Goal: Task Accomplishment & Management: Complete application form

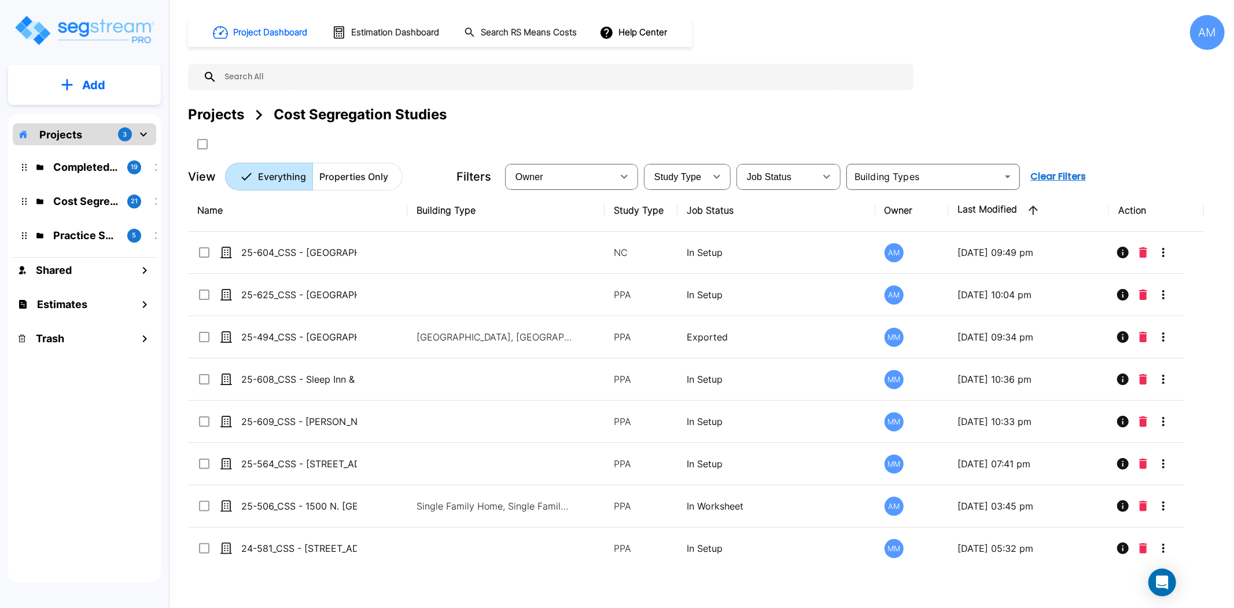
click at [103, 77] on p "Add" at bounding box center [93, 84] width 23 height 17
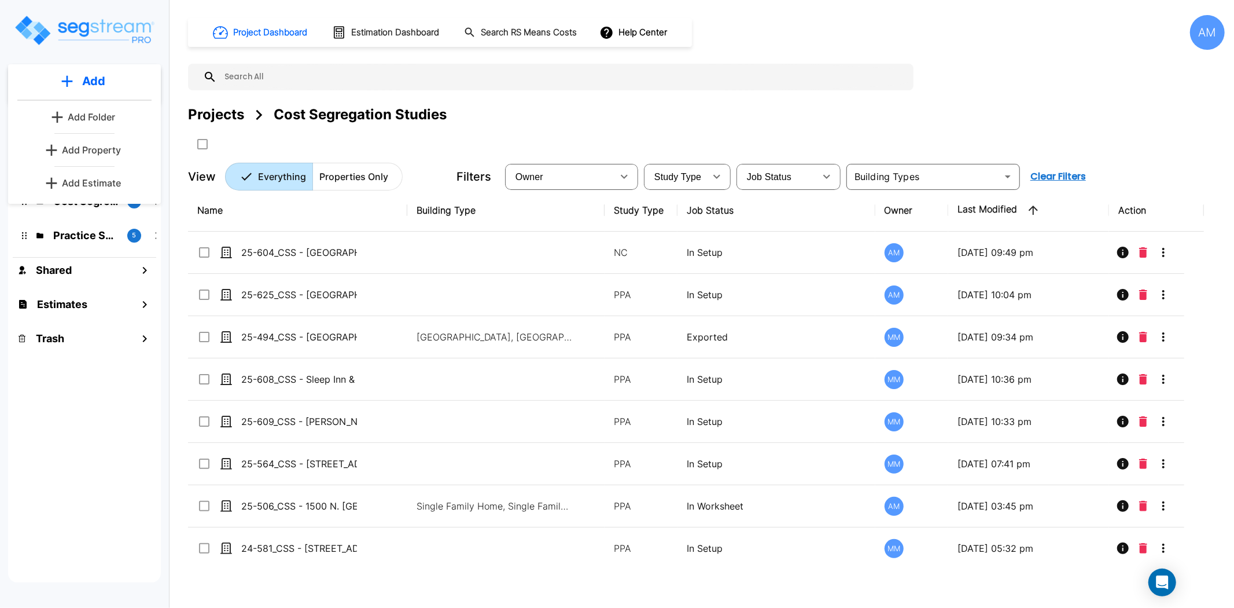
click at [96, 152] on p "Add Property" at bounding box center [91, 150] width 59 height 14
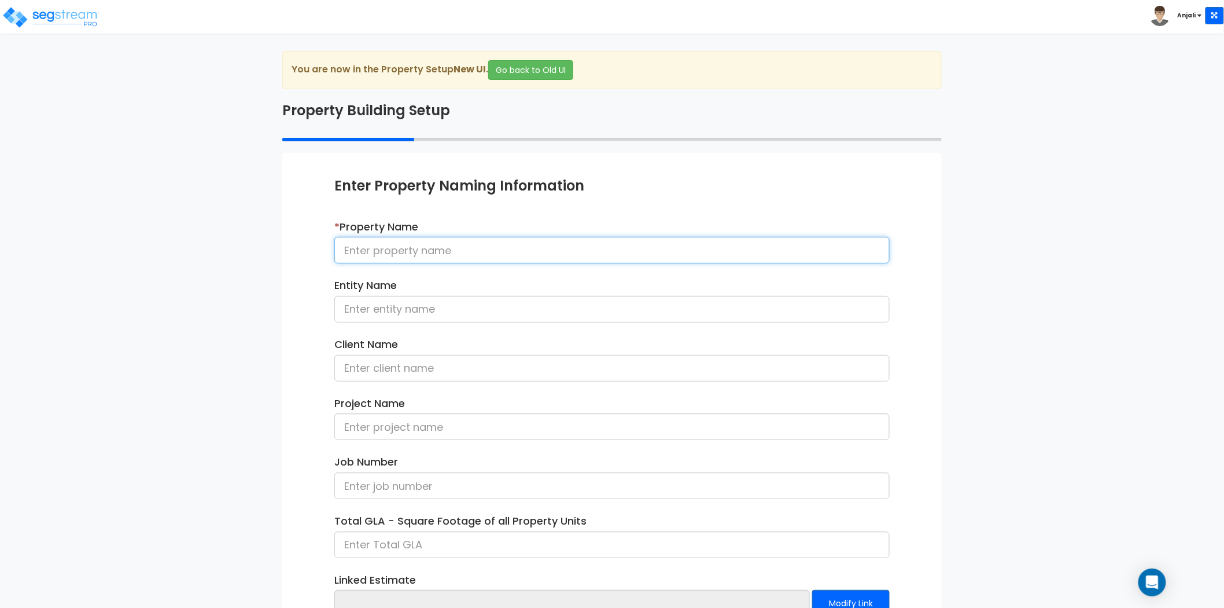
click at [459, 251] on input at bounding box center [611, 250] width 555 height 27
paste input "25-513b_CSS - Holiday Inn Express (Purchase) NC - Shivam Hotels - KP Patel"
click at [599, 249] on input "25-513b_CSS - Holiday Inn Express (Purchase) NC - Shivam Hotels - KP Patel" at bounding box center [611, 250] width 555 height 27
drag, startPoint x: 426, startPoint y: 249, endPoint x: 527, endPoint y: 246, distance: 100.7
click at [527, 246] on input "25-513b_CSS - Holiday Inn Express (Purchase) - [PERSON_NAME] Hotels - [PERSON_N…" at bounding box center [611, 250] width 555 height 27
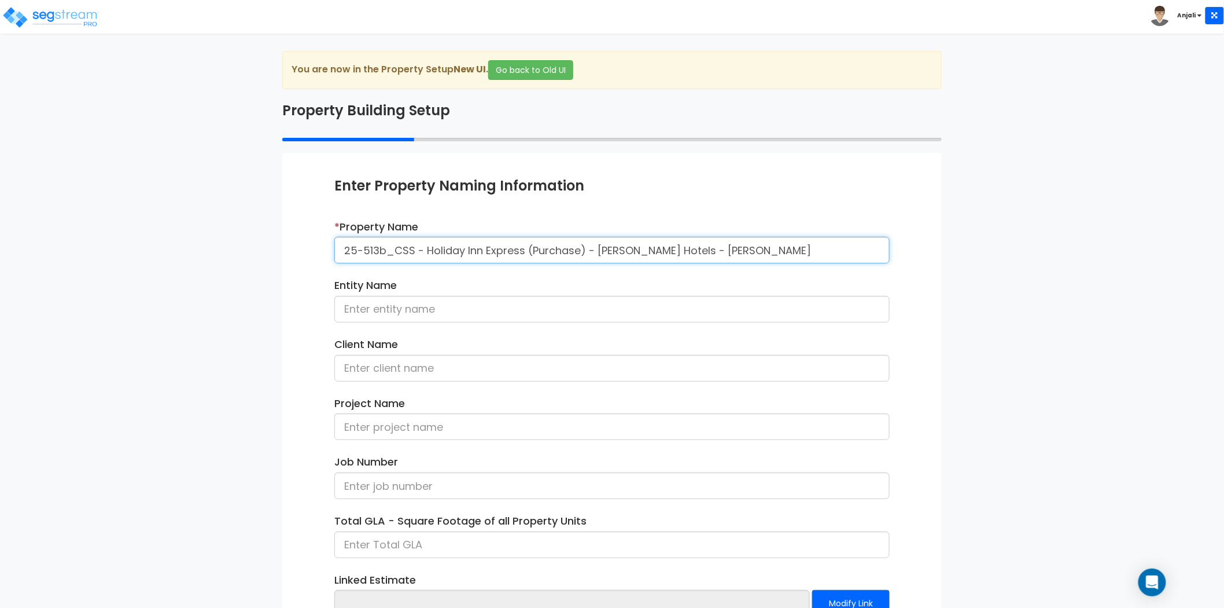
type input "25-513b_CSS - Holiday Inn Express (Purchase) - [PERSON_NAME] Hotels - [PERSON_N…"
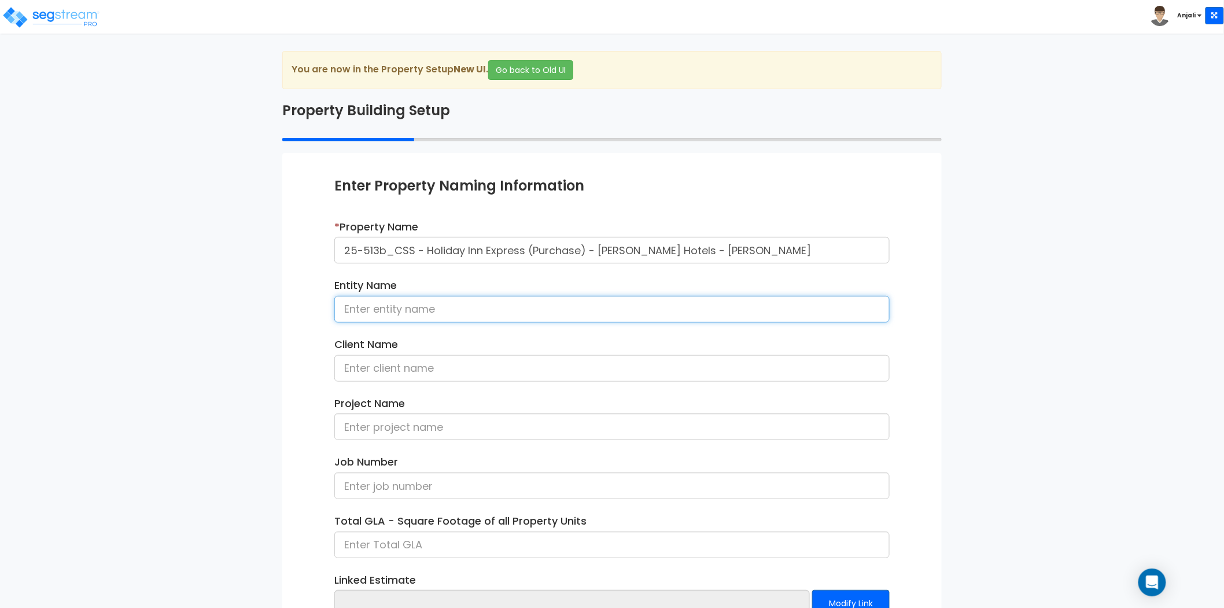
click at [458, 311] on input at bounding box center [611, 309] width 555 height 27
paste input "Holiday Inn Express"
type input "Holiday Inn Express"
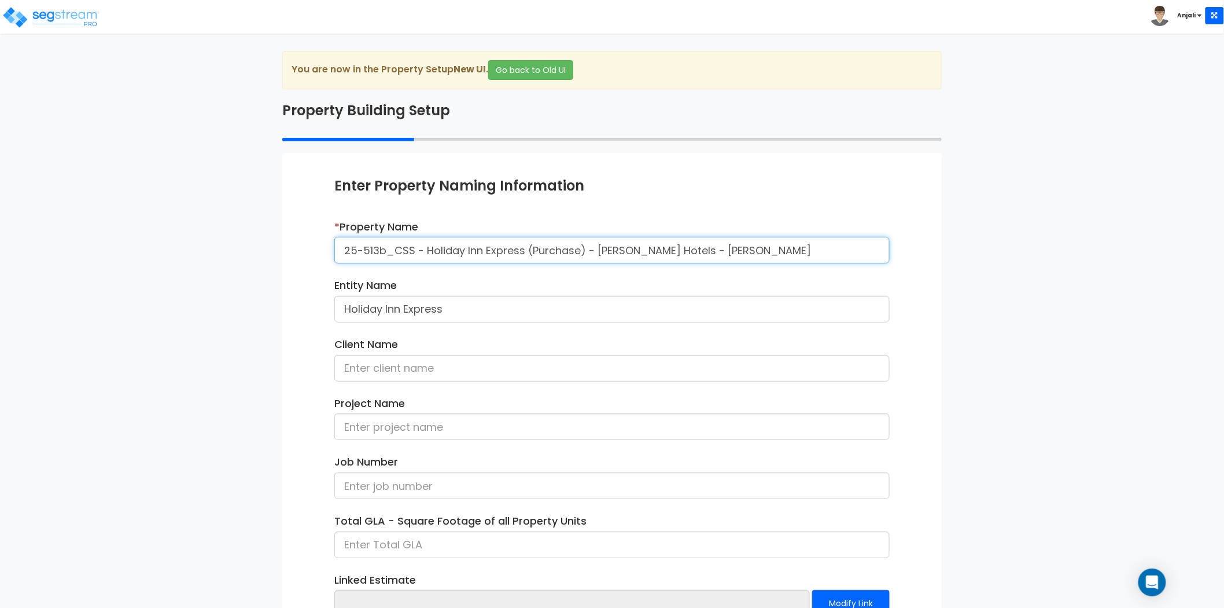
drag, startPoint x: 719, startPoint y: 251, endPoint x: 680, endPoint y: 251, distance: 38.8
click at [680, 251] on input "25-513b_CSS - Holiday Inn Express (Purchase) - [PERSON_NAME] Hotels - [PERSON_N…" at bounding box center [611, 250] width 555 height 27
click at [444, 375] on input at bounding box center [611, 368] width 555 height 27
paste input "KP Patel"
type input "KP Patel"
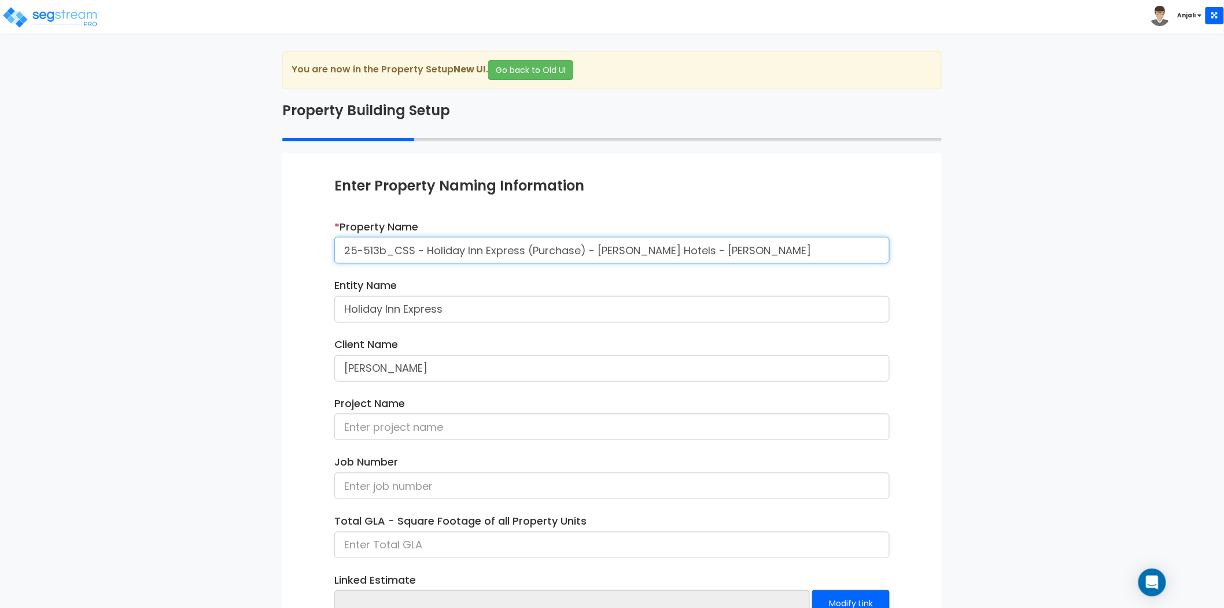
drag, startPoint x: 413, startPoint y: 248, endPoint x: 336, endPoint y: 247, distance: 77.5
click at [336, 247] on input "25-513b_CSS - Holiday Inn Express (Purchase) - [PERSON_NAME] Hotels - [PERSON_N…" at bounding box center [611, 250] width 555 height 27
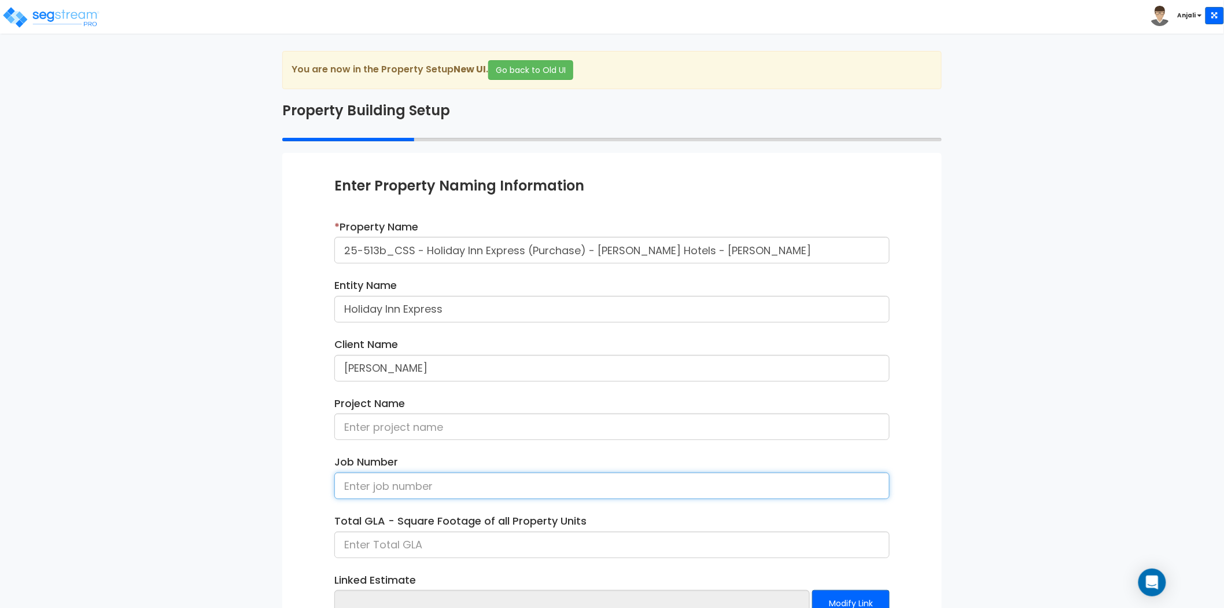
click at [387, 479] on input at bounding box center [611, 485] width 555 height 27
paste input "25-513b_CSS"
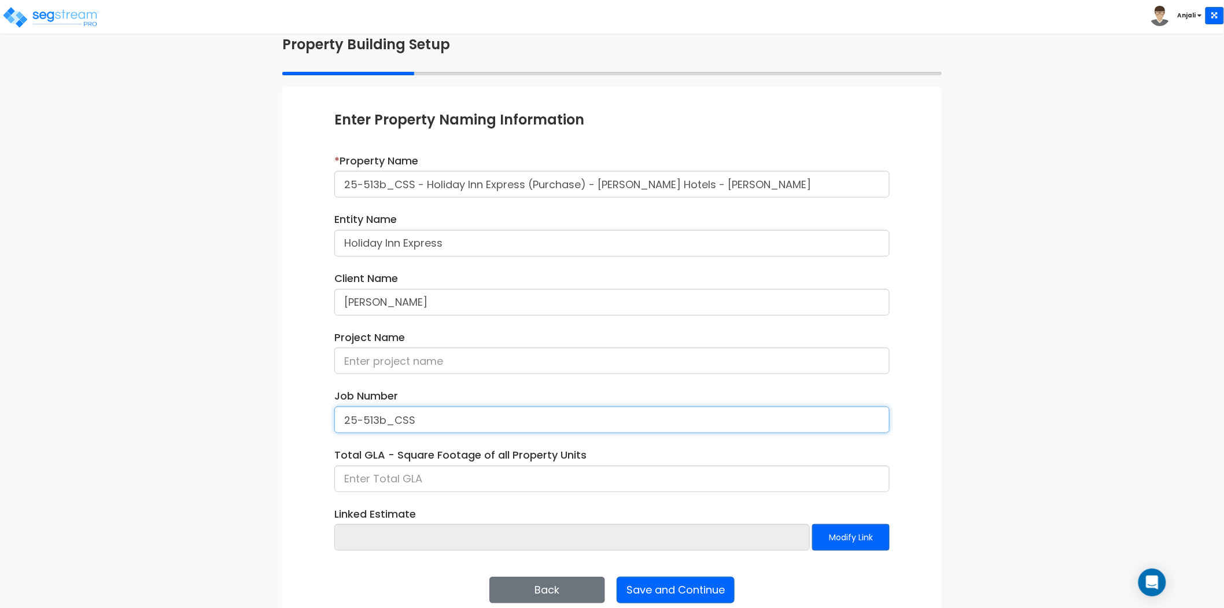
scroll to position [84, 0]
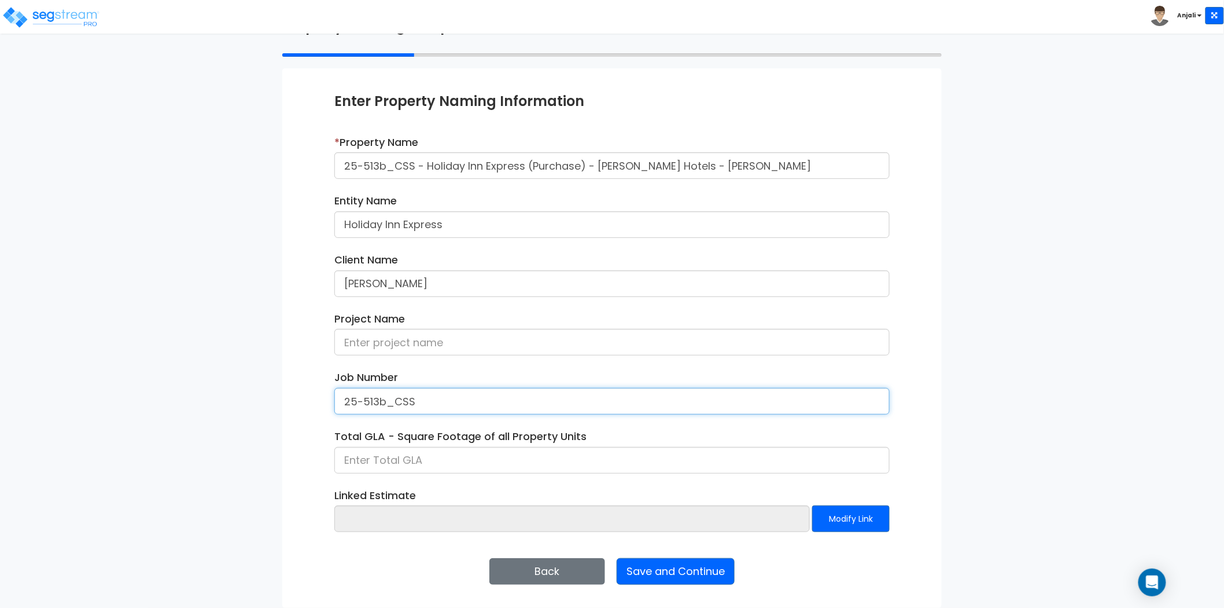
type input "25-513b_CSS"
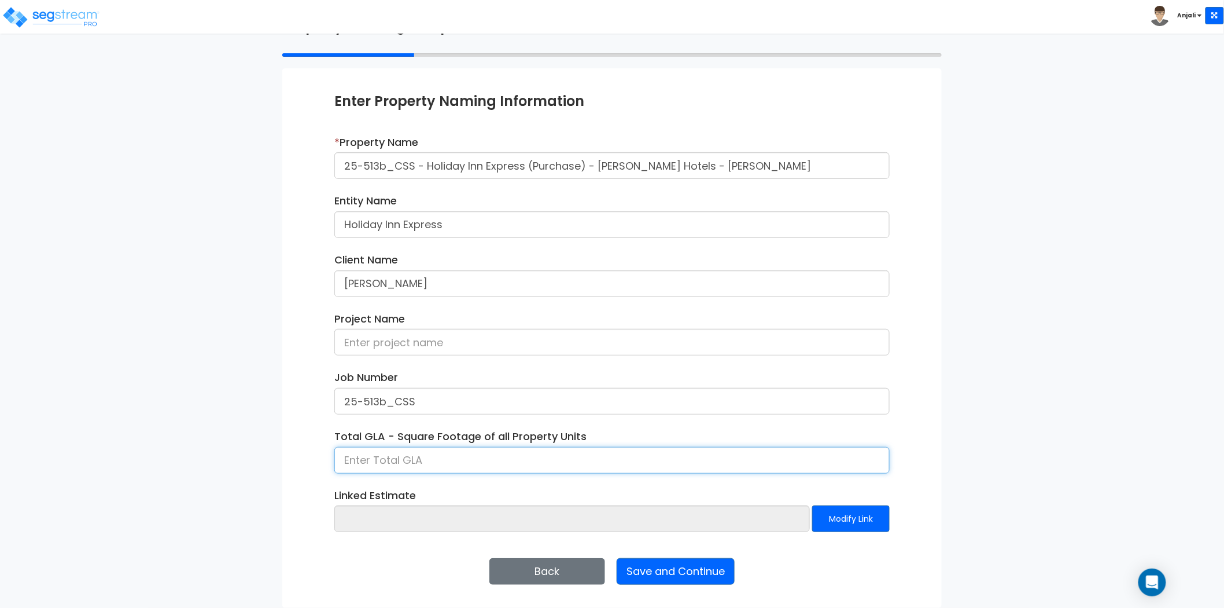
click at [403, 466] on input at bounding box center [611, 460] width 555 height 27
type input "44,132"
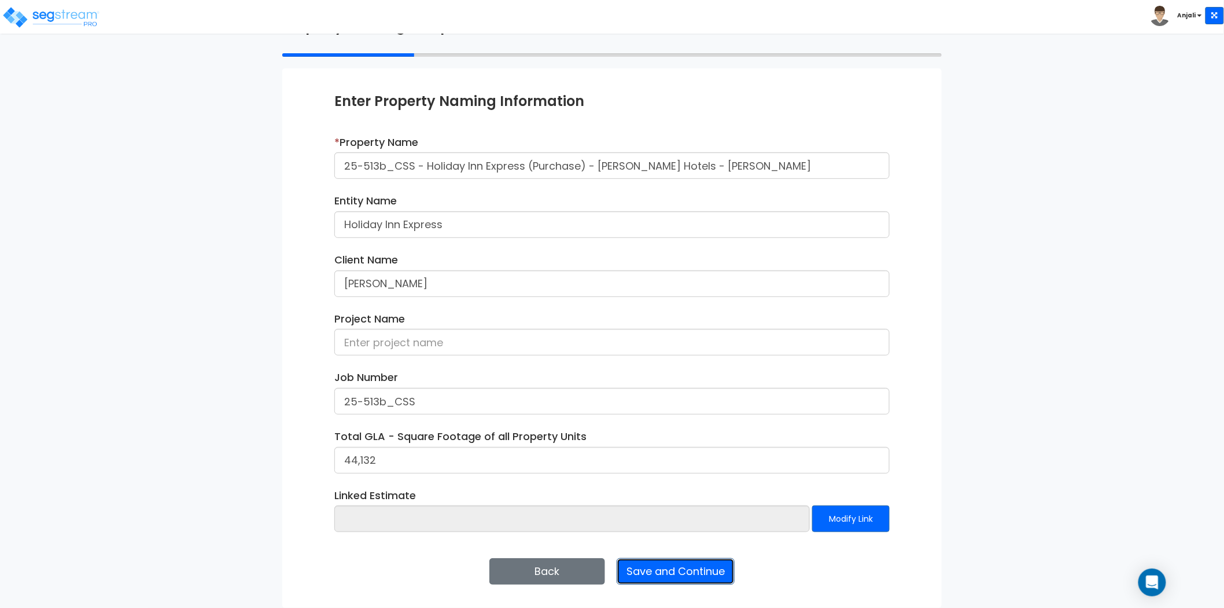
click at [691, 564] on button "Save and Continue" at bounding box center [676, 571] width 118 height 27
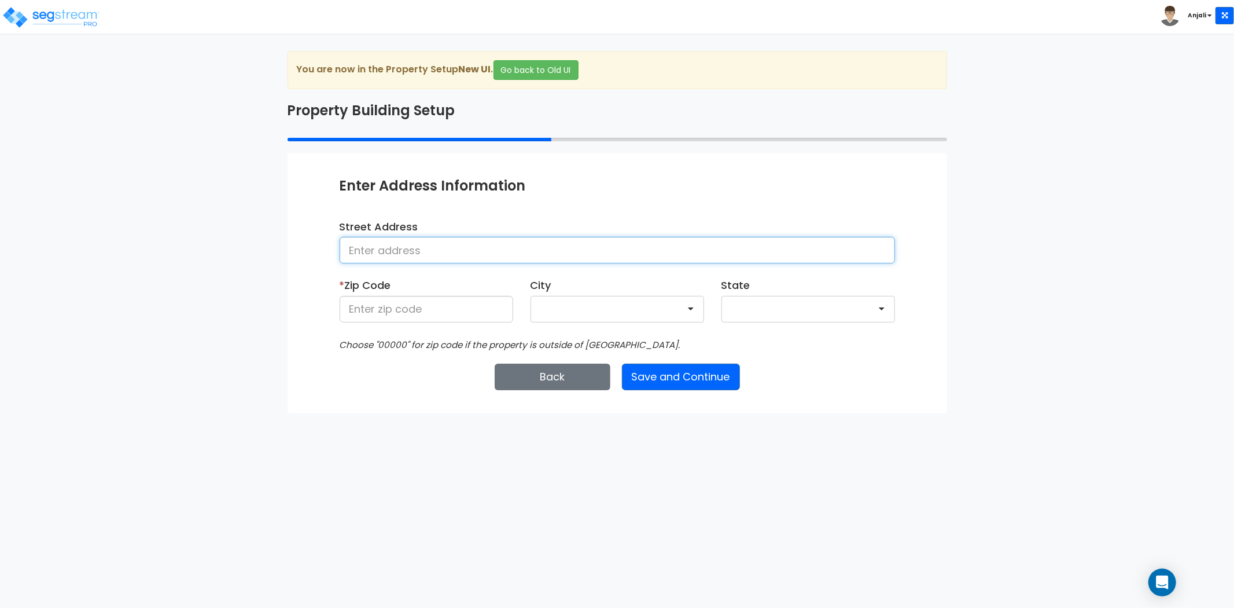
click at [385, 250] on input at bounding box center [617, 250] width 555 height 27
type input "1911 Broadcast StGastonia, NC 28052"
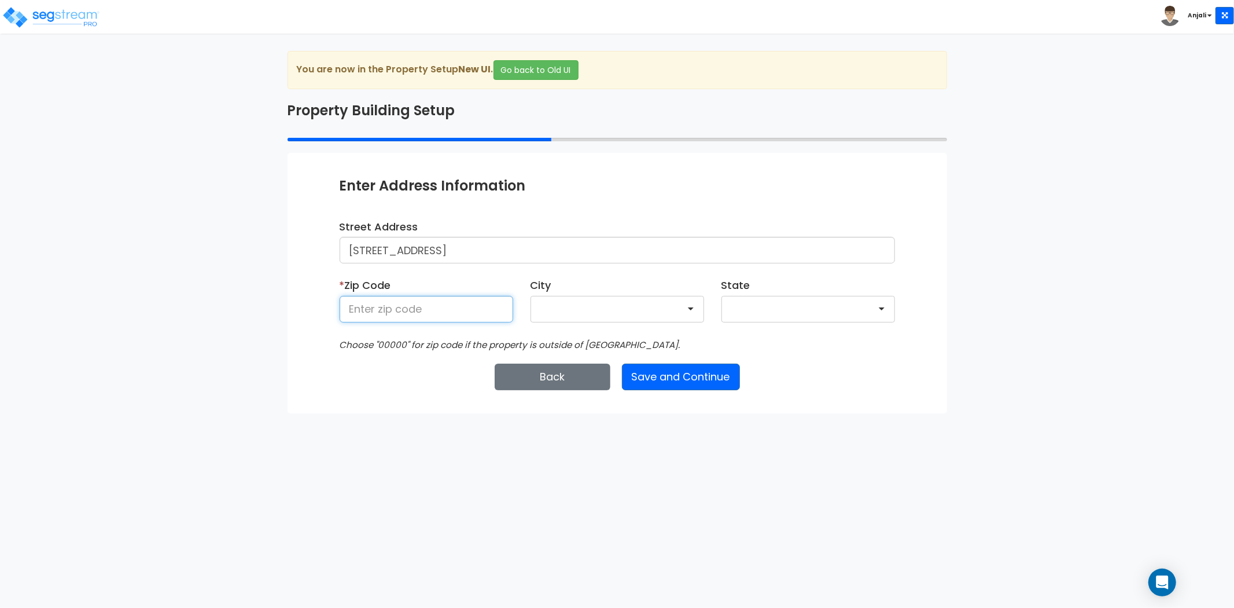
click at [464, 304] on input at bounding box center [427, 309] width 174 height 27
type input "28052"
click at [706, 391] on div "Enter Property Naming Information * Property Name 25-513b_CSS - Holiday Inn Exp…" at bounding box center [618, 283] width 660 height 260
click at [706, 388] on button "Save and Continue" at bounding box center [681, 376] width 118 height 27
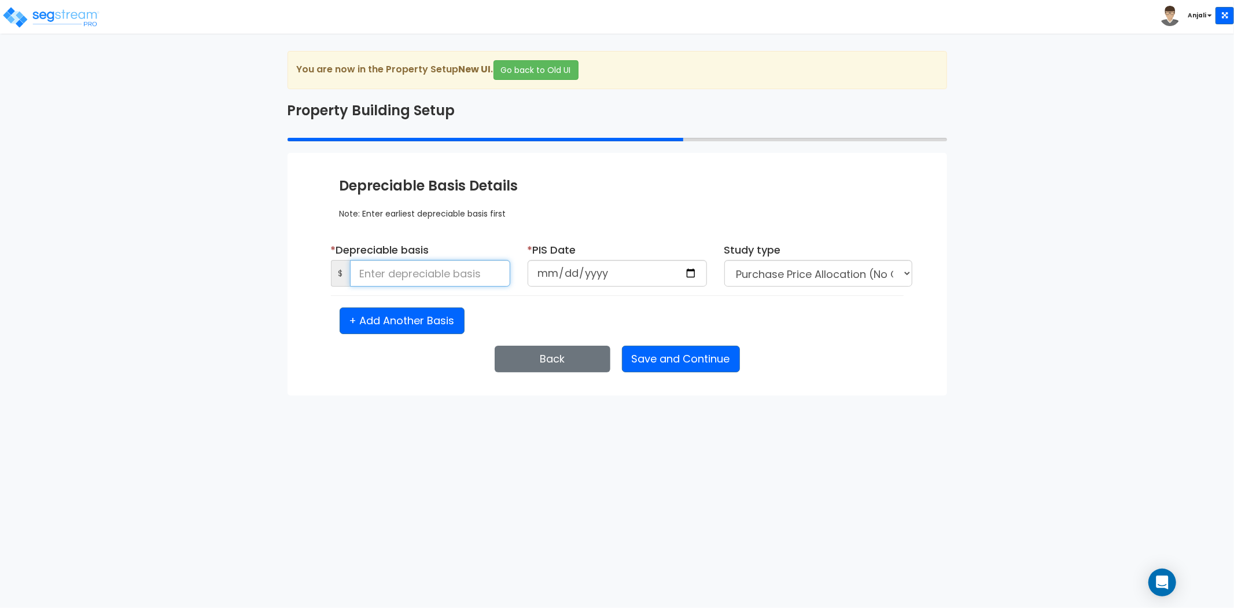
click at [462, 279] on input at bounding box center [430, 273] width 160 height 27
paste input "6000000"
type input "6,000,000"
click at [696, 271] on input "date" at bounding box center [617, 273] width 179 height 27
type input "2023-10-23"
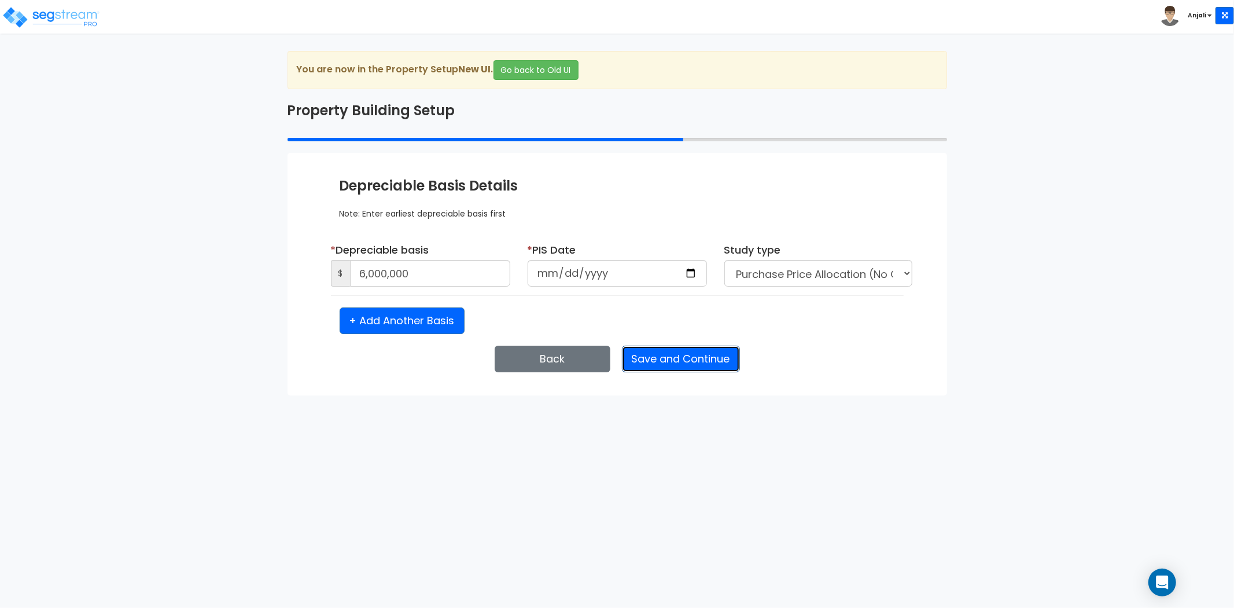
click at [696, 359] on button "Save and Continue" at bounding box center [681, 358] width 118 height 27
select select "2023"
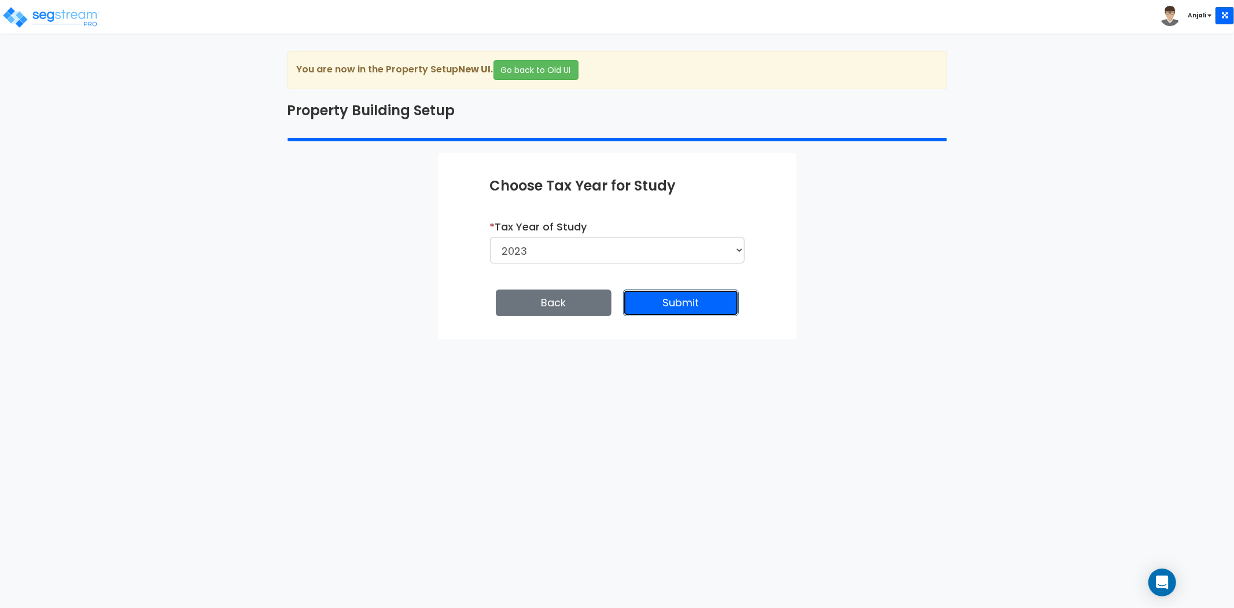
click at [716, 312] on button "Submit" at bounding box center [681, 302] width 116 height 27
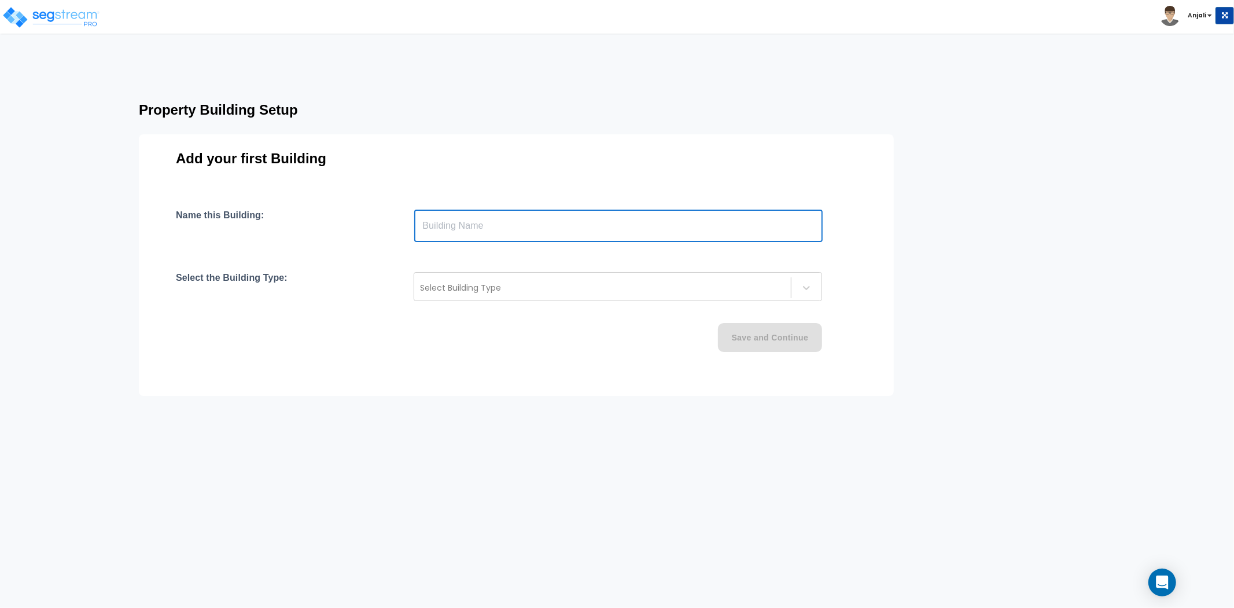
click at [501, 236] on input "text" at bounding box center [618, 225] width 409 height 32
type input "Holiday Inn"
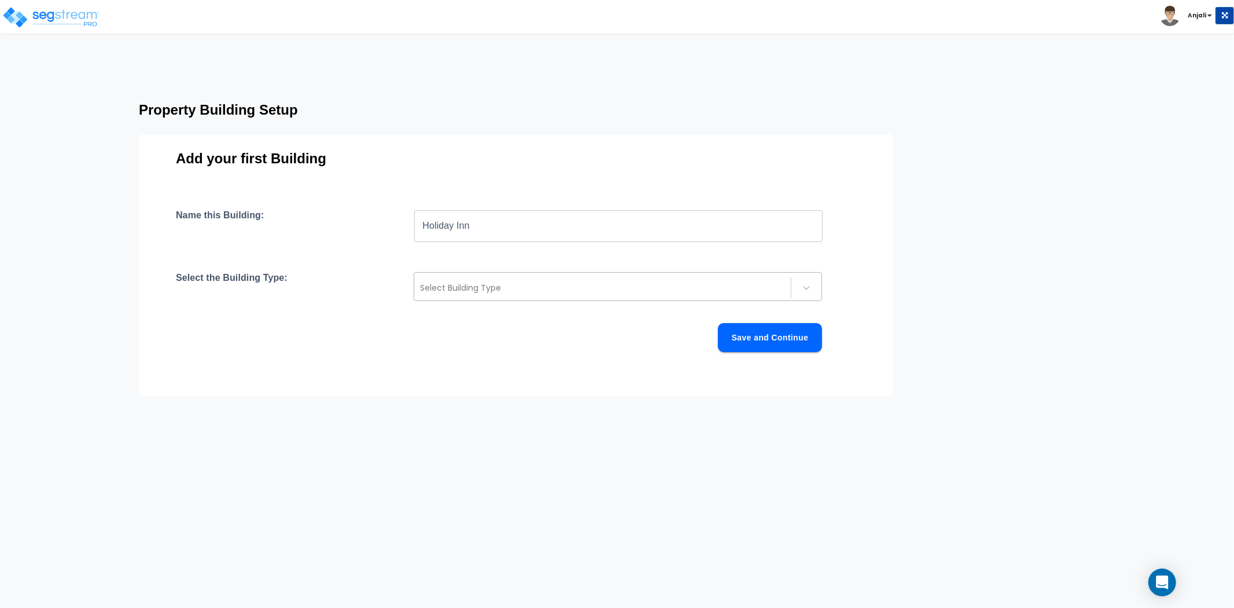
click at [544, 286] on div at bounding box center [602, 288] width 365 height 14
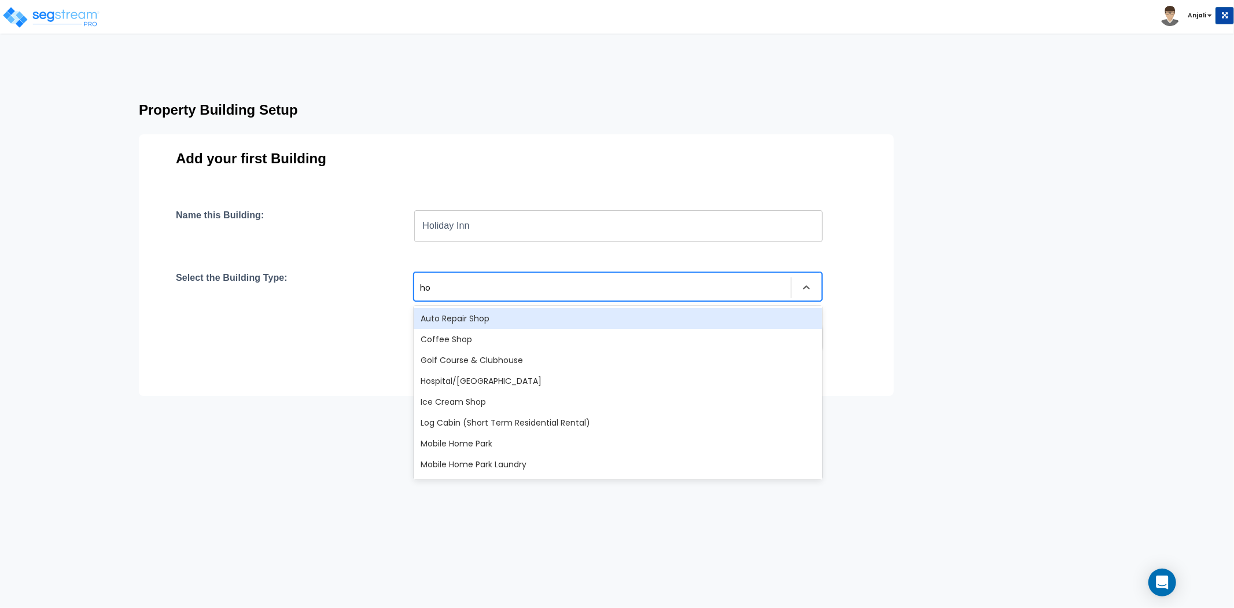
type input "hot"
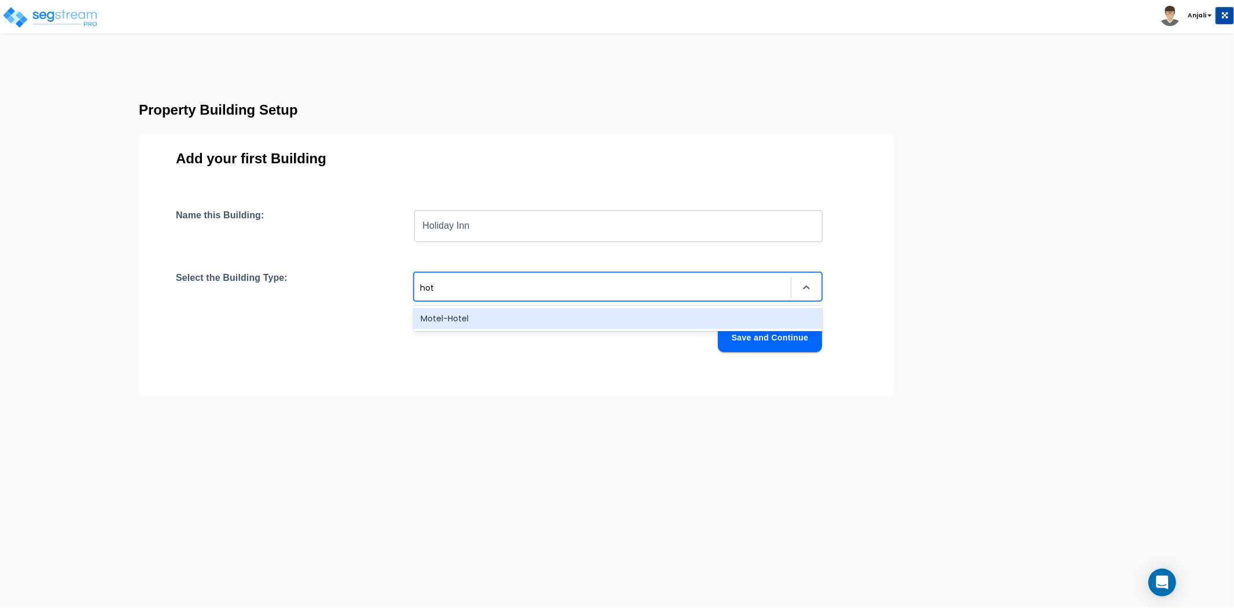
click at [519, 306] on div "Motel-Hotel" at bounding box center [618, 318] width 409 height 25
click at [517, 317] on div "Motel-Hotel" at bounding box center [618, 318] width 409 height 21
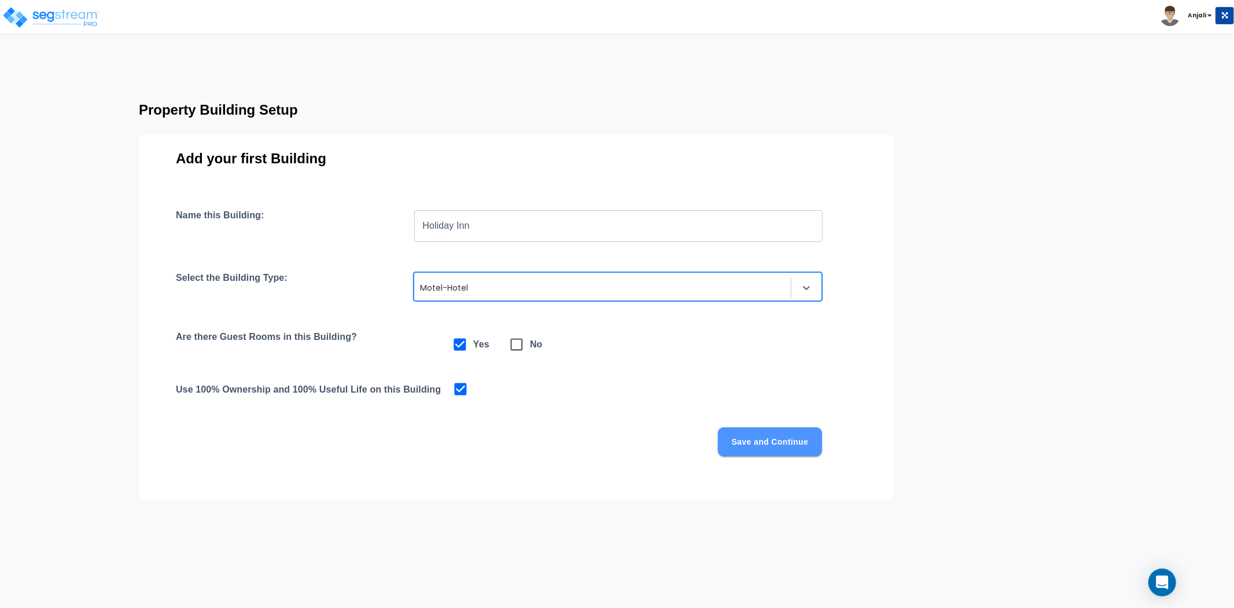
click at [766, 444] on button "Save and Continue" at bounding box center [770, 441] width 104 height 29
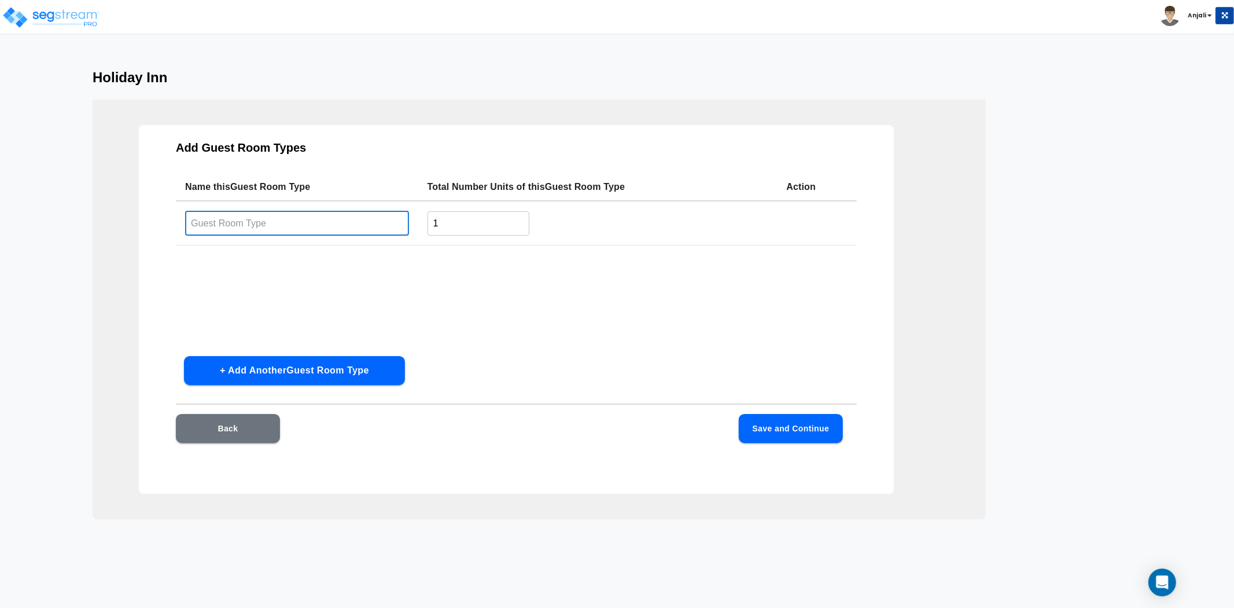
click at [325, 215] on input "text" at bounding box center [297, 223] width 224 height 25
click at [454, 235] on td "1 ​" at bounding box center [597, 223] width 359 height 45
click at [355, 229] on input "text" at bounding box center [297, 223] width 224 height 25
click at [306, 222] on input "text" at bounding box center [297, 223] width 224 height 25
type input "Standard Room"
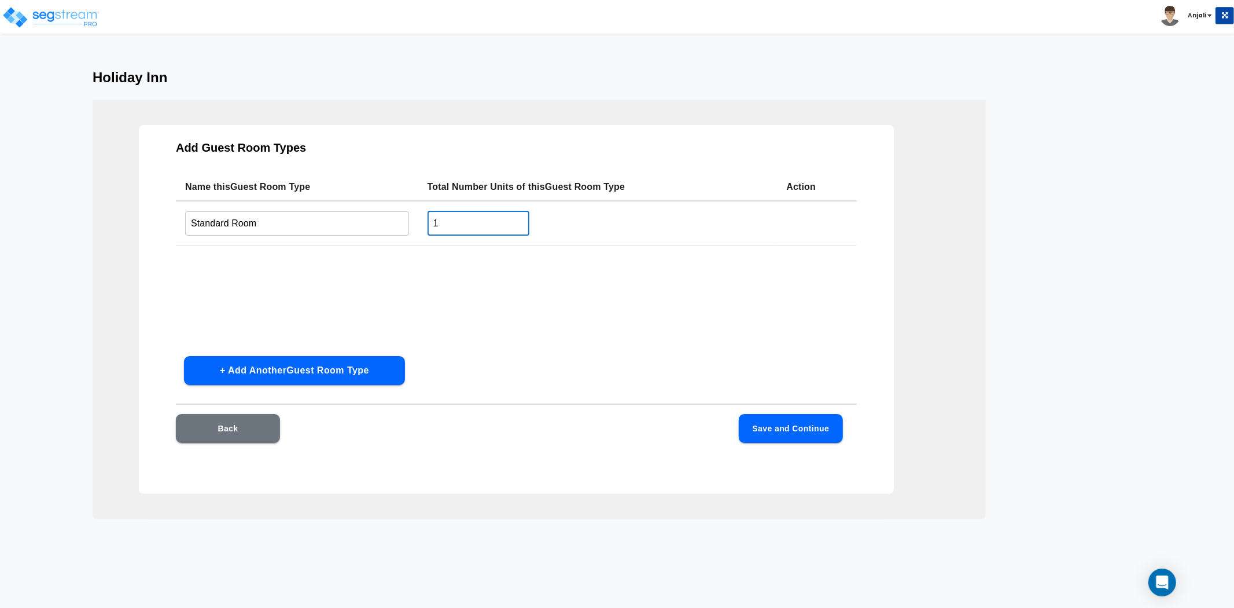
click at [470, 224] on input "1" at bounding box center [479, 223] width 102 height 25
type input "80"
click at [794, 421] on button "Save and Continue" at bounding box center [791, 428] width 104 height 29
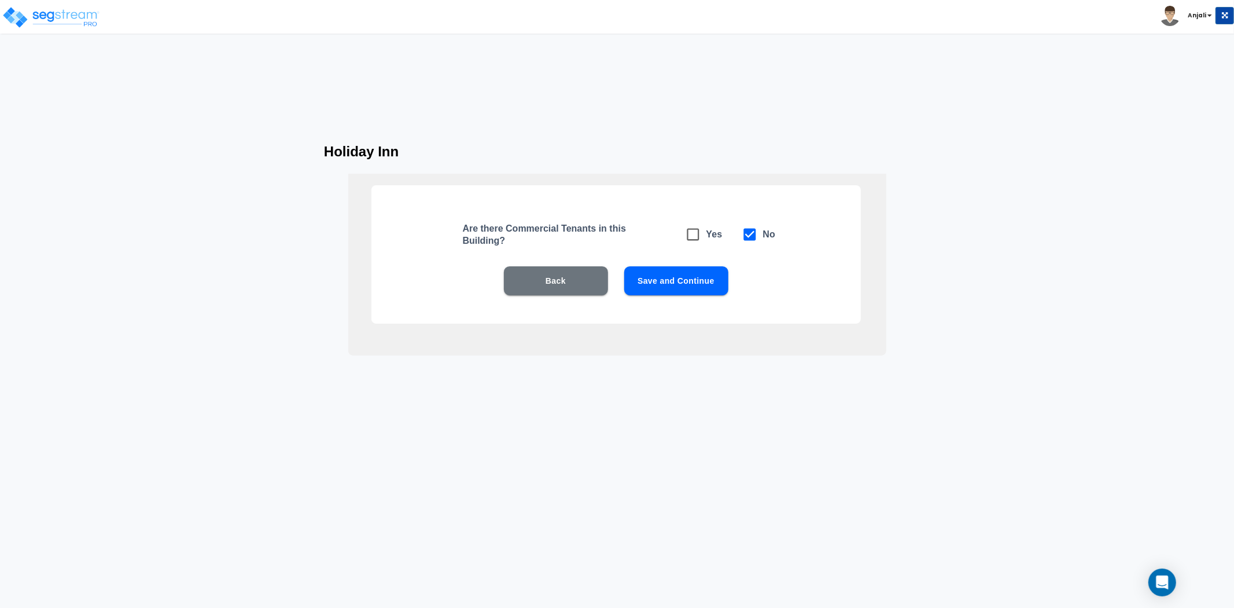
click at [670, 273] on button "Save and Continue" at bounding box center [676, 280] width 104 height 29
click at [670, 279] on button "Save and Continue" at bounding box center [676, 280] width 104 height 29
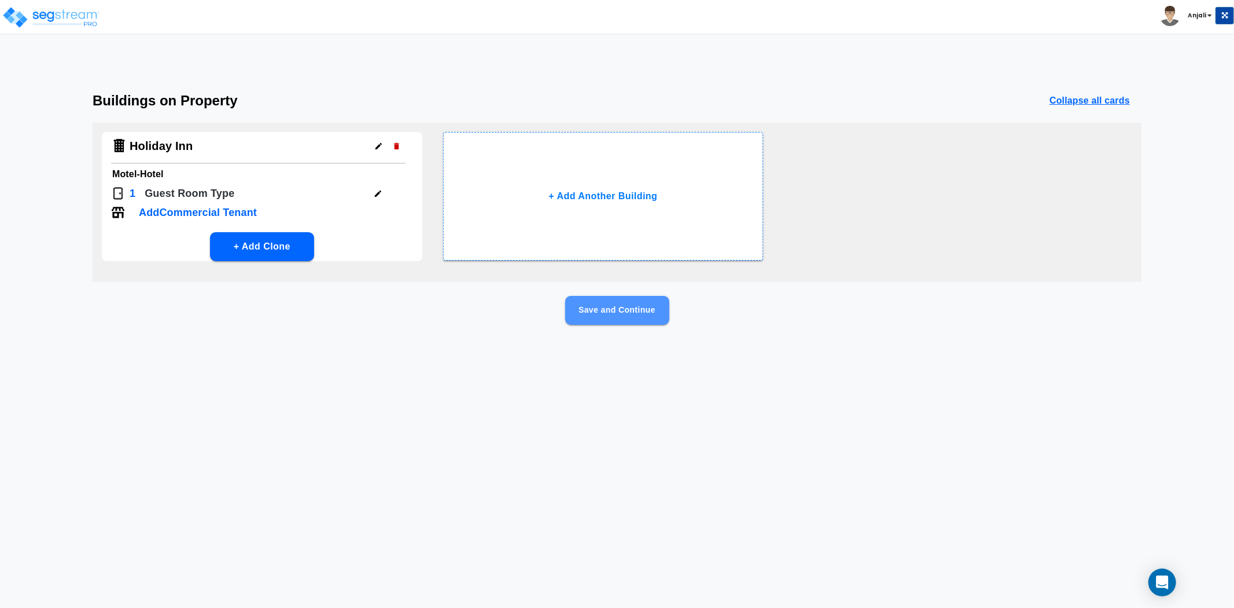
click at [626, 303] on button "Save and Continue" at bounding box center [617, 310] width 104 height 29
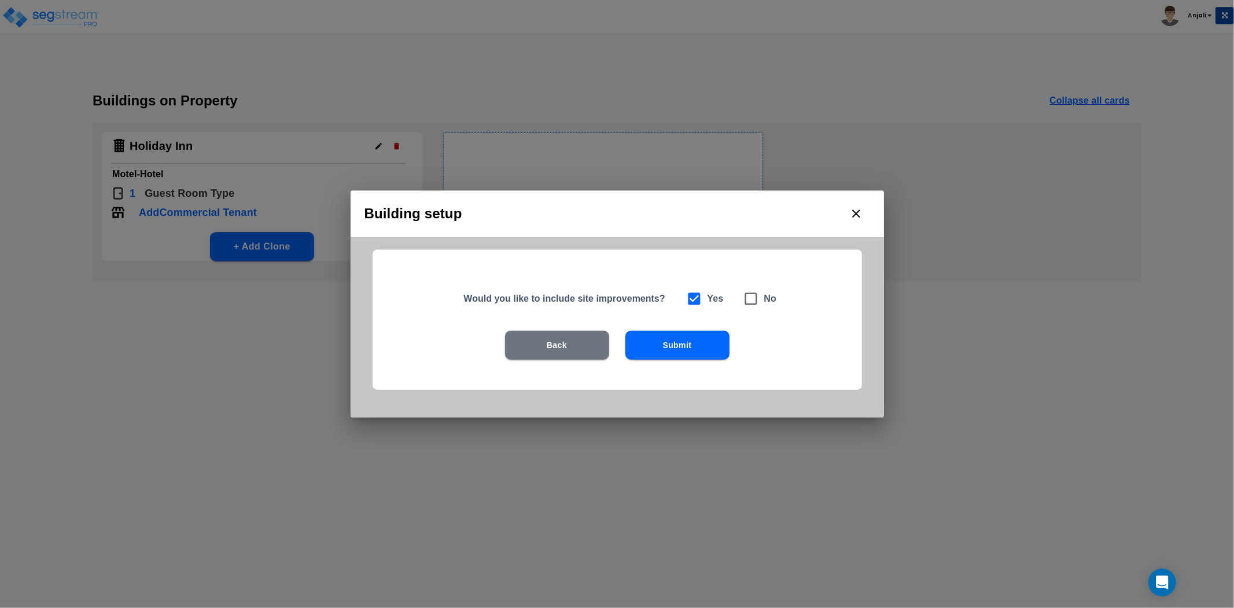
click at [654, 340] on button "Submit" at bounding box center [678, 344] width 104 height 29
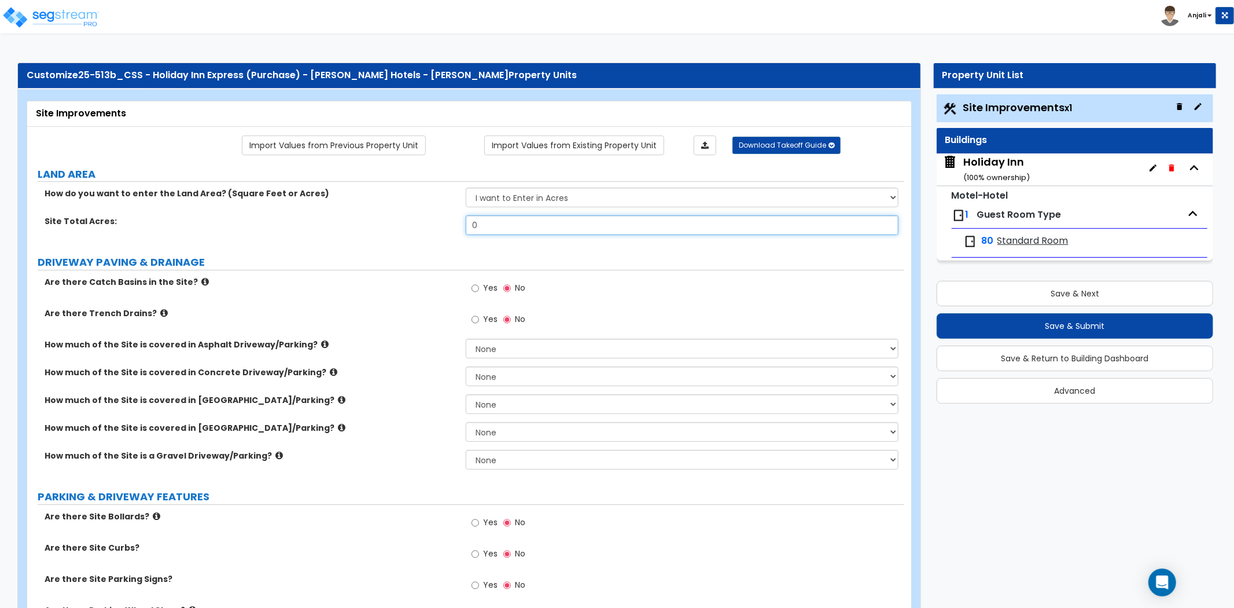
click at [515, 220] on input "0" at bounding box center [682, 225] width 433 height 20
type input "1.85"
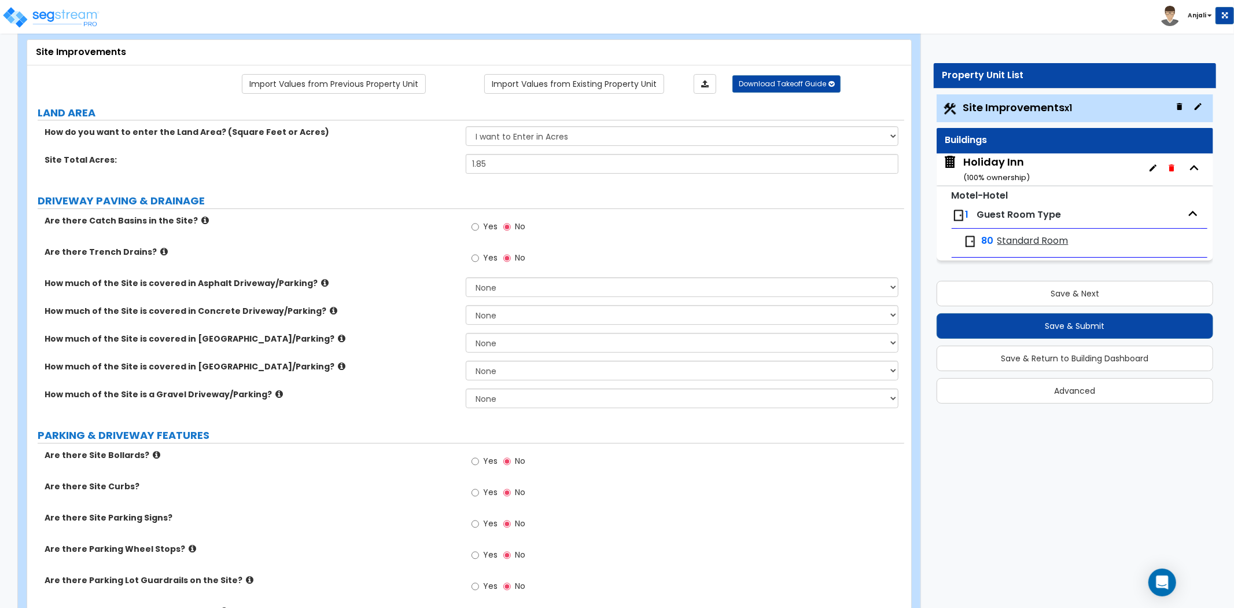
scroll to position [64, 0]
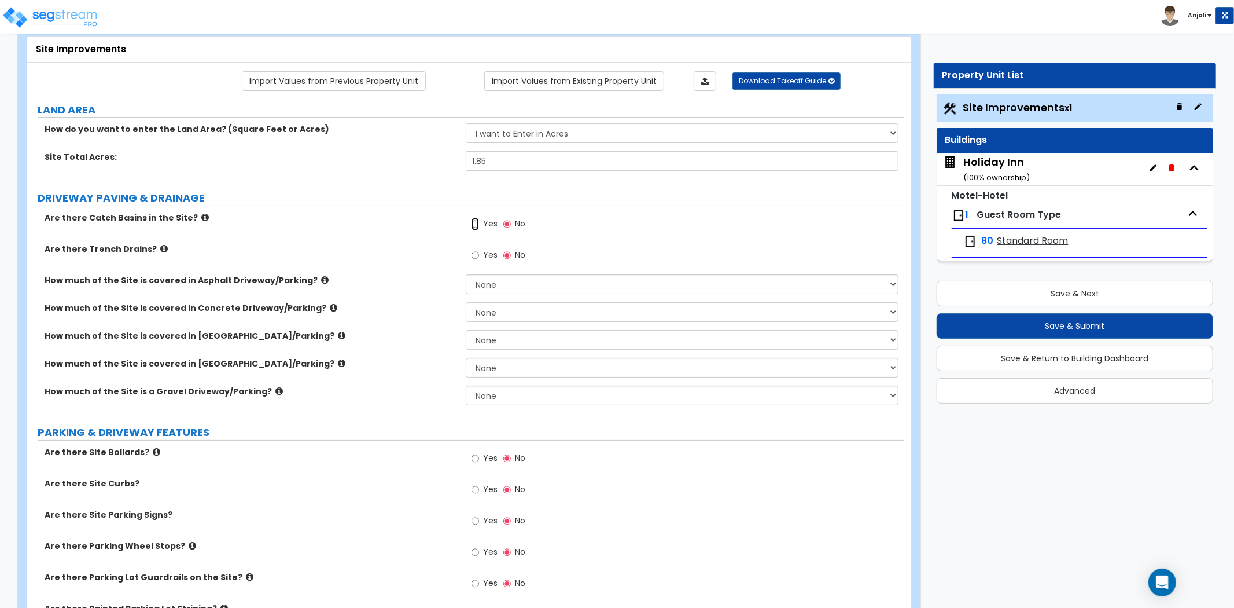
click at [473, 224] on input "Yes" at bounding box center [476, 224] width 8 height 13
radio input "true"
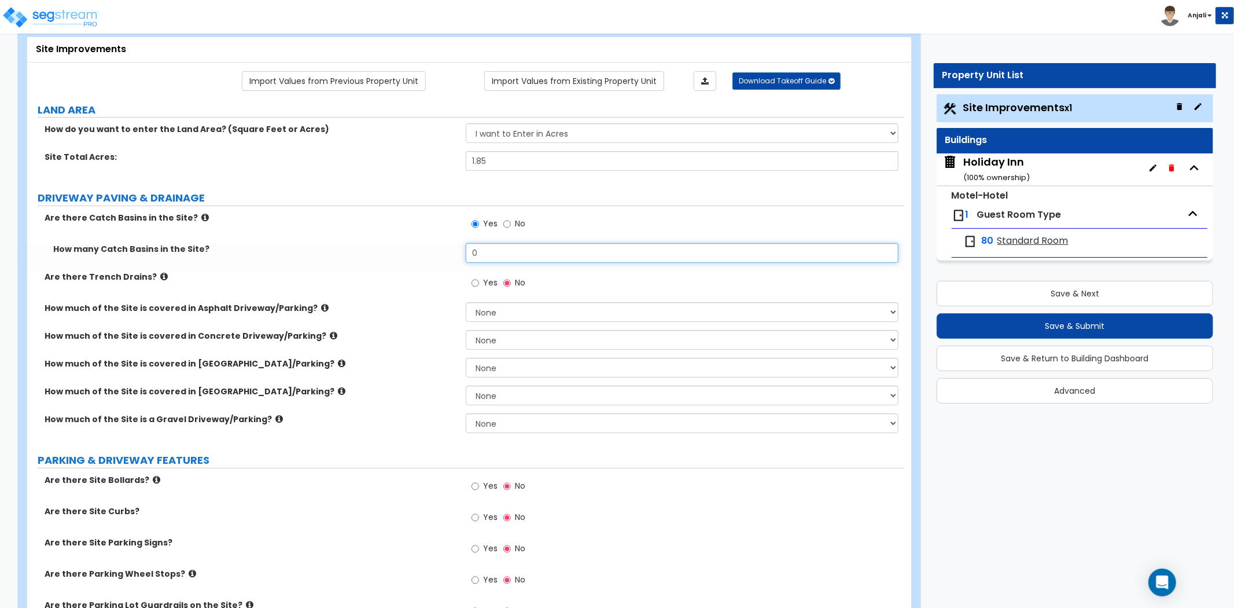
click at [505, 253] on input "0" at bounding box center [682, 253] width 433 height 20
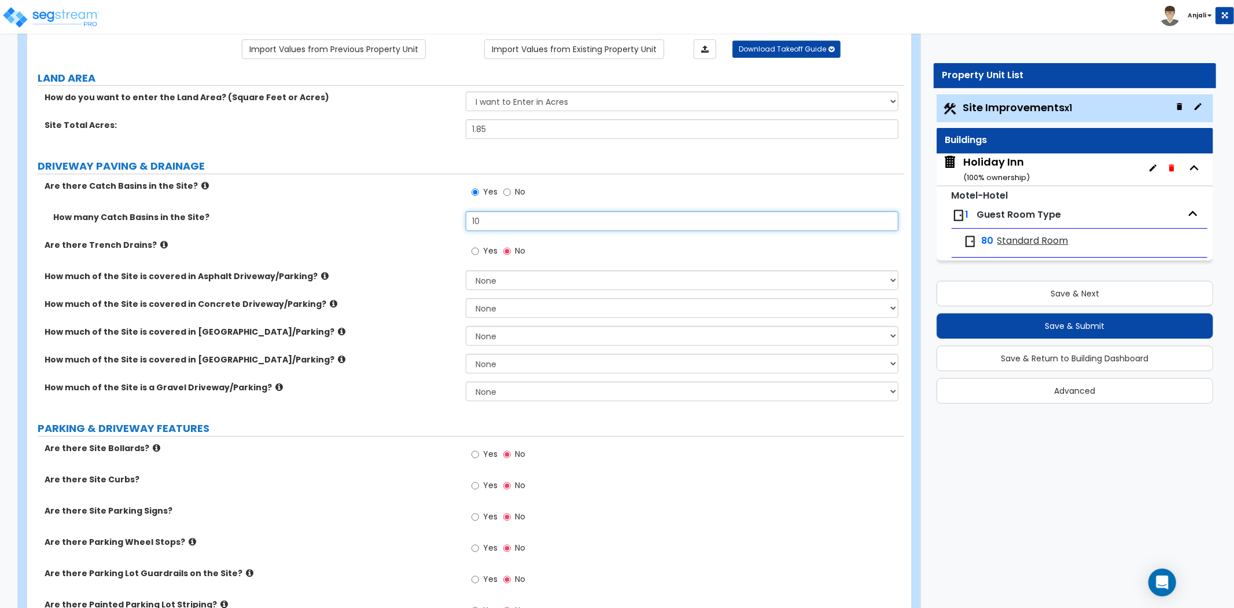
scroll to position [128, 0]
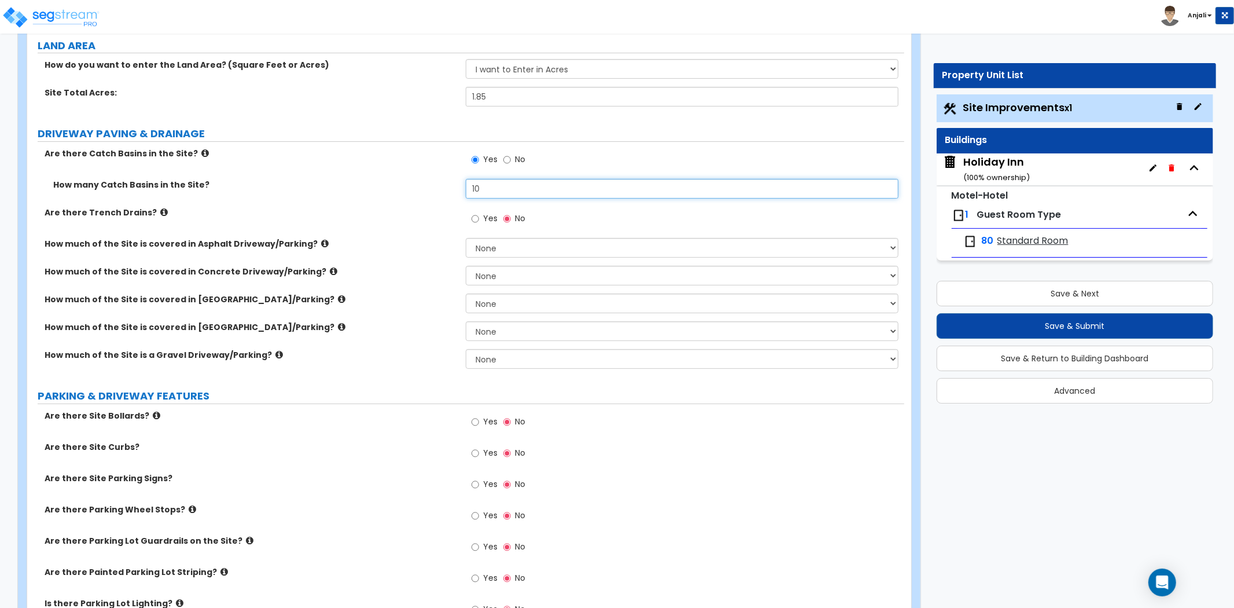
type input "10"
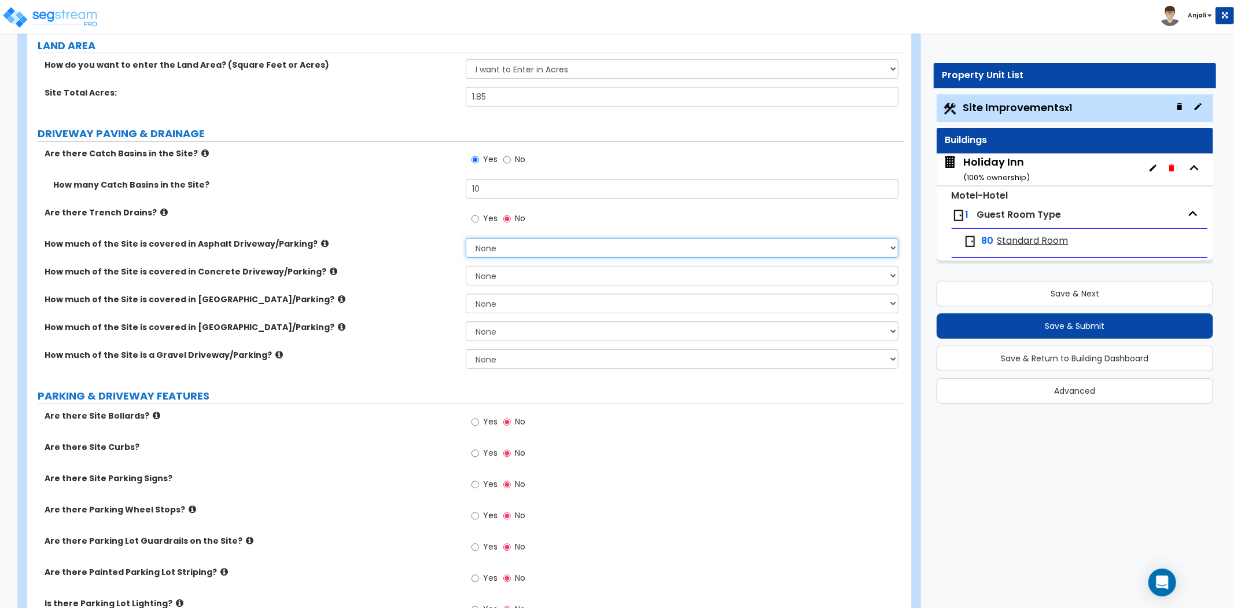
click at [540, 252] on select "None I want to Enter an Approximate Percentage I want to Enter the Square Foota…" at bounding box center [682, 248] width 433 height 20
select select "2"
click at [466, 238] on select "None I want to Enter an Approximate Percentage I want to Enter the Square Foota…" at bounding box center [682, 248] width 433 height 20
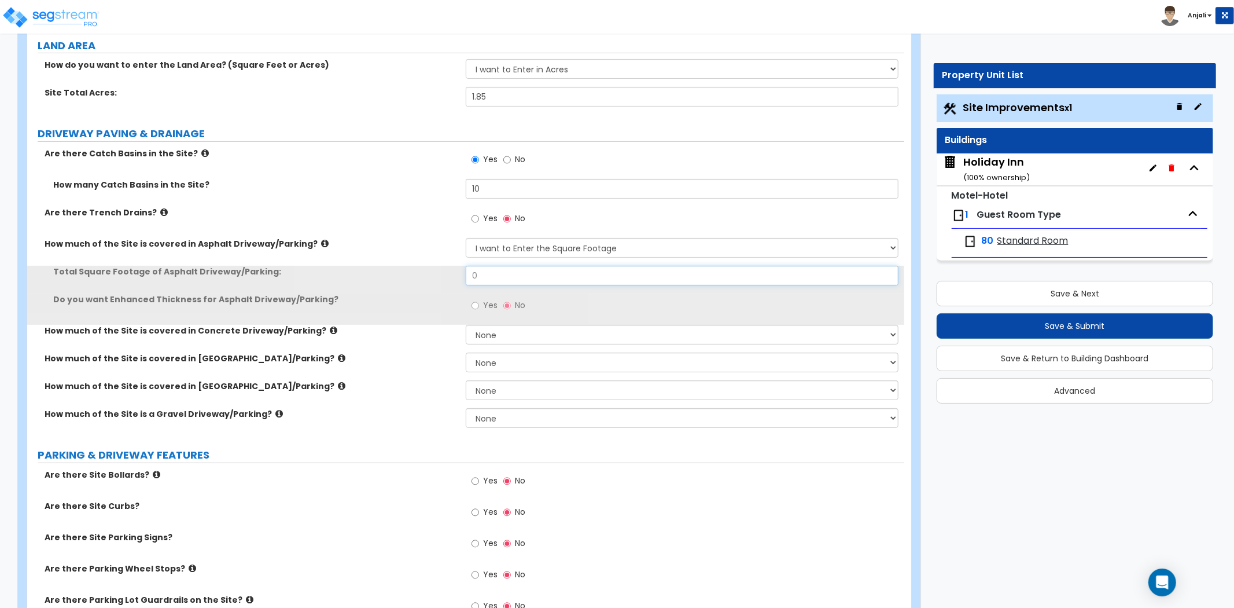
click at [506, 275] on input "0" at bounding box center [682, 276] width 433 height 20
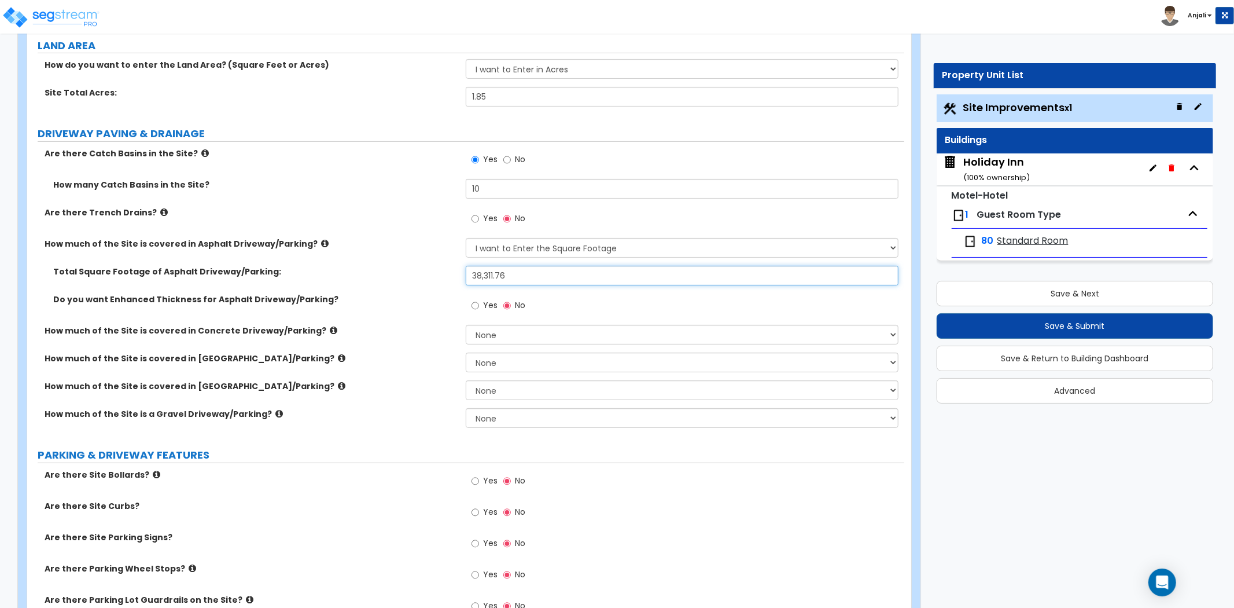
type input "38,311.76"
click at [448, 300] on label "Do you want Enhanced Thickness for Asphalt Driveway/Parking?" at bounding box center [255, 299] width 404 height 12
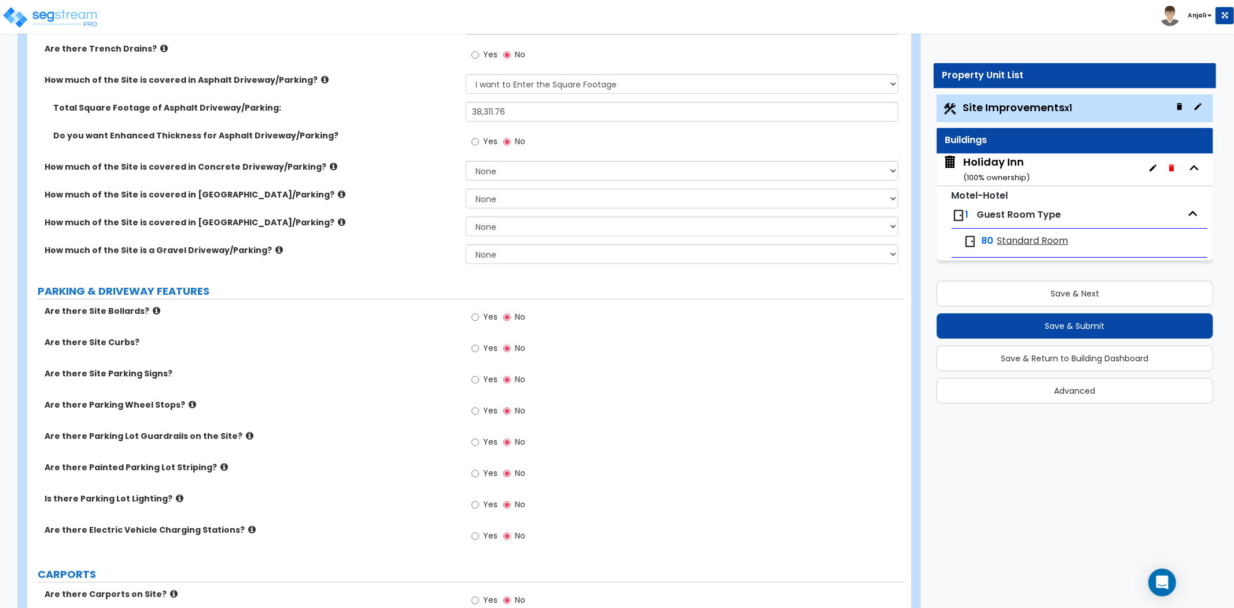
scroll to position [321, 0]
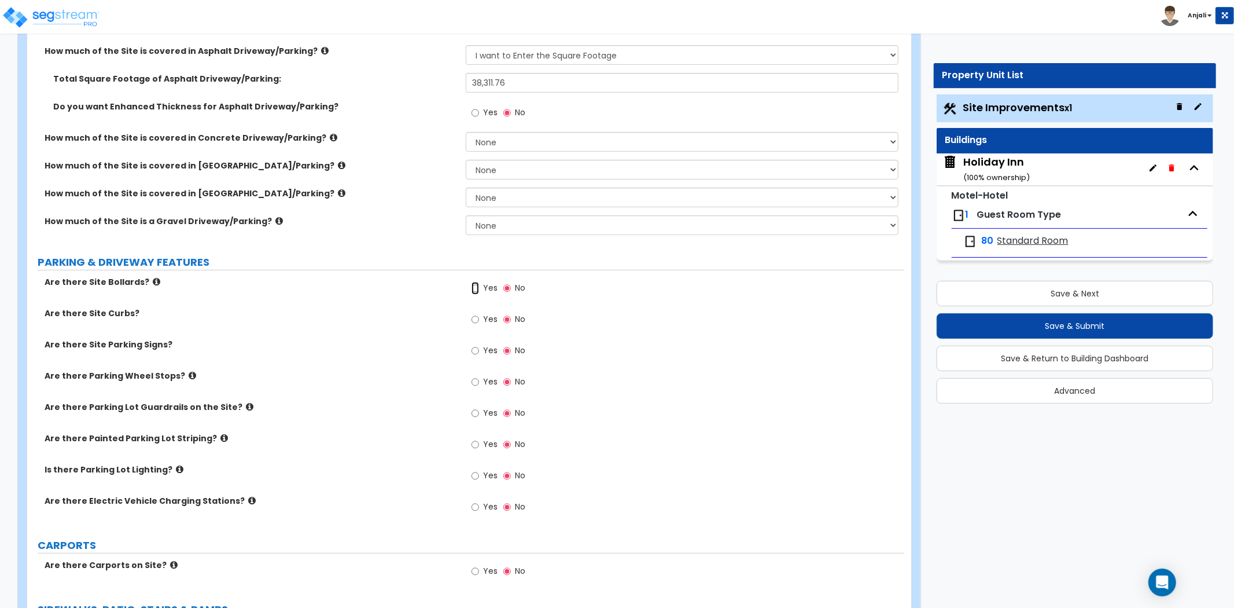
click at [475, 288] on input "Yes" at bounding box center [476, 288] width 8 height 13
radio input "true"
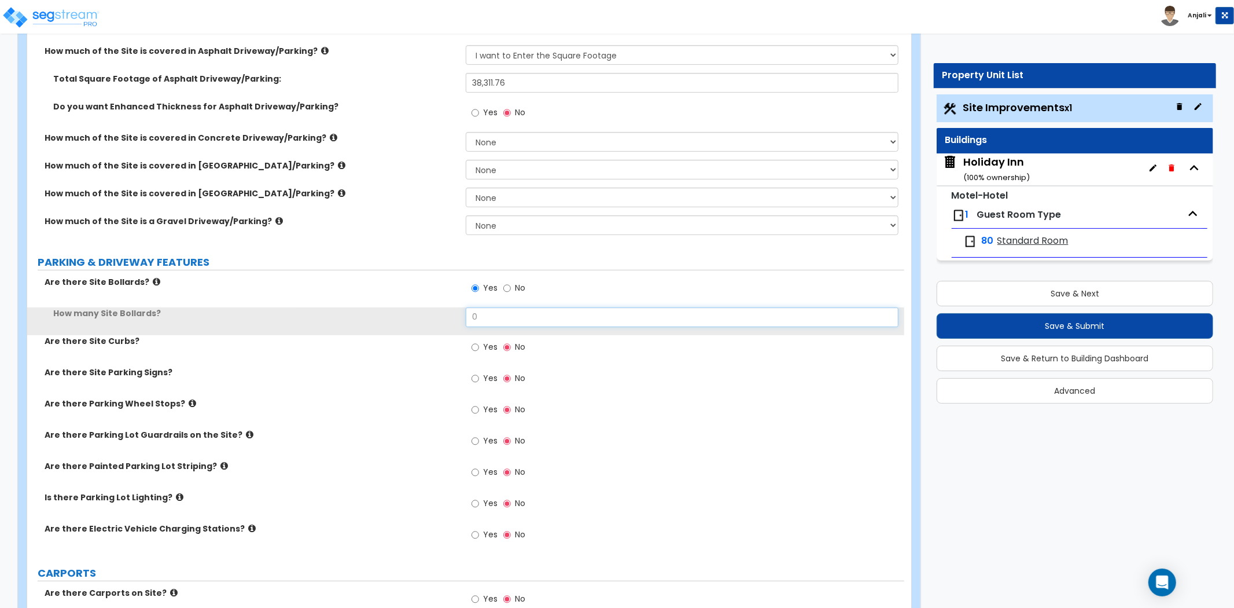
click at [495, 322] on input "0" at bounding box center [682, 317] width 433 height 20
type input "6"
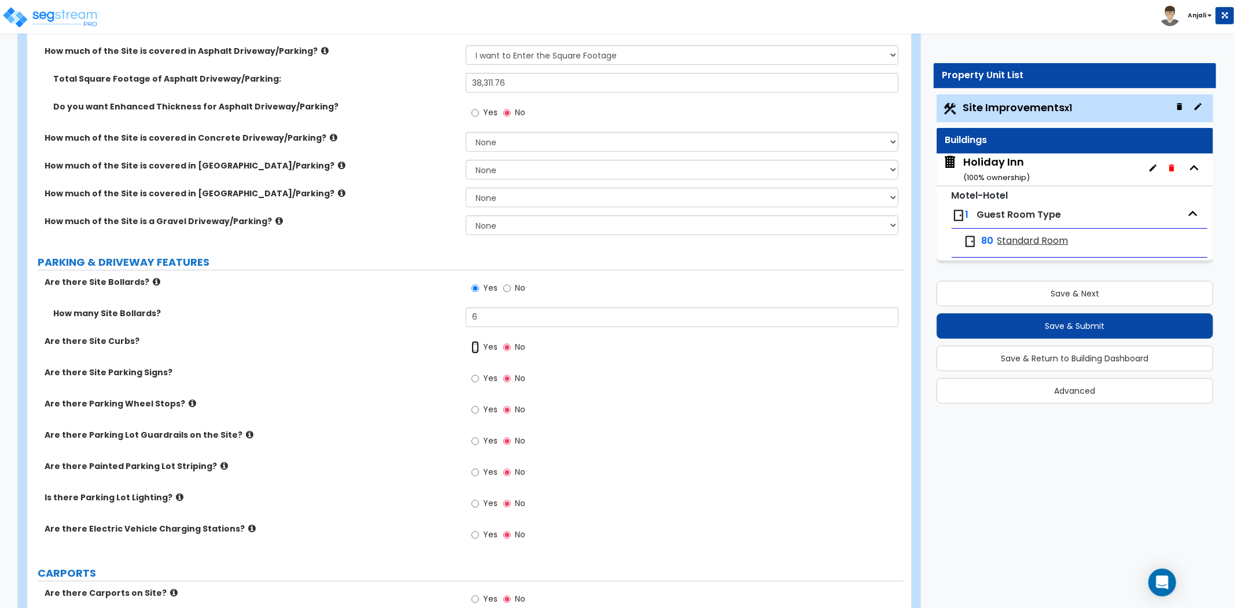
click at [472, 343] on input "Yes" at bounding box center [476, 347] width 8 height 13
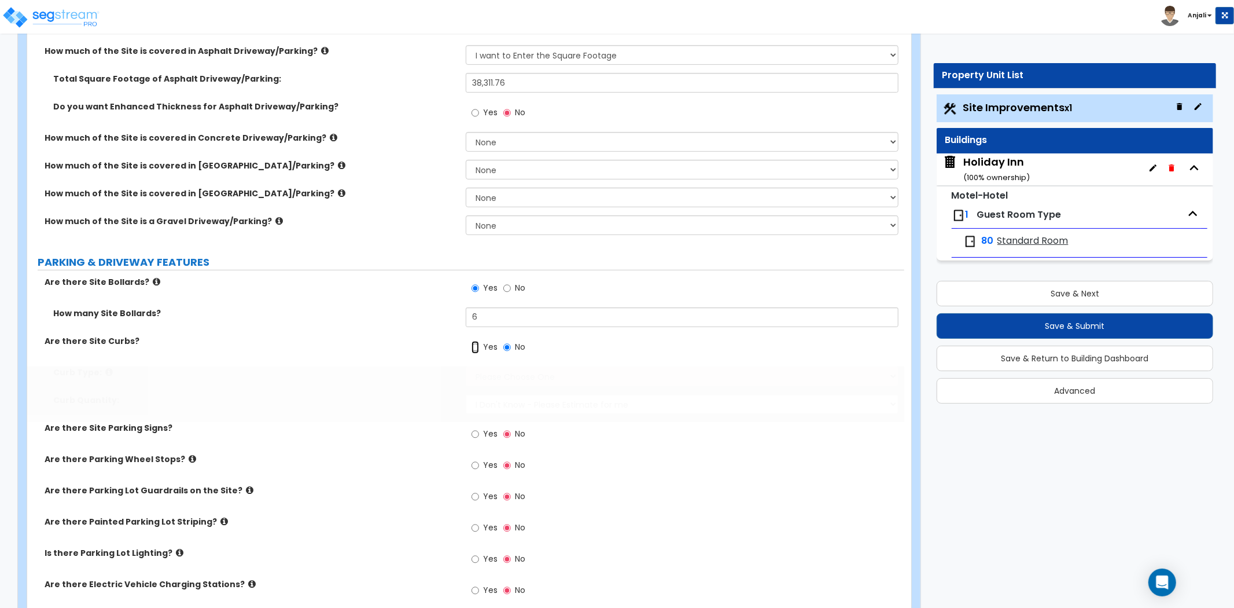
radio input "true"
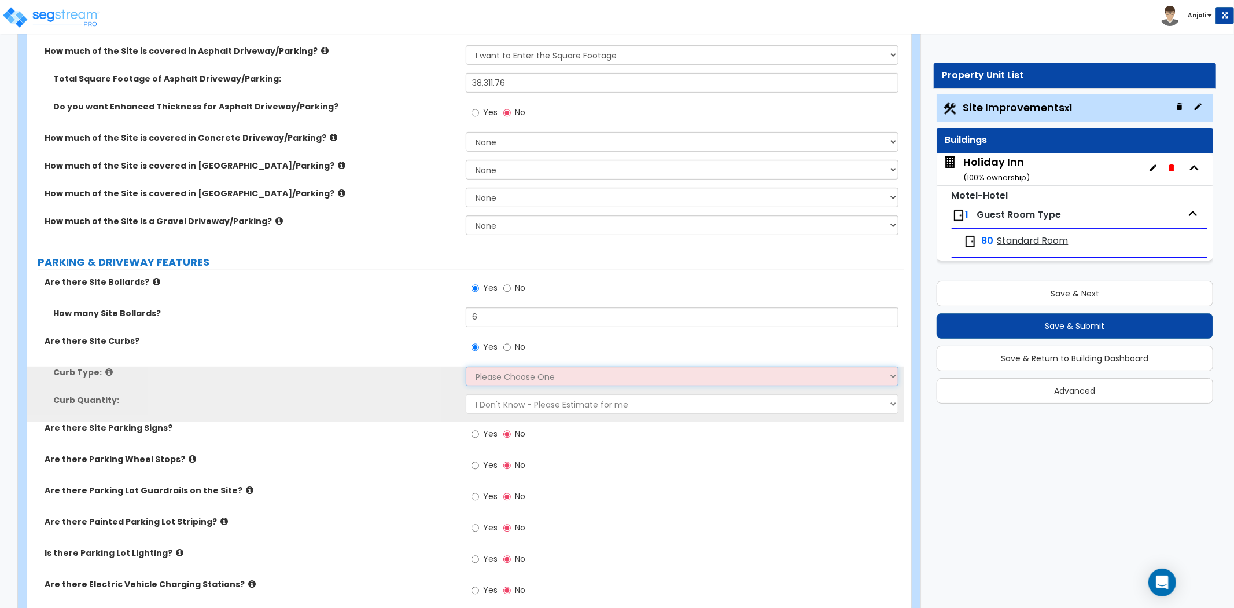
click at [498, 377] on select "Please Choose One Curb (Only) Curb & Gutter Asphalt Berm" at bounding box center [682, 376] width 433 height 20
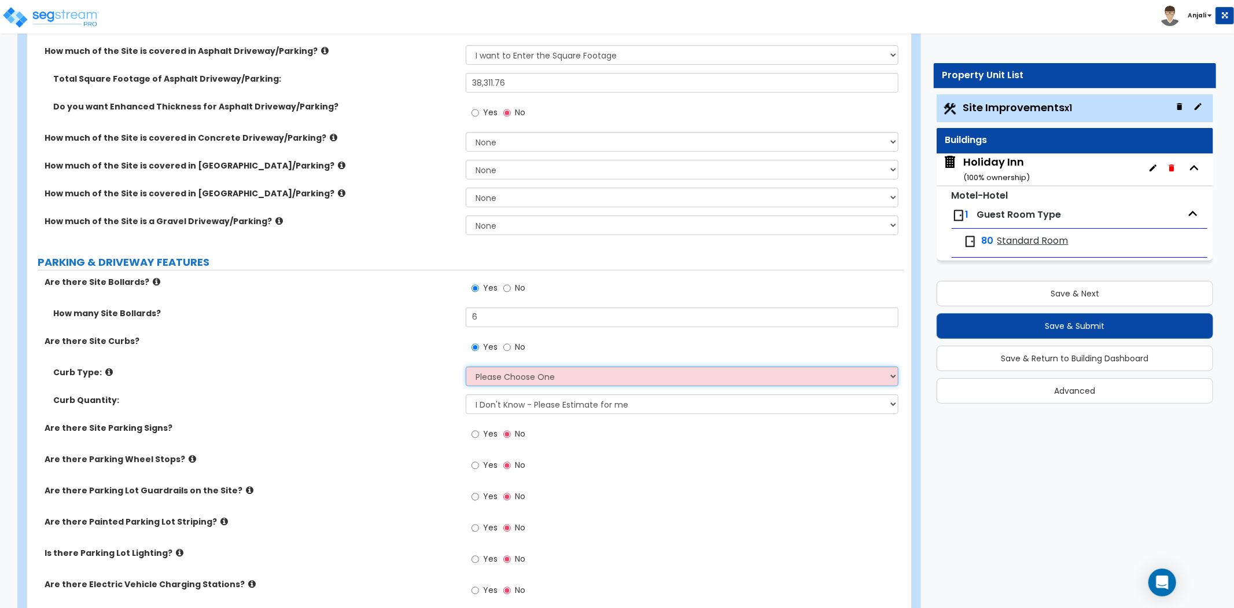
select select "1"
click at [466, 366] on select "Please Choose One Curb (Only) Curb & Gutter Asphalt Berm" at bounding box center [682, 376] width 433 height 20
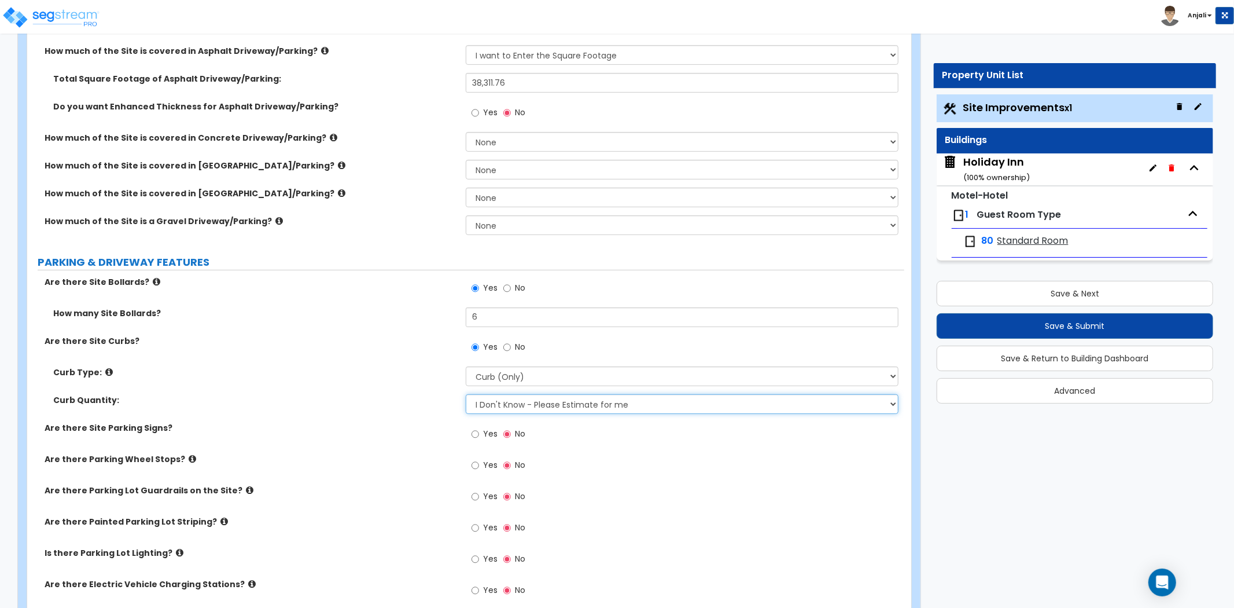
click at [531, 400] on select "I Don't Know - Please Estimate for me I want to Enter the LF" at bounding box center [682, 404] width 433 height 20
select select "1"
click at [466, 394] on select "I Don't Know - Please Estimate for me I want to Enter the LF" at bounding box center [682, 404] width 433 height 20
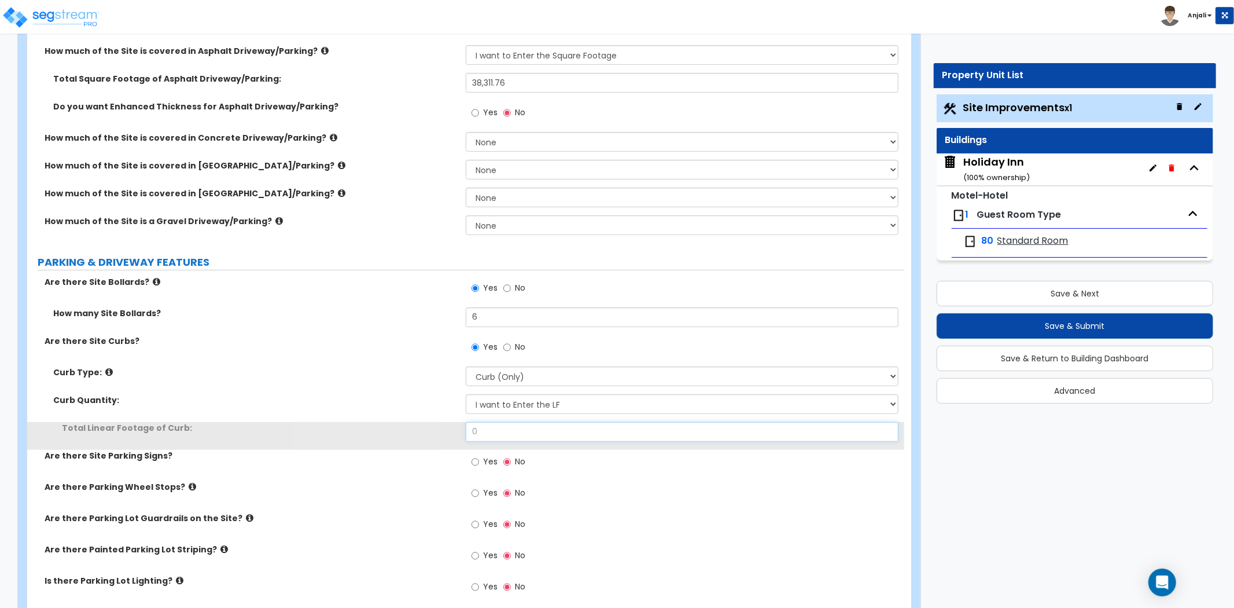
click at [513, 430] on input "0" at bounding box center [682, 432] width 433 height 20
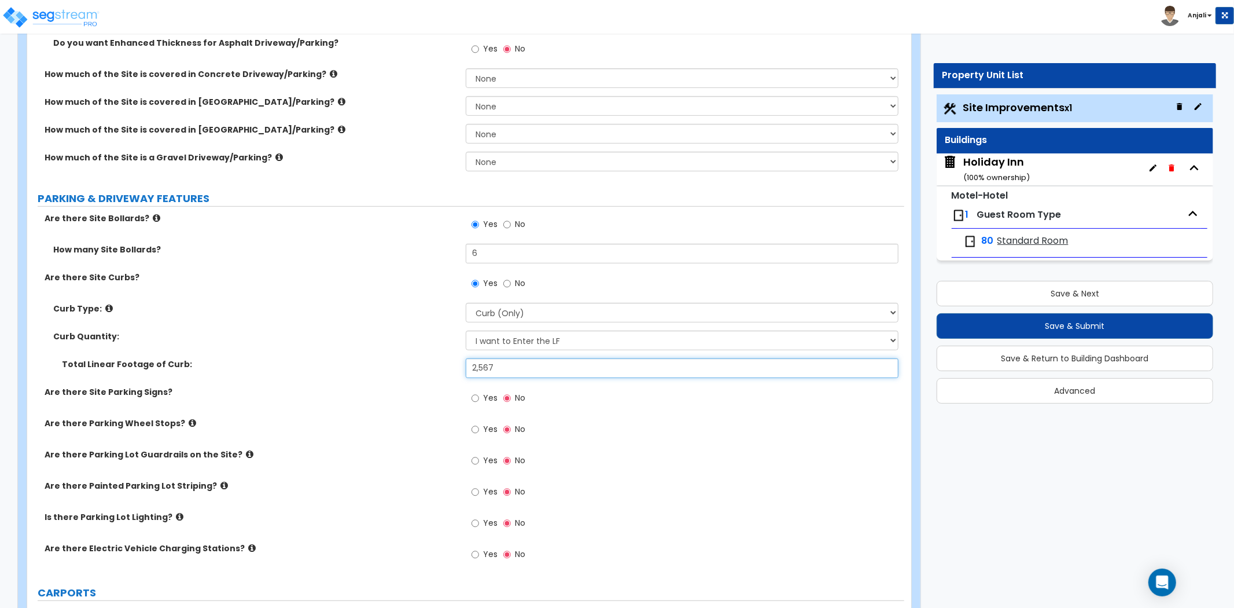
scroll to position [385, 0]
type input "2,567"
click at [476, 398] on input "Yes" at bounding box center [476, 397] width 8 height 13
radio input "true"
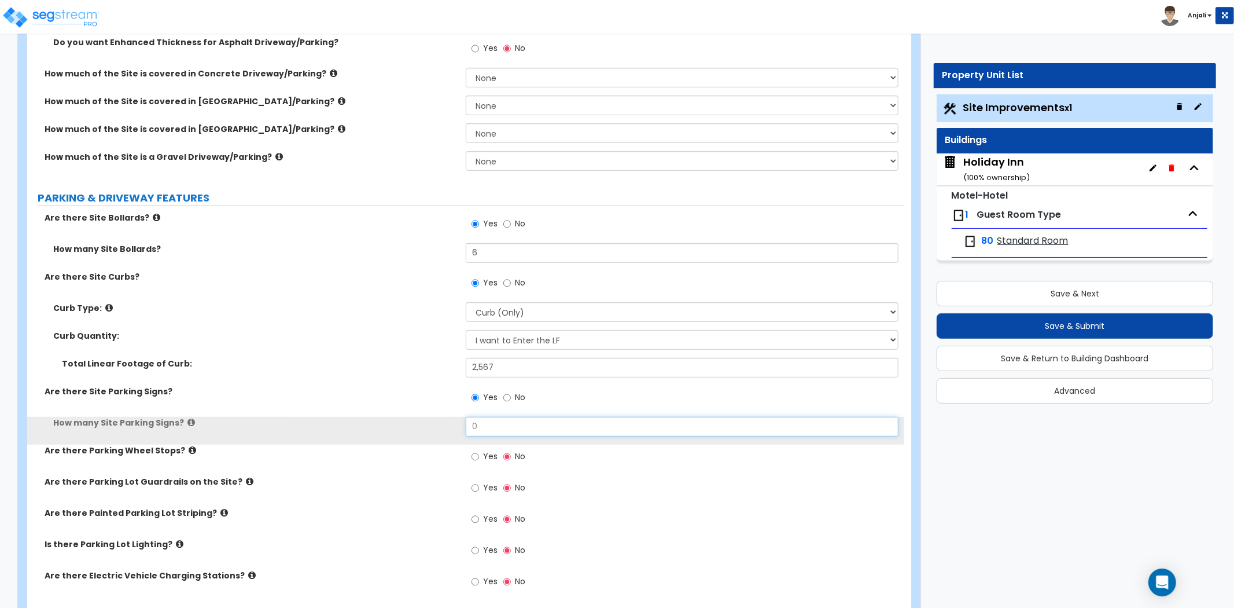
click at [499, 427] on input "0" at bounding box center [682, 427] width 433 height 20
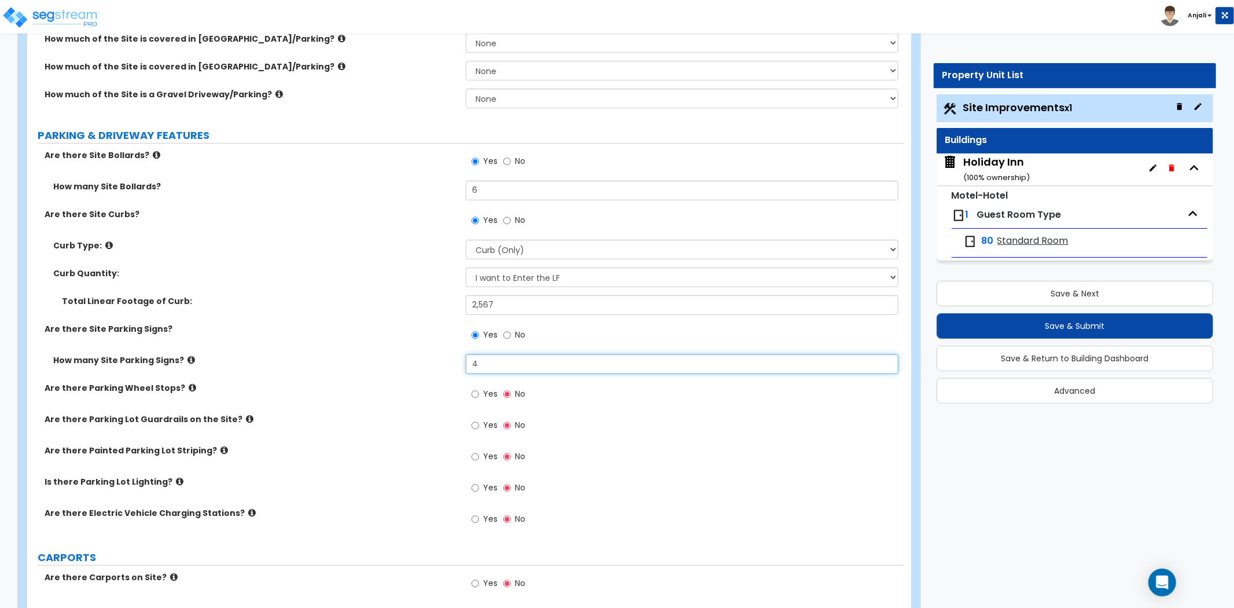
scroll to position [450, 0]
type input "4"
click at [473, 392] on input "Yes" at bounding box center [476, 392] width 8 height 13
radio input "true"
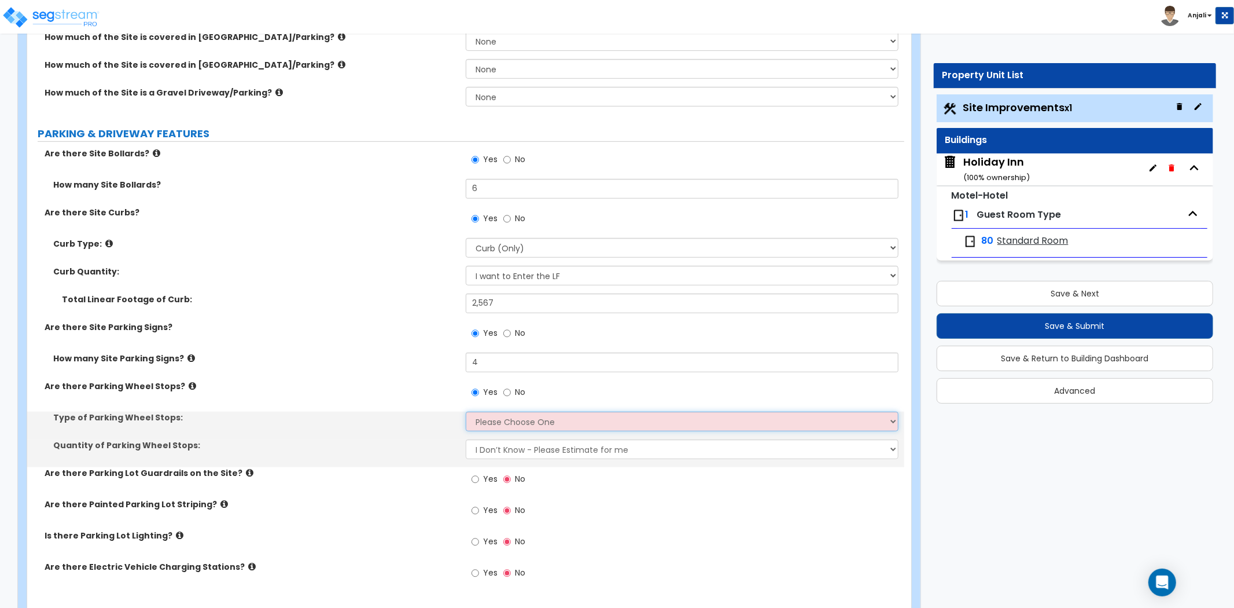
click at [521, 425] on select "Please Choose One Concrete Rubber/Plastic" at bounding box center [682, 421] width 433 height 20
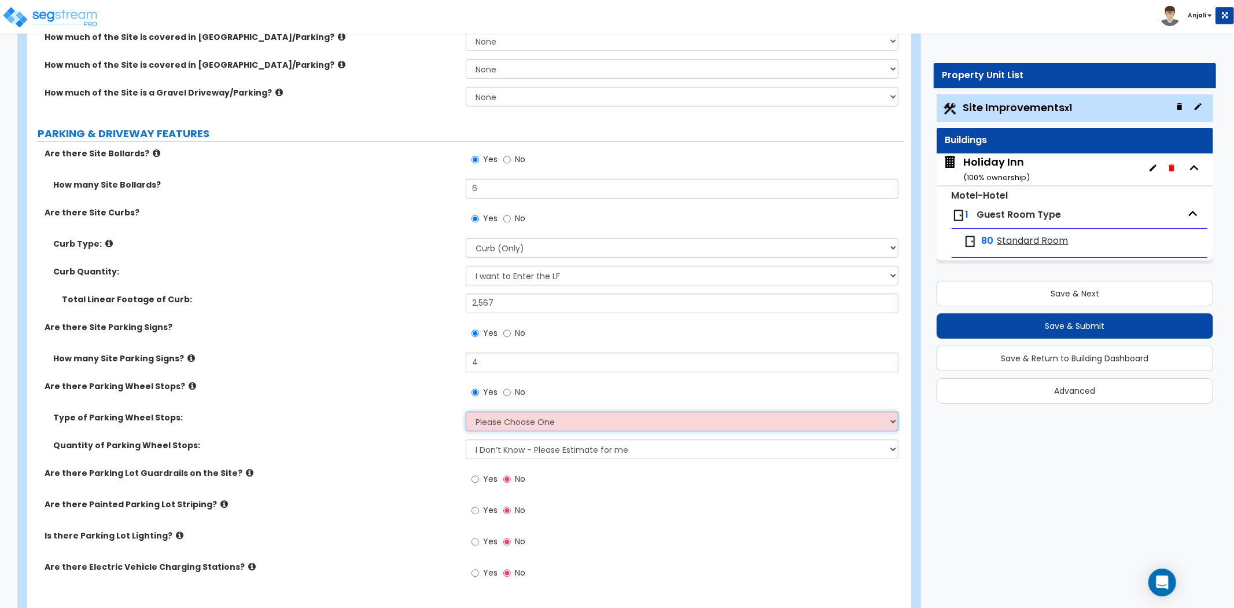
select select "1"
click at [466, 411] on select "Please Choose One Concrete Rubber/Plastic" at bounding box center [682, 421] width 433 height 20
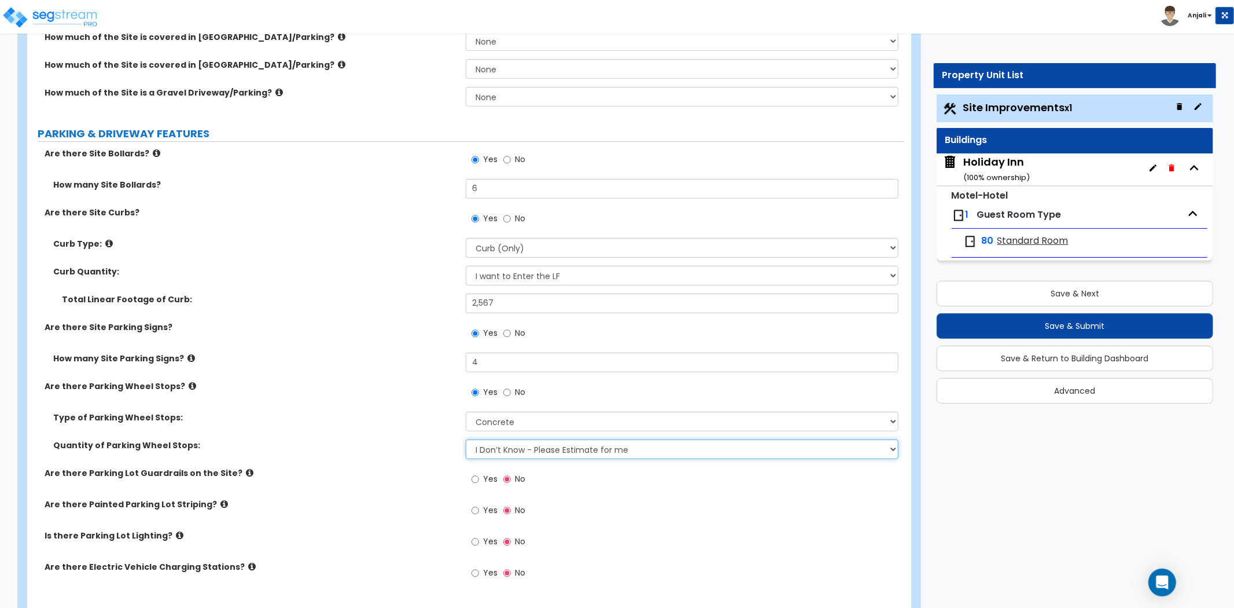
drag, startPoint x: 528, startPoint y: 449, endPoint x: 528, endPoint y: 455, distance: 6.4
click at [528, 449] on select "I Don’t Know - Please Estimate for me I Want to Enter the Number of Wheel Stops" at bounding box center [682, 449] width 433 height 20
select select "1"
click at [466, 439] on select "I Don’t Know - Please Estimate for me I Want to Enter the Number of Wheel Stops" at bounding box center [682, 449] width 433 height 20
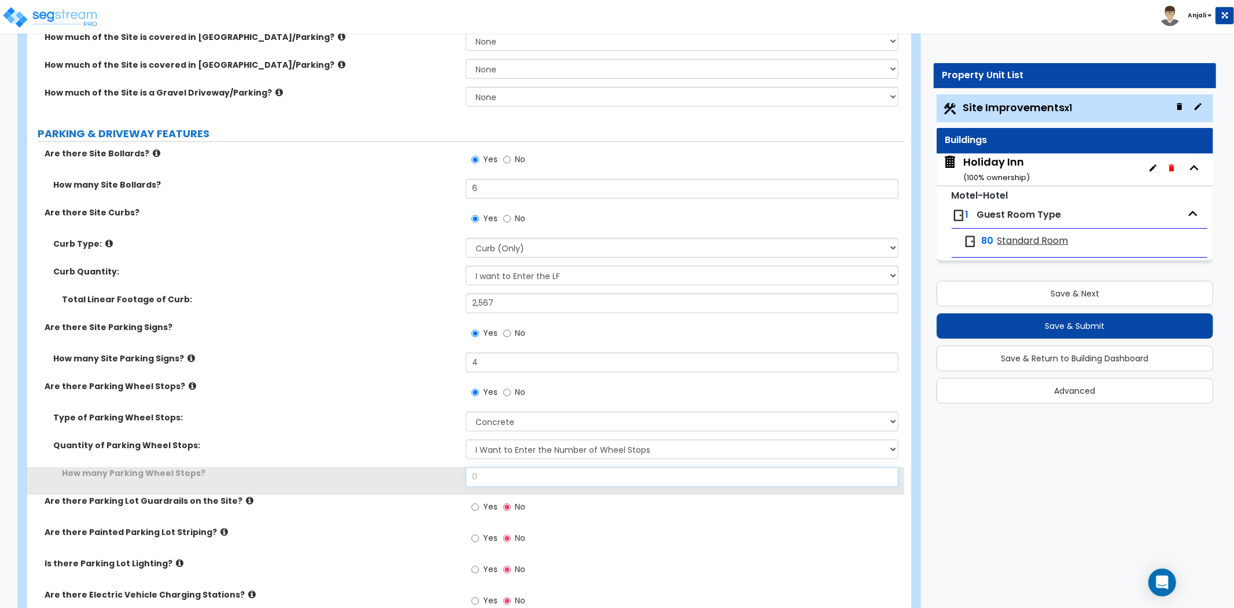
click at [507, 470] on input "0" at bounding box center [682, 477] width 433 height 20
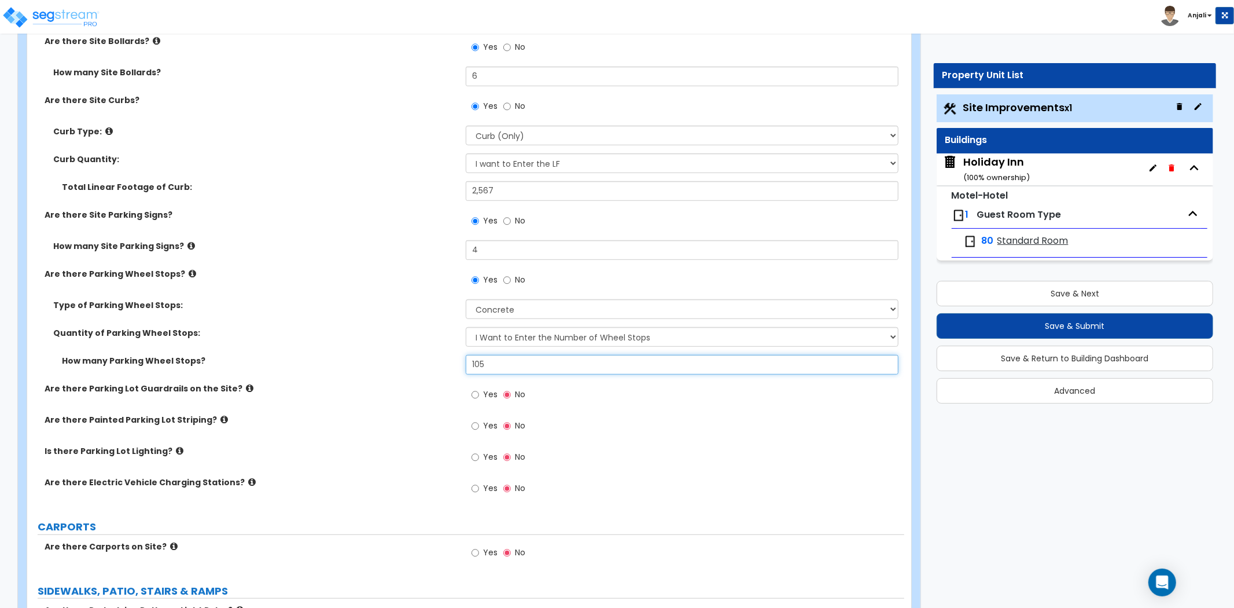
scroll to position [579, 0]
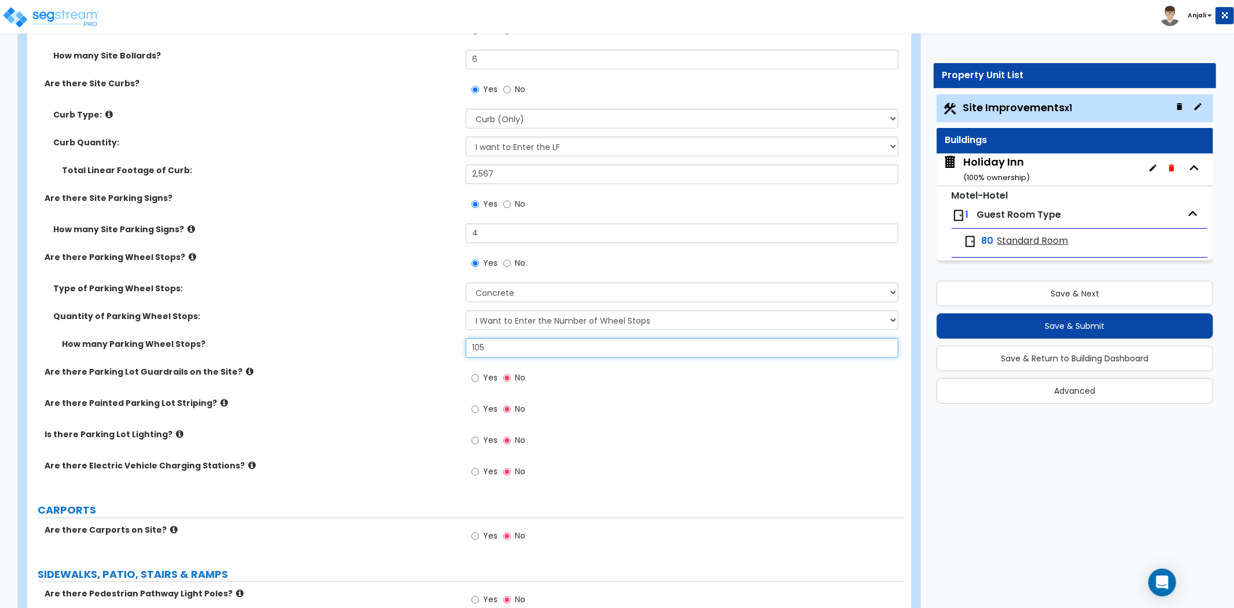
type input "105"
click at [474, 410] on input "Yes" at bounding box center [476, 409] width 8 height 13
radio input "true"
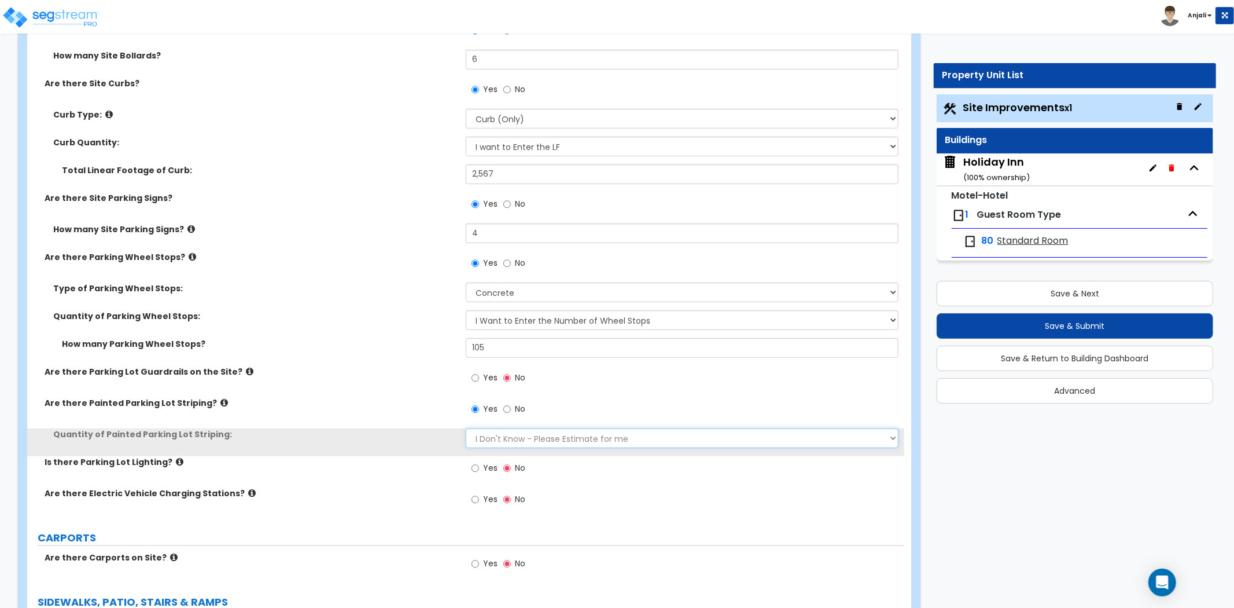
click at [503, 430] on select "I Don't Know - Please Estimate for me I Want to Enter the Number of Parking Spa…" at bounding box center [682, 438] width 433 height 20
select select "1"
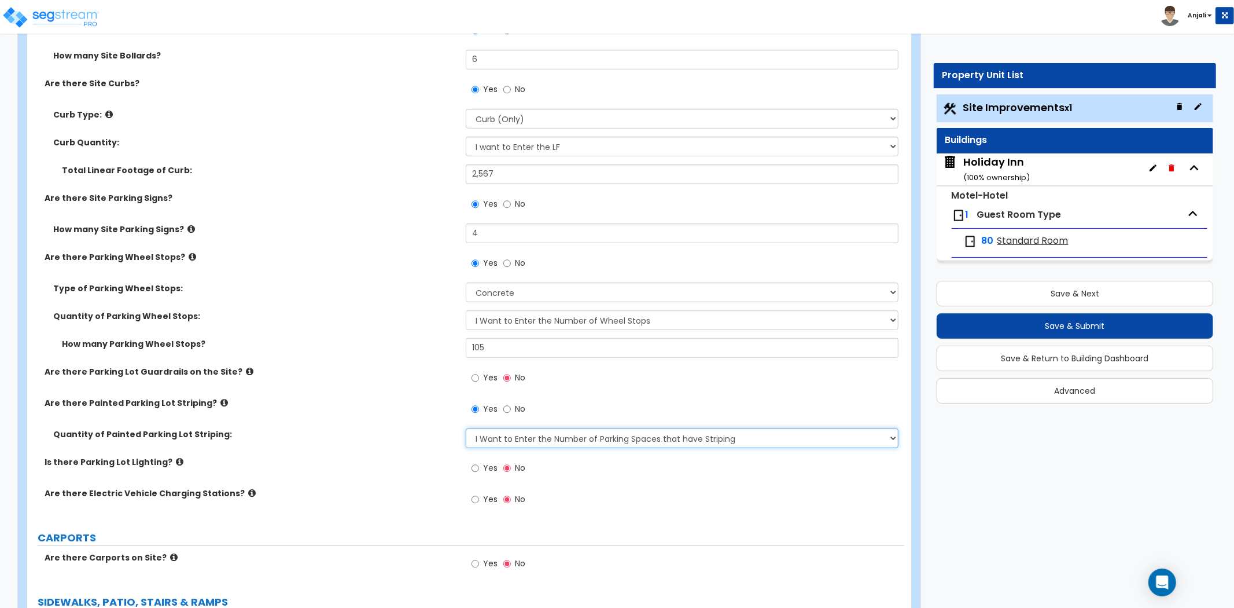
click at [466, 428] on select "I Don't Know - Please Estimate for me I Want to Enter the Number of Parking Spa…" at bounding box center [682, 438] width 433 height 20
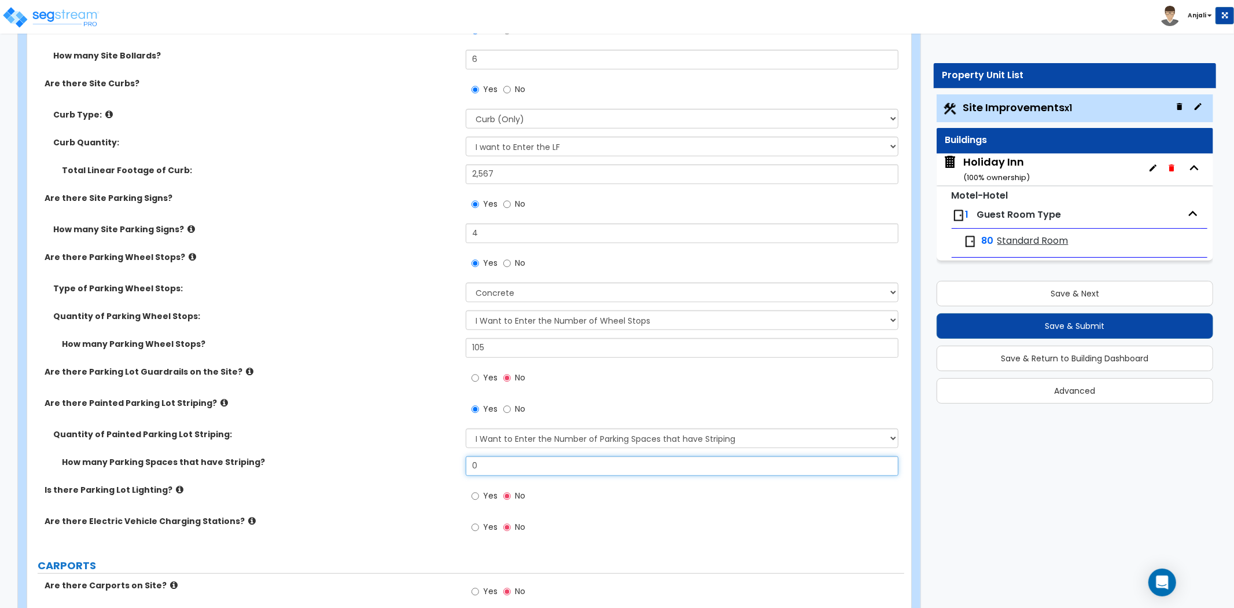
click at [503, 464] on input "0" at bounding box center [682, 466] width 433 height 20
type input "105"
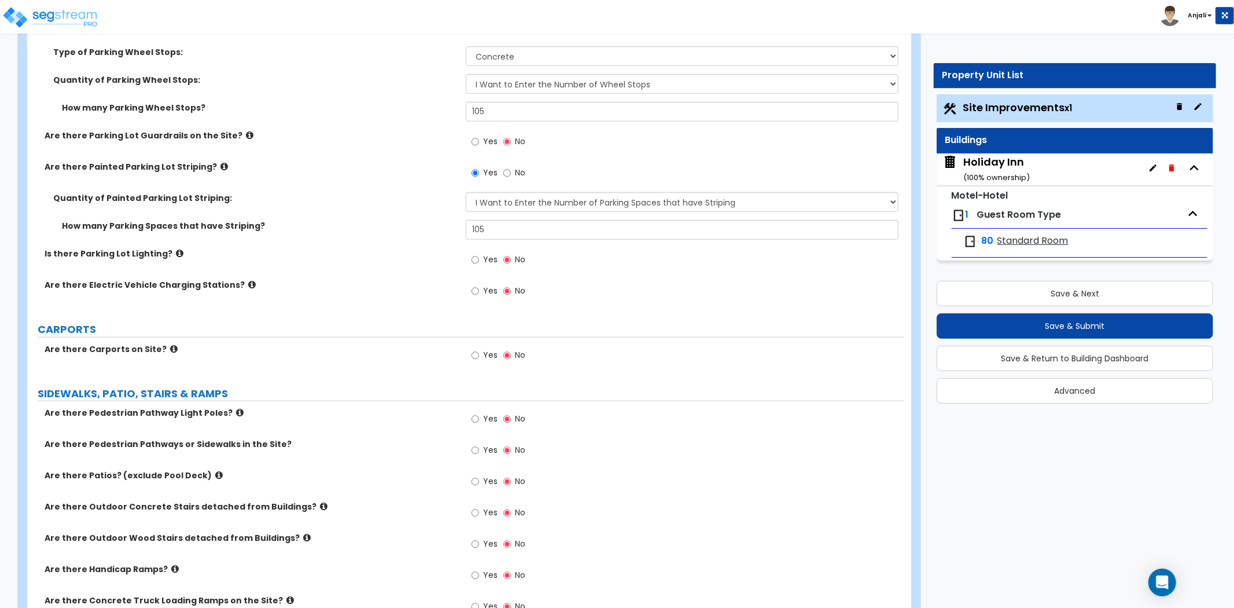
scroll to position [836, 0]
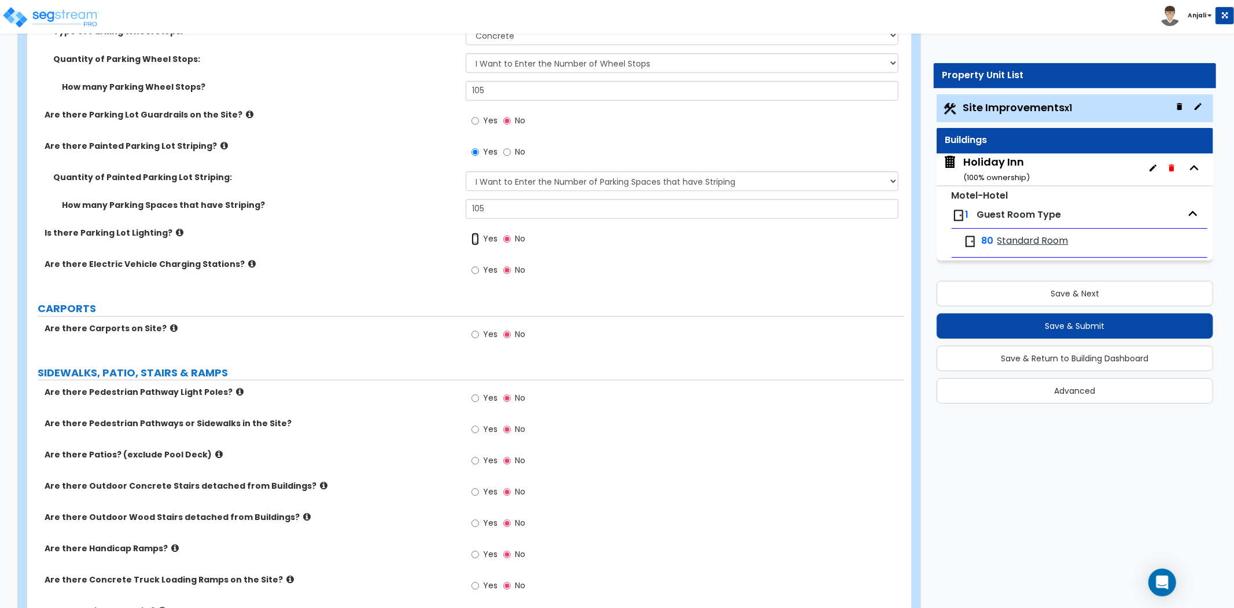
click at [473, 242] on input "Yes" at bounding box center [476, 239] width 8 height 13
radio input "true"
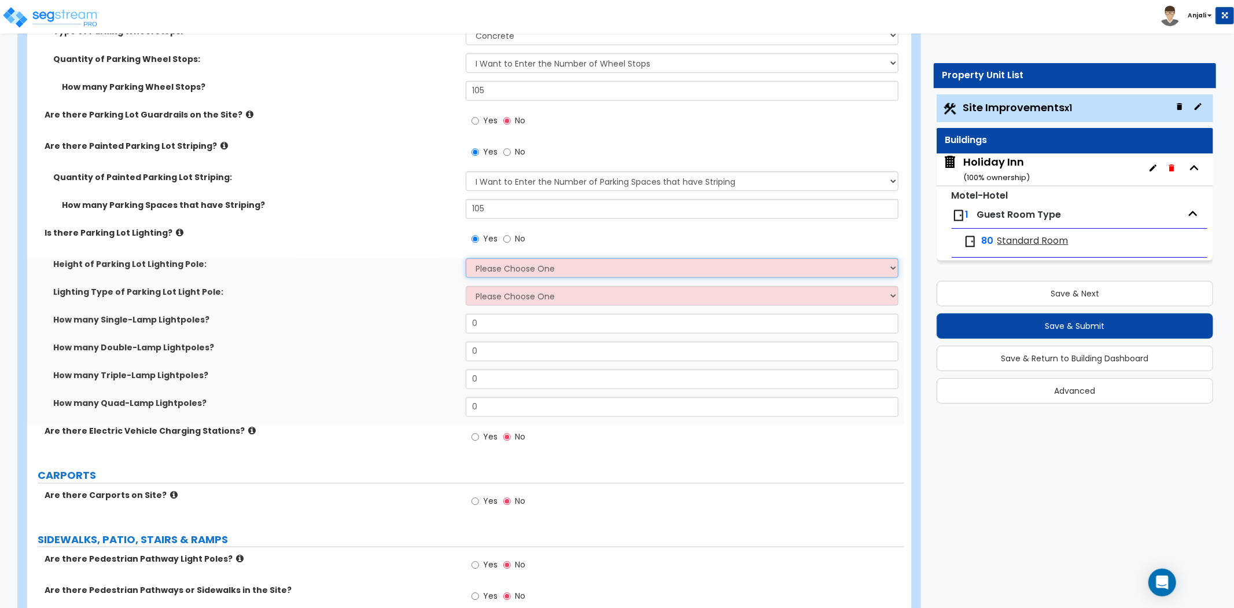
click at [509, 270] on select "Please Choose One 20' high 30' high 40' high" at bounding box center [682, 268] width 433 height 20
select select "1"
click at [466, 258] on select "Please Choose One 20' high 30' high 40' high" at bounding box center [682, 268] width 433 height 20
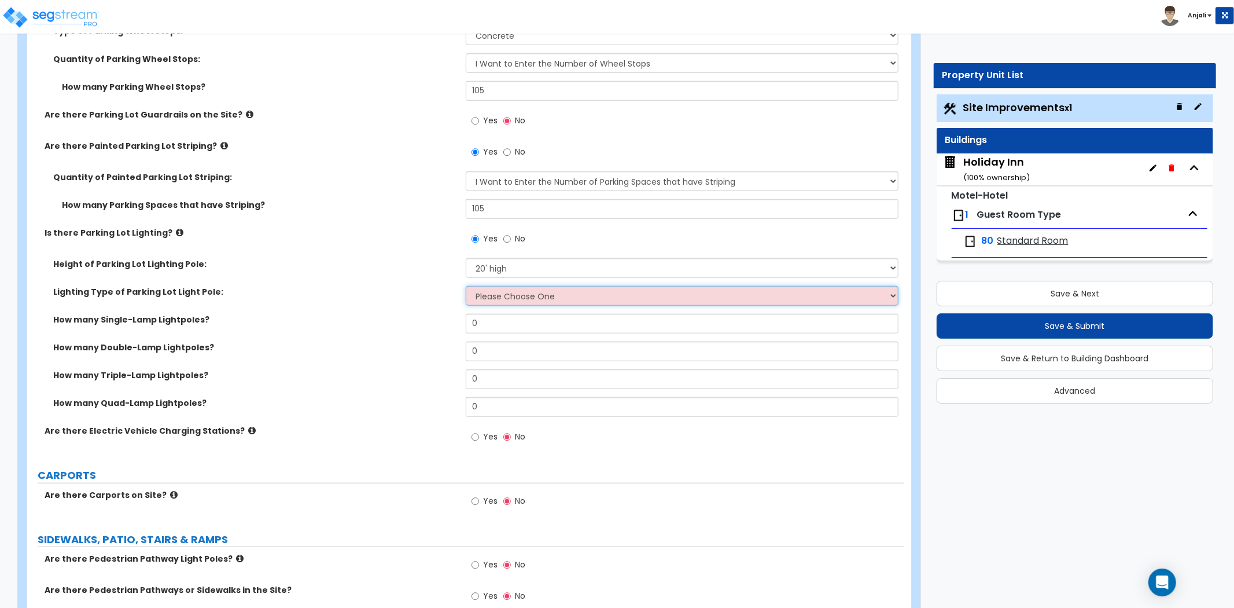
click at [511, 300] on select "Please Choose One LED Metal Halide High Pressure Sodium Please Choose for me" at bounding box center [682, 296] width 433 height 20
select select "2"
click at [466, 286] on select "Please Choose One LED Metal Halide High Pressure Sodium Please Choose for me" at bounding box center [682, 296] width 433 height 20
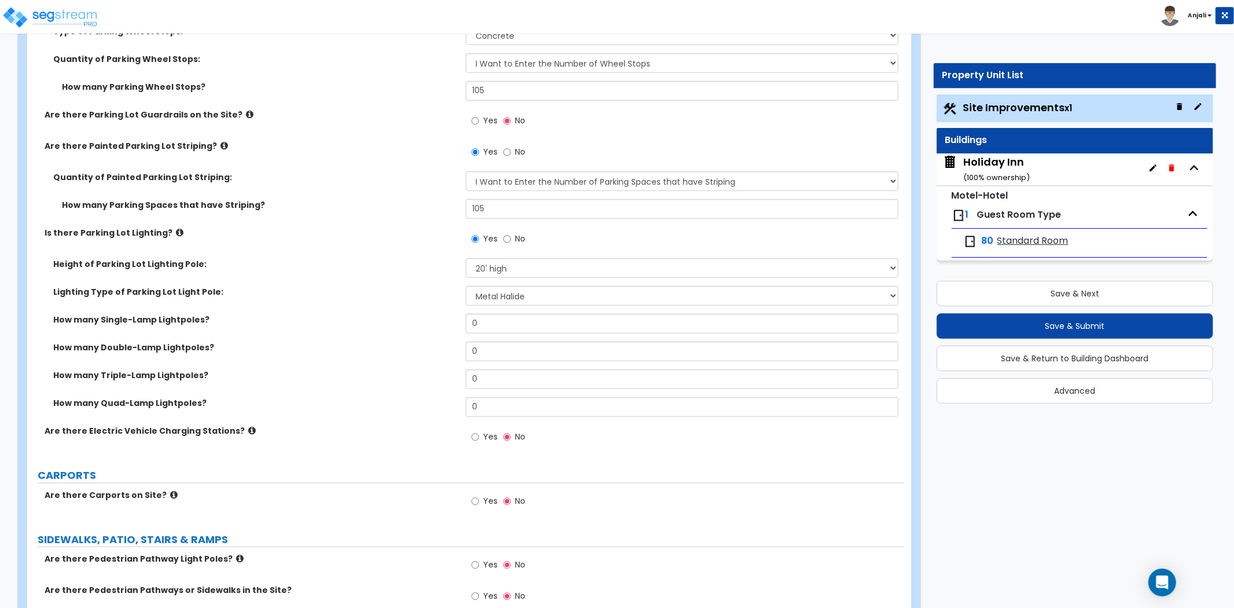
click at [516, 312] on div "Lighting Type of Parking Lot Light Pole: Please Choose One LED Metal Halide Hig…" at bounding box center [465, 300] width 877 height 28
drag, startPoint x: 521, startPoint y: 322, endPoint x: 515, endPoint y: 326, distance: 7.1
click at [521, 322] on input "0" at bounding box center [682, 324] width 433 height 20
type input "6"
click at [512, 351] on input "0" at bounding box center [682, 351] width 433 height 20
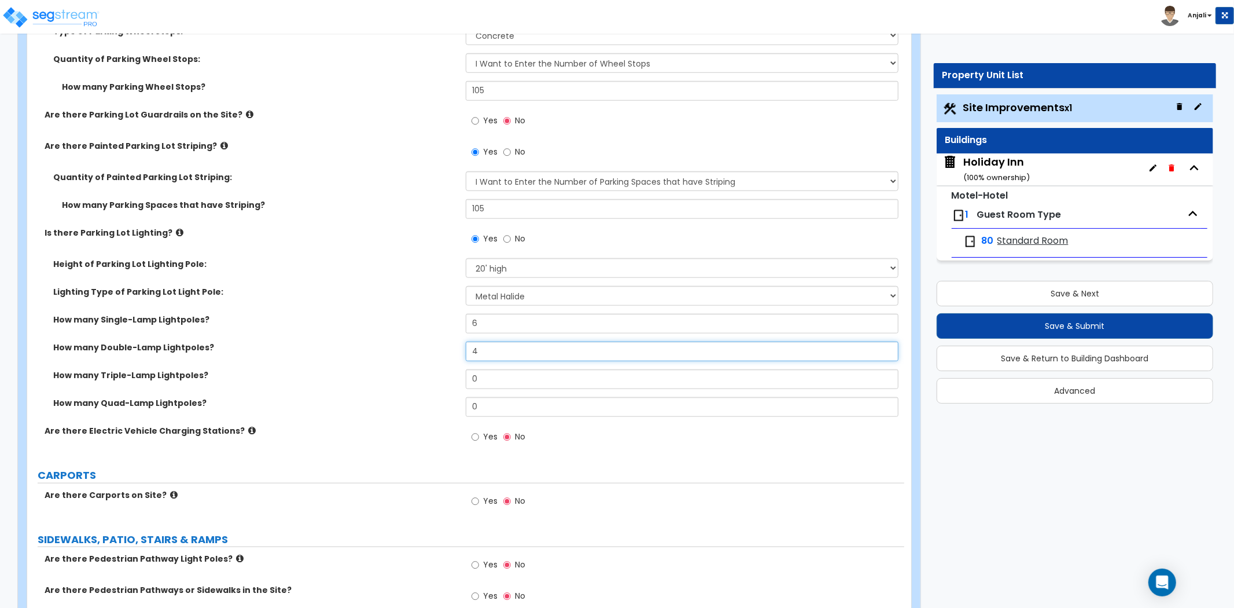
type input "4"
click at [435, 349] on label "How many Double-Lamp Lightpoles?" at bounding box center [255, 347] width 404 height 12
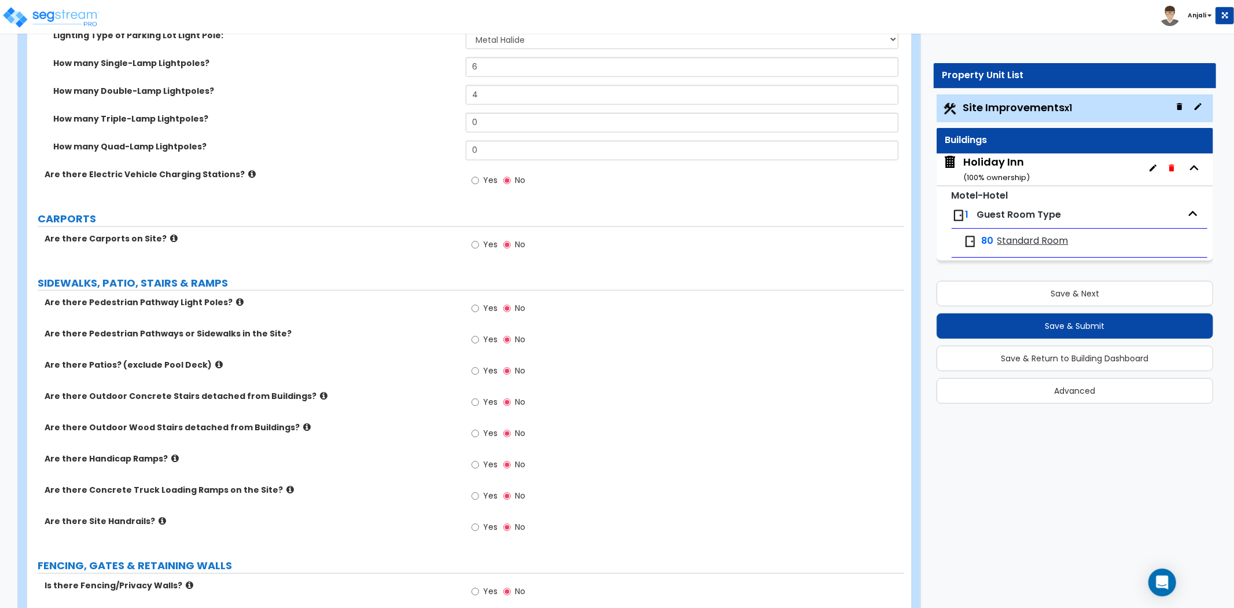
scroll to position [1092, 0]
click at [476, 339] on input "Yes" at bounding box center [476, 339] width 8 height 13
radio input "true"
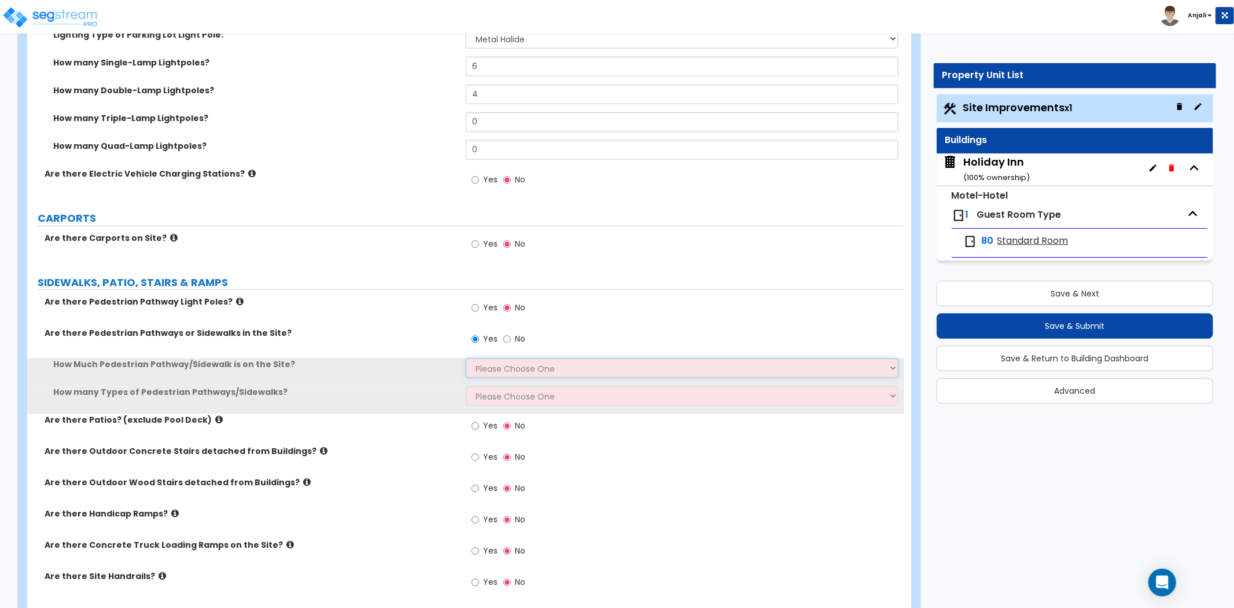
click at [502, 365] on select "Please Choose One I Don't Know, Please Estimate For Me Enter Linear Footage" at bounding box center [682, 368] width 433 height 20
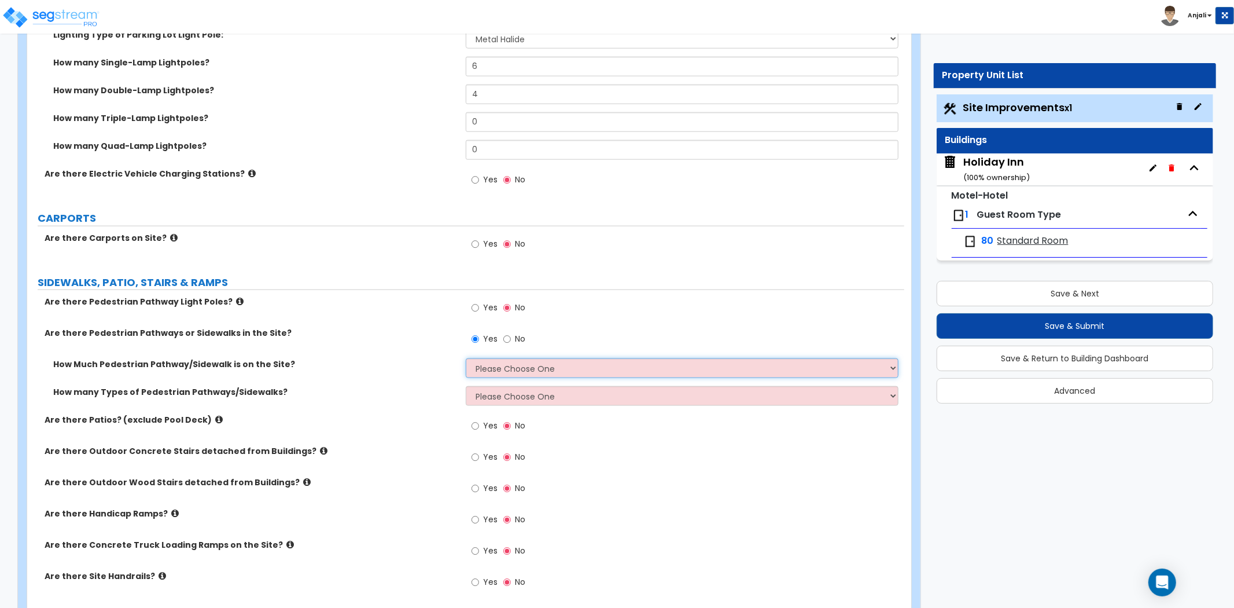
select select "2"
click at [466, 358] on select "Please Choose One I Don't Know, Please Estimate For Me Enter Linear Footage" at bounding box center [682, 368] width 433 height 20
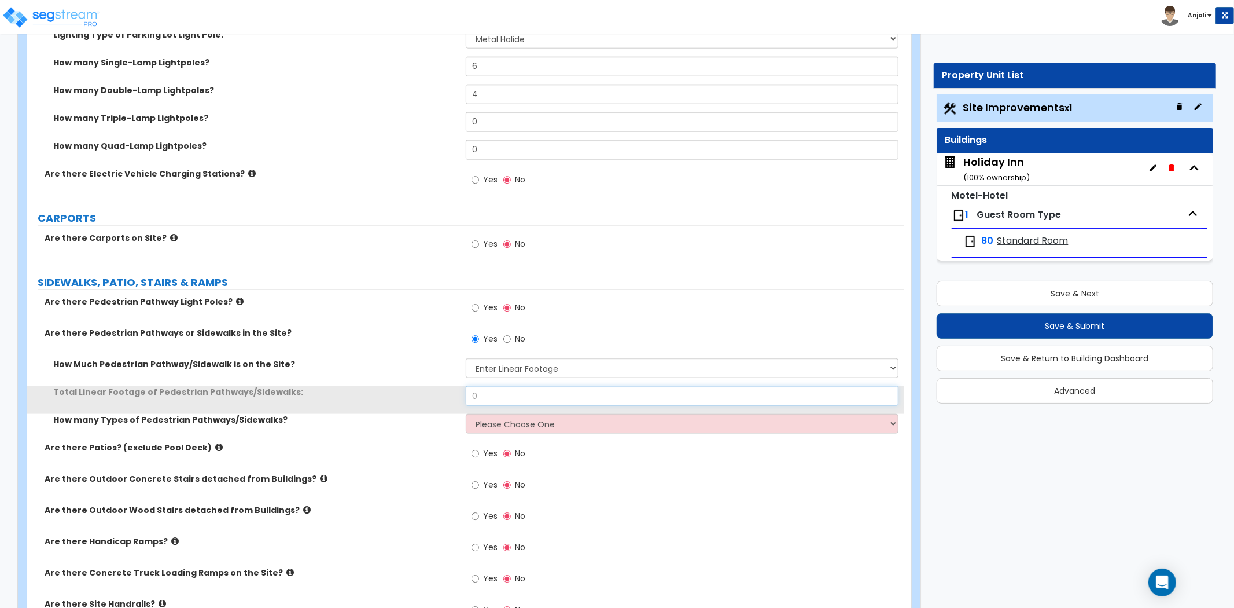
click at [519, 391] on input "0" at bounding box center [682, 396] width 433 height 20
type input "4,596"
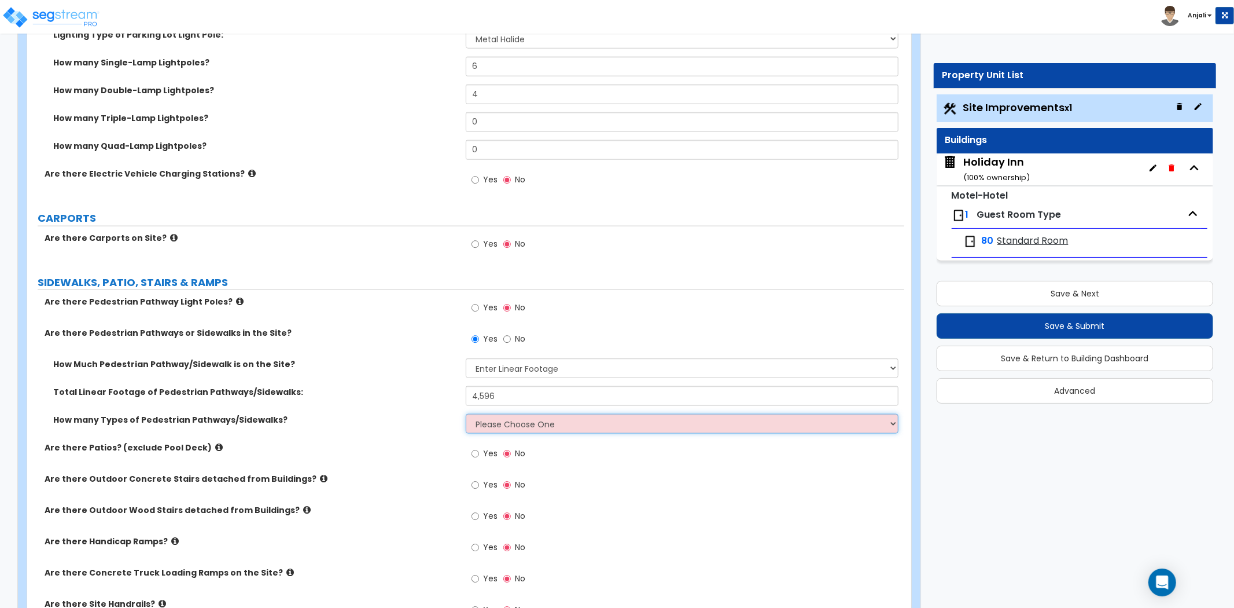
click at [510, 426] on select "Please Choose One 1 2 3" at bounding box center [682, 424] width 433 height 20
select select "1"
click at [466, 414] on select "Please Choose One 1 2 3" at bounding box center [682, 424] width 433 height 20
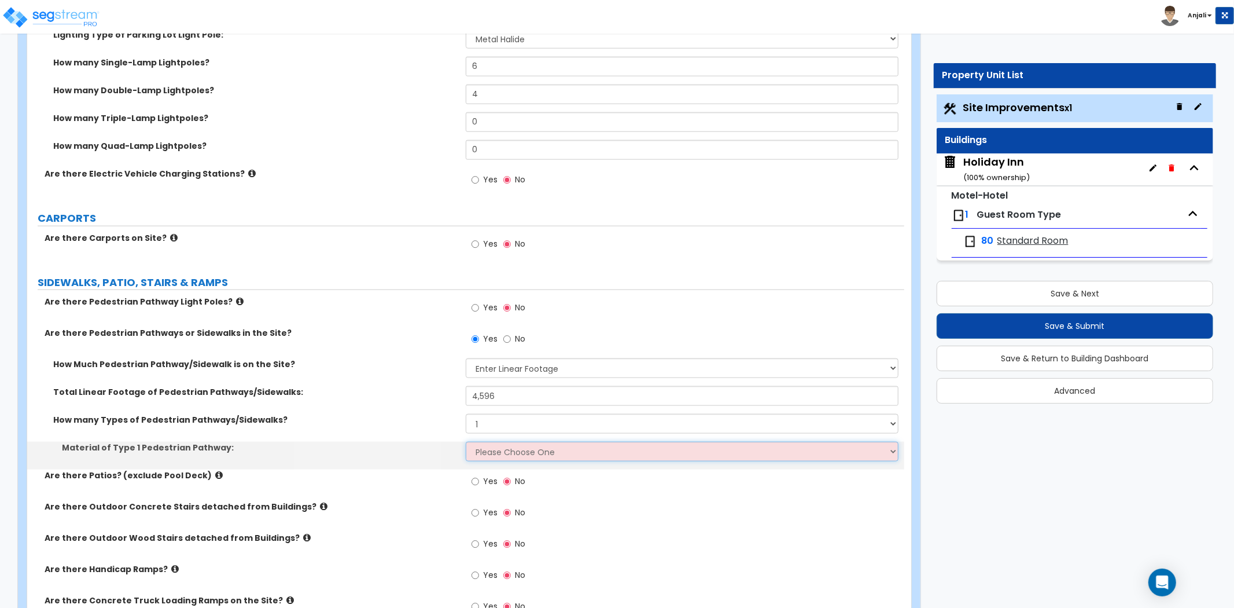
click at [507, 456] on select "Please Choose One Bare Concrete Stamped Concrete Brick Pavers Stone Pavers Wood…" at bounding box center [682, 451] width 433 height 20
select select "1"
click at [466, 441] on select "Please Choose One Bare Concrete Stamped Concrete Brick Pavers Stone Pavers Wood…" at bounding box center [682, 451] width 433 height 20
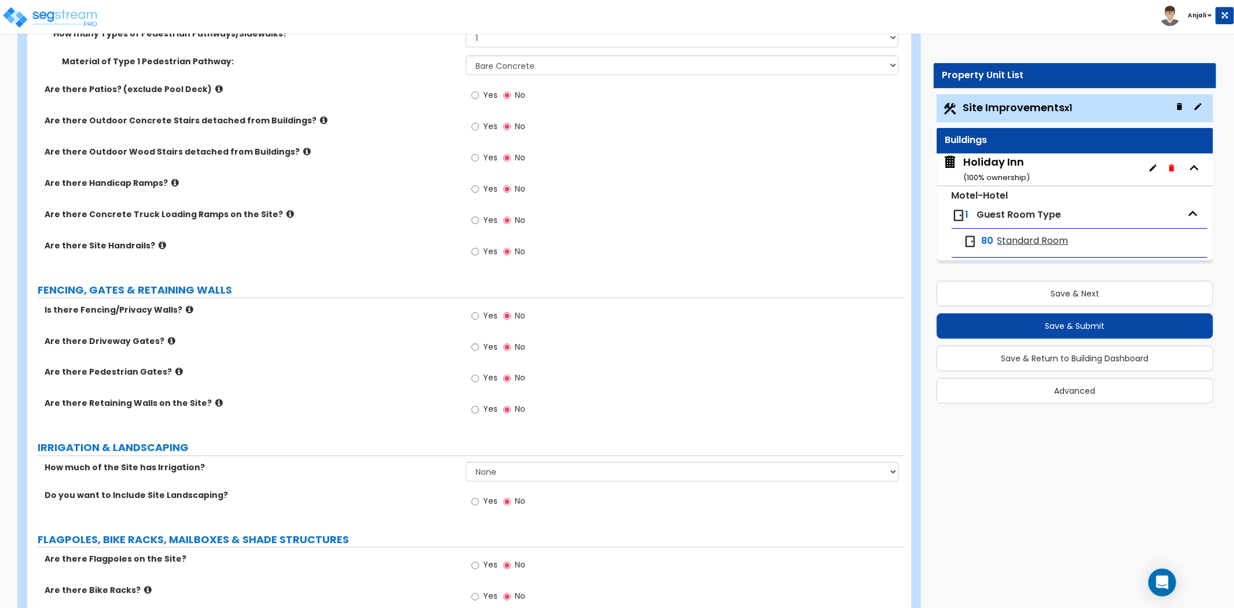
scroll to position [1543, 0]
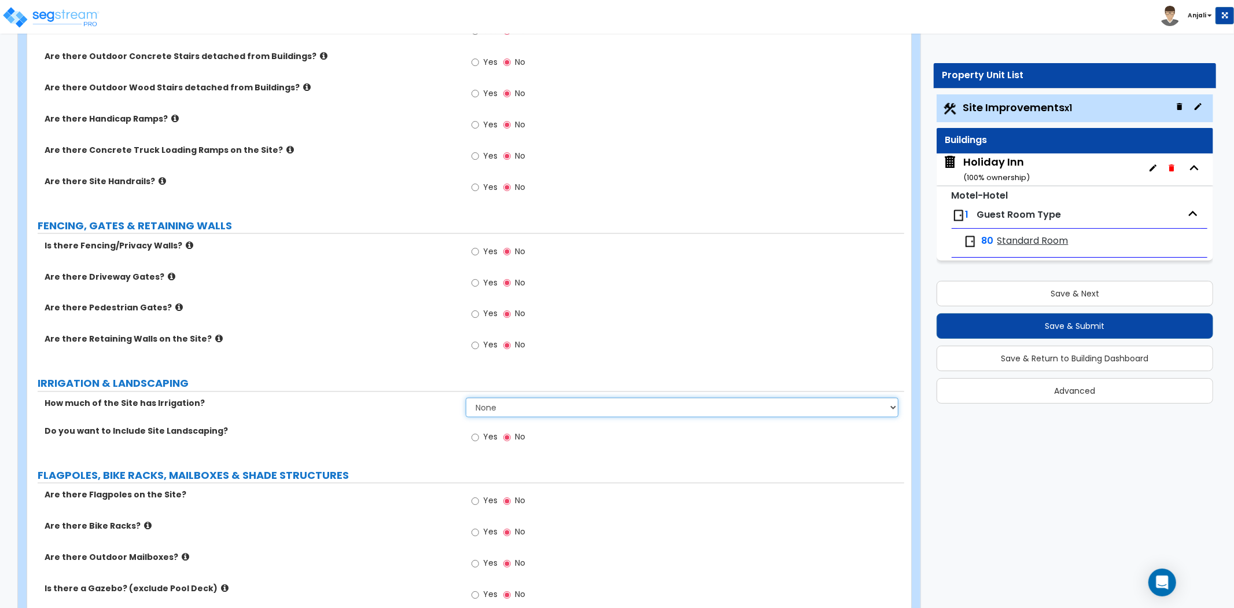
click at [590, 403] on select "None I want to Enter an Approximate Percentage I want to Enter the Square Foota…" at bounding box center [682, 408] width 433 height 20
click at [477, 436] on input "Yes" at bounding box center [476, 437] width 8 height 13
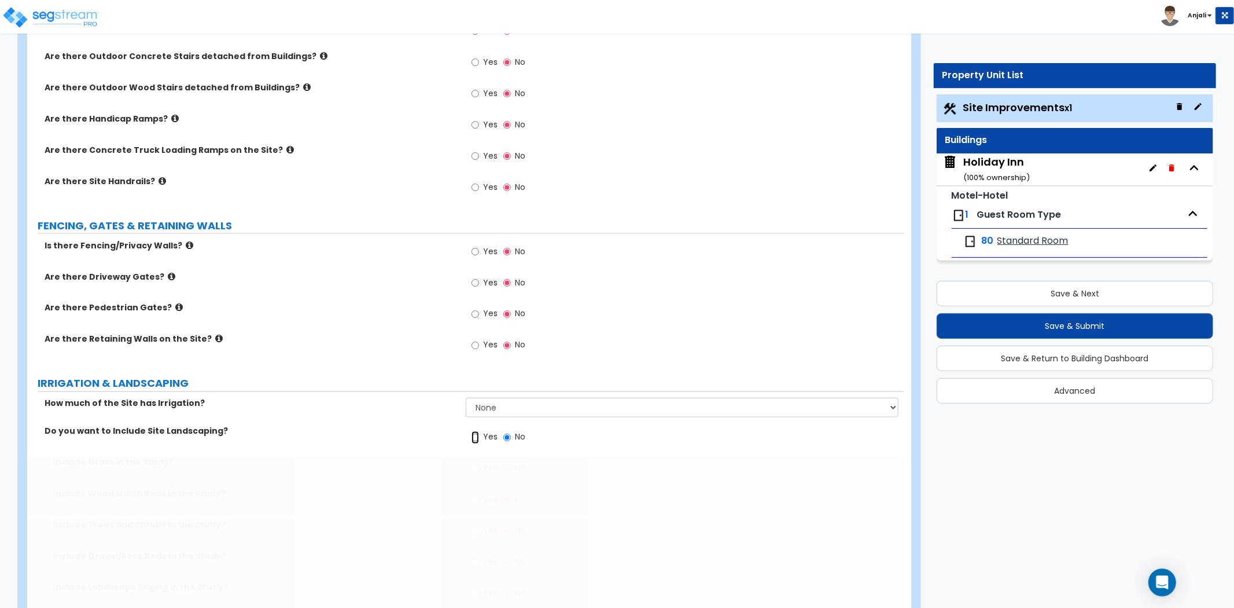
radio input "true"
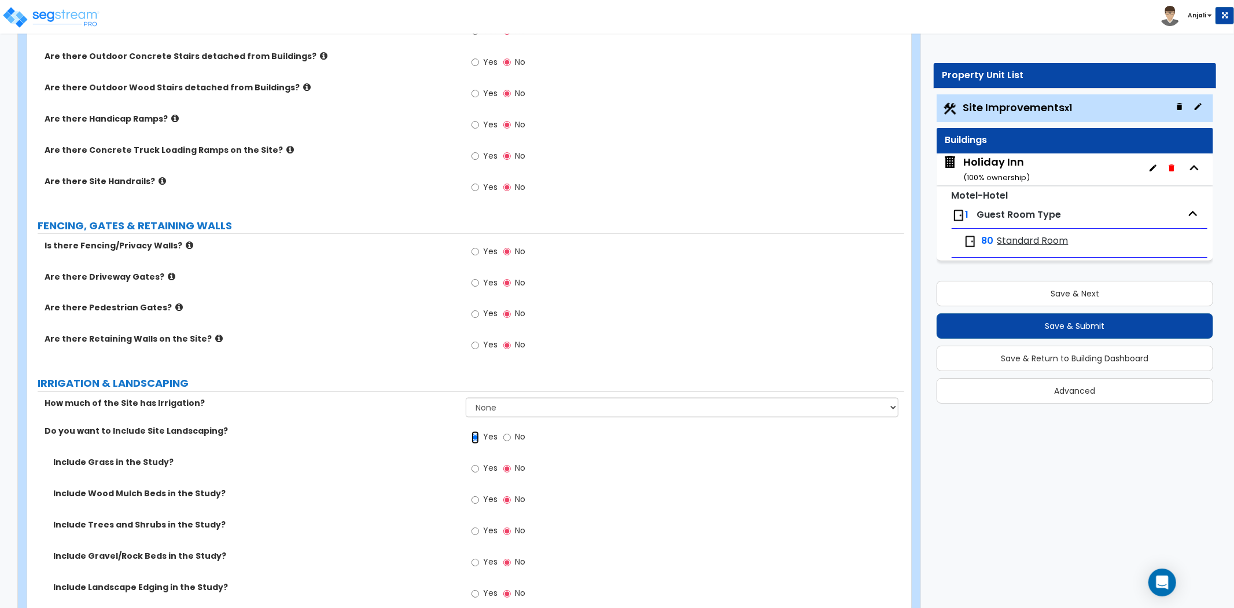
scroll to position [1607, 0]
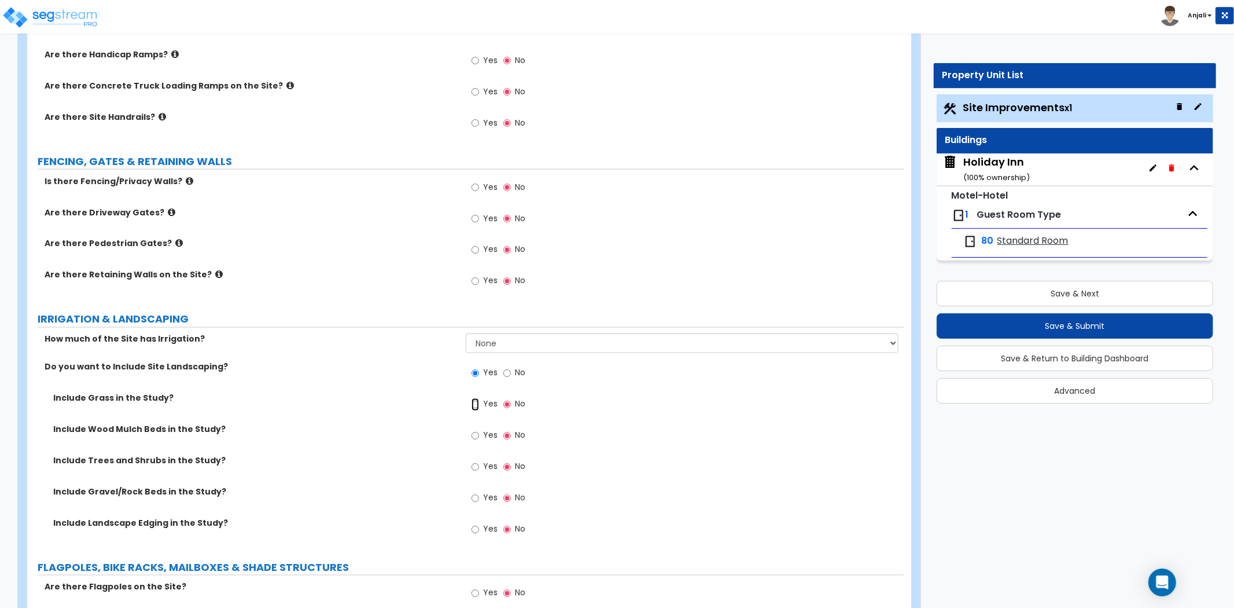
click at [476, 406] on input "Yes" at bounding box center [476, 404] width 8 height 13
radio input "true"
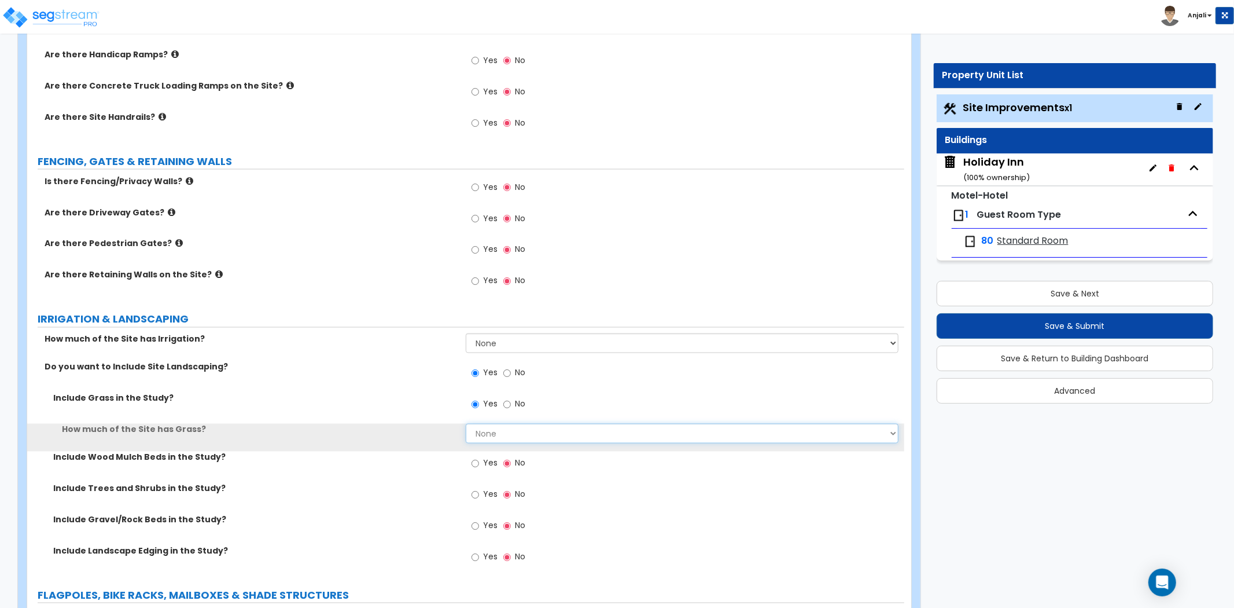
click at [516, 435] on select "None I want to Enter an Approximate Percentage I want to Enter the Square Foota…" at bounding box center [682, 434] width 433 height 20
select select "2"
click at [466, 424] on select "None I want to Enter an Approximate Percentage I want to Enter the Square Foota…" at bounding box center [682, 434] width 433 height 20
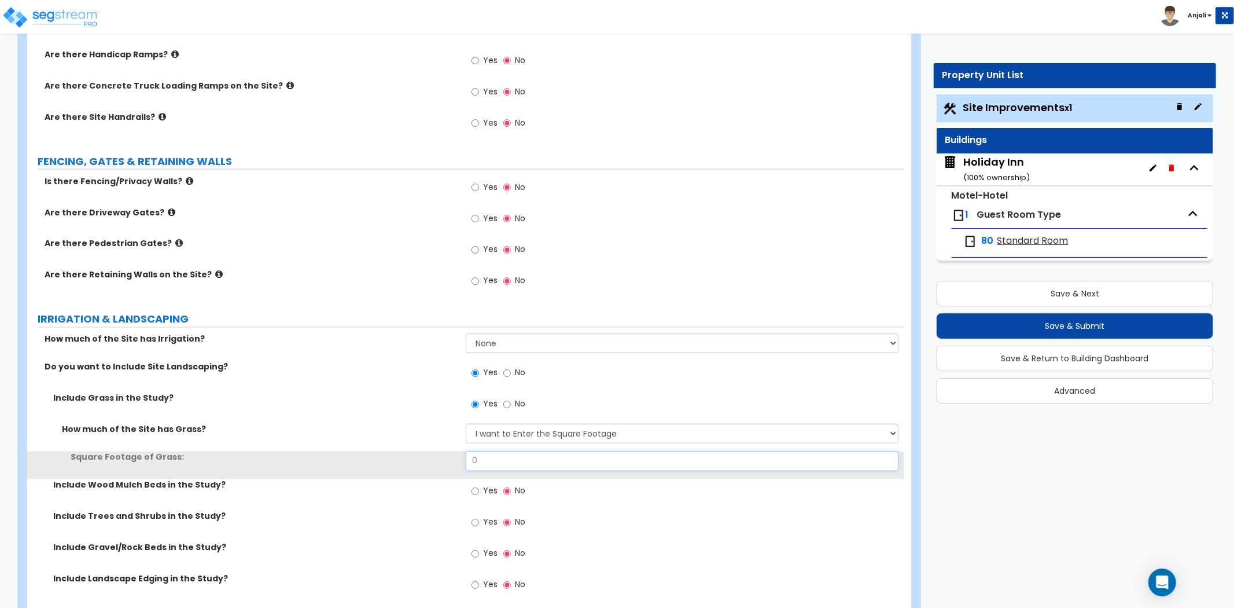
click at [512, 467] on input "0" at bounding box center [682, 461] width 433 height 20
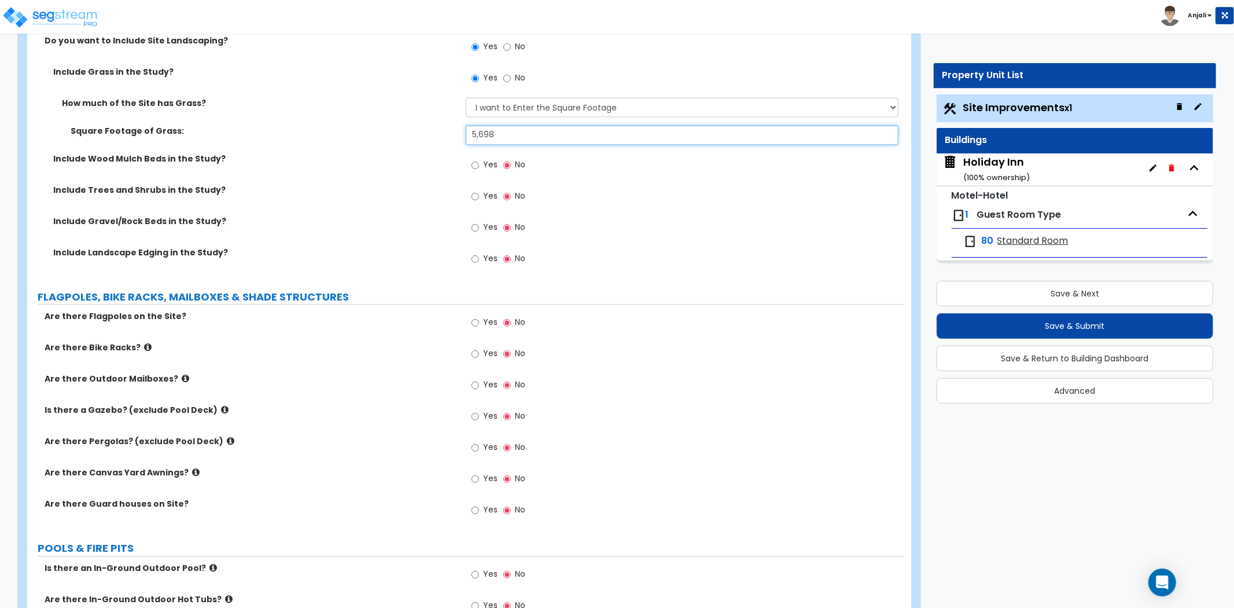
scroll to position [1993, 0]
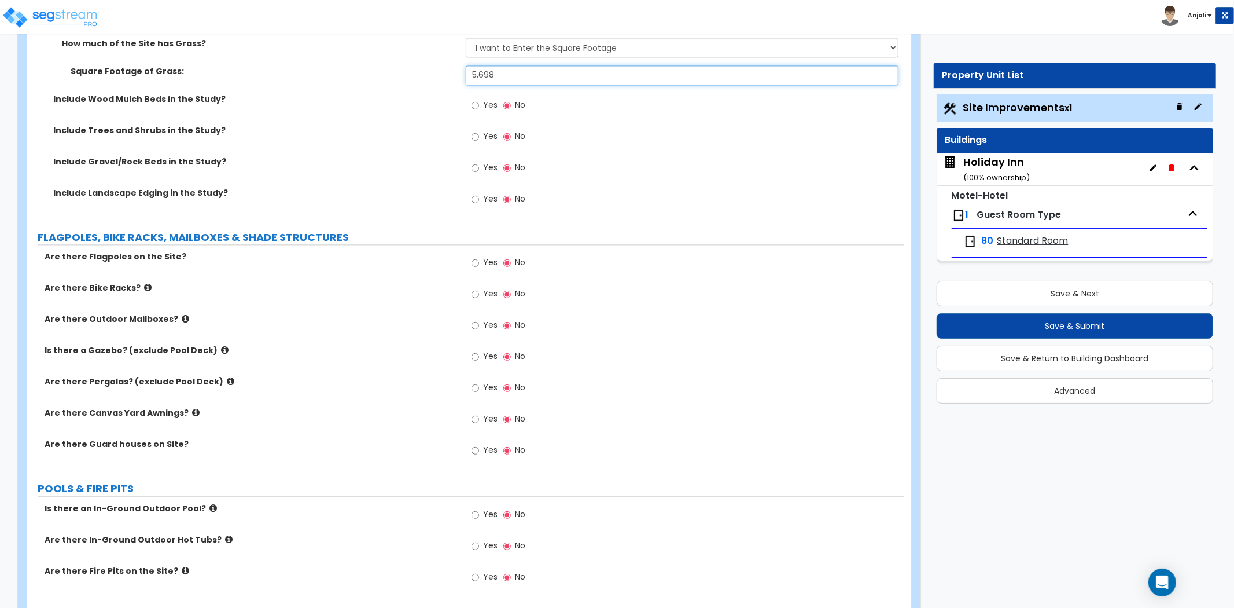
type input "5,698"
click at [476, 263] on input "Yes" at bounding box center [476, 262] width 8 height 13
radio input "true"
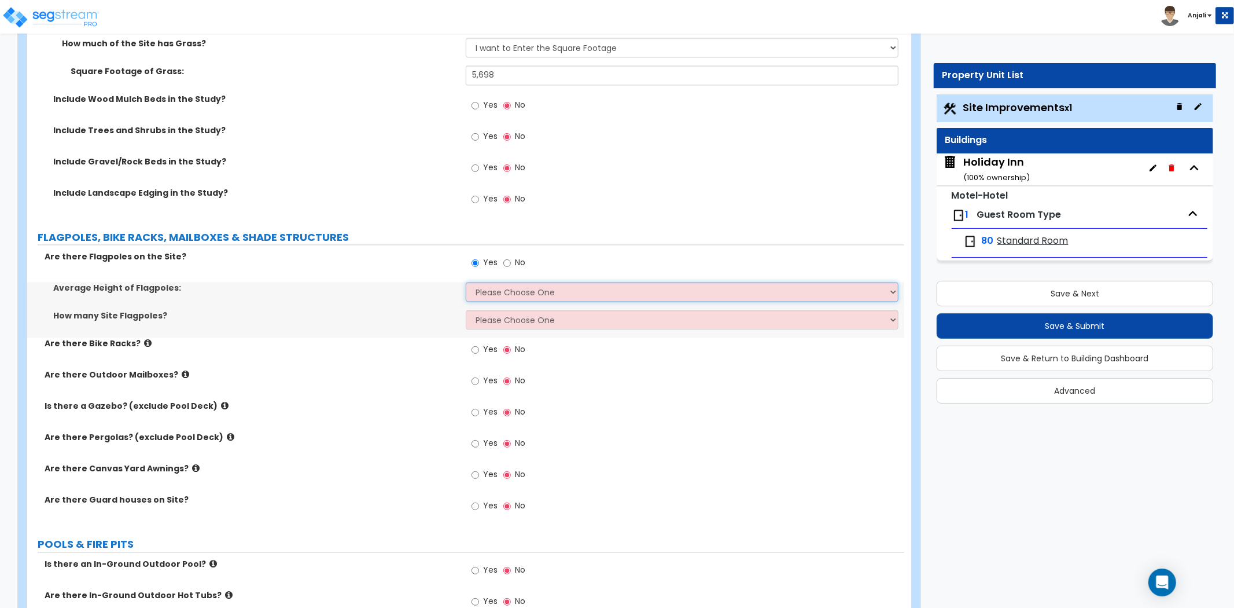
click at [516, 300] on select "Please Choose One 20 ft 59 ft 70 ft 100 ft" at bounding box center [682, 292] width 433 height 20
select select "1"
click at [466, 282] on select "Please Choose One 20 ft 59 ft 70 ft 100 ft" at bounding box center [682, 292] width 433 height 20
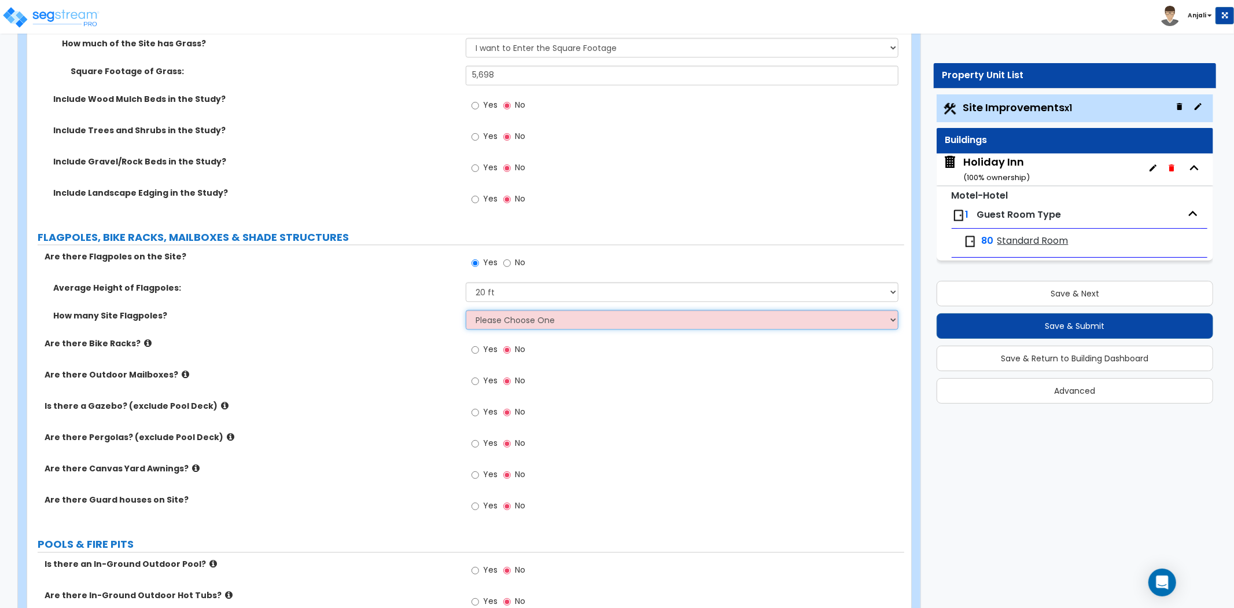
click at [539, 320] on select "Please Choose One 1 2 3 4 5" at bounding box center [682, 320] width 433 height 20
select select "3"
click at [466, 310] on select "Please Choose One 1 2 3 4 5" at bounding box center [682, 320] width 433 height 20
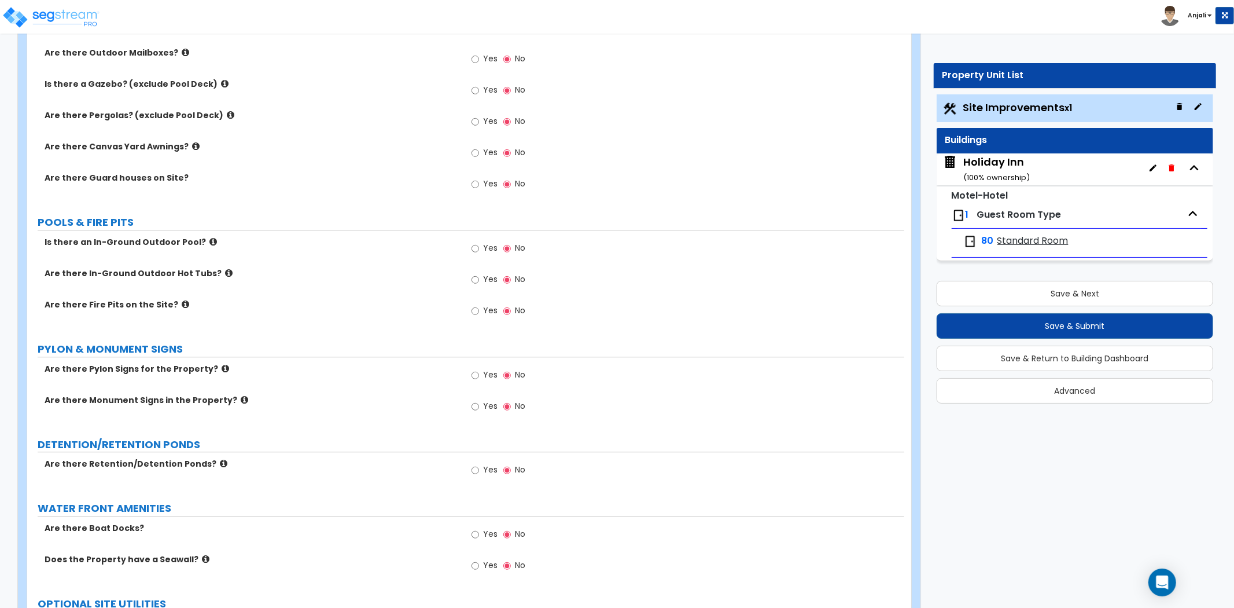
scroll to position [2379, 0]
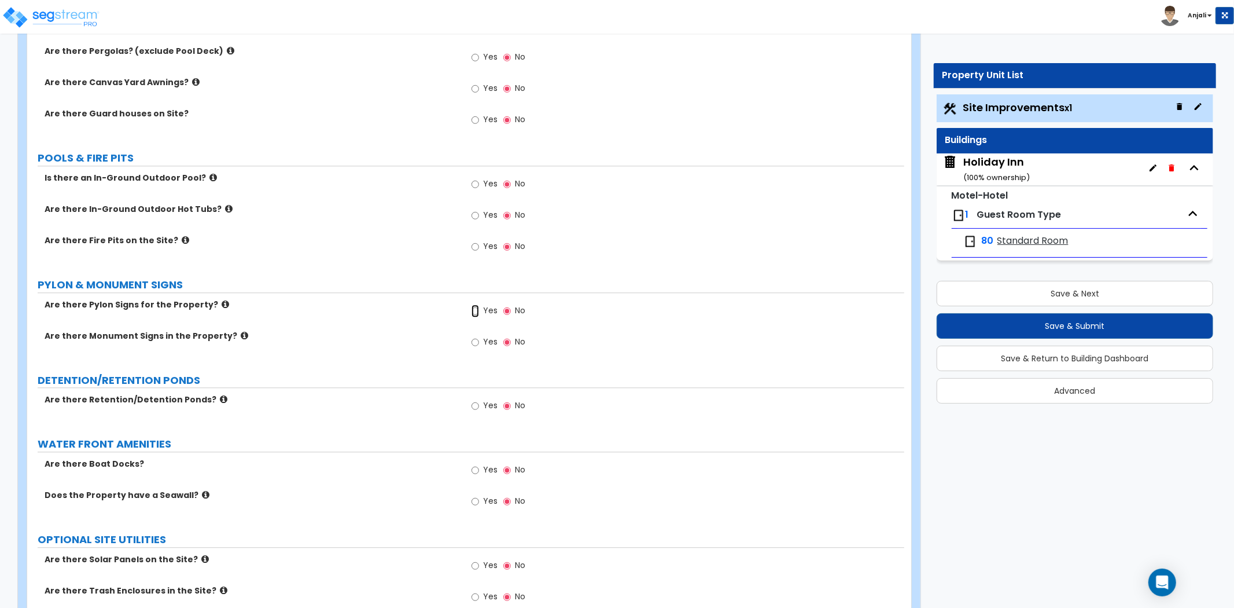
click at [479, 308] on input "Yes" at bounding box center [476, 310] width 8 height 13
radio input "true"
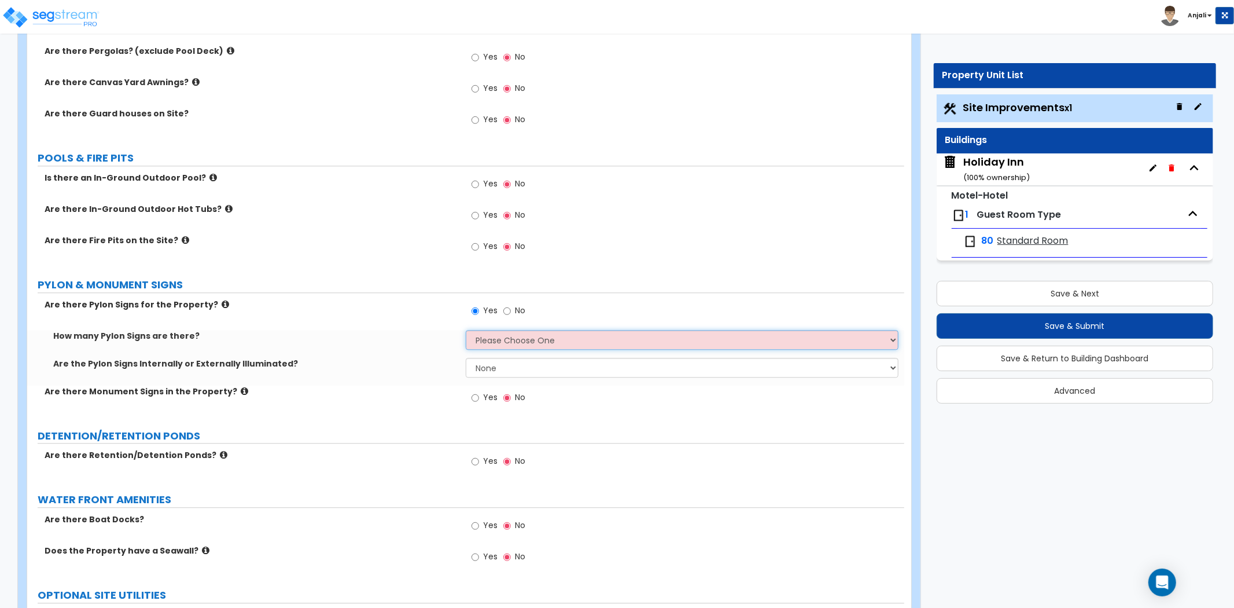
click at [527, 339] on select "Please Choose One 1 2 3" at bounding box center [682, 340] width 433 height 20
select select "1"
click at [466, 330] on select "Please Choose One 1 2 3" at bounding box center [682, 340] width 433 height 20
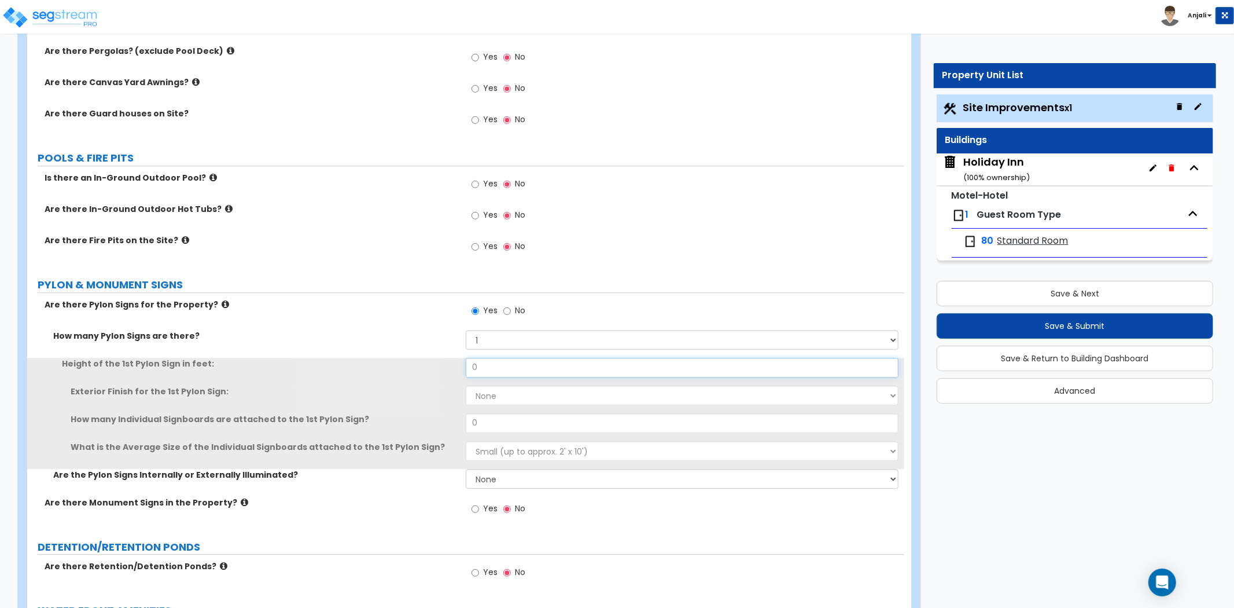
click at [518, 363] on input "0" at bounding box center [682, 368] width 433 height 20
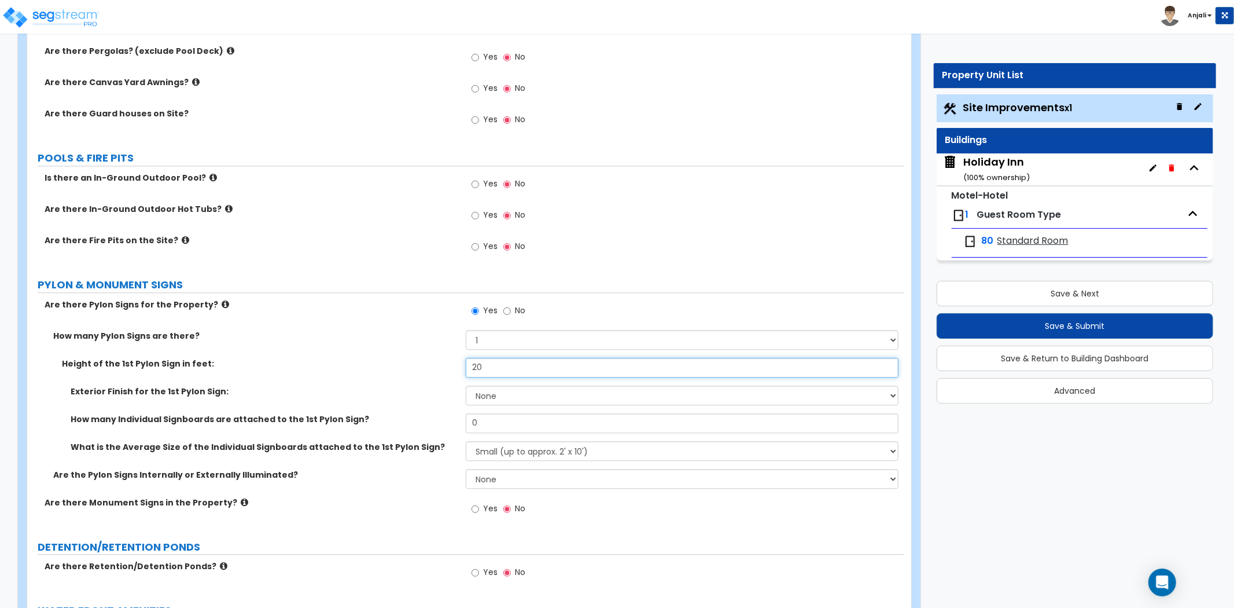
type input "20"
click at [528, 400] on select "None Paint Finish Brick Veneer Finish Stone Veneer Finish Metal Composite Finis…" at bounding box center [682, 395] width 433 height 20
select select "5"
click at [466, 385] on select "None Paint Finish Brick Veneer Finish Stone Veneer Finish Metal Composite Finis…" at bounding box center [682, 395] width 433 height 20
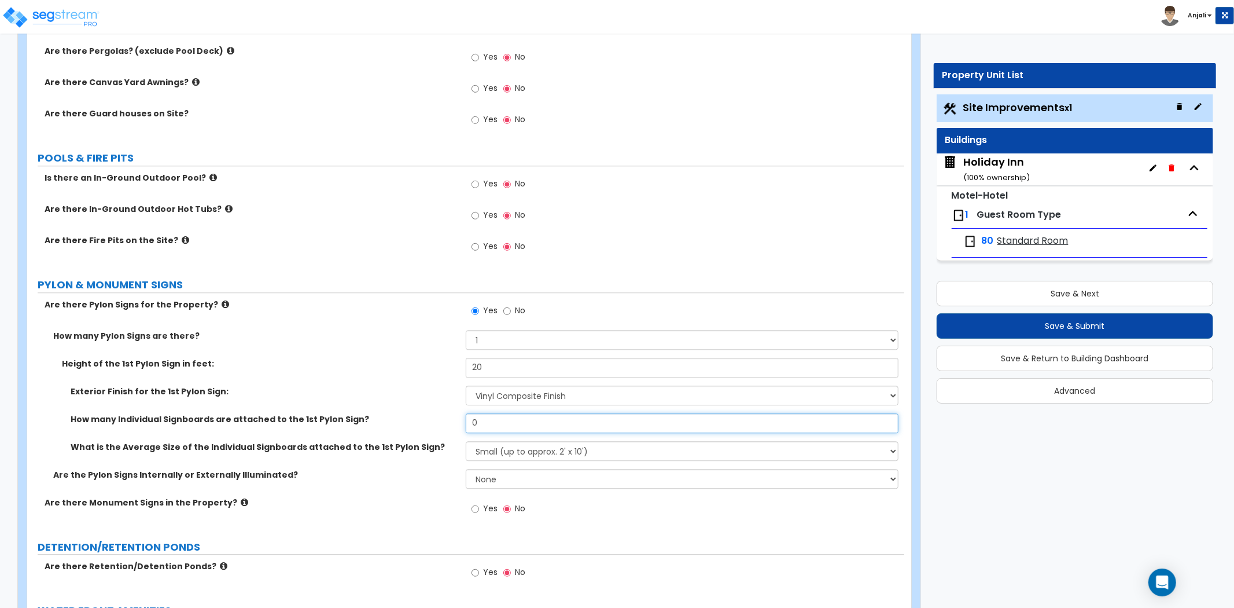
click at [506, 417] on input "0" at bounding box center [682, 423] width 433 height 20
type input "1"
click at [542, 453] on select "Small (up to approx. 2' x 10') Medium (up to approx. 4' x 10') Large (up to app…" at bounding box center [682, 451] width 433 height 20
select select "1"
click at [466, 441] on select "Small (up to approx. 2' x 10') Medium (up to approx. 4' x 10') Large (up to app…" at bounding box center [682, 451] width 433 height 20
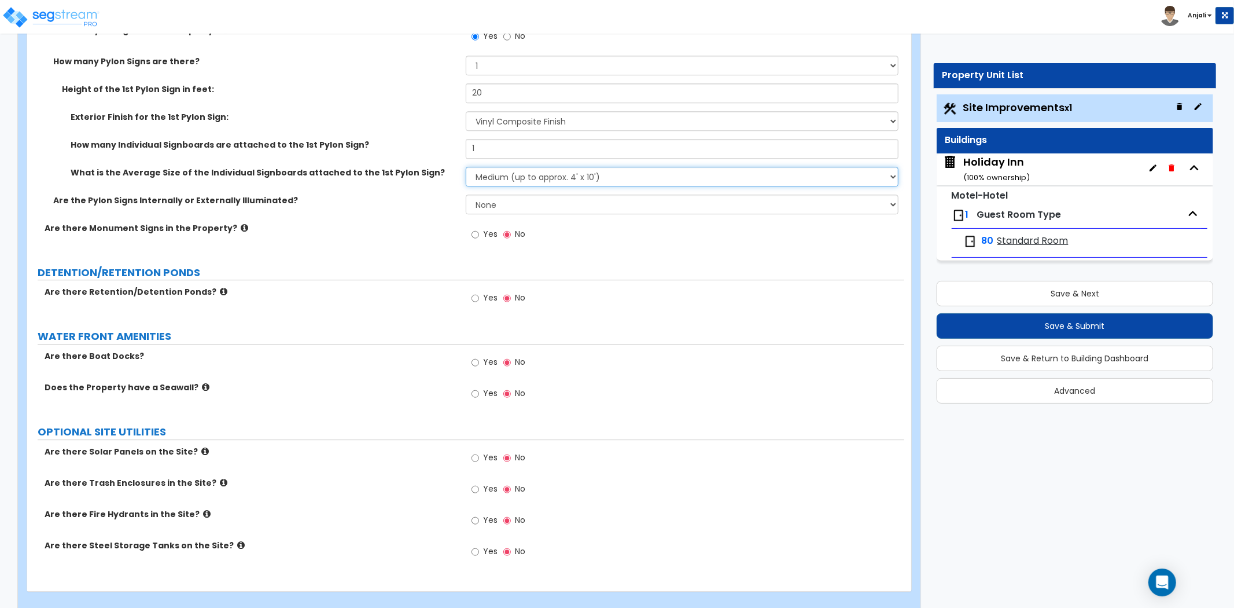
scroll to position [2669, 0]
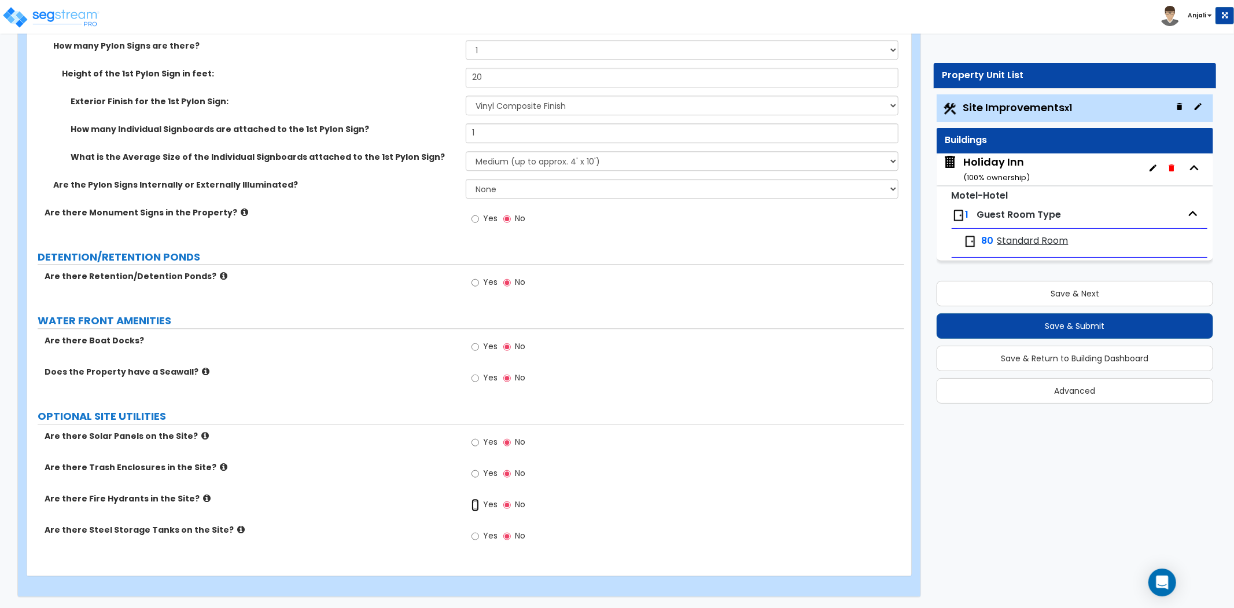
click at [475, 507] on input "Yes" at bounding box center [476, 504] width 8 height 13
radio input "true"
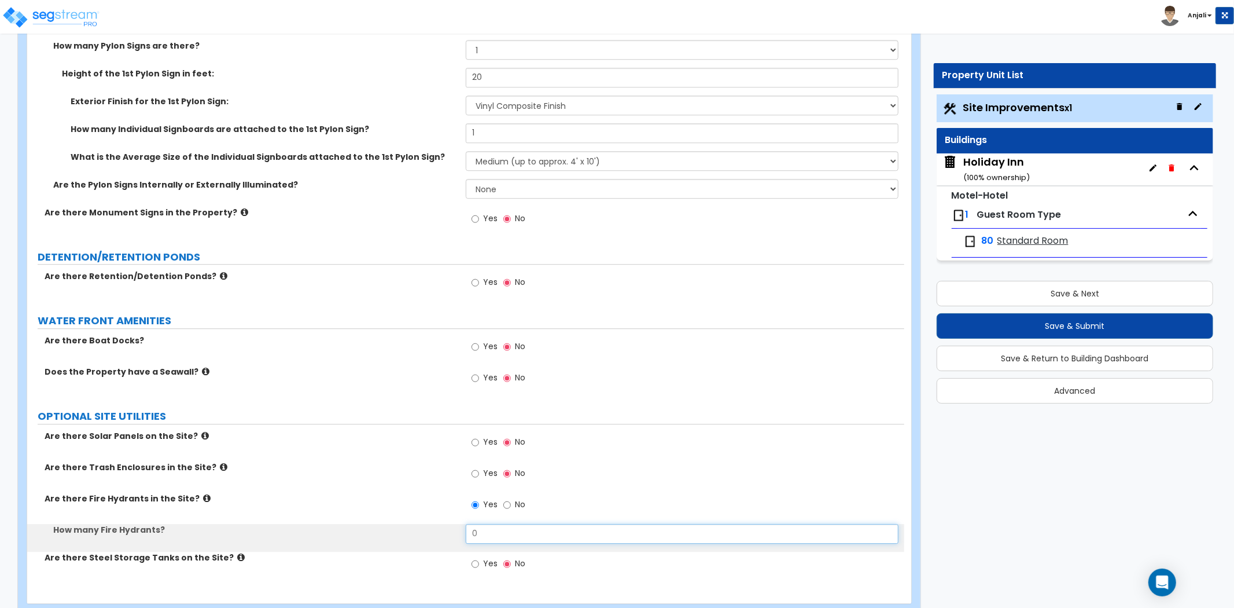
click at [480, 524] on input "0" at bounding box center [682, 534] width 433 height 20
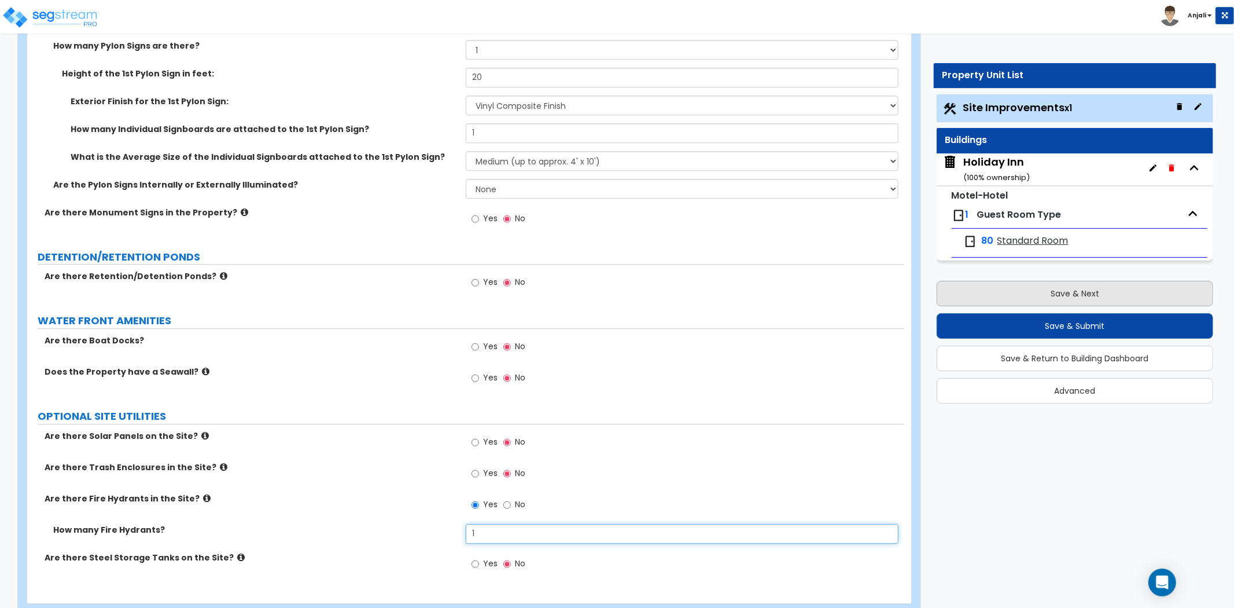
type input "1"
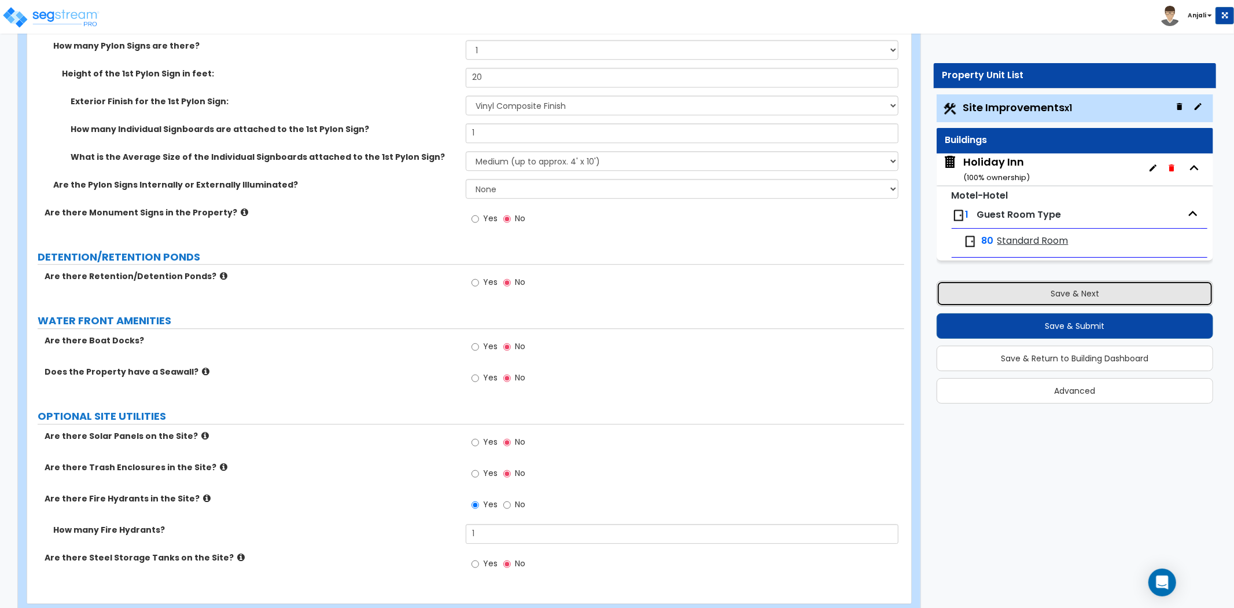
click at [1003, 297] on button "Save & Next" at bounding box center [1075, 293] width 277 height 25
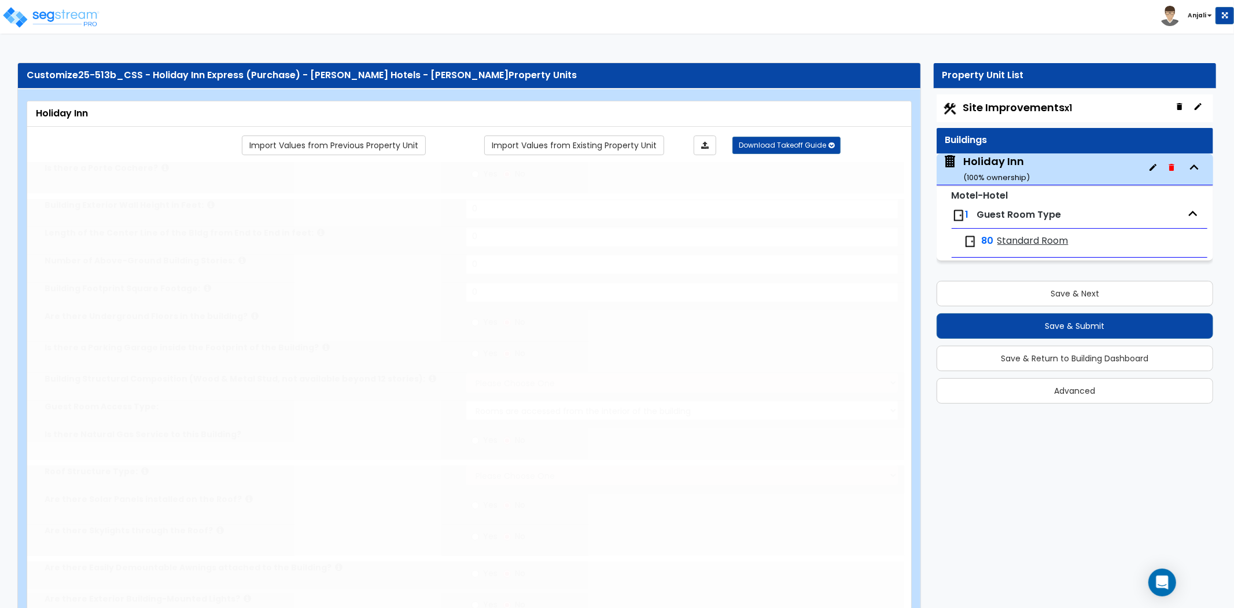
type input "1"
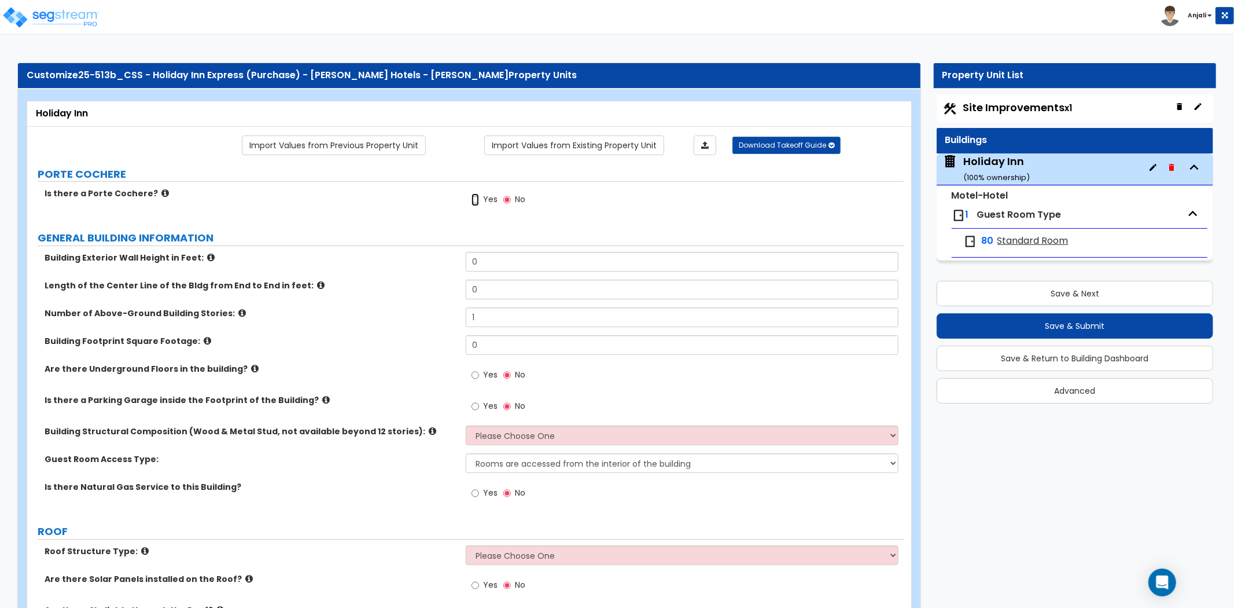
click at [473, 198] on input "Yes" at bounding box center [476, 199] width 8 height 13
radio input "true"
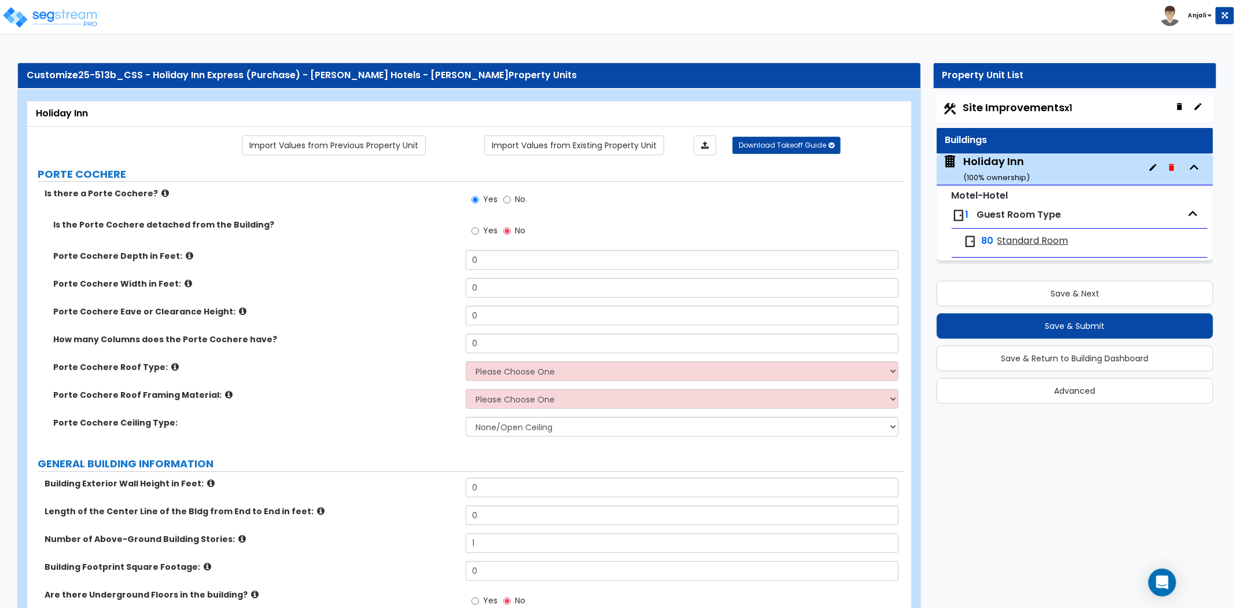
click at [481, 230] on label "Yes" at bounding box center [485, 232] width 26 height 20
click at [479, 230] on input "Yes" at bounding box center [476, 231] width 8 height 13
radio input "true"
click at [494, 267] on input "0" at bounding box center [682, 260] width 433 height 20
type input "2"
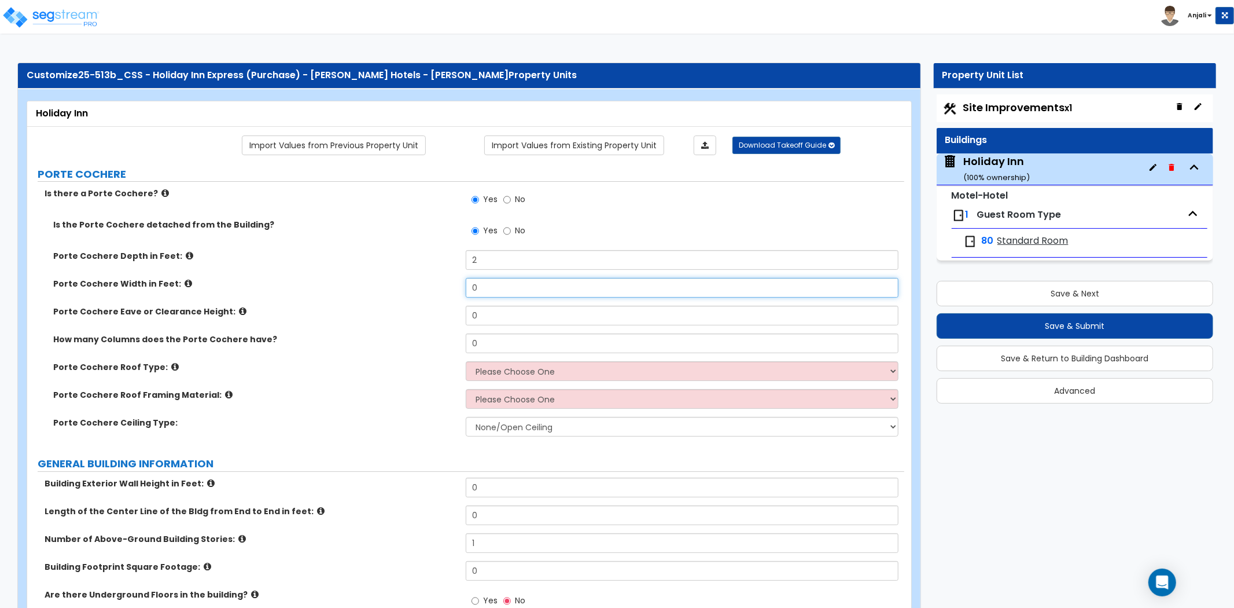
click at [486, 286] on input "0" at bounding box center [682, 288] width 433 height 20
type input "124"
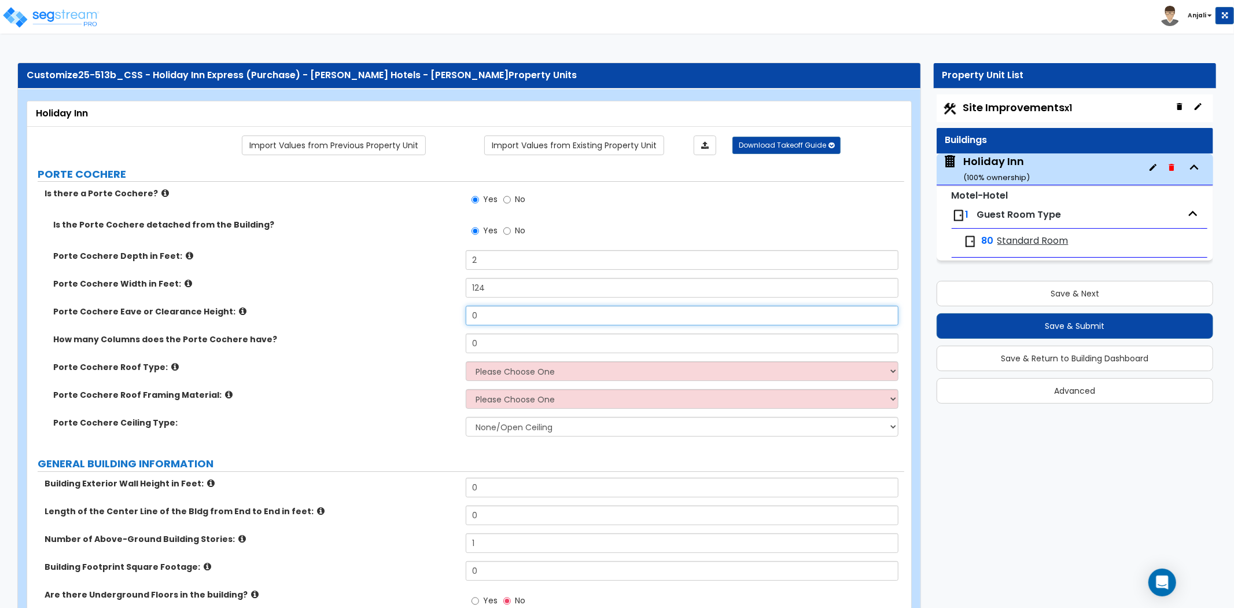
click at [490, 311] on input "0" at bounding box center [682, 316] width 433 height 20
type input "12"
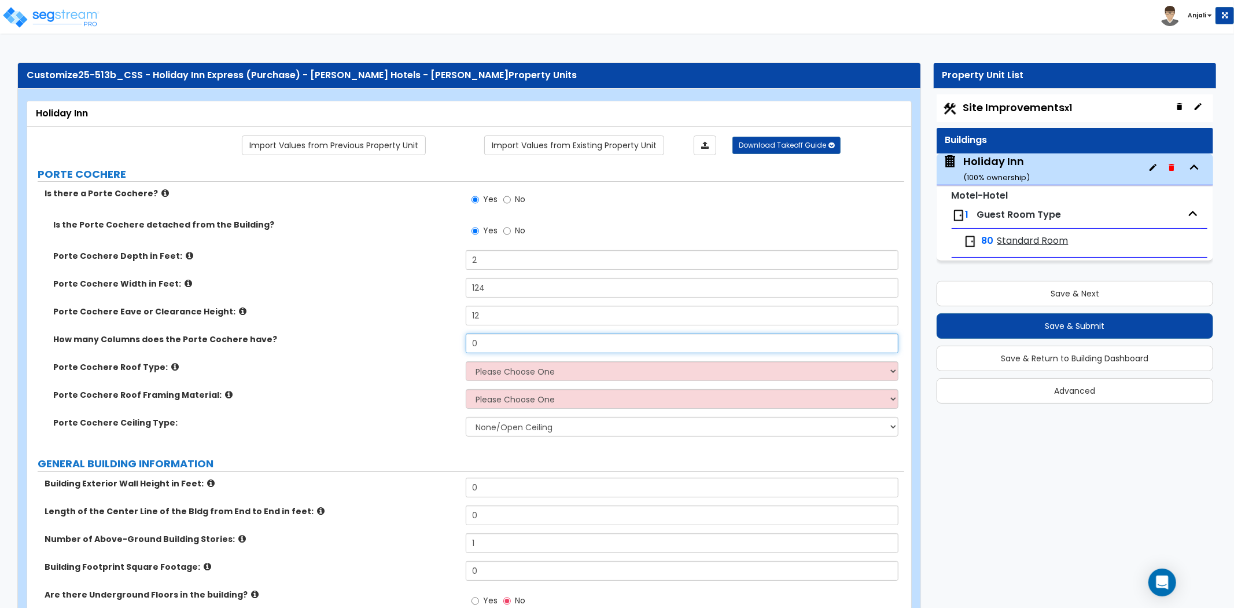
click at [490, 336] on input "0" at bounding box center [682, 343] width 433 height 20
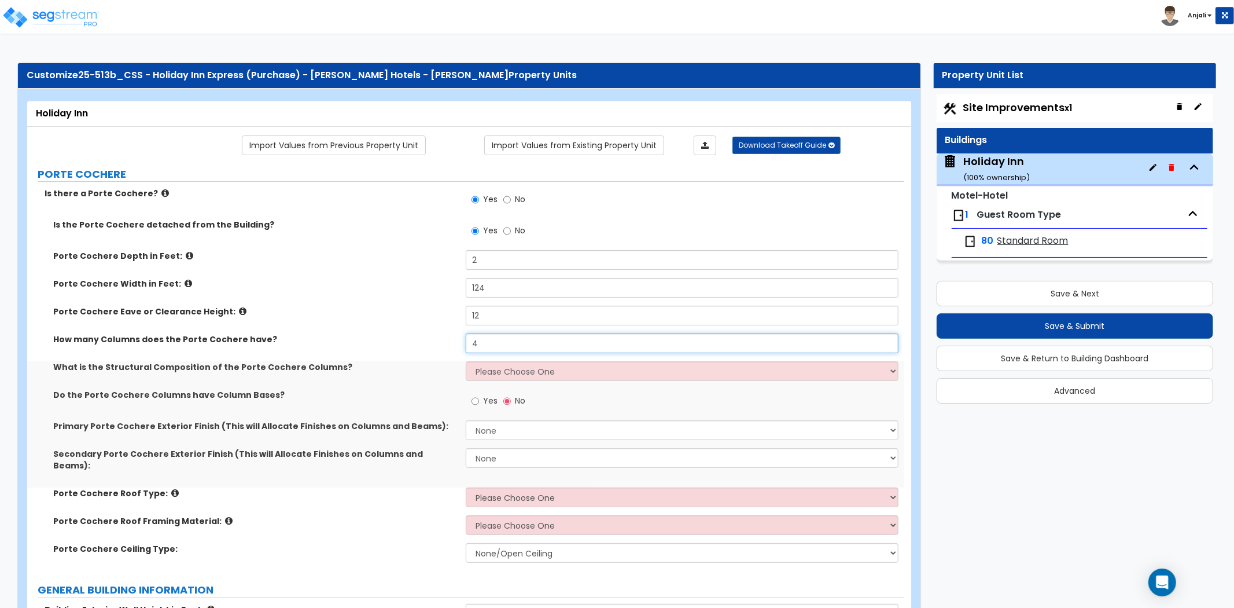
type input "4"
click at [506, 374] on select "Please Choose One Wood Steel Concrete" at bounding box center [682, 371] width 433 height 20
select select "1"
click at [466, 361] on select "Please Choose One Wood Steel Concrete" at bounding box center [682, 371] width 433 height 20
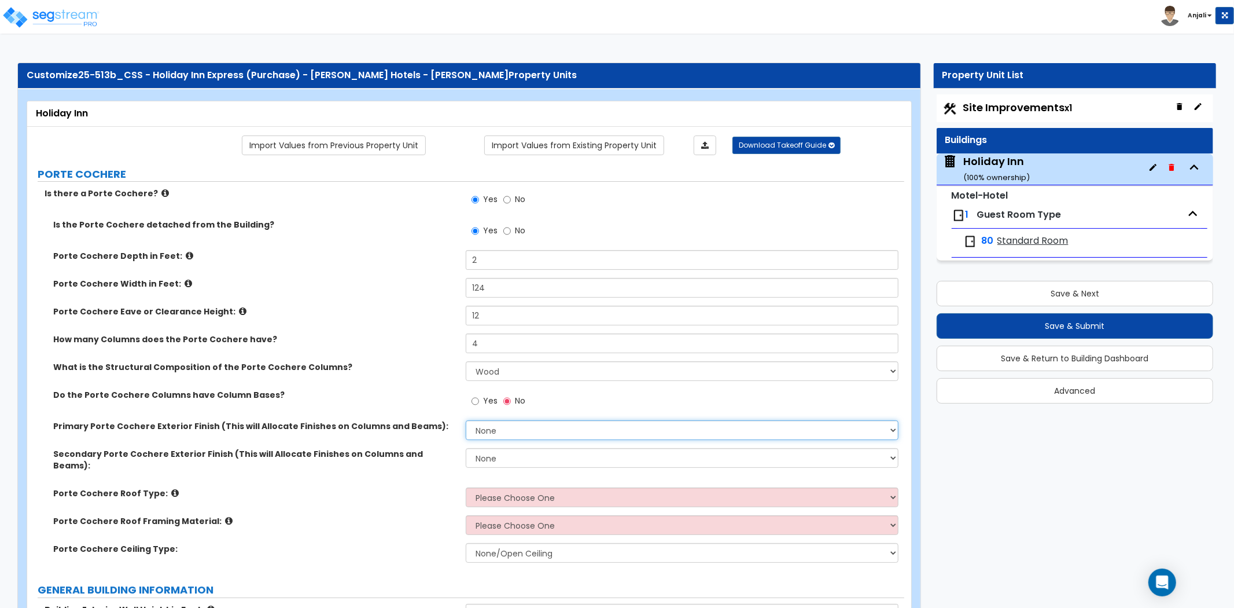
click at [519, 425] on select "None Paint Finish Stucco Finish Tile Finish Brick Veneer Stone Veneer Metal Com…" at bounding box center [682, 430] width 433 height 20
select select "2"
click at [466, 420] on select "None Paint Finish Stucco Finish Tile Finish Brick Veneer Stone Veneer Metal Com…" at bounding box center [682, 430] width 433 height 20
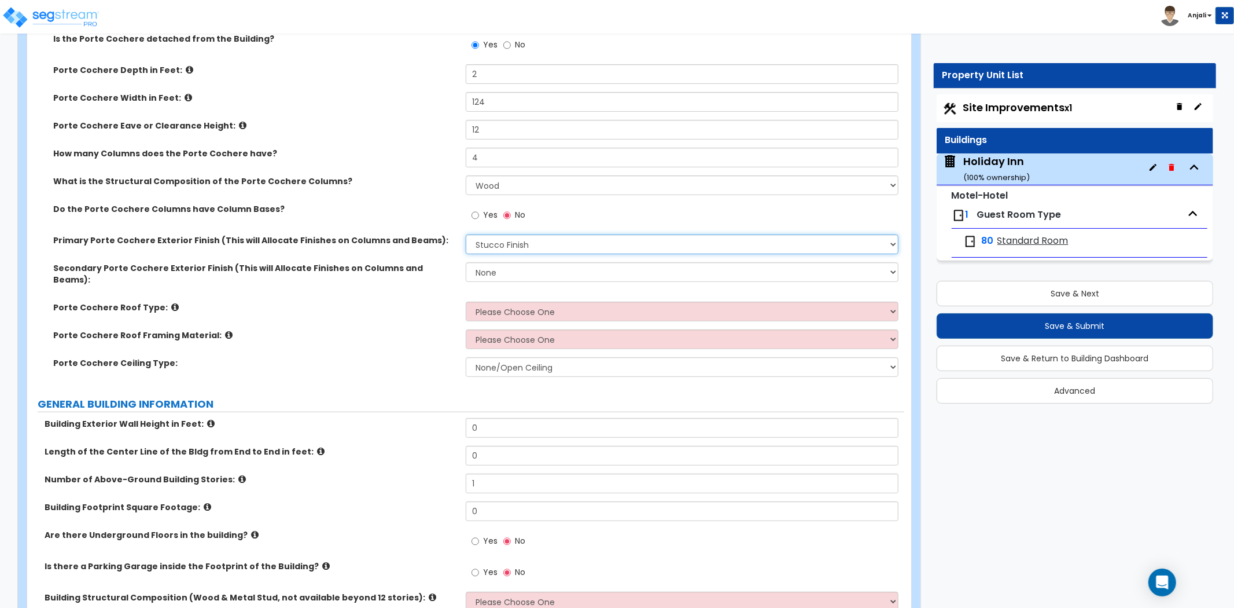
scroll to position [193, 0]
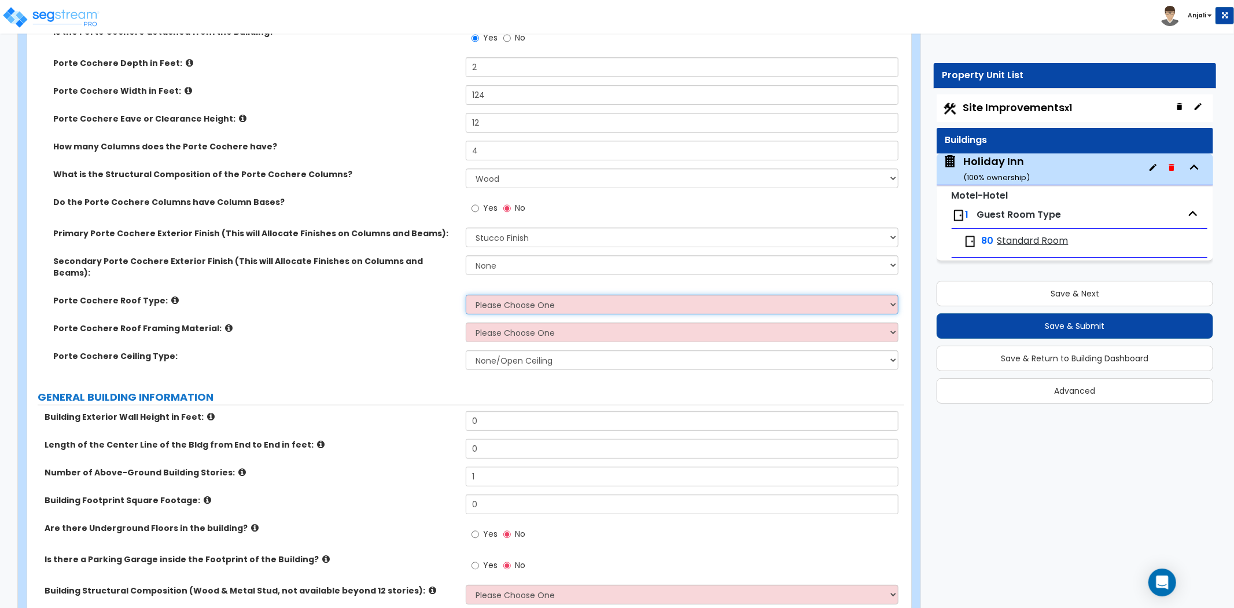
click at [528, 302] on select "Please Choose One Gabled Roof Flat Roof" at bounding box center [682, 305] width 433 height 20
select select "1"
click at [466, 295] on select "Please Choose One Gabled Roof Flat Roof" at bounding box center [682, 305] width 433 height 20
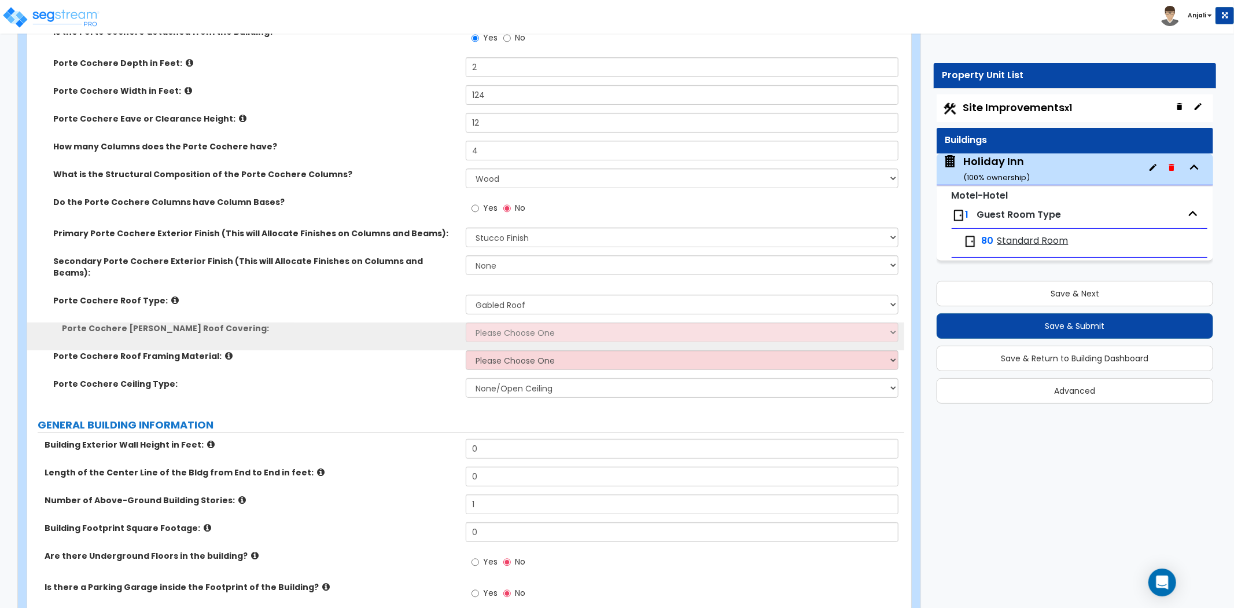
click at [522, 334] on div "Porte Cochere Gable Roof Covering: Please Choose One Asphalt Shingle Clay Tile …" at bounding box center [465, 336] width 877 height 28
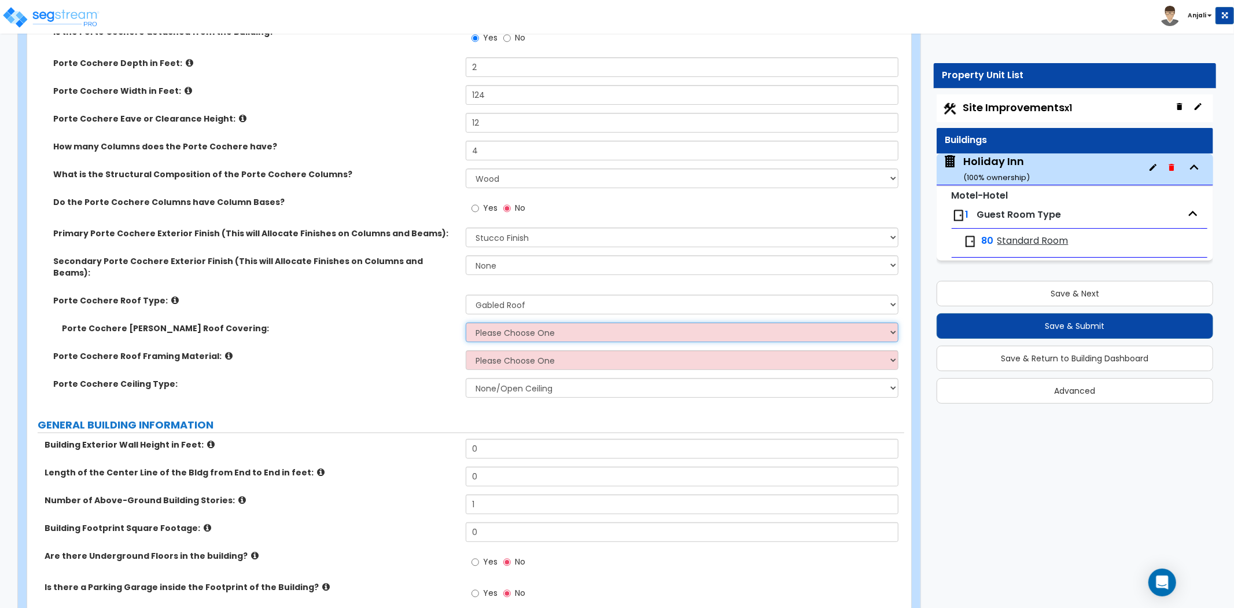
click at [535, 322] on select "Please Choose One Asphalt Shingle Clay Tile Wood Shingle Metal Shingle Standing…" at bounding box center [682, 332] width 433 height 20
select select "1"
click at [466, 322] on select "Please Choose One Asphalt Shingle Clay Tile Wood Shingle Metal Shingle Standing…" at bounding box center [682, 332] width 433 height 20
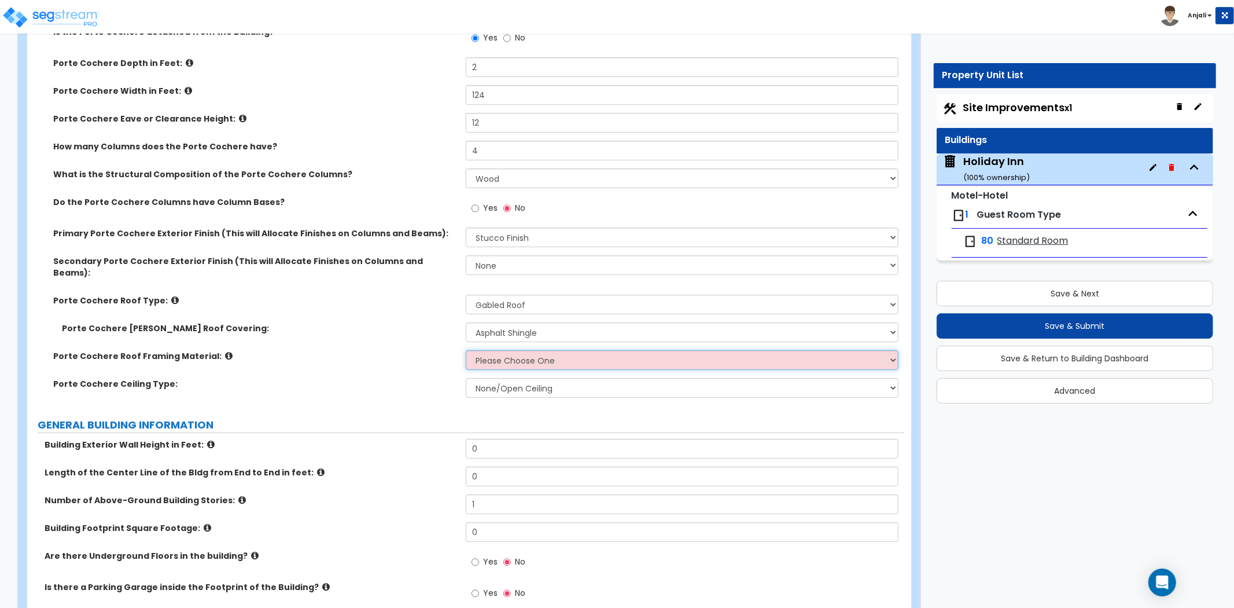
click at [524, 350] on select "Please Choose One Wood Metal" at bounding box center [682, 360] width 433 height 20
select select "1"
click at [466, 350] on select "Please Choose One Wood Metal" at bounding box center [682, 360] width 433 height 20
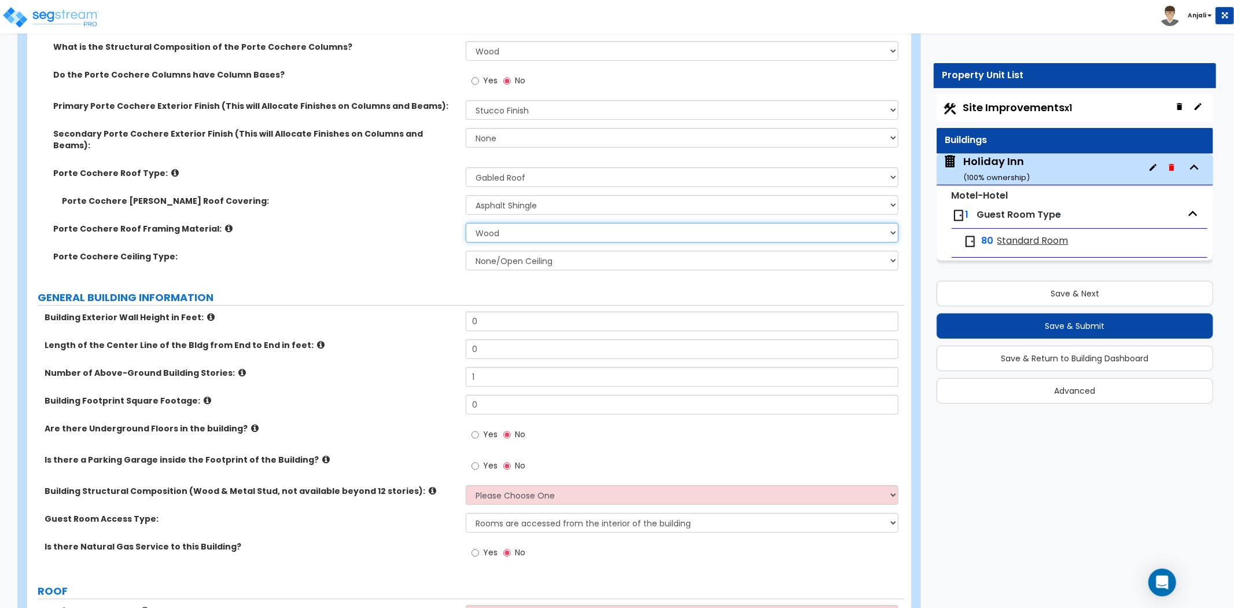
scroll to position [321, 0]
click at [535, 249] on select "None/Open Ceiling Drywall Ceiling Suspended Metal Ceiling" at bounding box center [682, 259] width 433 height 20
select select "1"
click at [466, 249] on select "None/Open Ceiling Drywall Ceiling Suspended Metal Ceiling" at bounding box center [682, 259] width 433 height 20
click at [522, 310] on input "0" at bounding box center [682, 320] width 433 height 20
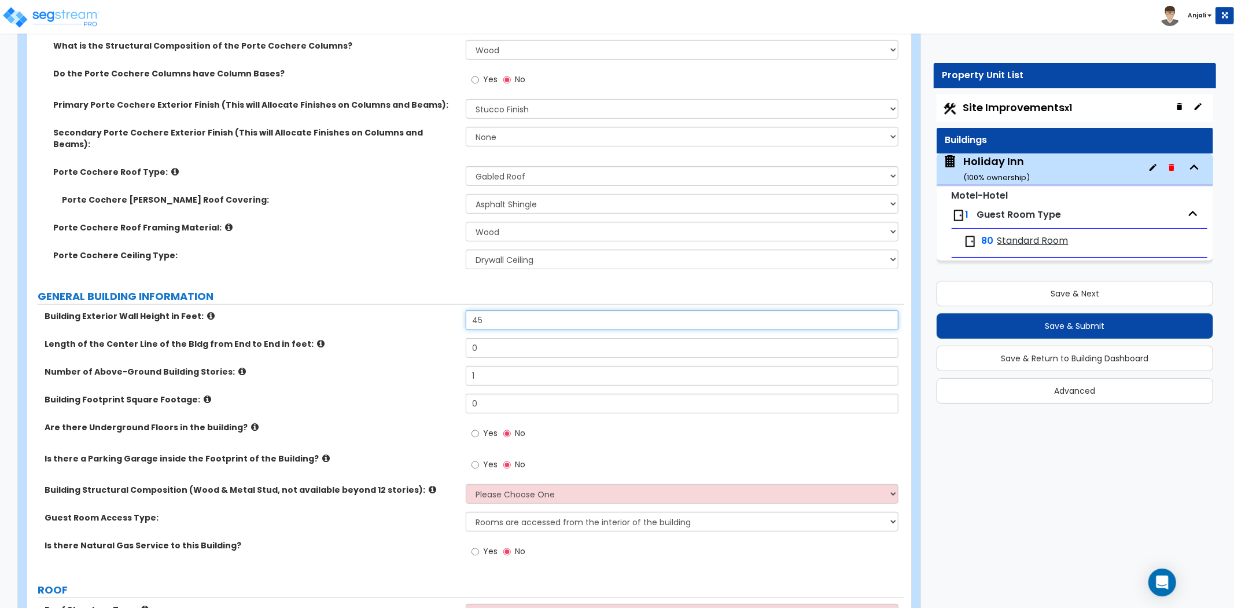
type input "45"
click at [515, 340] on input "0" at bounding box center [682, 348] width 433 height 20
click at [479, 341] on input "text" at bounding box center [682, 348] width 433 height 20
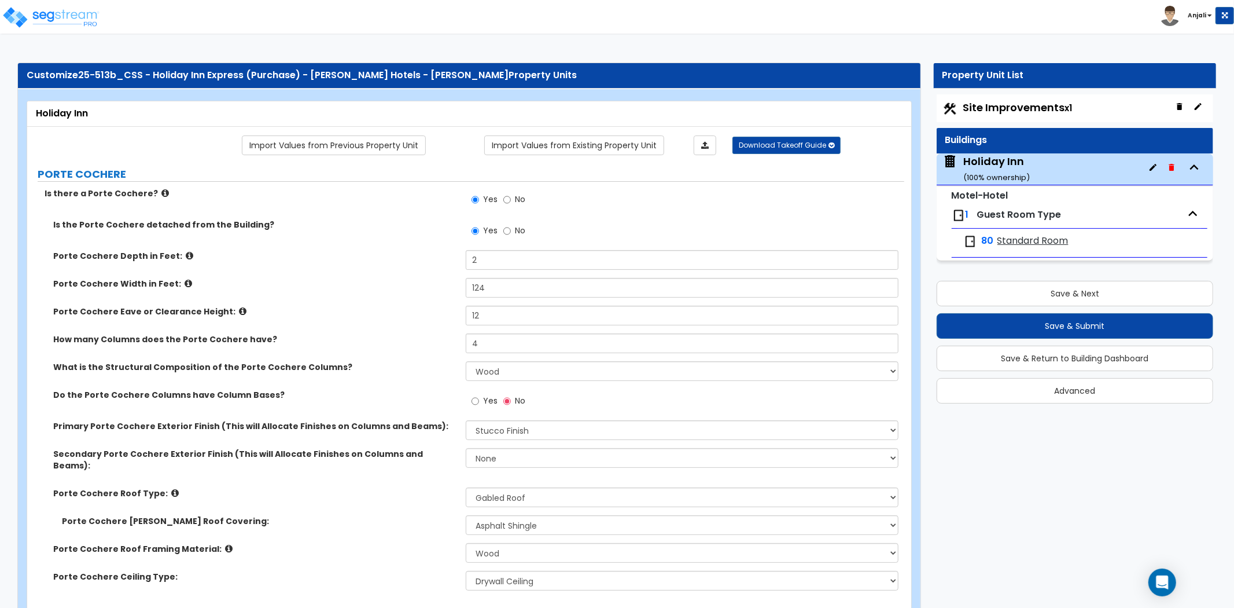
type input "167"
click at [507, 291] on input "124" at bounding box center [682, 288] width 433 height 20
type input "1"
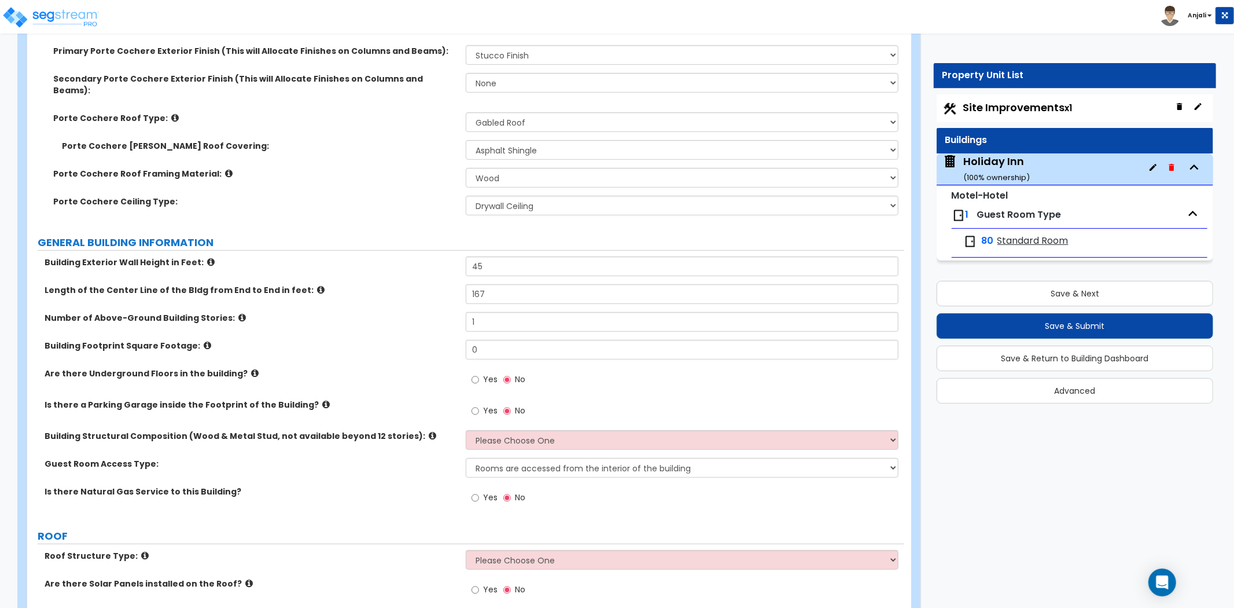
scroll to position [385, 0]
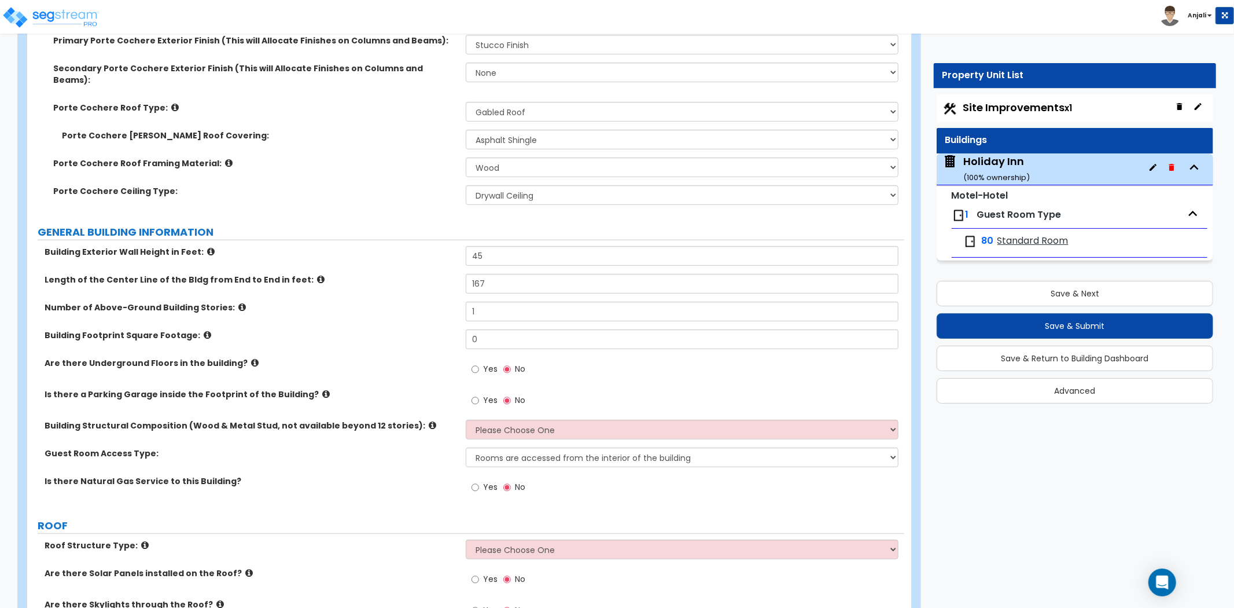
type input "58"
click at [484, 301] on input "1" at bounding box center [682, 311] width 433 height 20
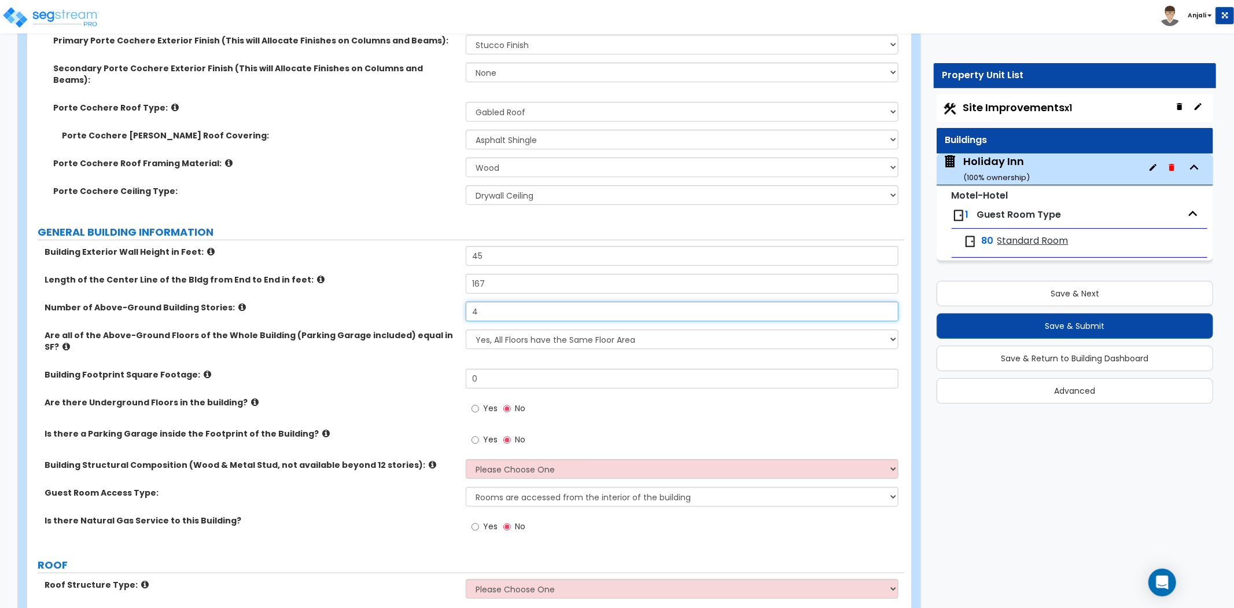
type input "4"
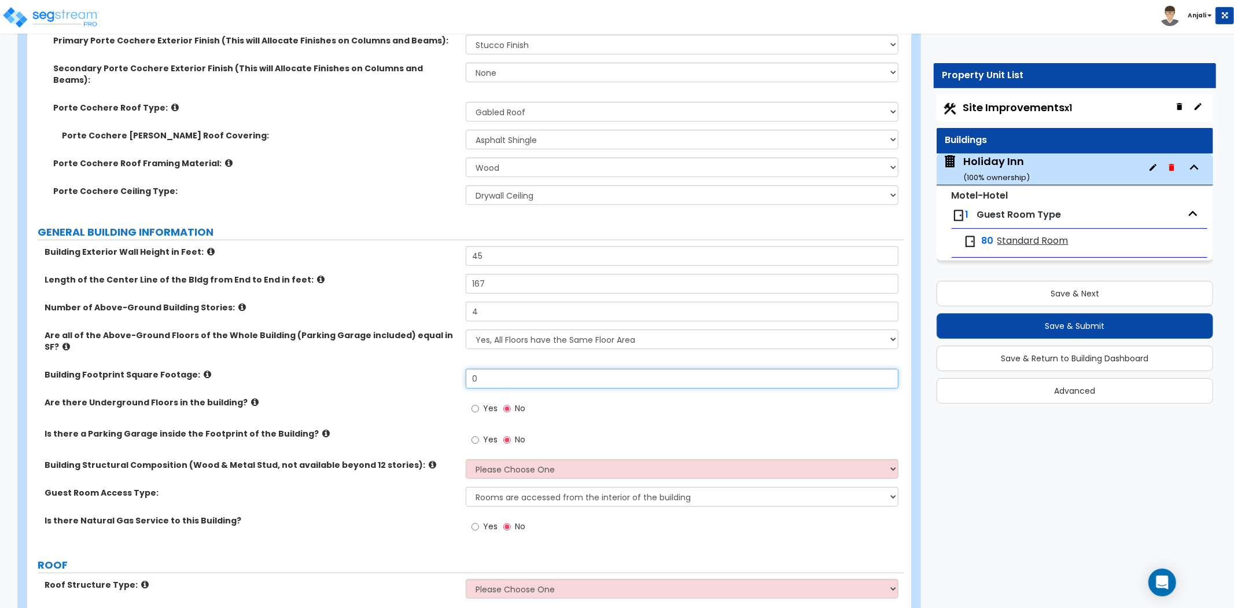
click at [496, 369] on input "0" at bounding box center [682, 379] width 433 height 20
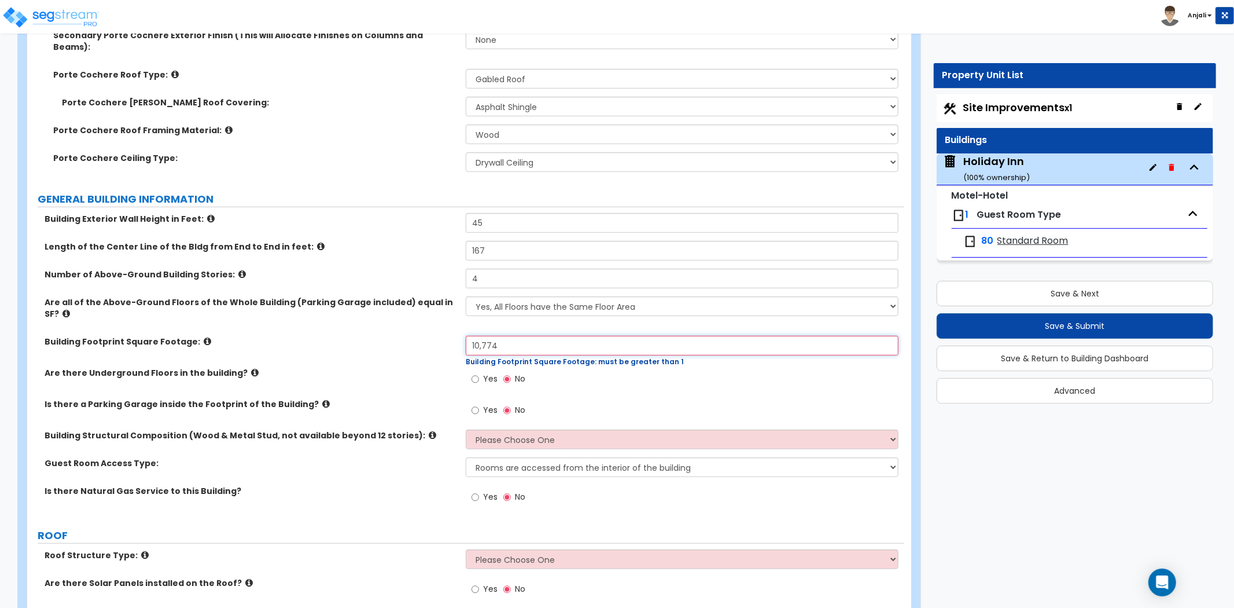
scroll to position [450, 0]
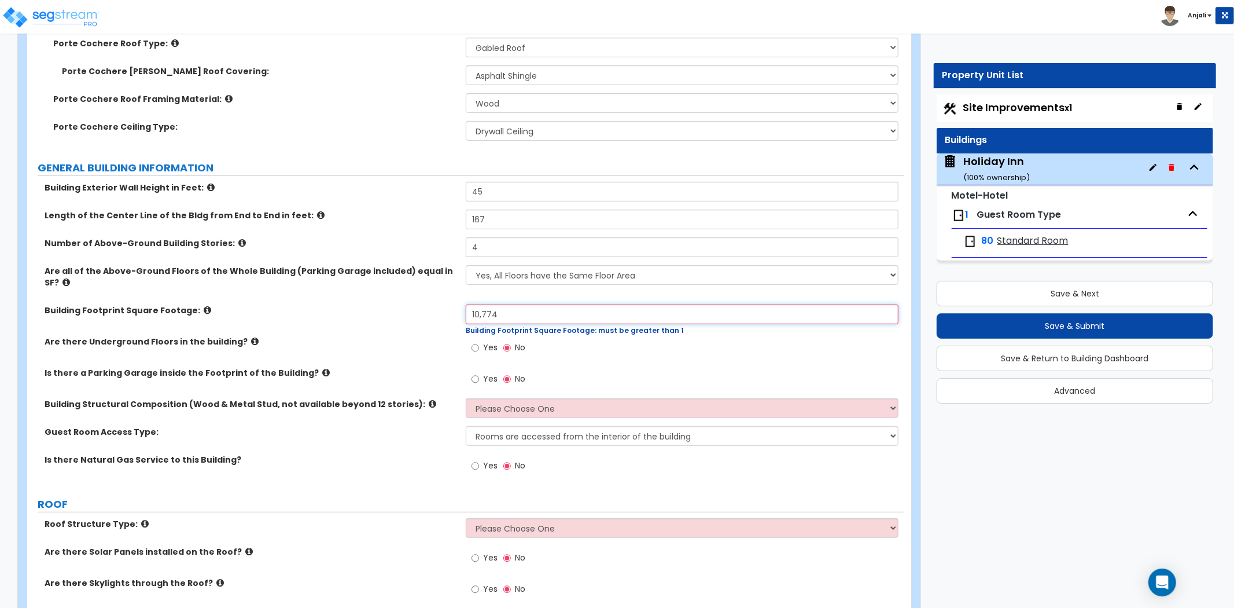
type input "10,774"
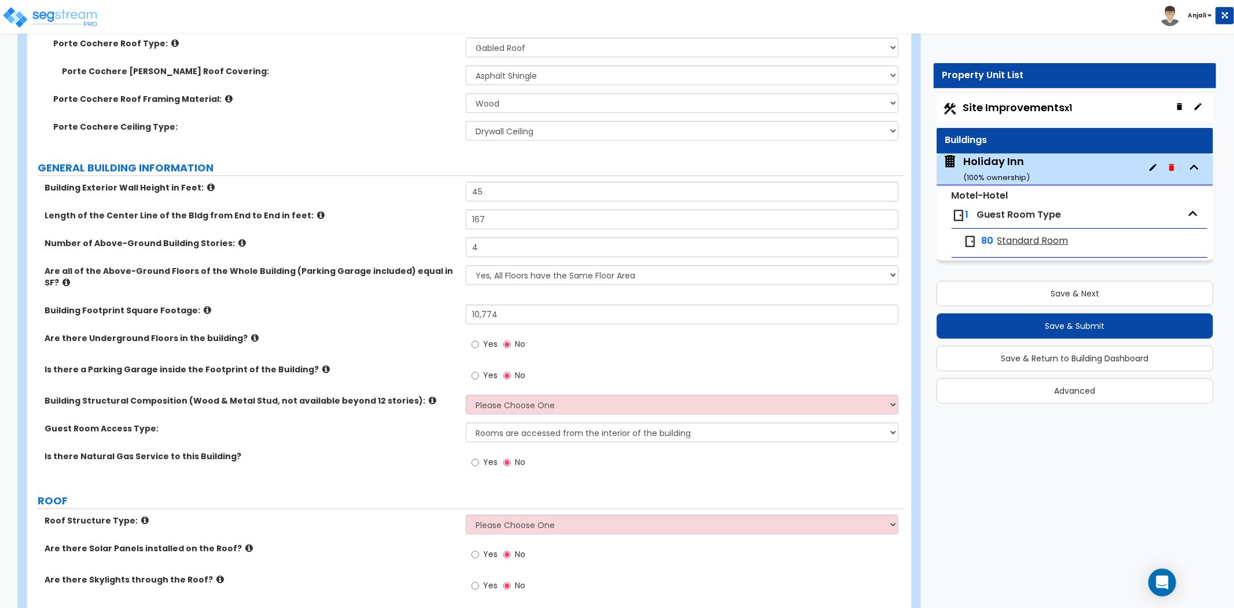
click at [621, 363] on div "Yes No" at bounding box center [685, 378] width 439 height 31
click at [484, 304] on input "10,774" at bounding box center [682, 314] width 433 height 20
click at [586, 333] on div "Yes No" at bounding box center [685, 347] width 439 height 31
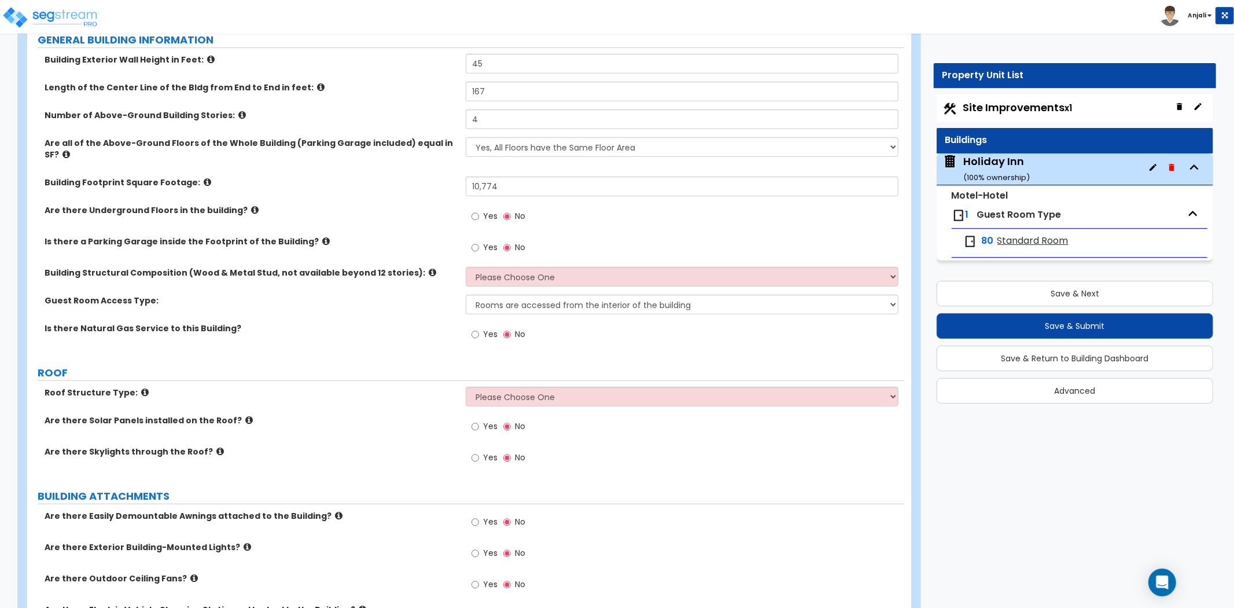
scroll to position [579, 0]
click at [474, 327] on input "Yes" at bounding box center [476, 333] width 8 height 13
radio input "true"
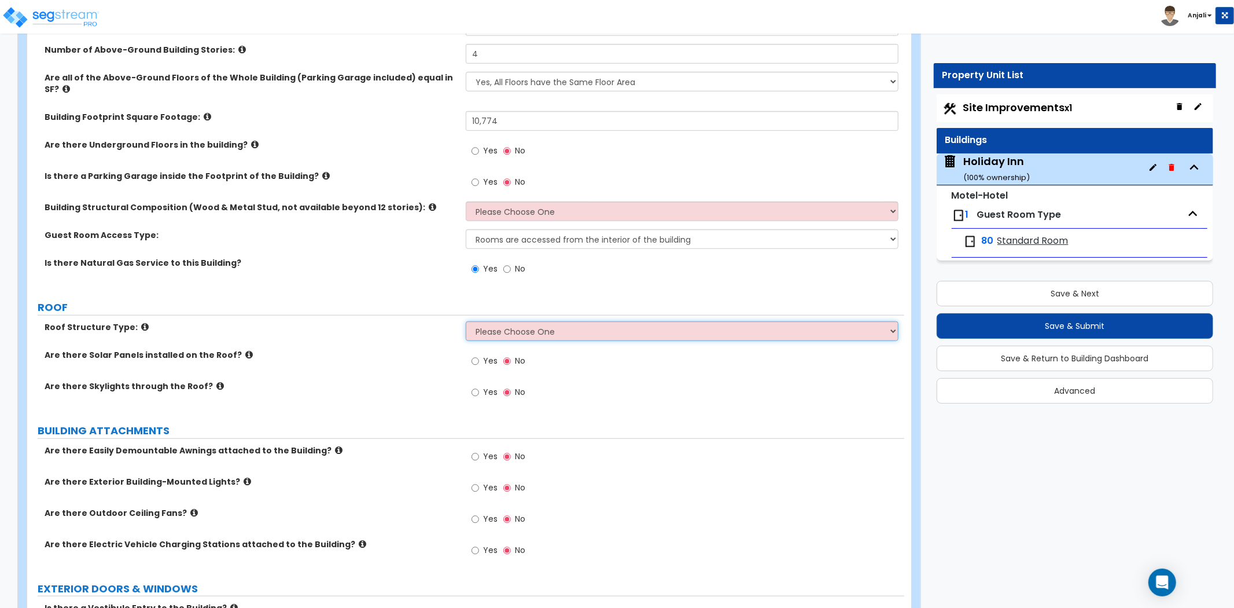
click at [566, 321] on select "Please Choose One Gable Roof Flat Roof Hybrid Gable & Flat Roof" at bounding box center [682, 331] width 433 height 20
click at [570, 321] on select "Please Choose One Gable Roof Flat Roof Hybrid Gable & Flat Roof" at bounding box center [682, 331] width 433 height 20
select select "1"
click at [466, 321] on select "Please Choose One Gable Roof Flat Roof Hybrid Gable & Flat Roof" at bounding box center [682, 331] width 433 height 20
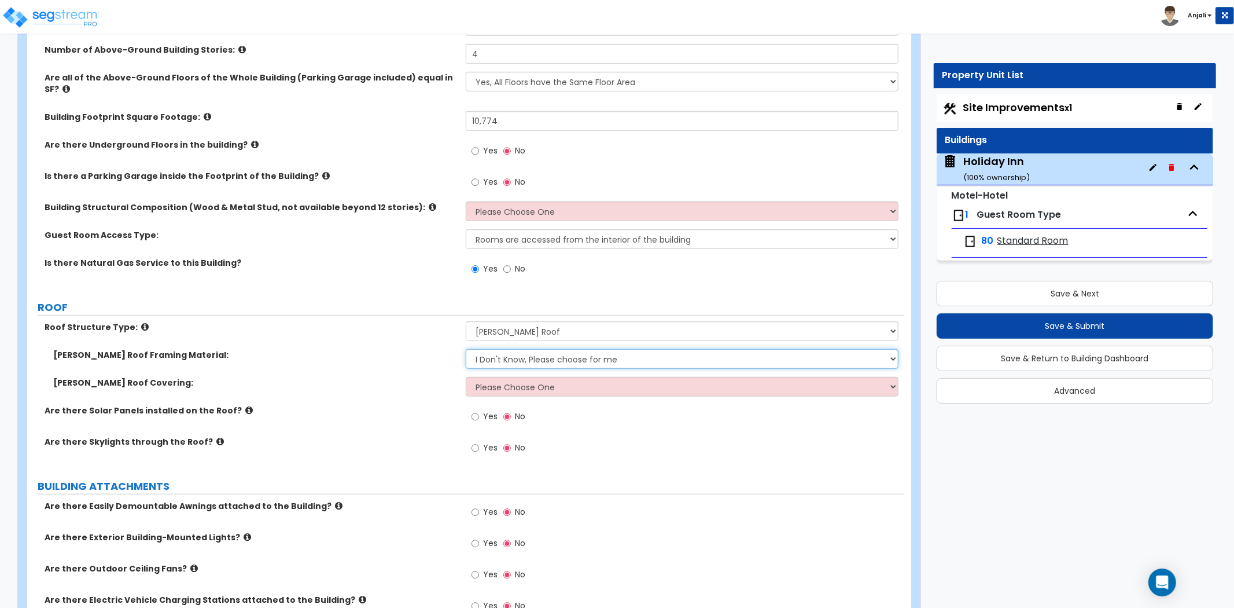
click at [538, 349] on select "I Don't Know, Please choose for me Metal Wood" at bounding box center [682, 359] width 433 height 20
select select "2"
click at [466, 349] on select "I Don't Know, Please choose for me Metal Wood" at bounding box center [682, 359] width 433 height 20
click at [546, 377] on select "Please Choose One Asphalt Shingle Clay Tile Wood Shingle Metal Shingle Standing…" at bounding box center [682, 387] width 433 height 20
select select "1"
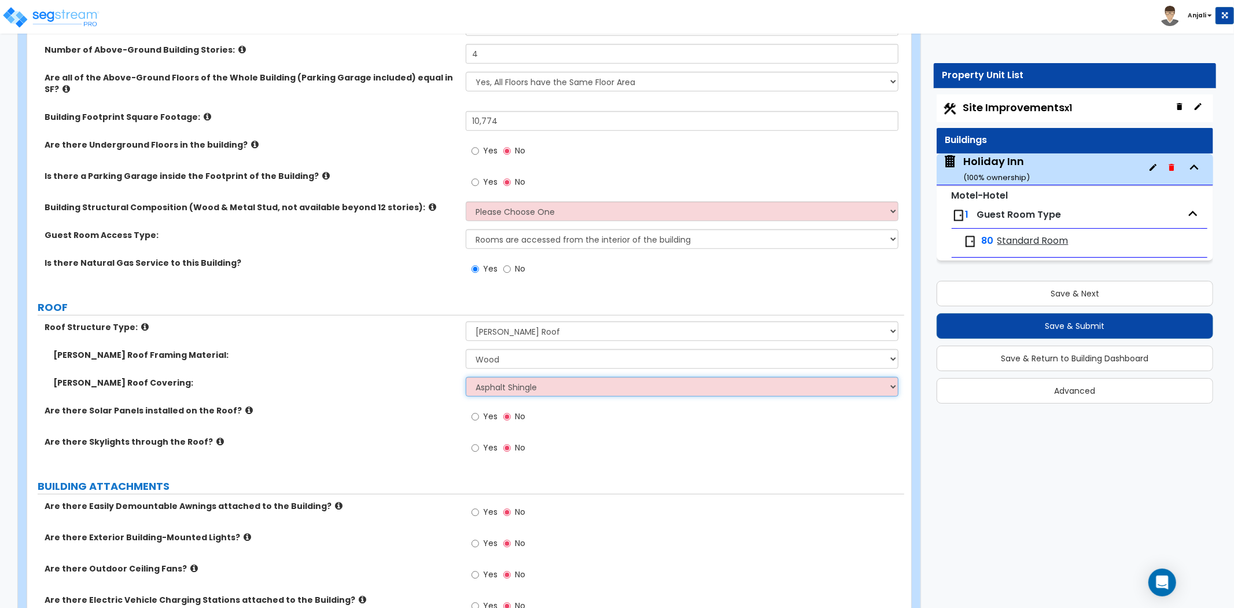
click at [466, 377] on select "Please Choose One Asphalt Shingle Clay Tile Wood Shingle Metal Shingle Standing…" at bounding box center [682, 387] width 433 height 20
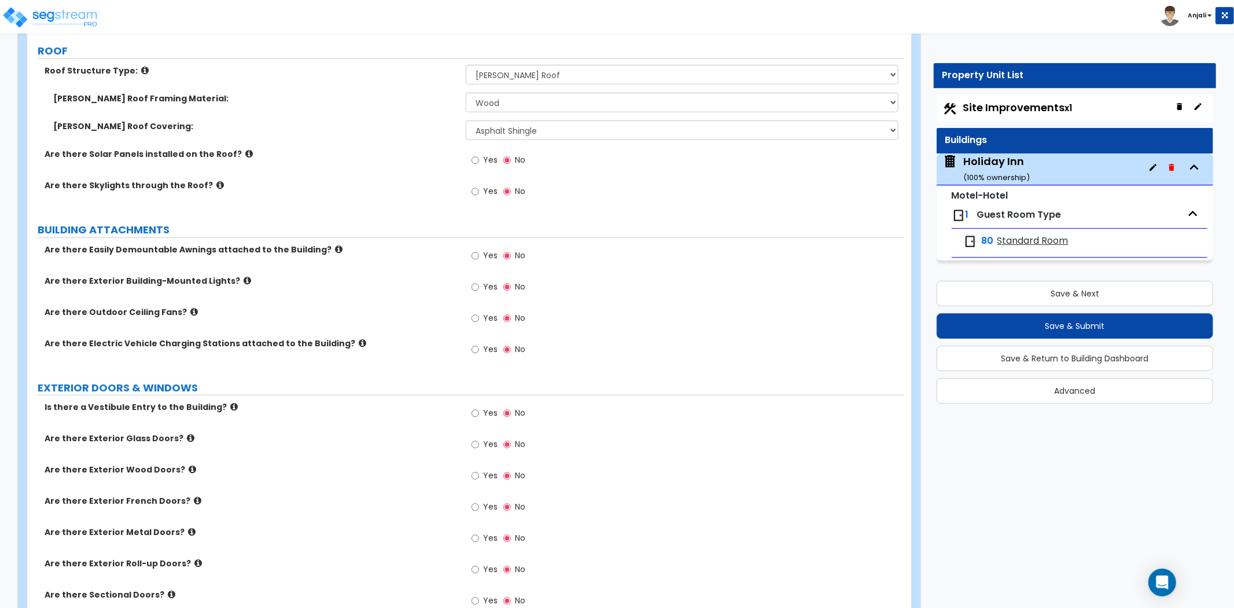
scroll to position [900, 0]
click at [476, 280] on input "Yes" at bounding box center [476, 286] width 8 height 13
radio input "true"
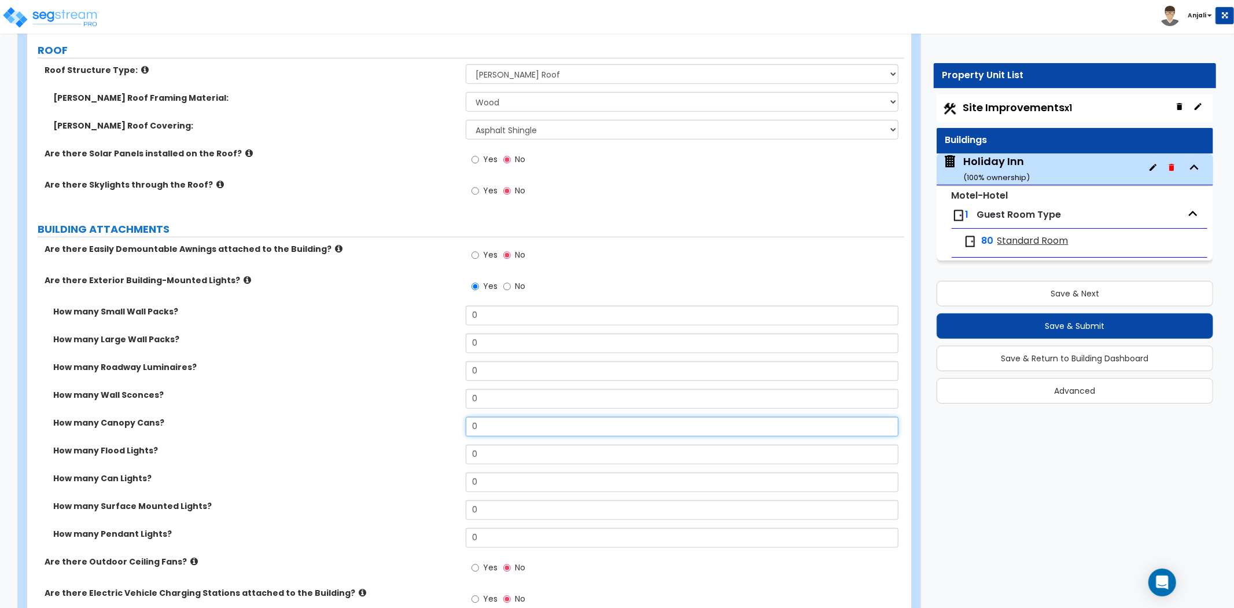
click at [507, 417] on input "0" at bounding box center [682, 427] width 433 height 20
type input "6"
click at [505, 389] on input "0" at bounding box center [682, 399] width 433 height 20
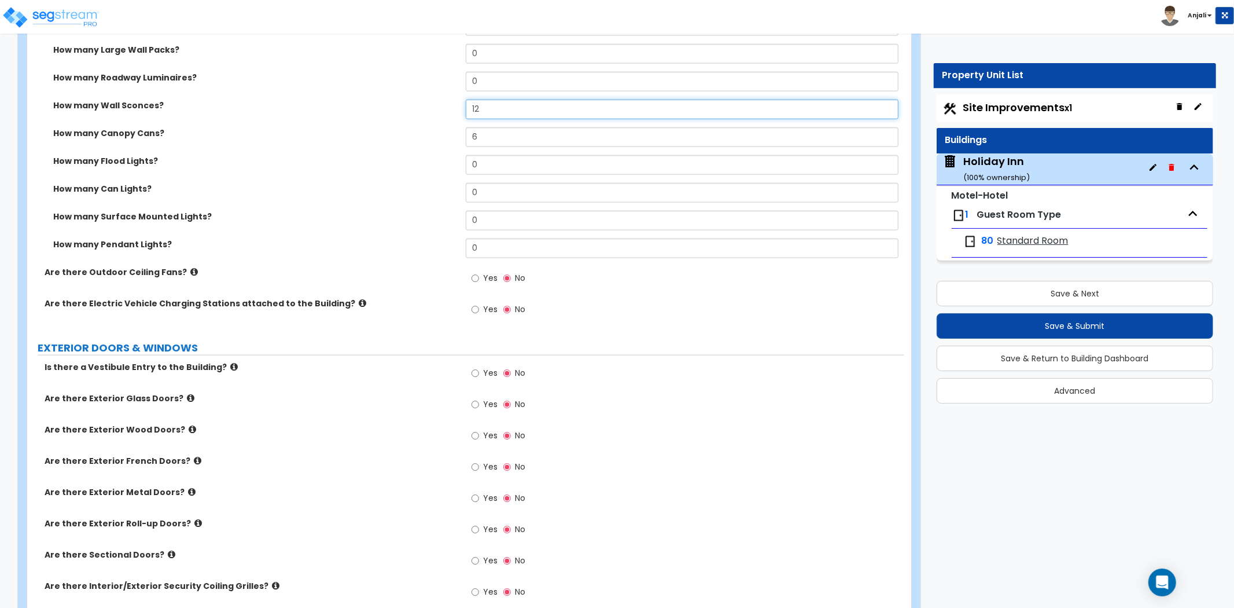
scroll to position [1221, 0]
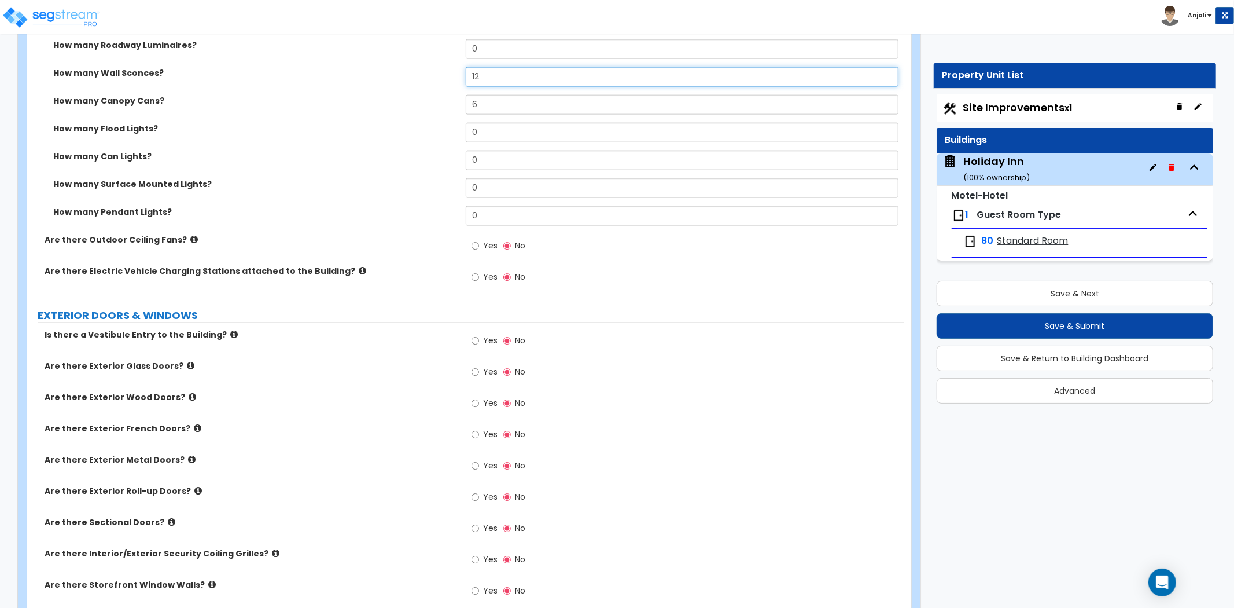
type input "12"
click at [477, 334] on input "Yes" at bounding box center [476, 340] width 8 height 13
radio input "true"
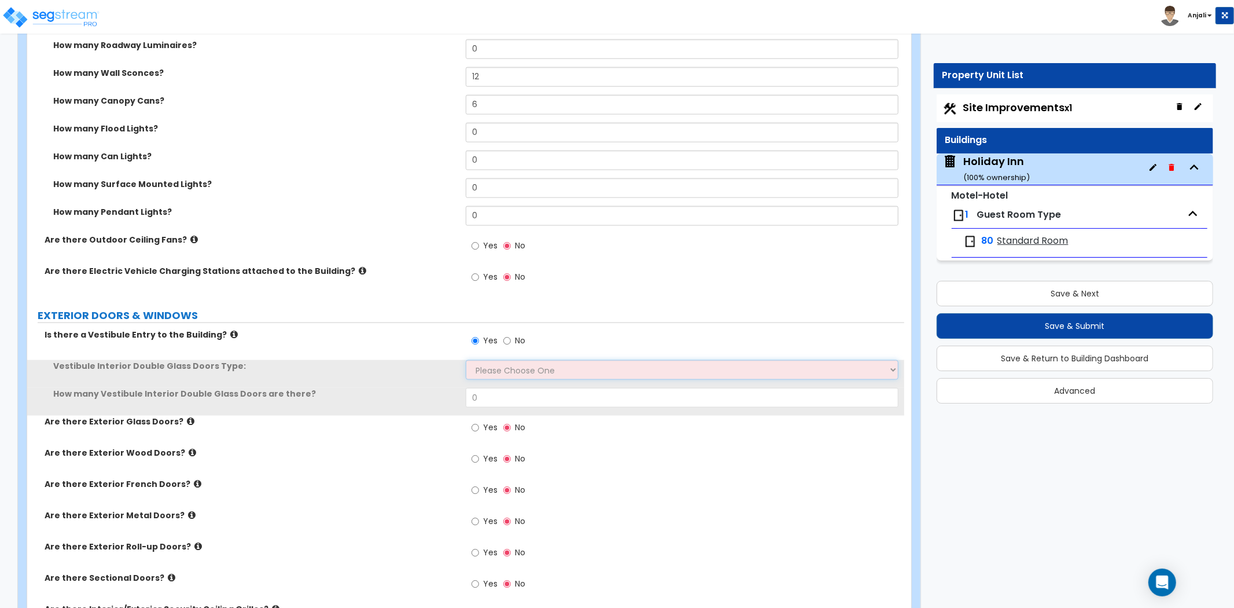
click at [485, 360] on select "Please Choose One Hinged Sliding" at bounding box center [682, 370] width 433 height 20
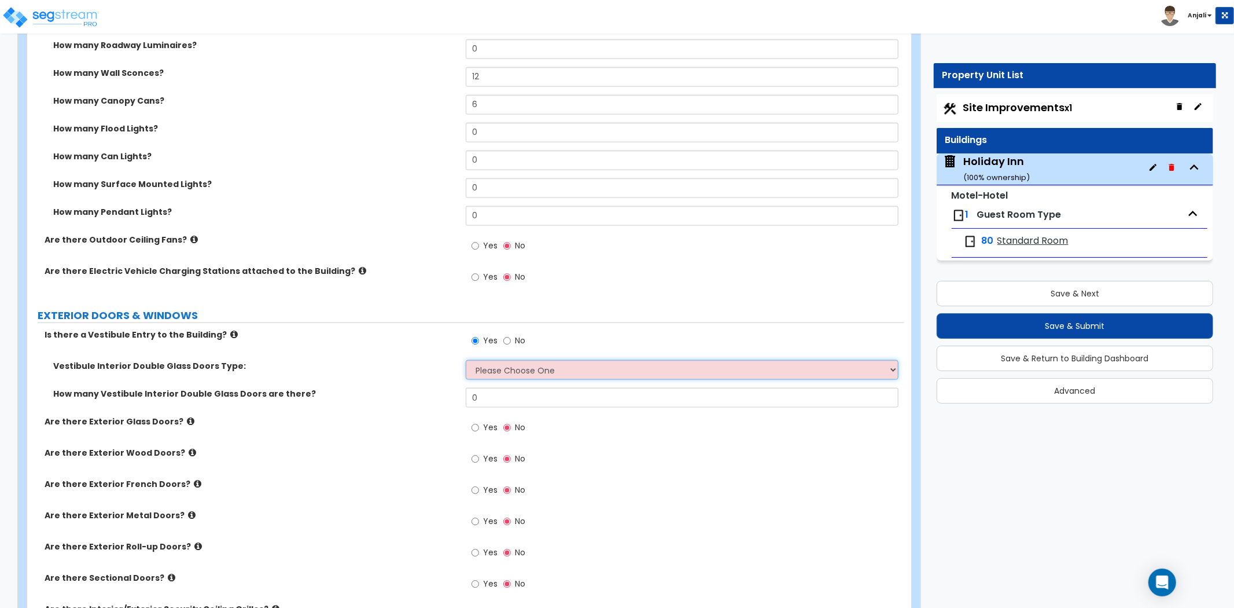
select select "1"
click at [466, 360] on select "Please Choose One Hinged Sliding" at bounding box center [682, 370] width 433 height 20
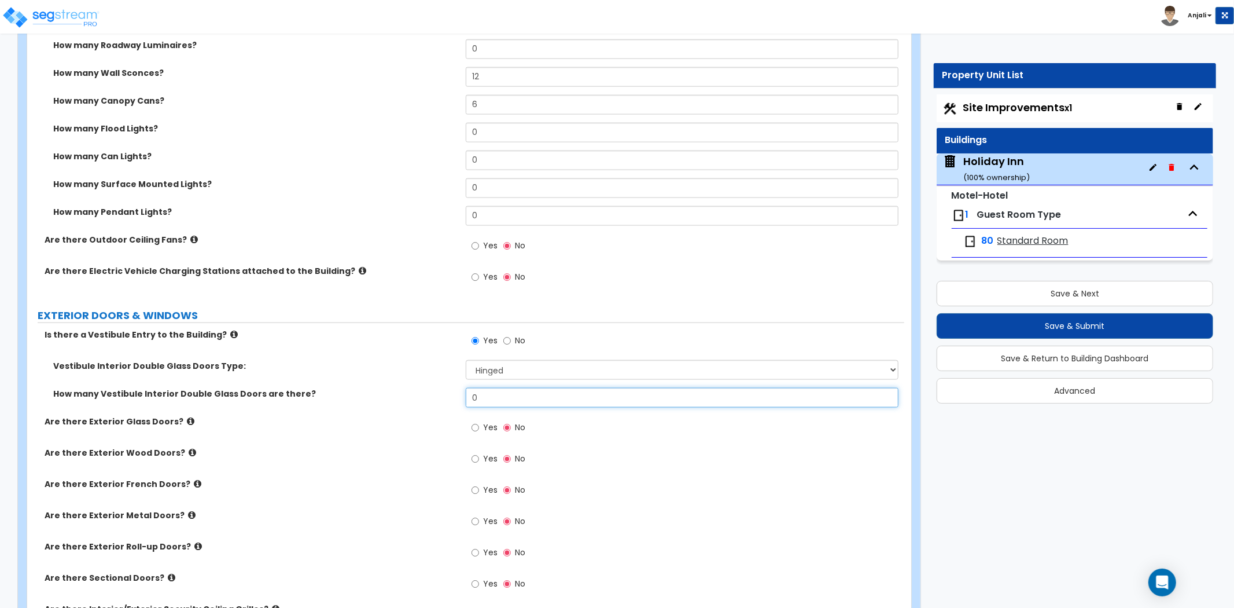
click at [498, 388] on input "0" at bounding box center [682, 398] width 433 height 20
click at [539, 388] on input "text" at bounding box center [682, 398] width 433 height 20
type input "1"
click at [452, 388] on label "How many Vestibule Interior Double Glass Doors are there?" at bounding box center [255, 394] width 404 height 12
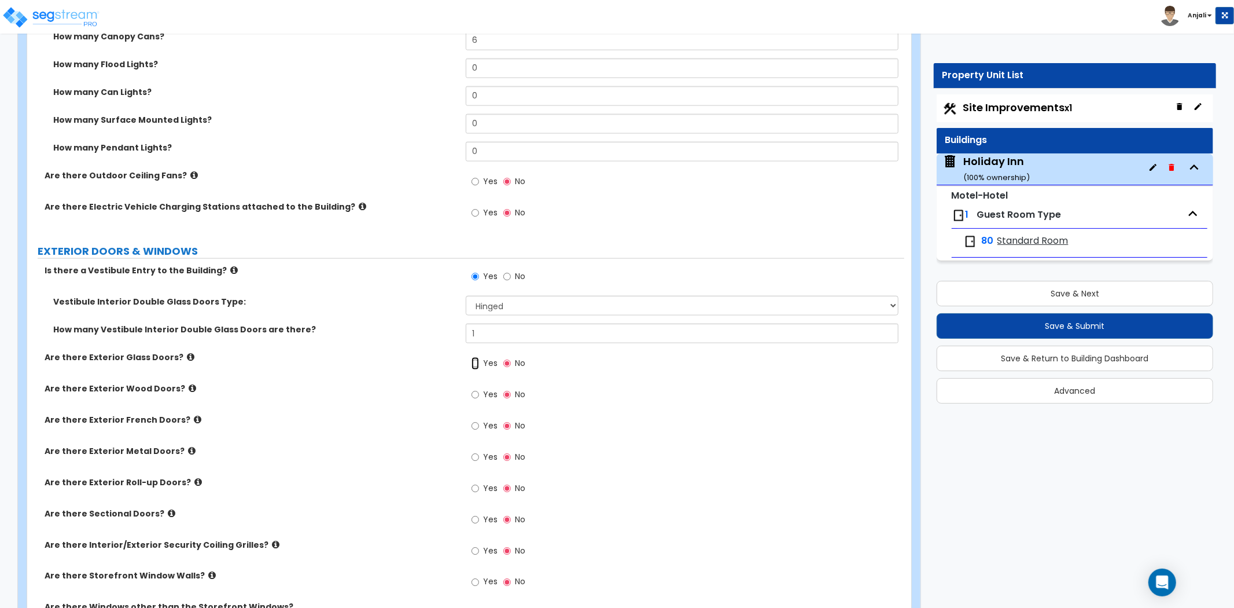
click at [476, 357] on input "Yes" at bounding box center [476, 363] width 8 height 13
radio input "true"
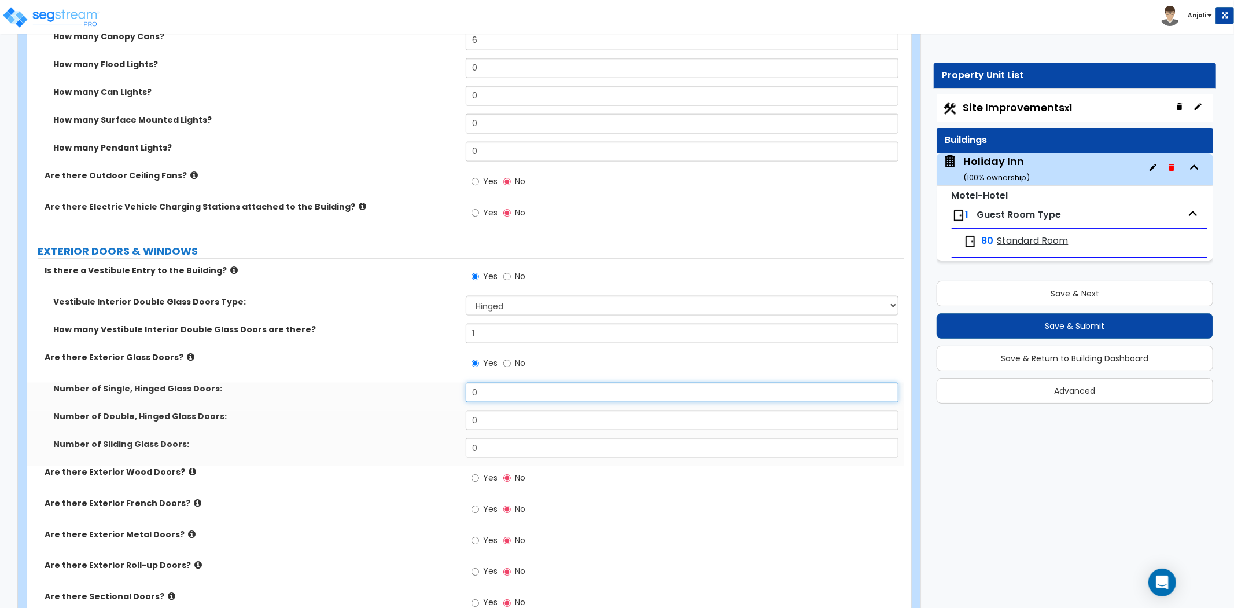
click at [499, 382] on input "0" at bounding box center [682, 392] width 433 height 20
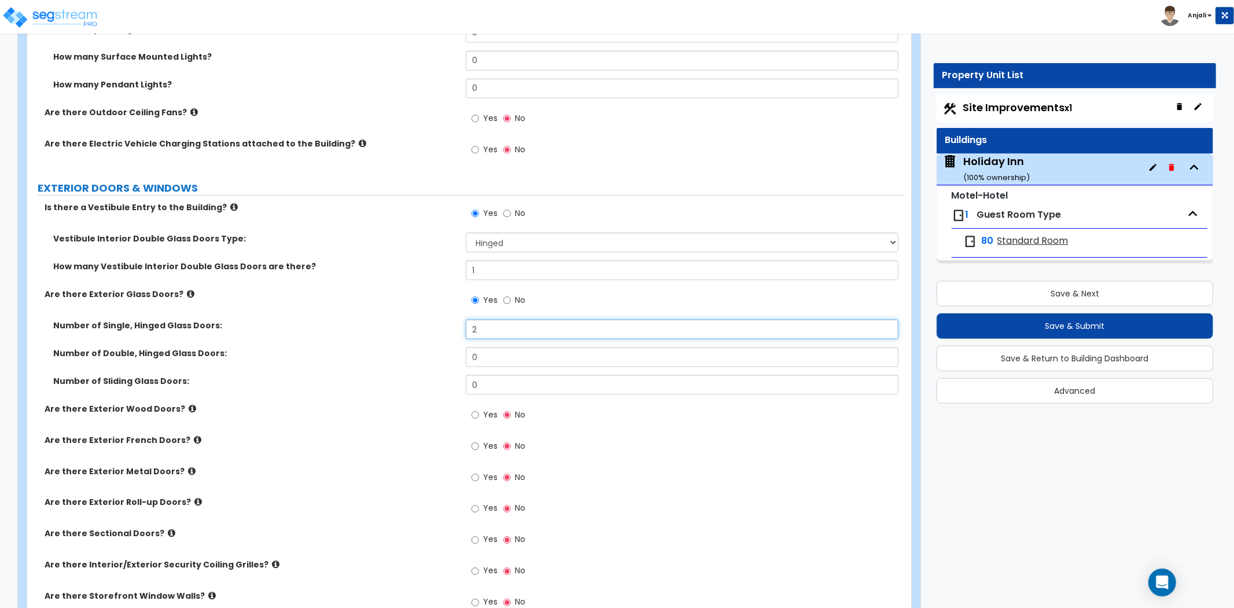
scroll to position [1350, 0]
type input "2"
click at [472, 470] on input "Yes" at bounding box center [476, 476] width 8 height 13
radio input "true"
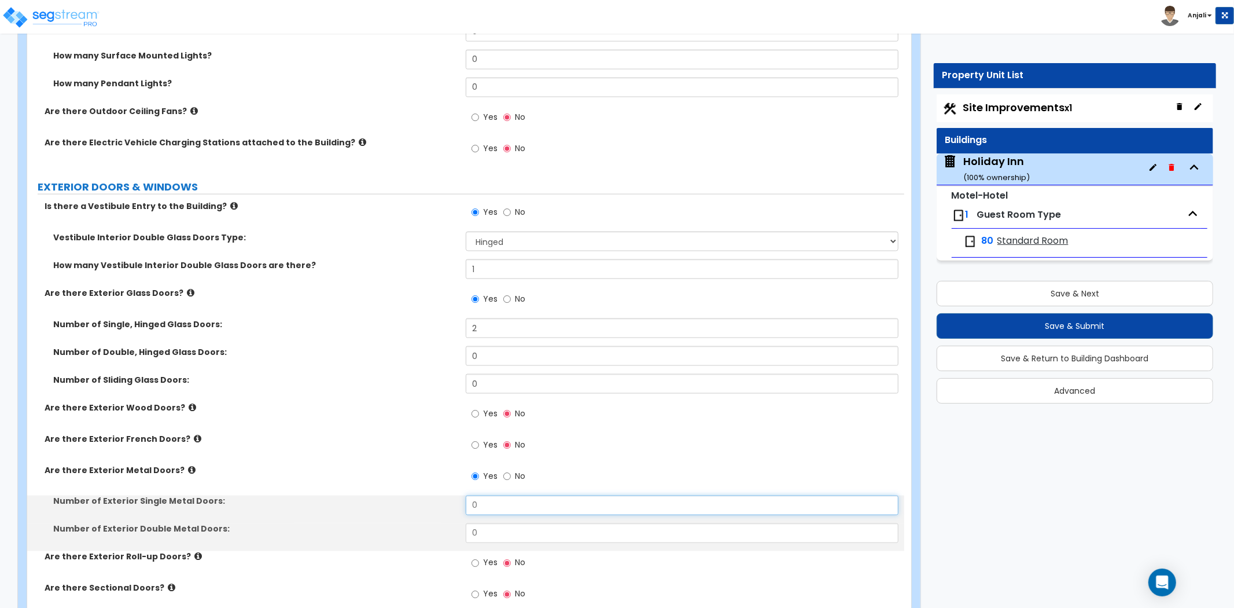
click at [495, 495] on input "0" at bounding box center [682, 505] width 433 height 20
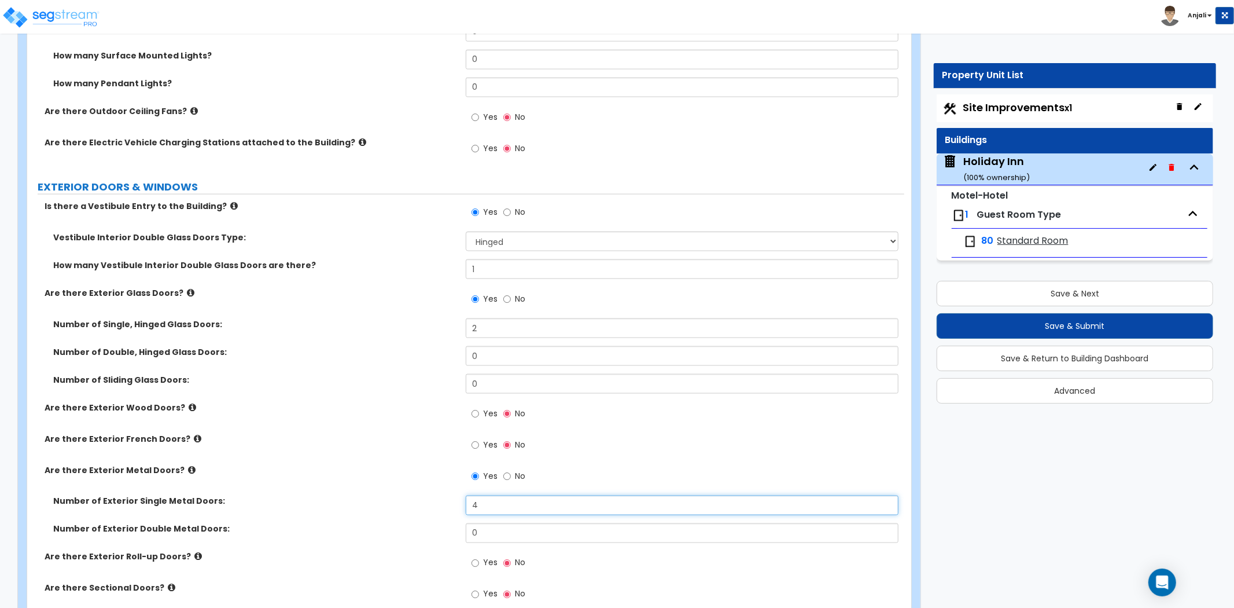
type input "4"
click at [500, 523] on input "0" at bounding box center [682, 533] width 433 height 20
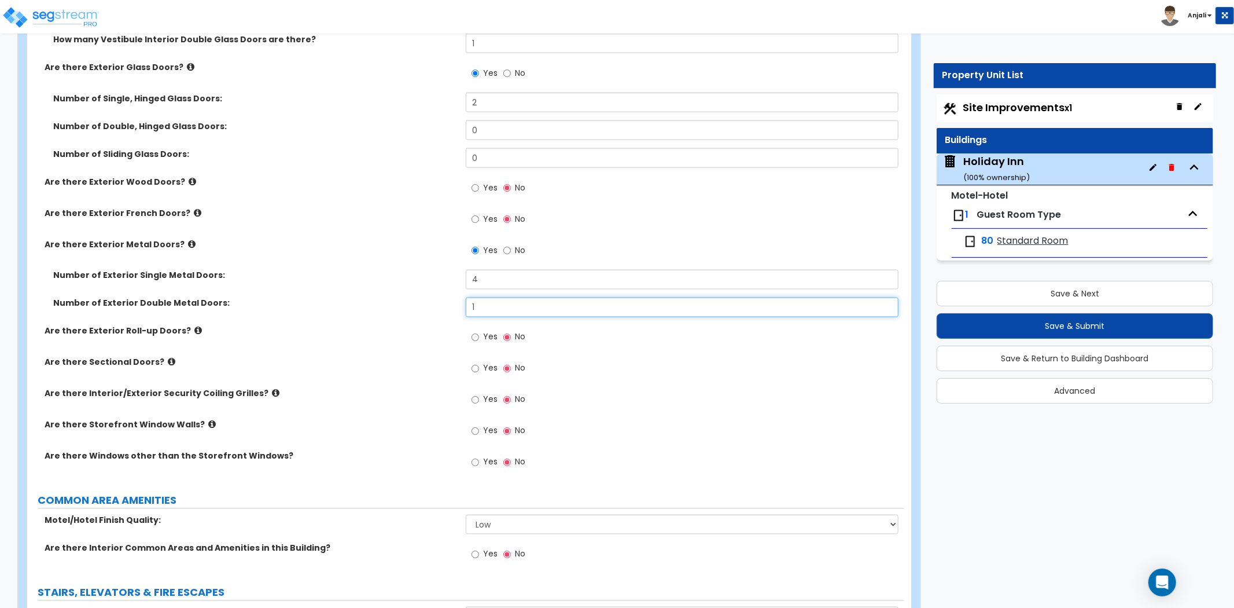
scroll to position [1607, 0]
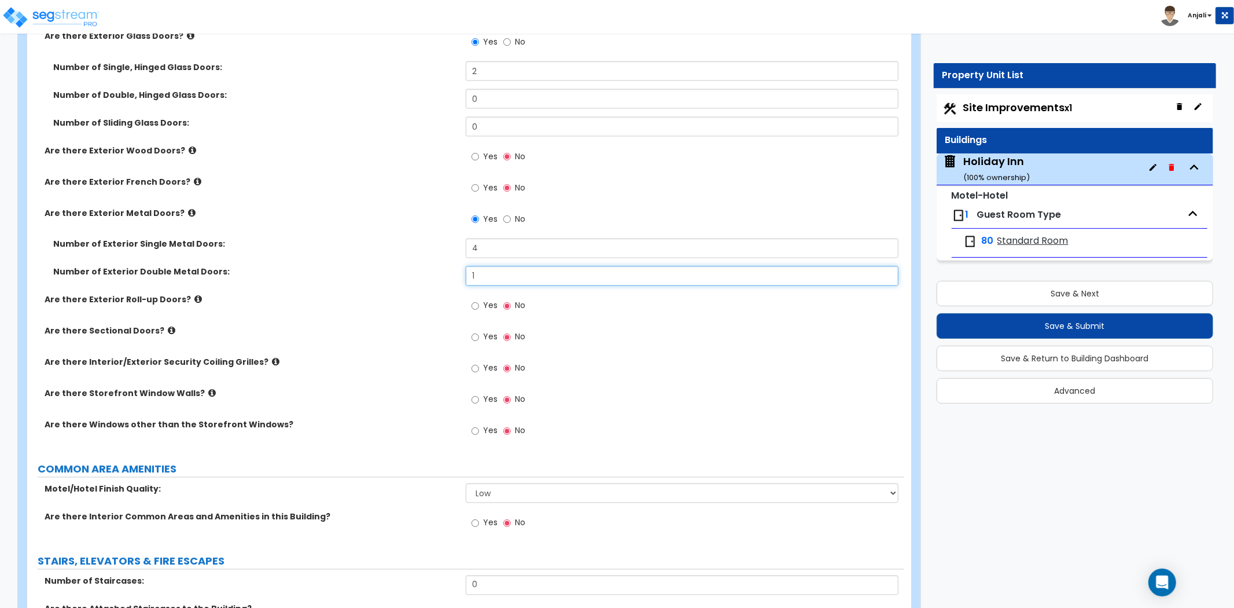
type input "1"
click at [473, 425] on input "Yes" at bounding box center [476, 431] width 8 height 13
radio input "true"
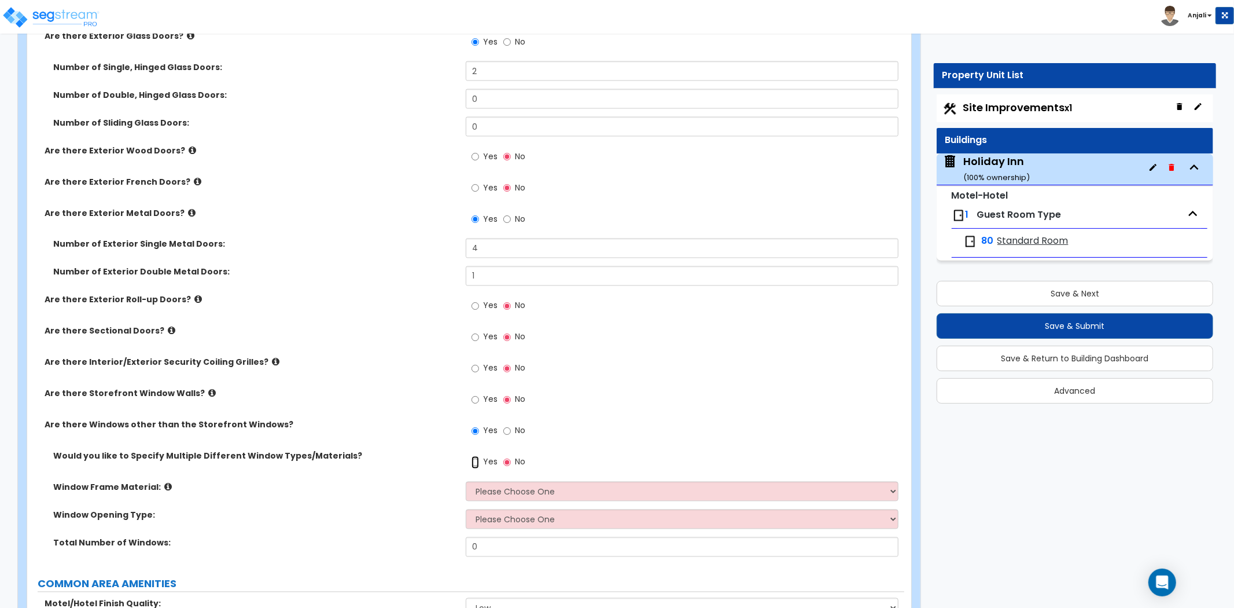
click at [477, 456] on input "Yes" at bounding box center [476, 462] width 8 height 13
radio input "true"
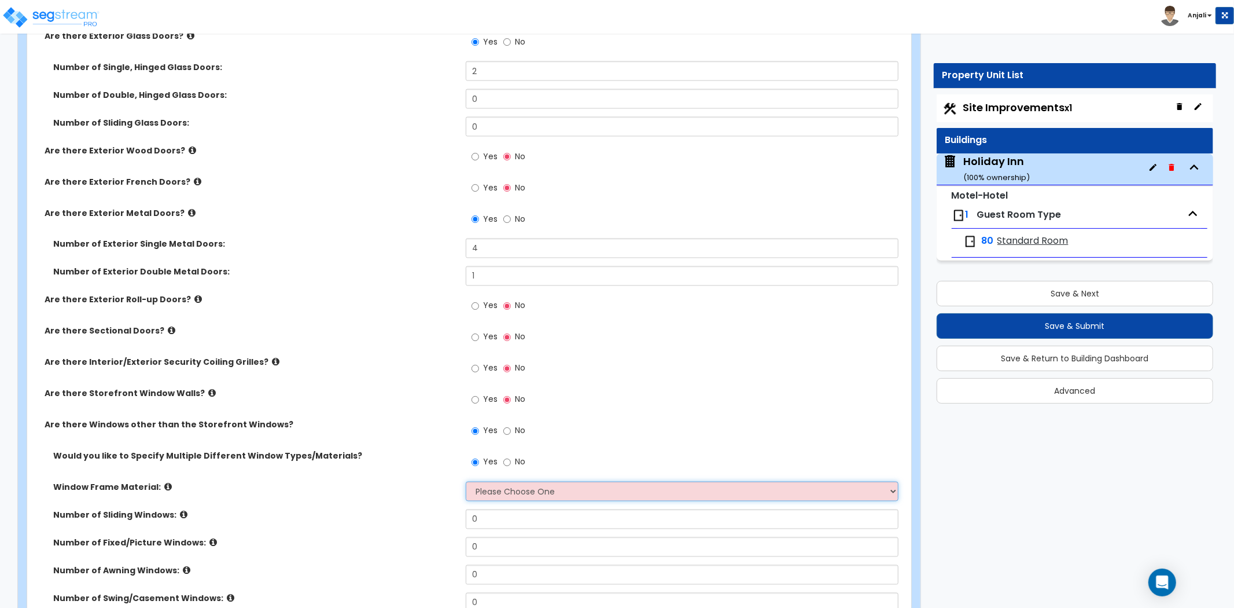
click at [502, 481] on select "Please Choose One Vinyl Aluminum Wood" at bounding box center [682, 491] width 433 height 20
select select "1"
click at [466, 481] on select "Please Choose One Vinyl Aluminum Wood" at bounding box center [682, 491] width 433 height 20
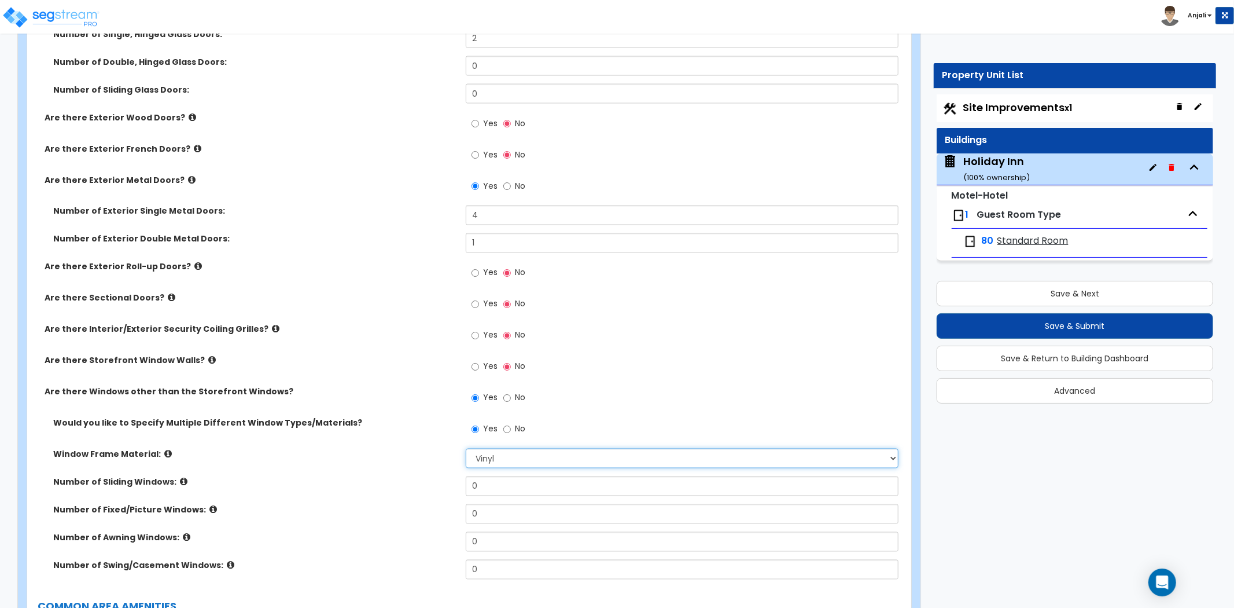
scroll to position [1671, 0]
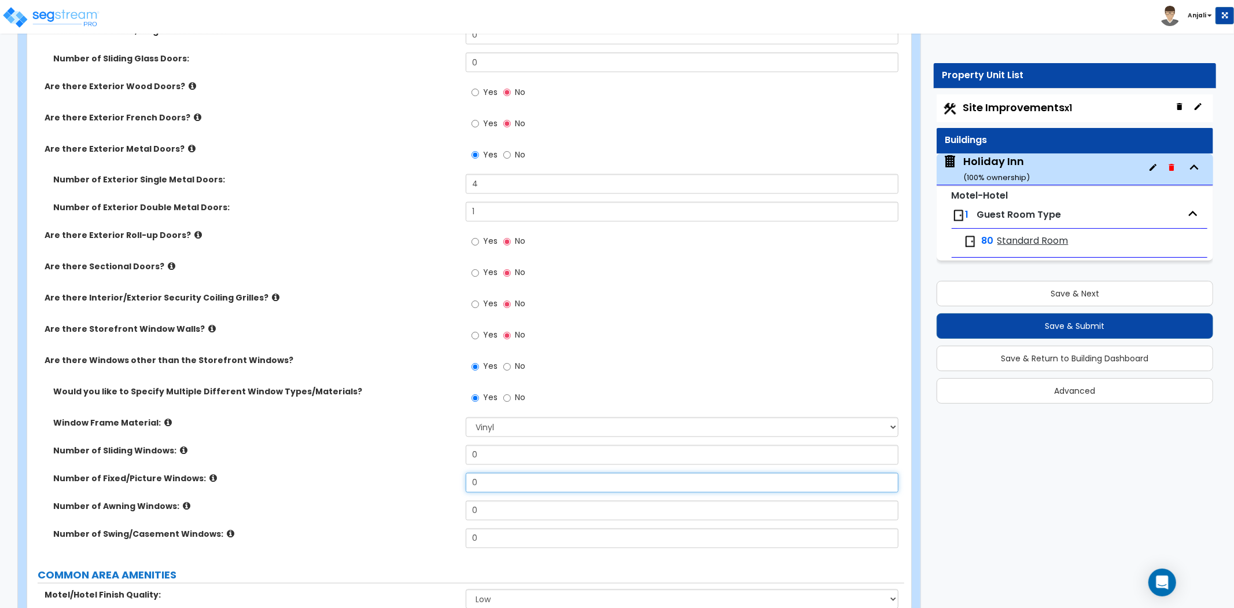
click at [494, 473] on input "0" at bounding box center [682, 483] width 433 height 20
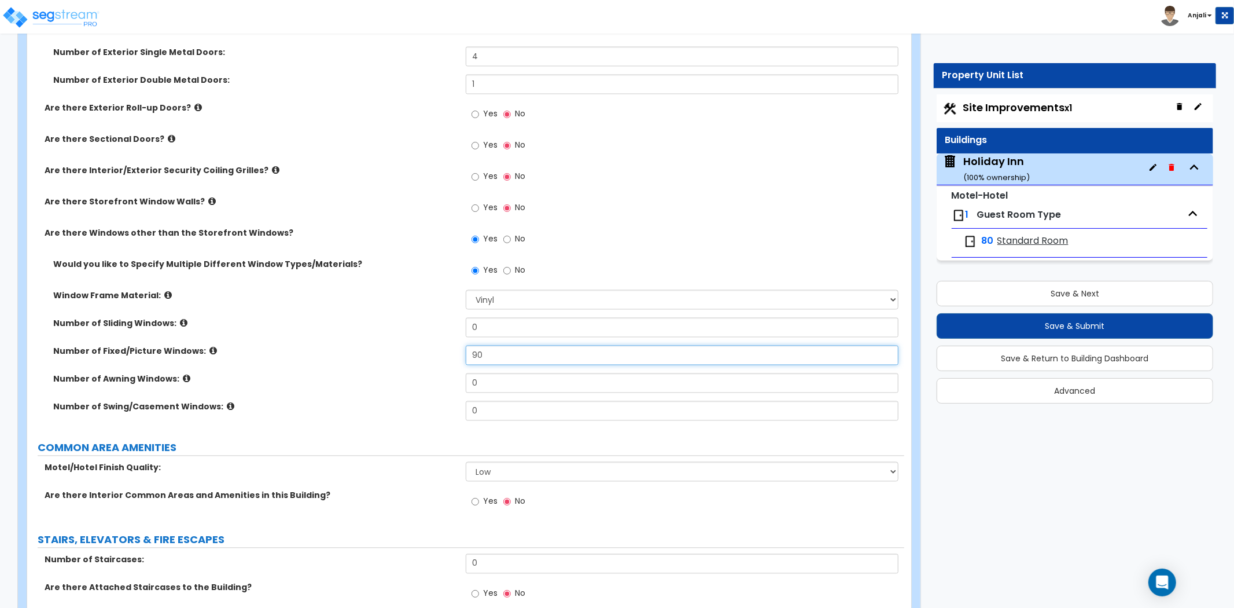
scroll to position [1800, 0]
type input "90"
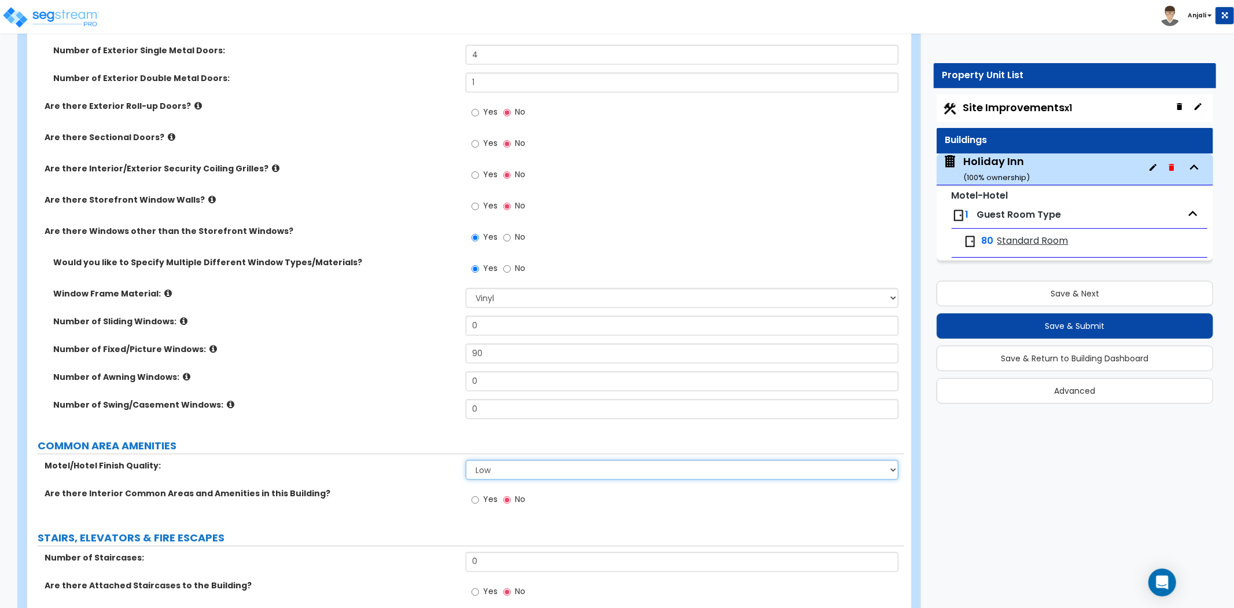
click at [499, 460] on select "Low Average High" at bounding box center [682, 470] width 433 height 20
select select "1"
click at [466, 460] on select "Low Average High" at bounding box center [682, 470] width 433 height 20
click at [477, 494] on input "Yes" at bounding box center [476, 500] width 8 height 13
radio input "true"
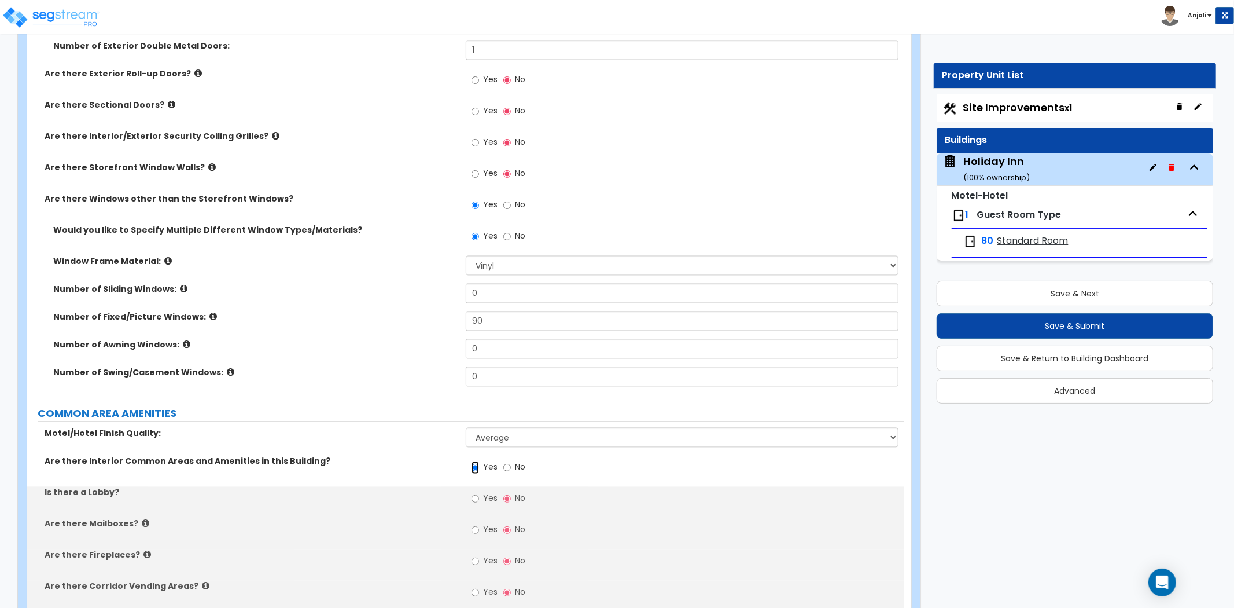
scroll to position [1864, 0]
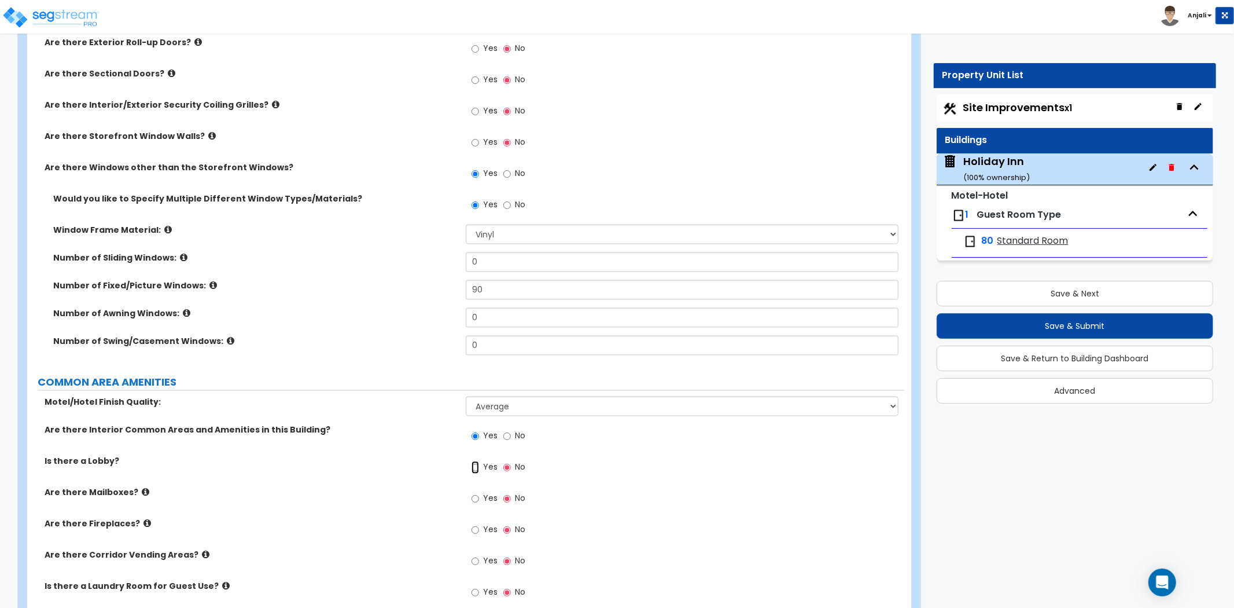
click at [473, 461] on input "Yes" at bounding box center [476, 467] width 8 height 13
radio input "true"
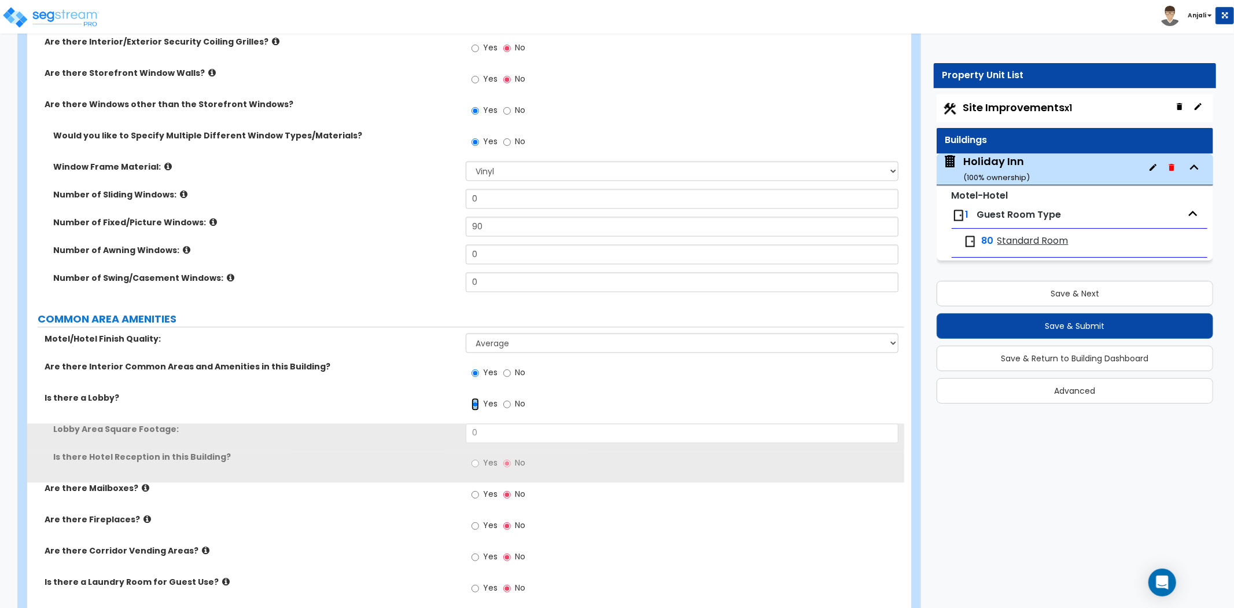
scroll to position [1929, 0]
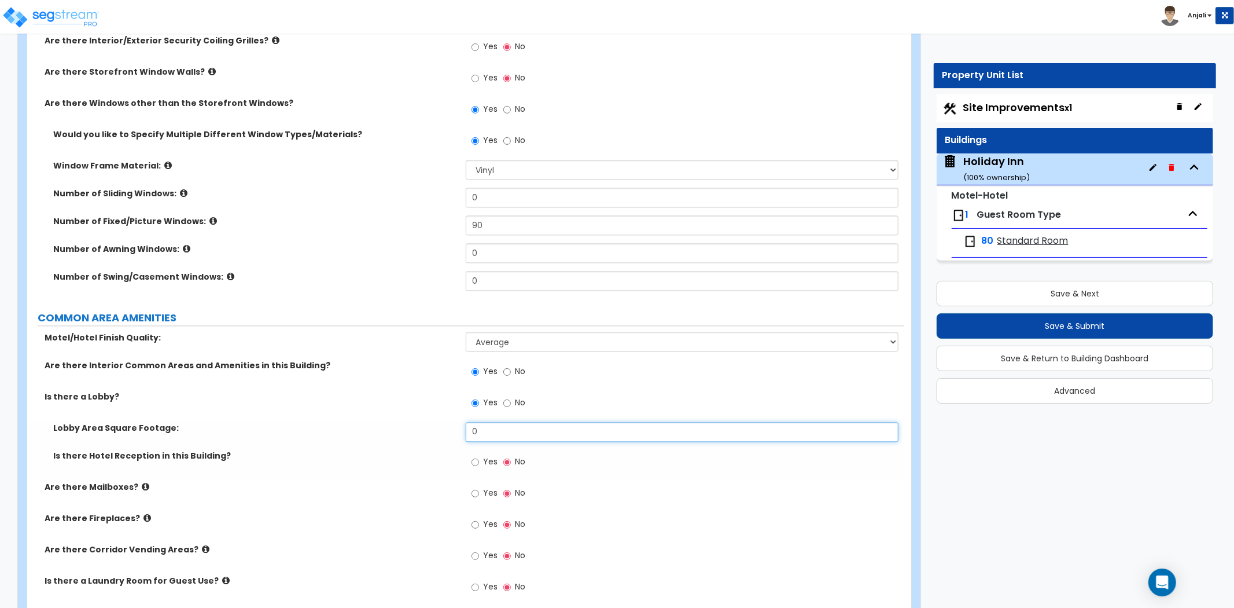
click at [513, 422] on input "0" at bounding box center [682, 432] width 433 height 20
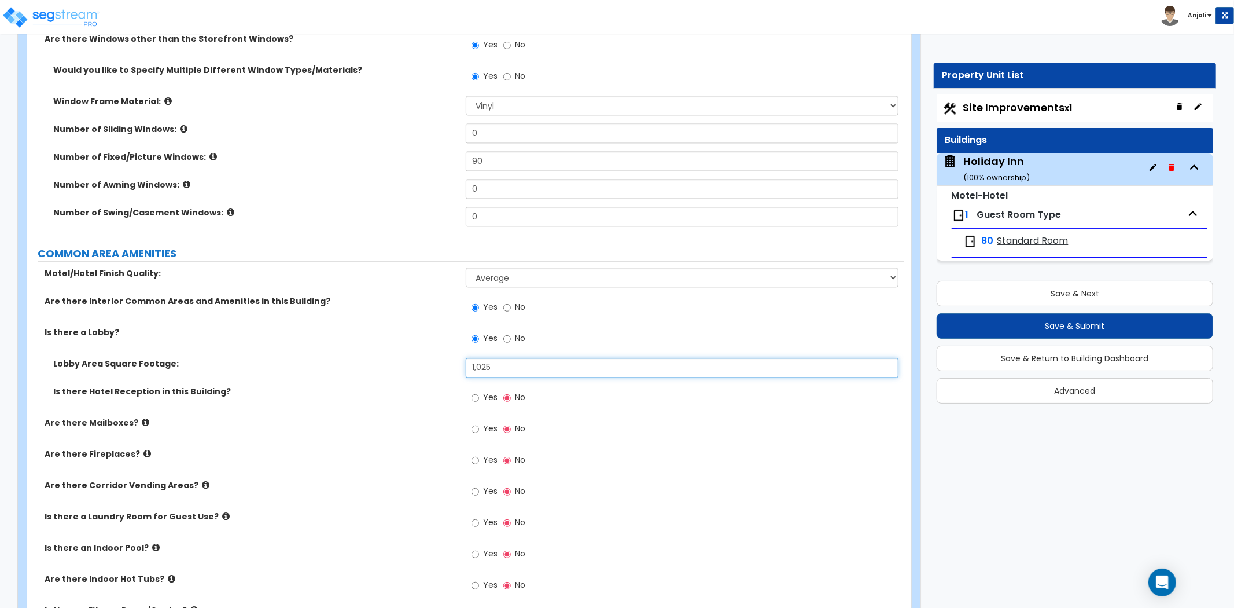
type input "1,025"
click at [476, 391] on input "Yes" at bounding box center [476, 397] width 8 height 13
radio input "true"
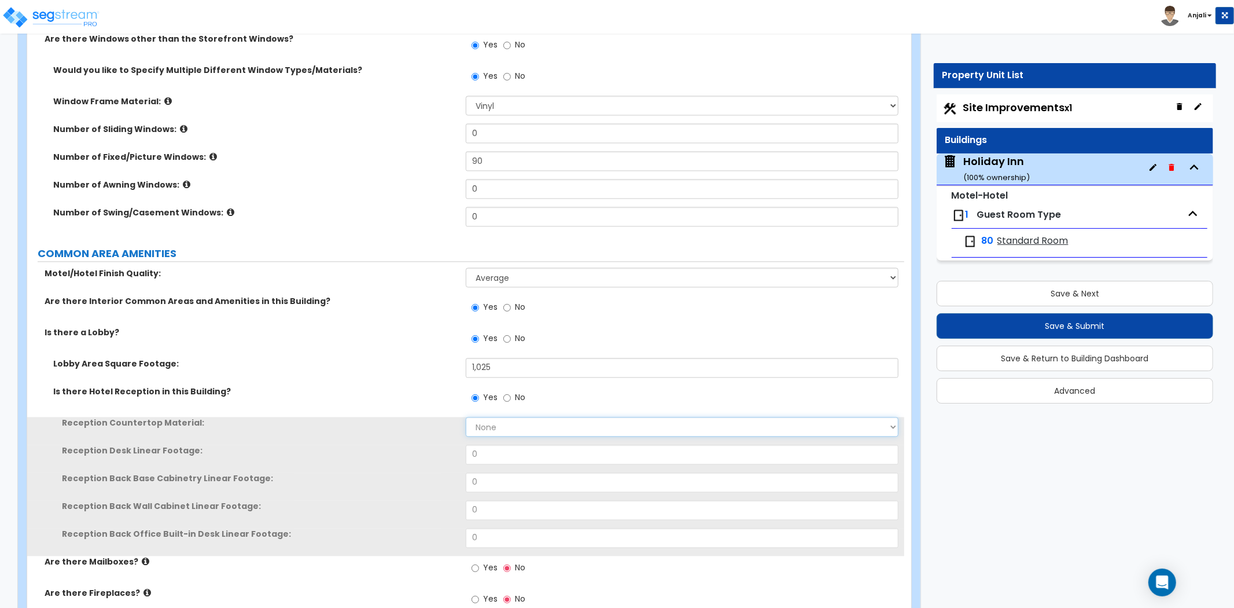
click at [489, 417] on select "None Plastic Laminate Solid Surface Stone Quartz Marble Tile Wood Stainless Ste…" at bounding box center [682, 427] width 433 height 20
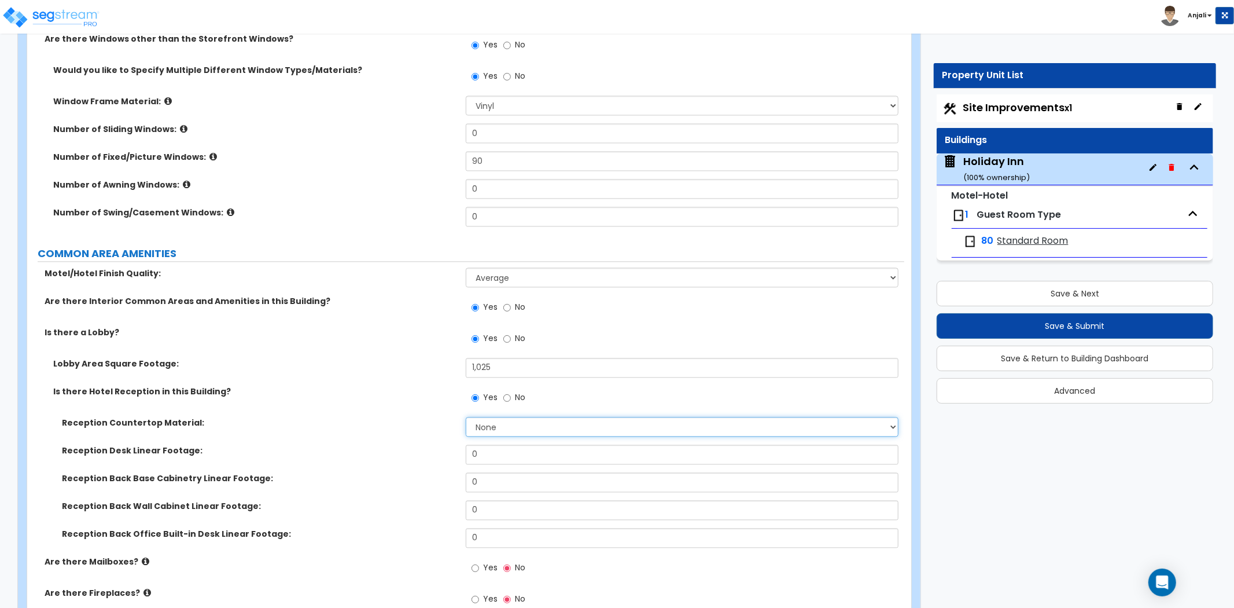
select select "5"
click at [466, 417] on select "None Plastic Laminate Solid Surface Stone Quartz Marble Tile Wood Stainless Ste…" at bounding box center [682, 427] width 433 height 20
click at [531, 444] on input "0" at bounding box center [682, 454] width 433 height 20
paste input "6000000"
type input "6"
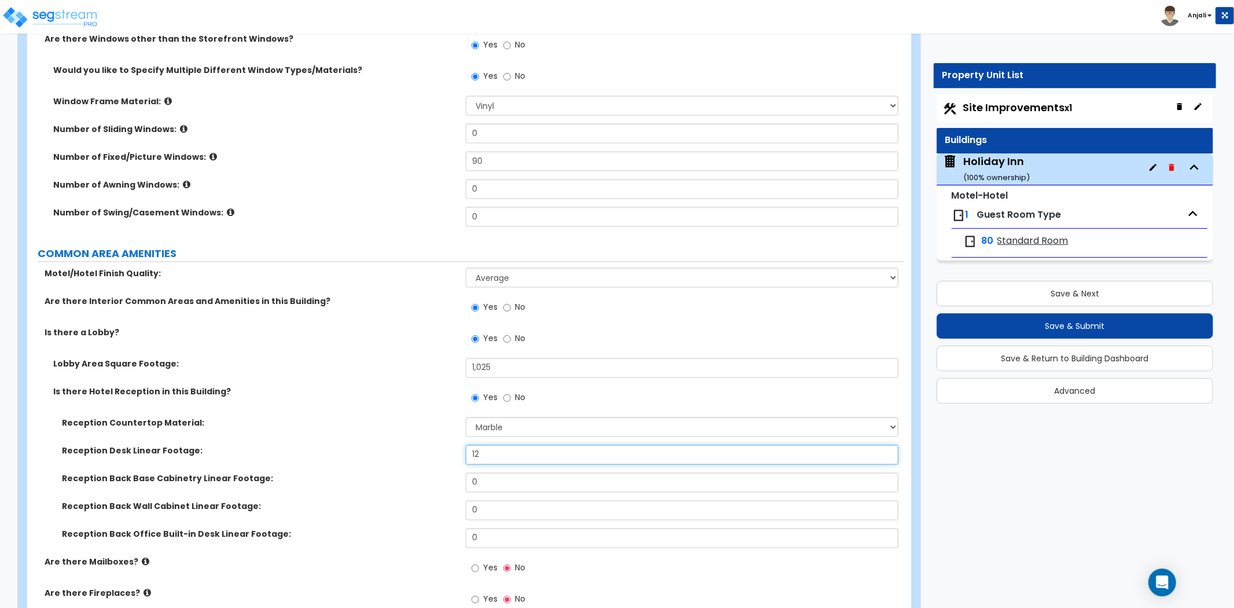
type input "12"
click at [506, 472] on input "0" at bounding box center [682, 482] width 433 height 20
type input "1"
type input "8"
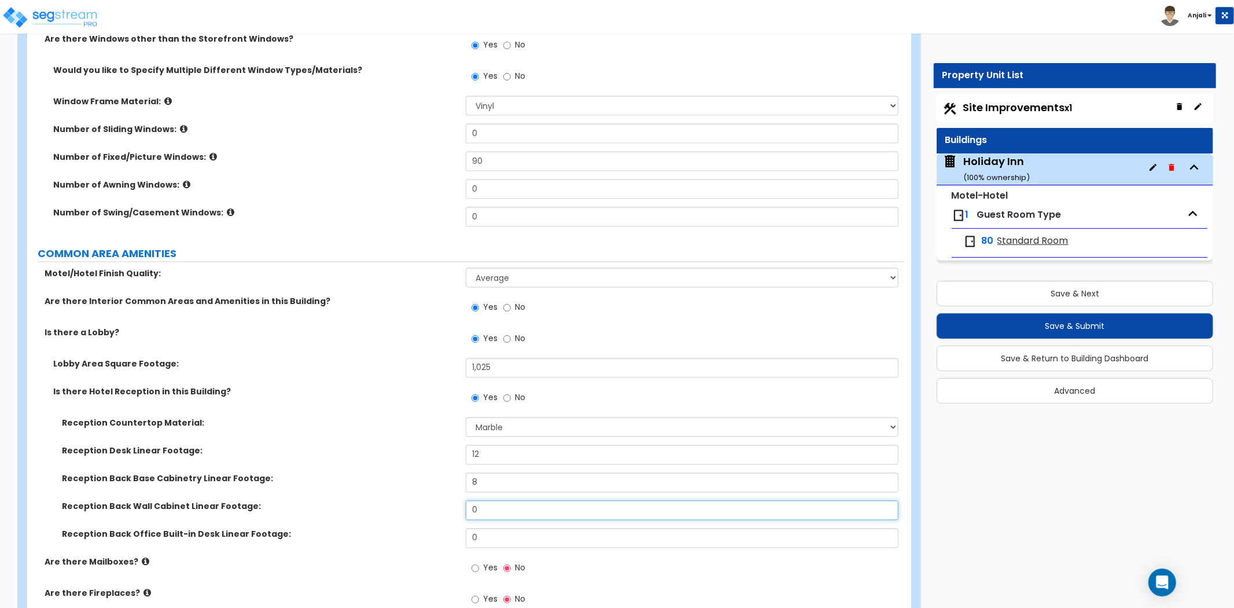
click at [490, 500] on input "0" at bounding box center [682, 510] width 433 height 20
type input "7"
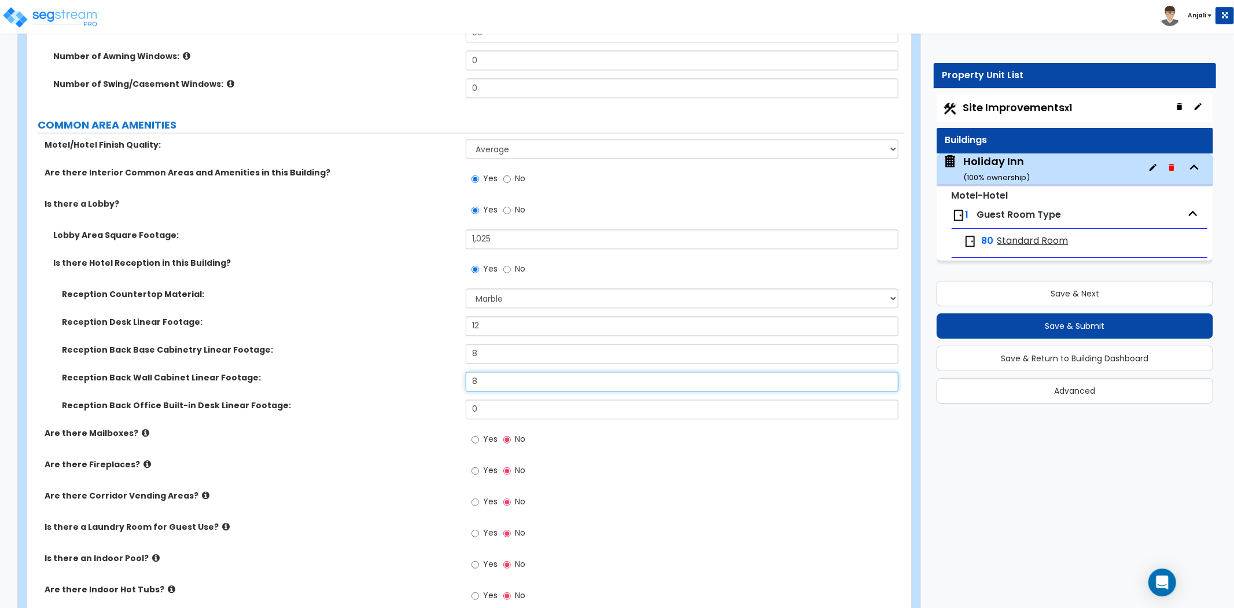
scroll to position [2186, 0]
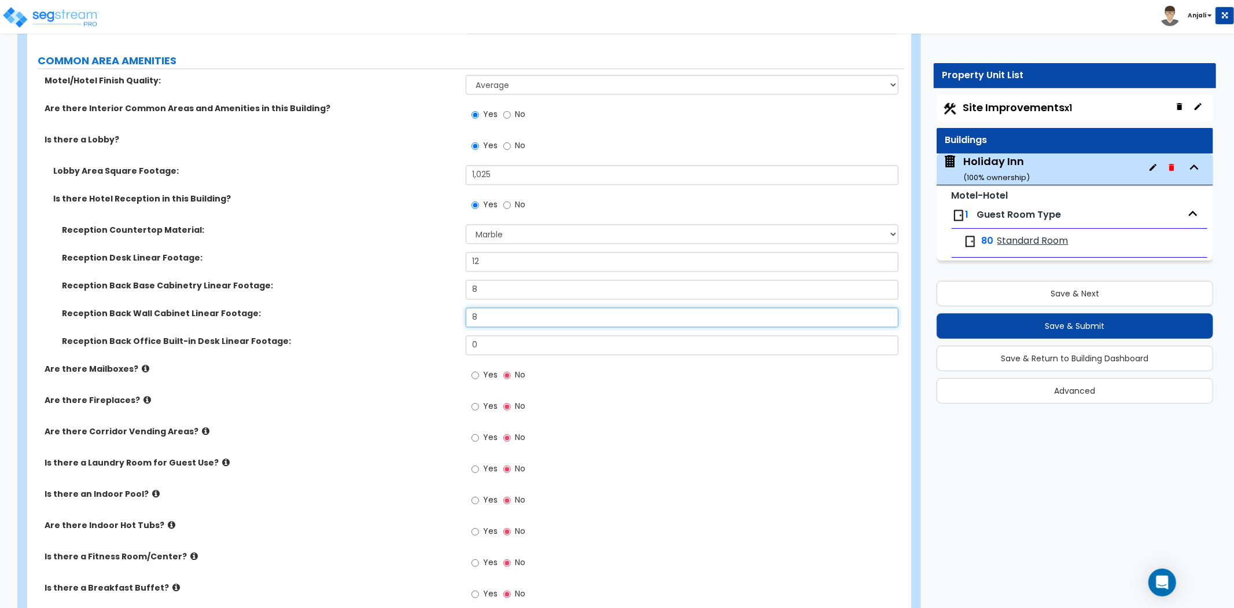
type input "8"
click at [479, 462] on input "Yes" at bounding box center [476, 468] width 8 height 13
radio input "true"
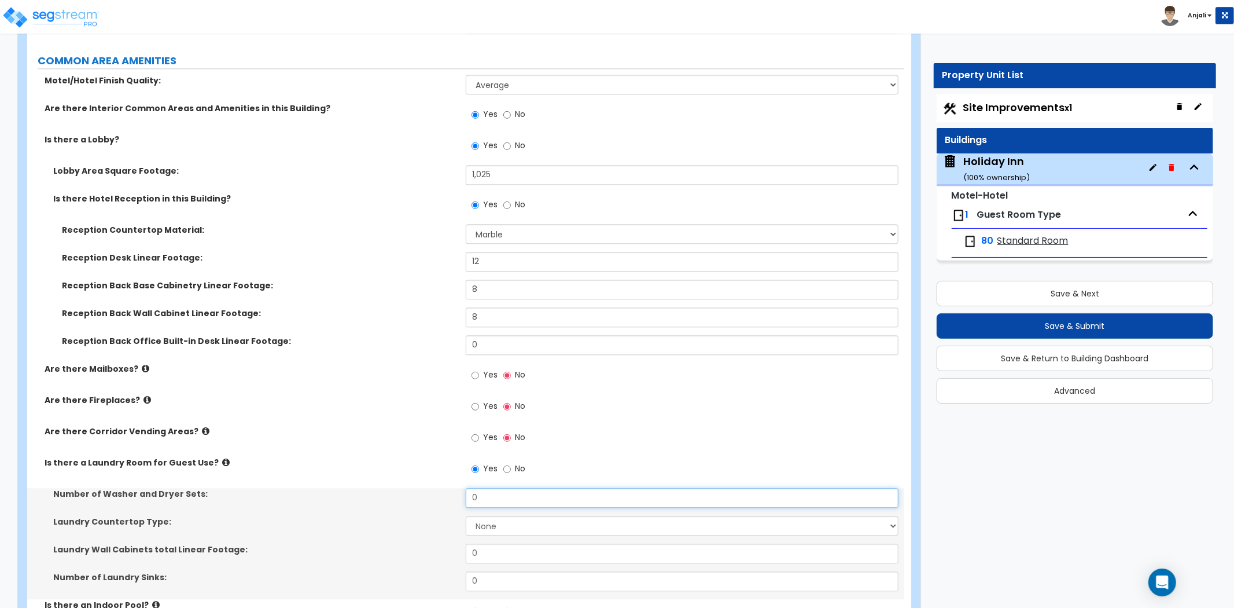
click at [528, 488] on input "0" at bounding box center [682, 498] width 433 height 20
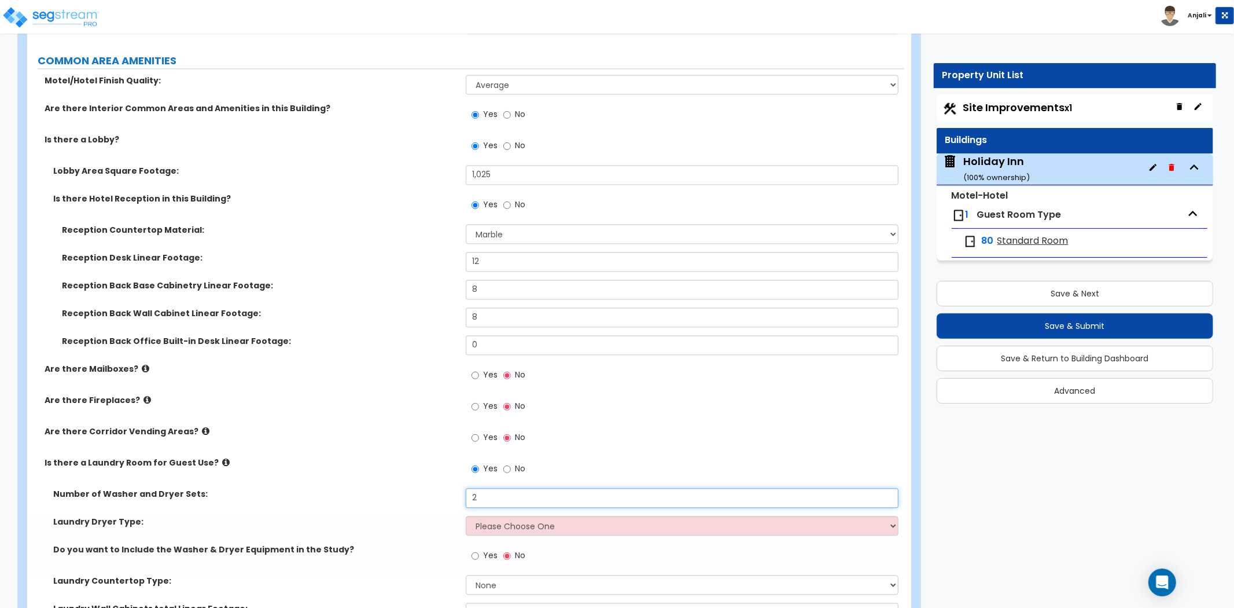
type input "2"
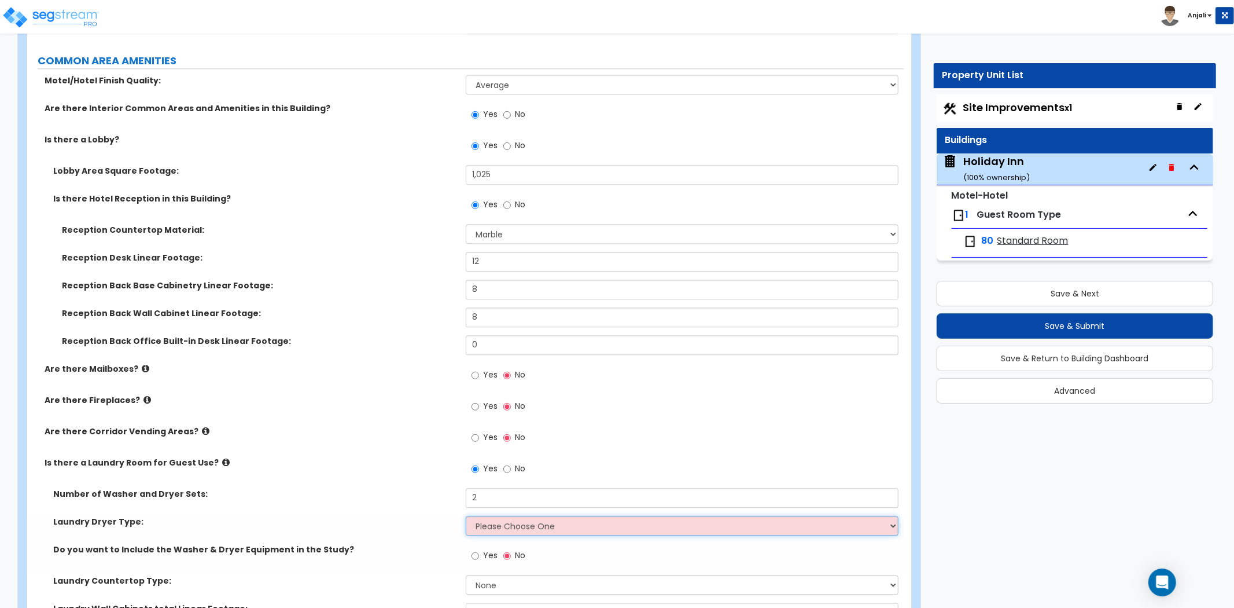
click at [517, 516] on select "Please Choose One Gas Electric" at bounding box center [682, 526] width 433 height 20
select select "2"
click at [466, 516] on select "Please Choose One Gas Electric" at bounding box center [682, 526] width 433 height 20
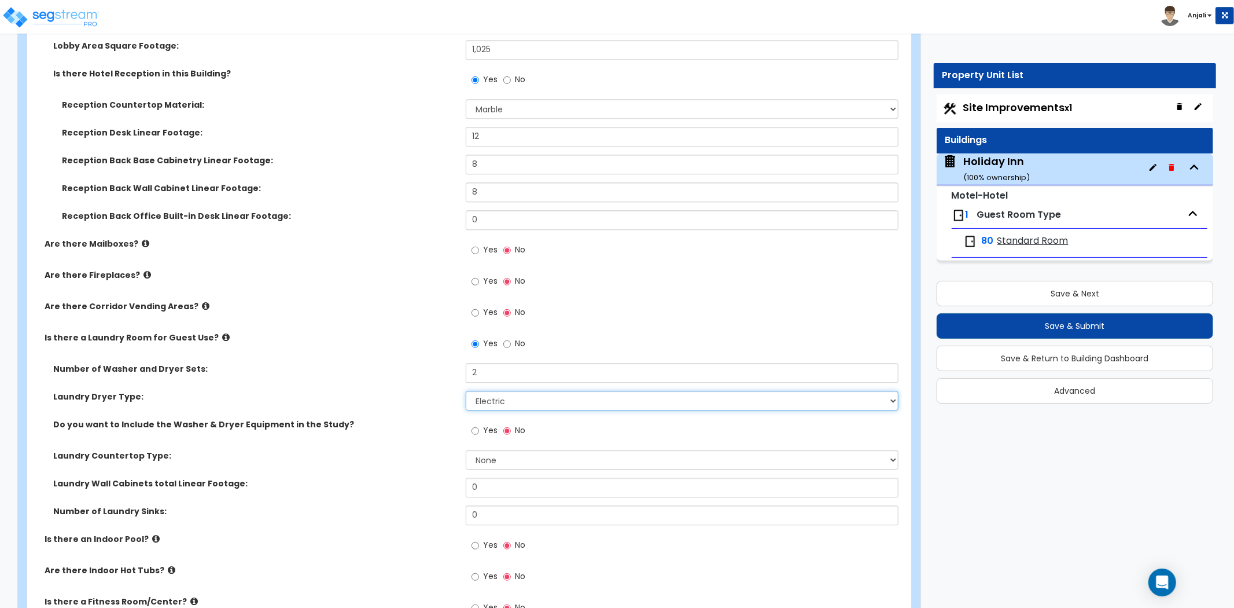
scroll to position [2315, 0]
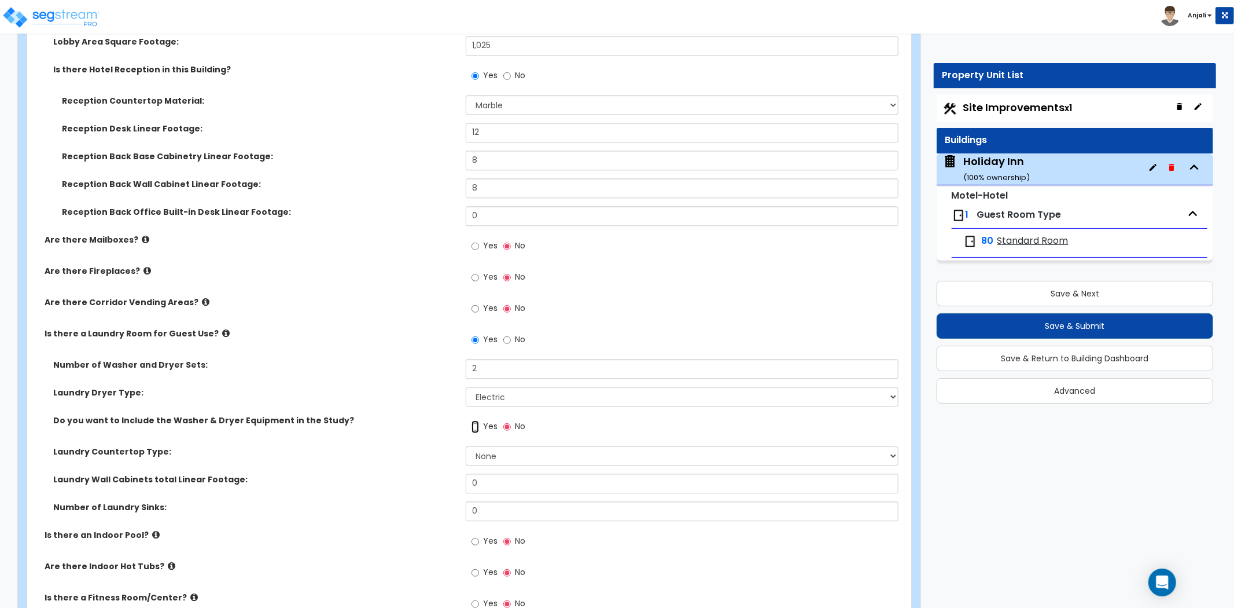
click at [476, 420] on input "Yes" at bounding box center [476, 426] width 8 height 13
radio input "true"
click at [496, 473] on input "0" at bounding box center [682, 483] width 433 height 20
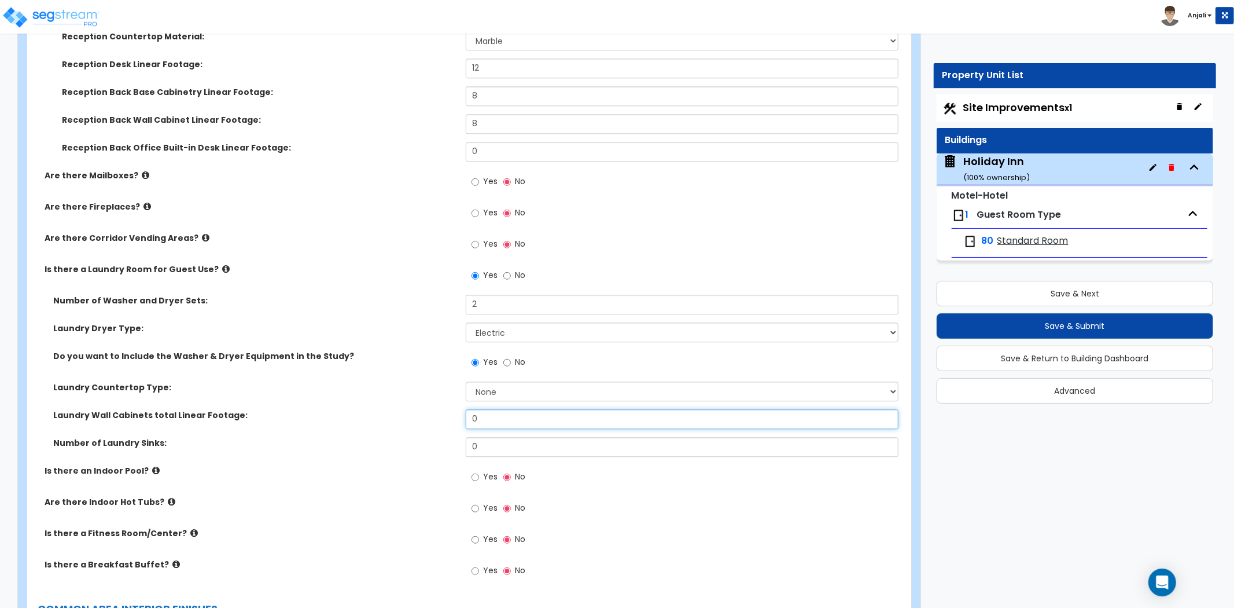
scroll to position [2443, 0]
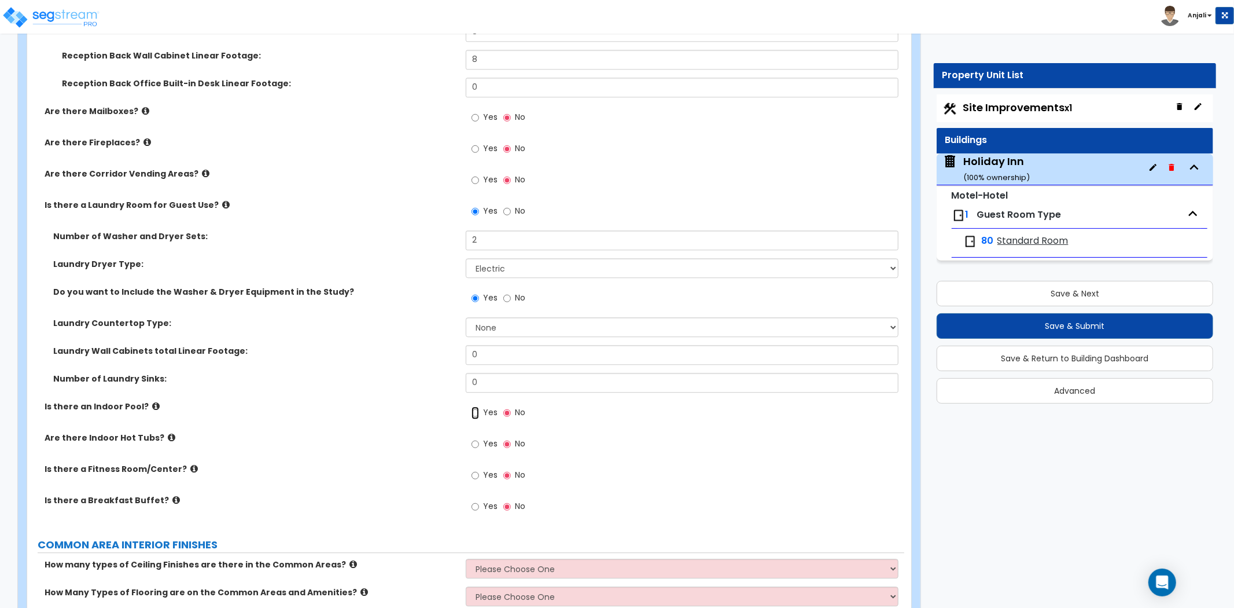
click at [475, 406] on input "Yes" at bounding box center [476, 412] width 8 height 13
radio input "true"
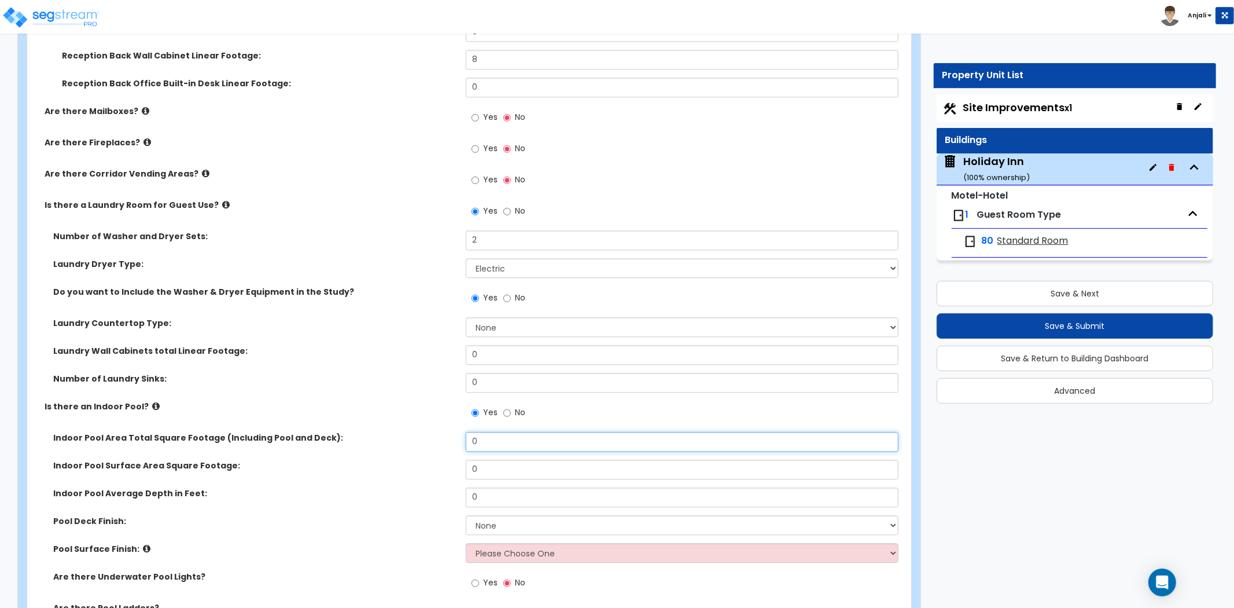
click at [492, 432] on input "0" at bounding box center [682, 442] width 433 height 20
type input "850"
click at [510, 459] on input "0" at bounding box center [682, 469] width 433 height 20
type input "456"
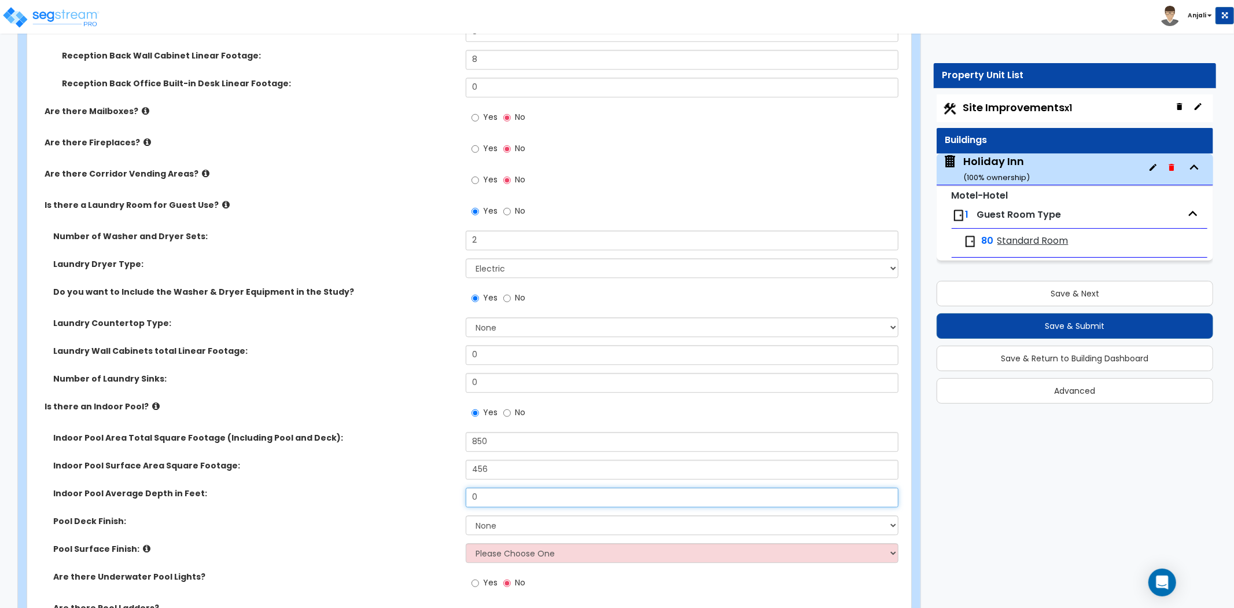
click at [499, 487] on input "0" at bounding box center [682, 497] width 433 height 20
type input "5"
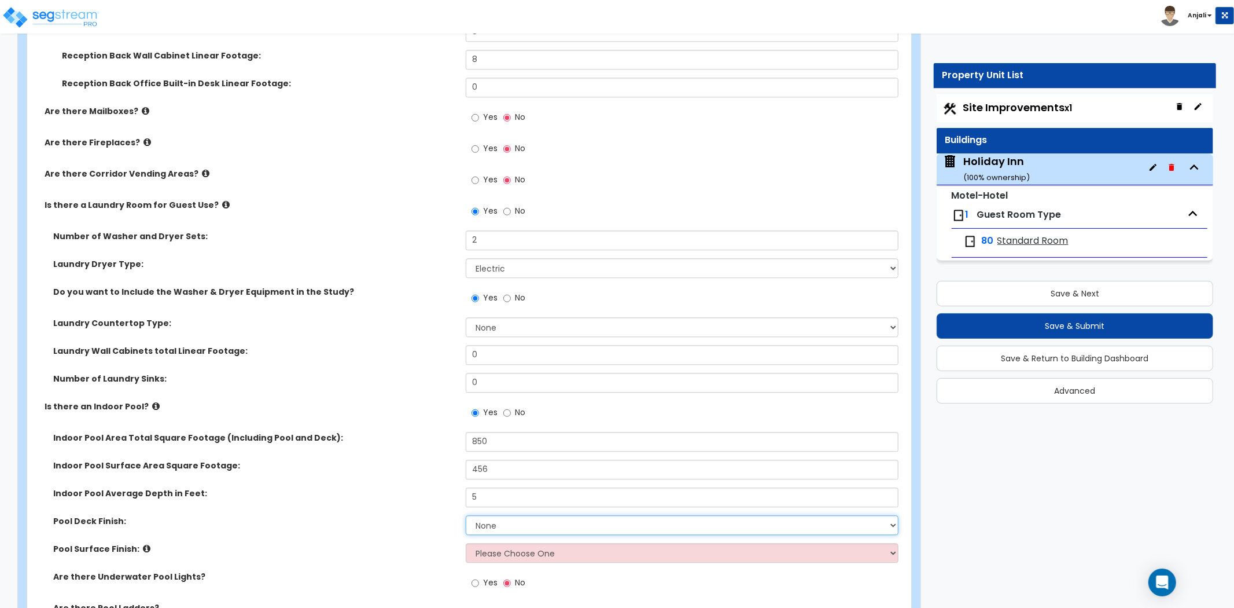
click at [528, 515] on select "None Tile Concrete" at bounding box center [682, 525] width 433 height 20
select select "2"
click at [466, 515] on select "None Tile Concrete" at bounding box center [682, 525] width 433 height 20
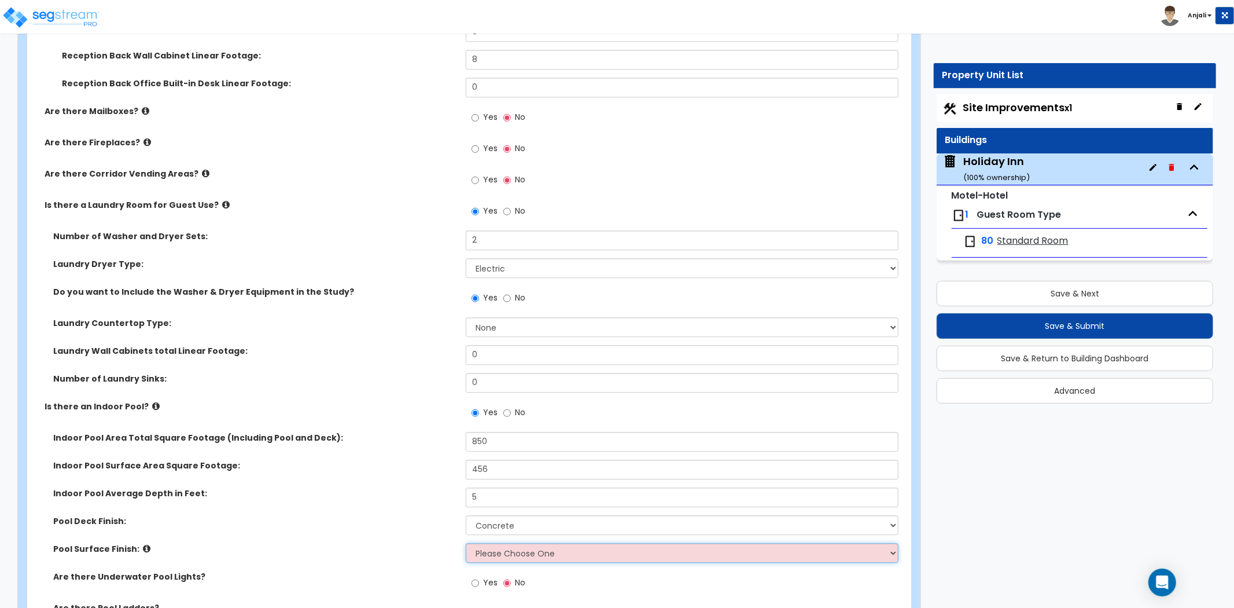
click at [515, 543] on select "Please Choose One Tile Plaster" at bounding box center [682, 553] width 433 height 20
click at [466, 543] on select "Please Choose One Tile Plaster" at bounding box center [682, 553] width 433 height 20
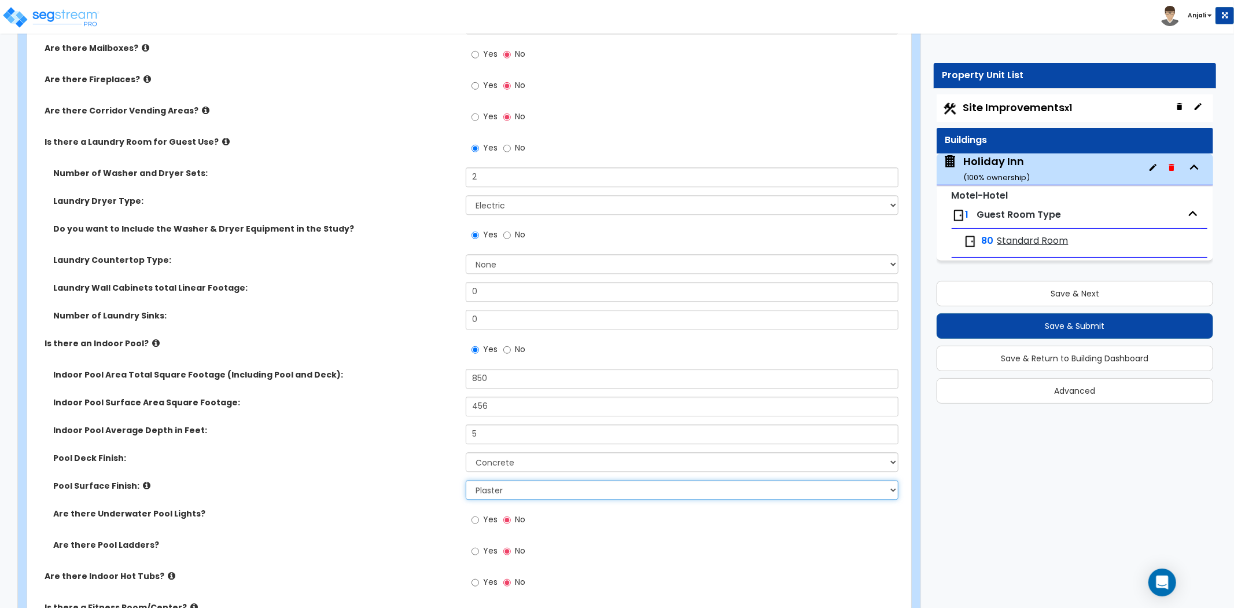
scroll to position [2507, 0]
select select "1"
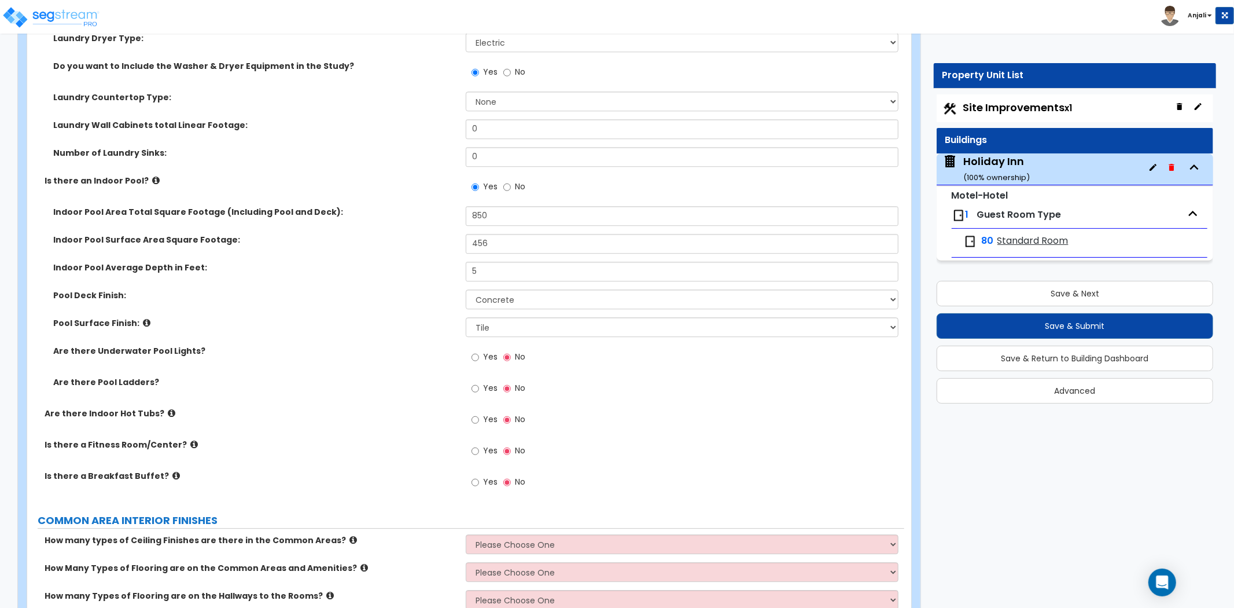
scroll to position [2700, 0]
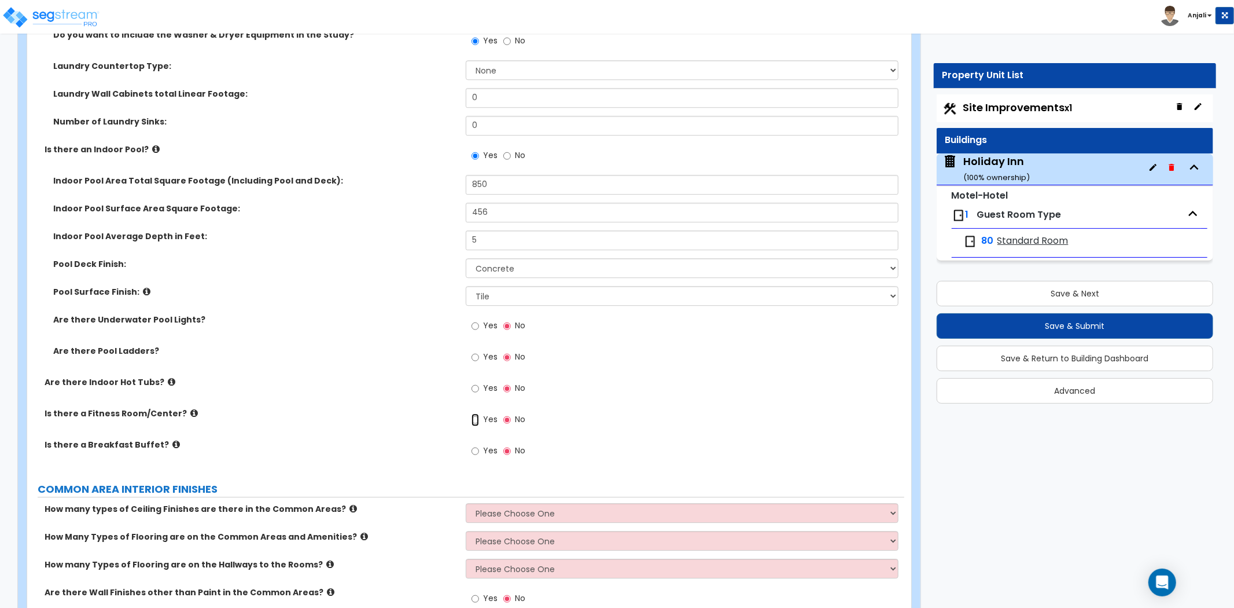
drag, startPoint x: 476, startPoint y: 395, endPoint x: 476, endPoint y: 402, distance: 6.4
click at [476, 413] on input "Yes" at bounding box center [476, 419] width 8 height 13
radio input "true"
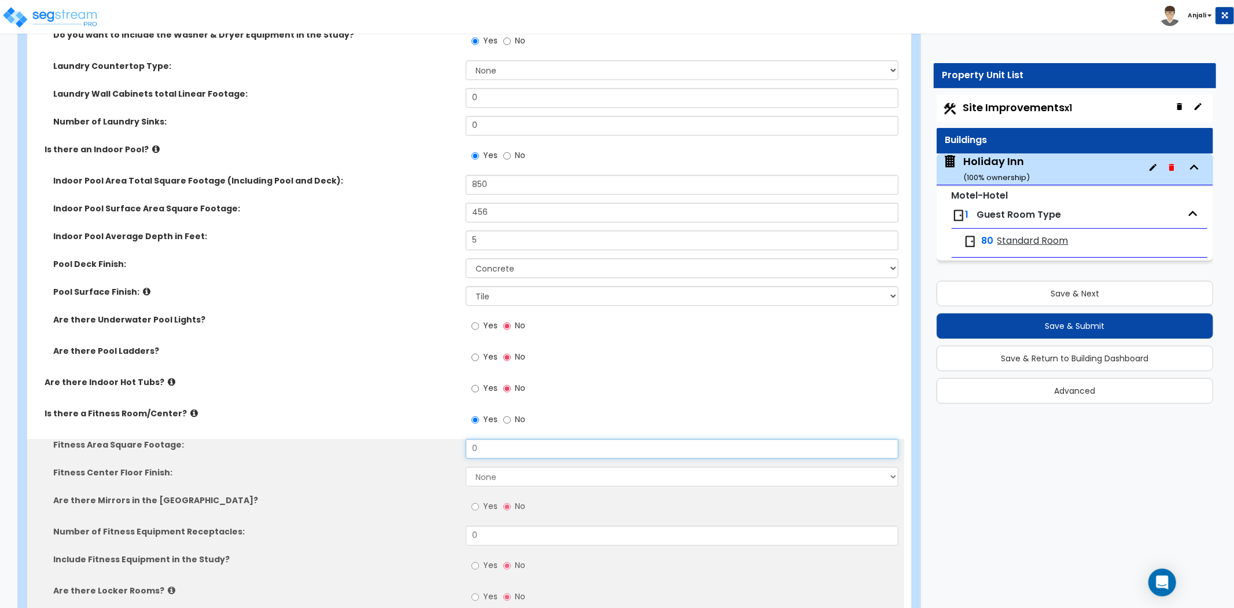
click at [501, 439] on input "0" at bounding box center [682, 449] width 433 height 20
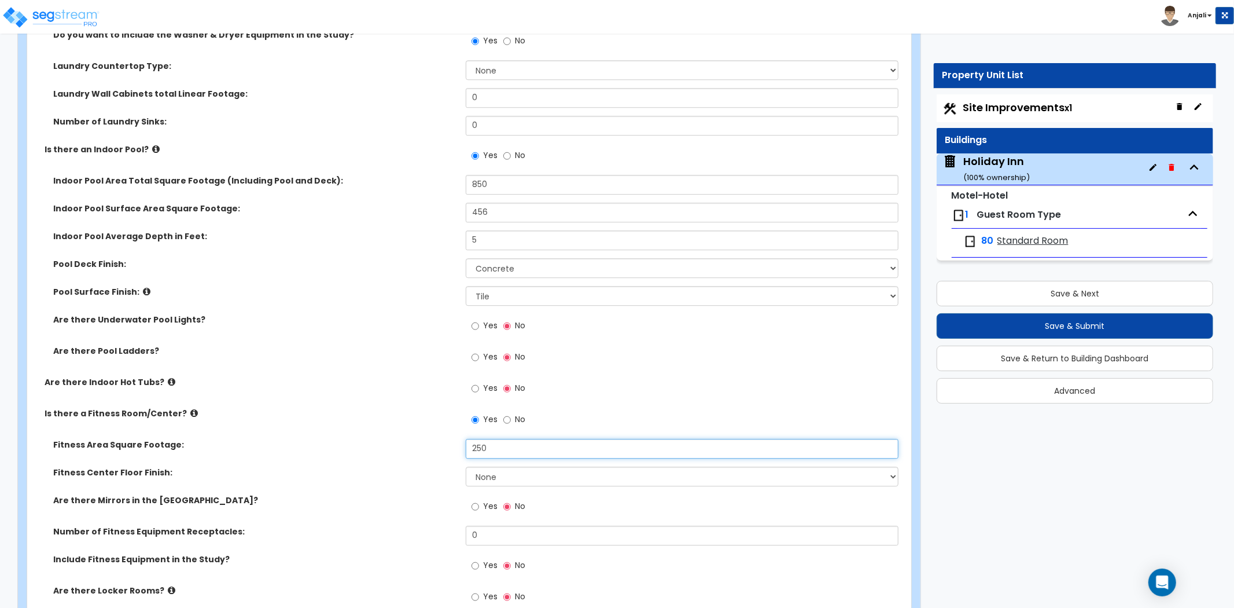
type input "250"
click at [494, 466] on select "None Tile Flooring Resilient Laminate Flooring VCT Flooring Sheet Carpet Floori…" at bounding box center [682, 476] width 433 height 20
select select "3"
click at [466, 466] on select "None Tile Flooring Resilient Laminate Flooring VCT Flooring Sheet Carpet Floori…" at bounding box center [682, 476] width 433 height 20
click at [477, 500] on input "Yes" at bounding box center [476, 506] width 8 height 13
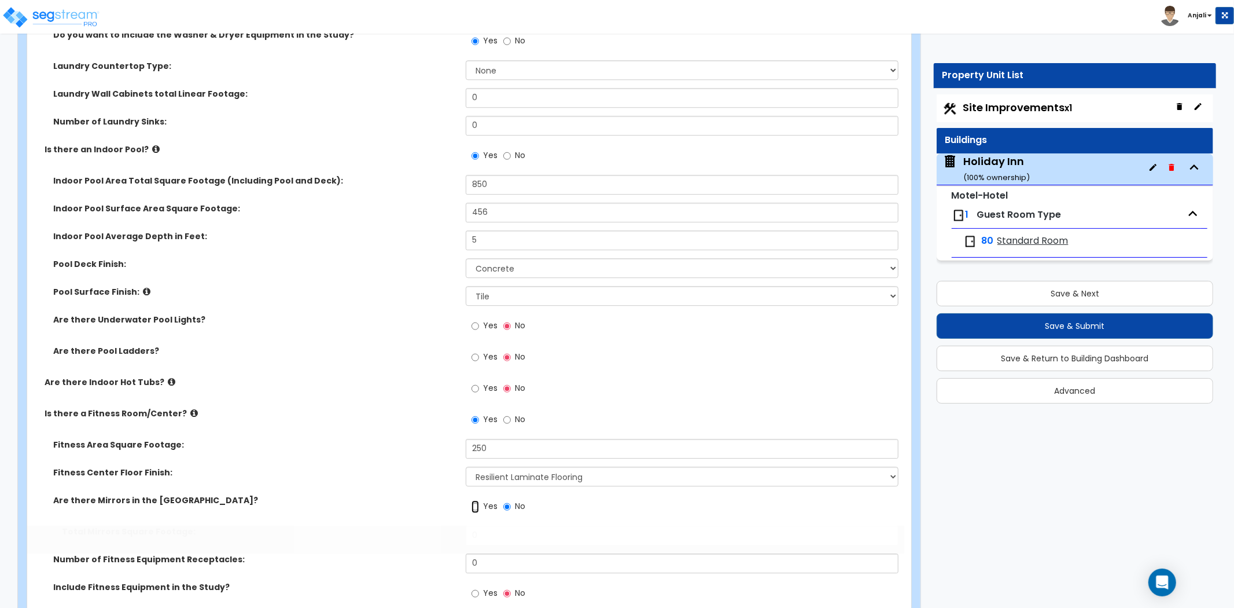
radio input "true"
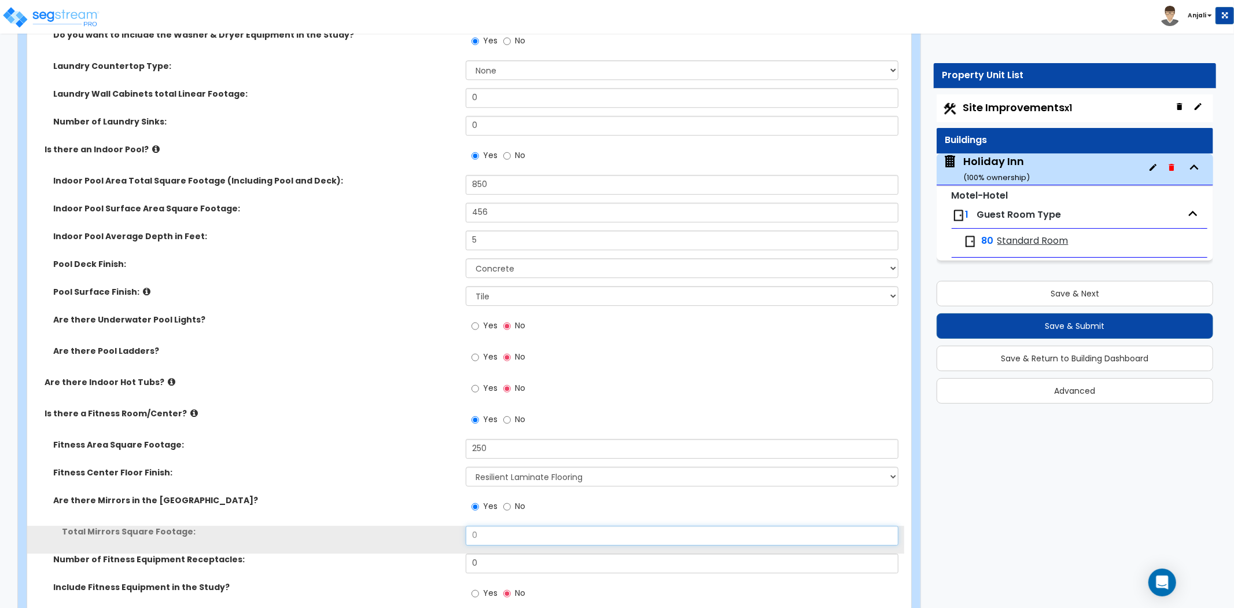
click at [487, 525] on input "0" at bounding box center [682, 535] width 433 height 20
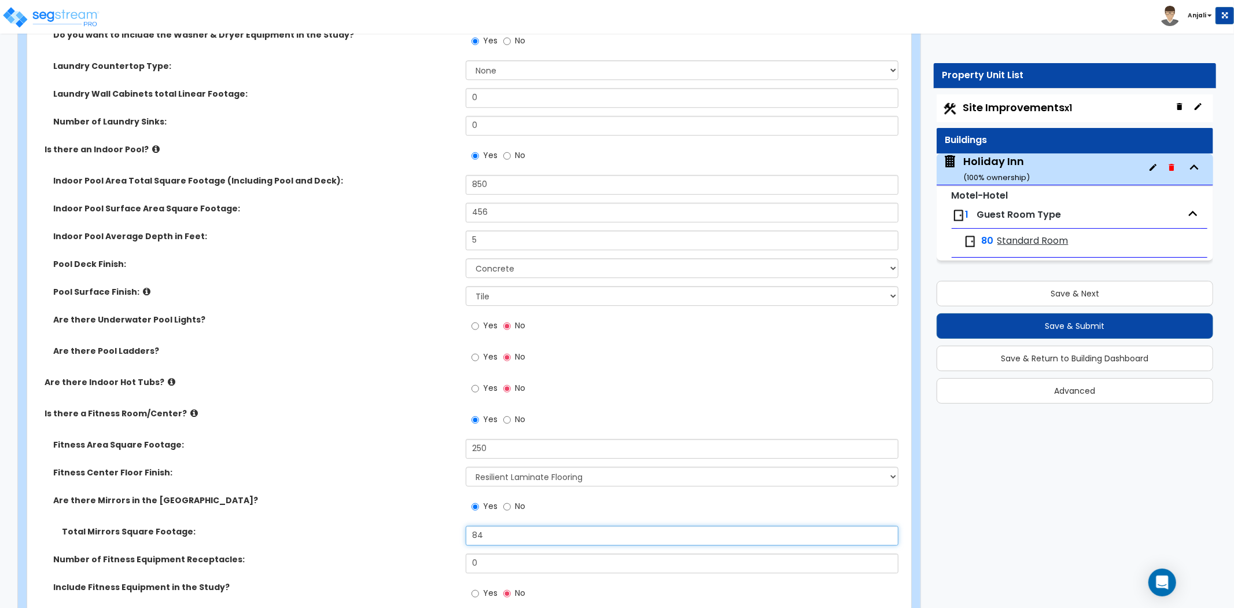
scroll to position [2764, 0]
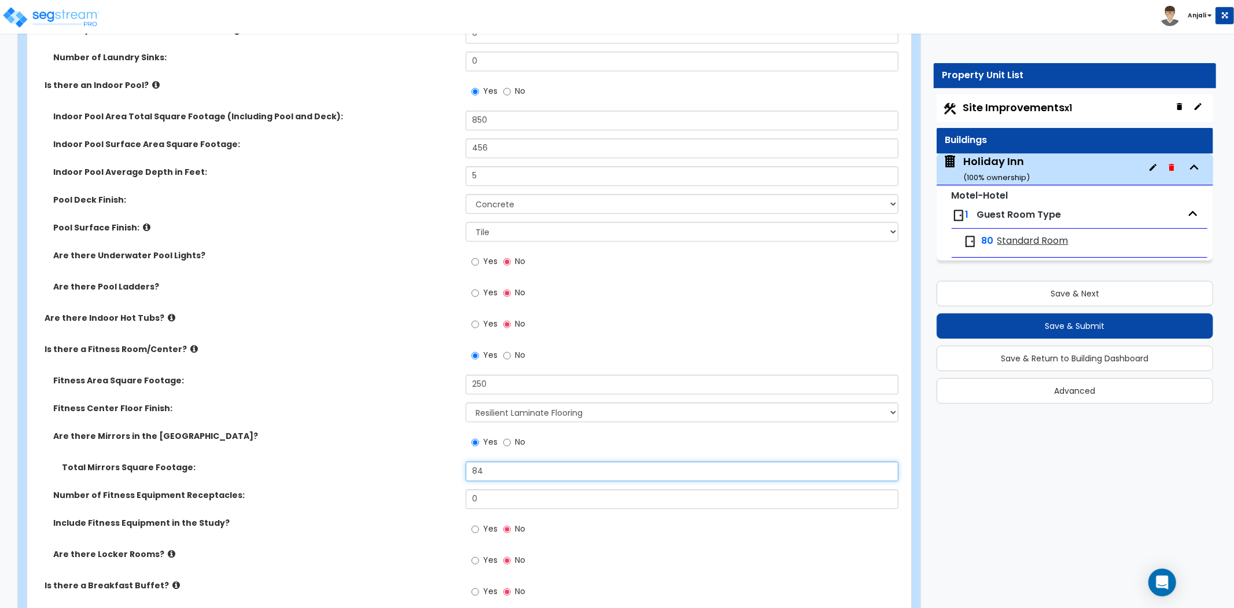
type input "84"
click at [501, 489] on input "0" at bounding box center [682, 499] width 433 height 20
type input "0"
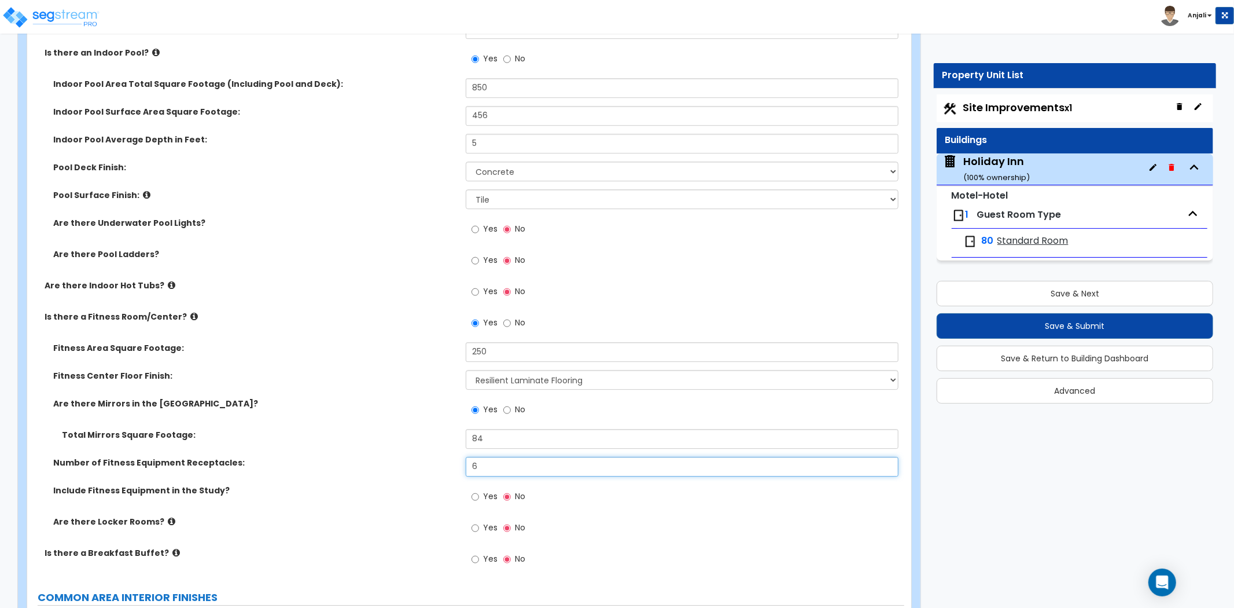
scroll to position [2828, 0]
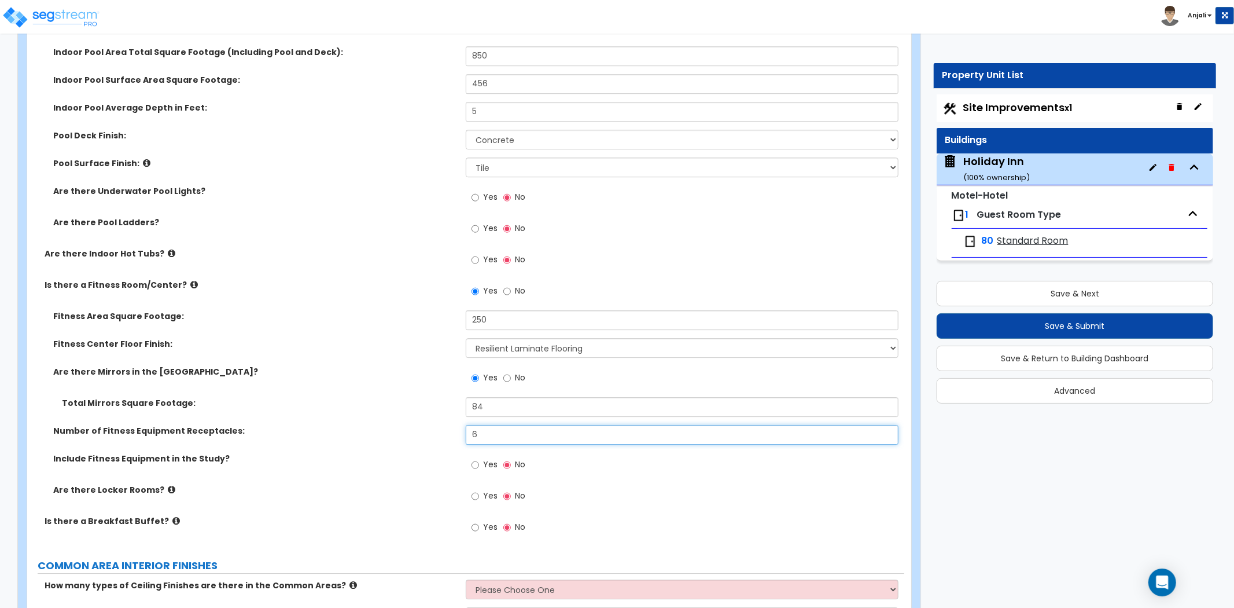
type input "6"
click at [475, 521] on input "Yes" at bounding box center [476, 527] width 8 height 13
radio input "true"
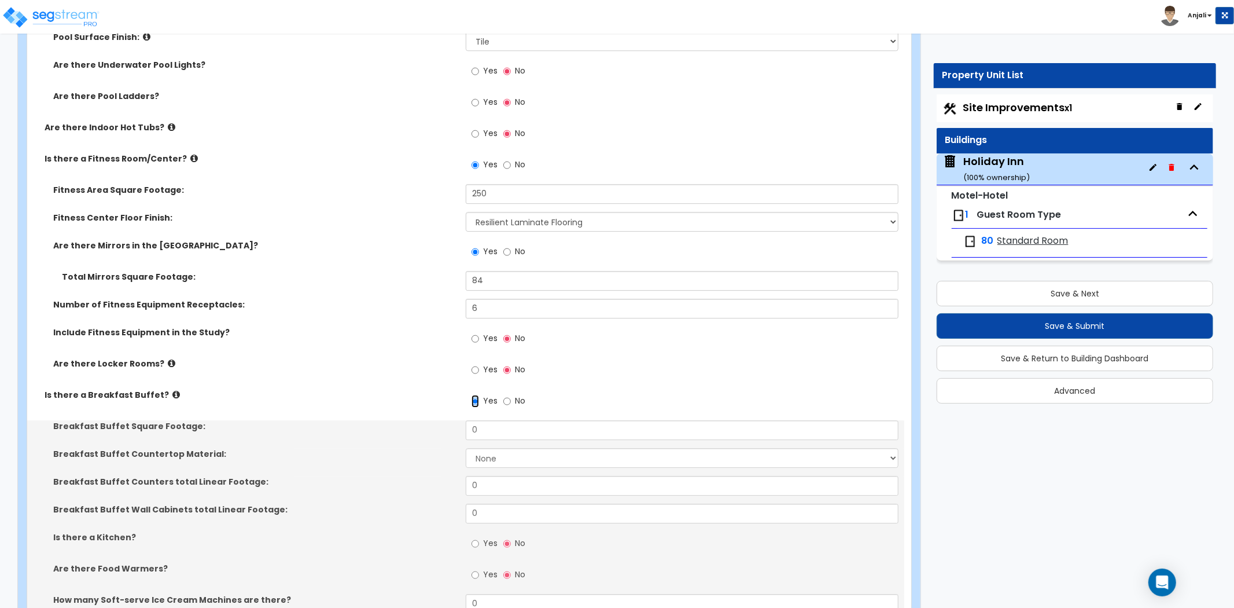
scroll to position [2957, 0]
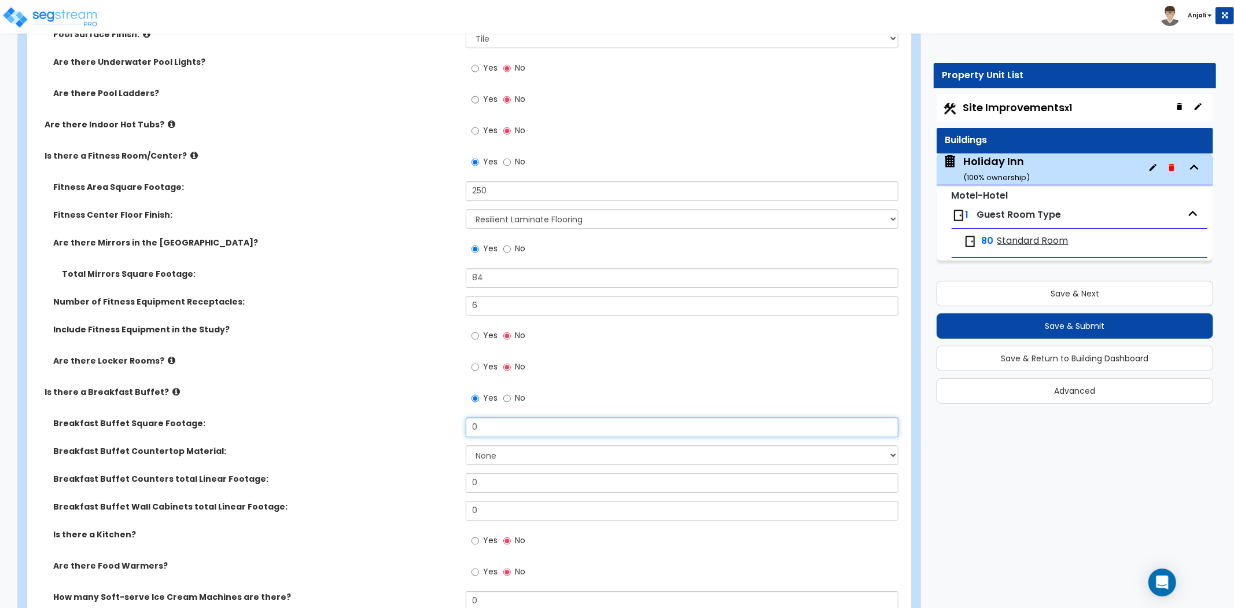
click at [507, 417] on input "0" at bounding box center [682, 427] width 433 height 20
type input "2"
type input "456"
click at [506, 445] on select "None Plastic Laminate Solid Surface Stone Quartz Marble Tile Wood Stainless Ste…" at bounding box center [682, 455] width 433 height 20
select select "5"
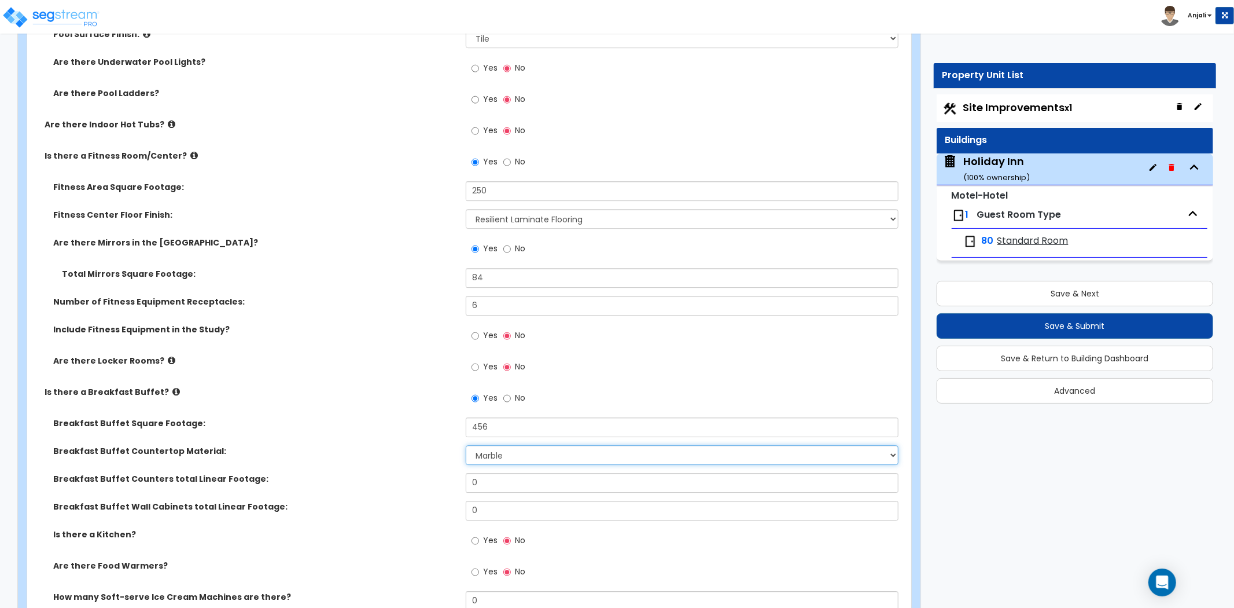
click at [466, 445] on select "None Plastic Laminate Solid Surface Stone Quartz Marble Tile Wood Stainless Ste…" at bounding box center [682, 455] width 433 height 20
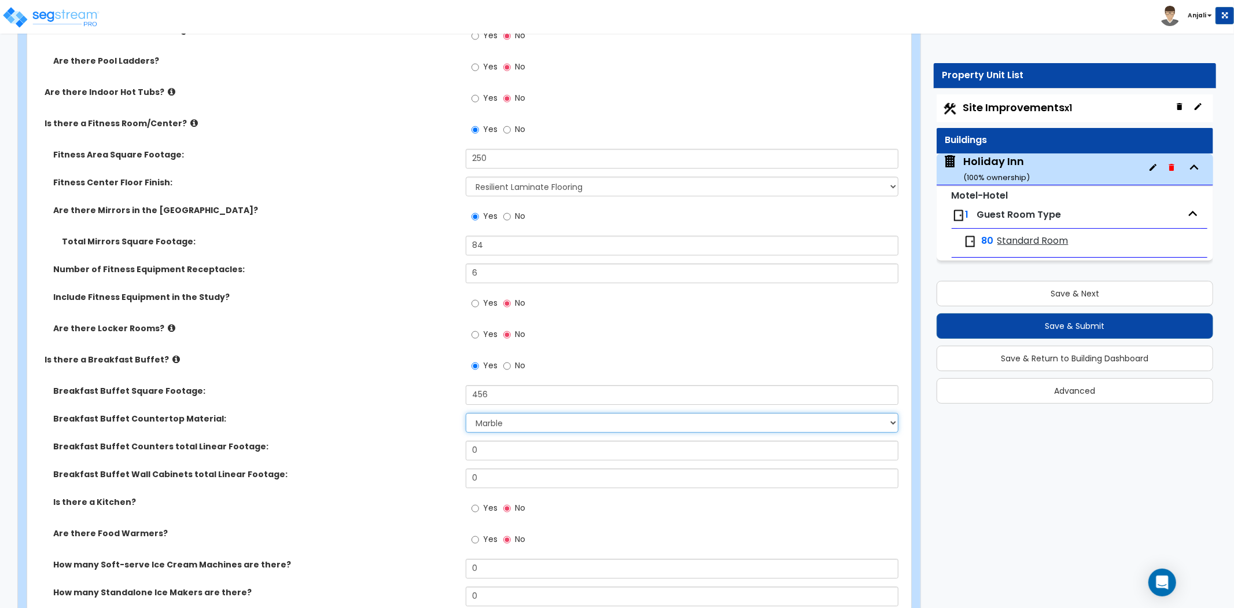
scroll to position [3022, 0]
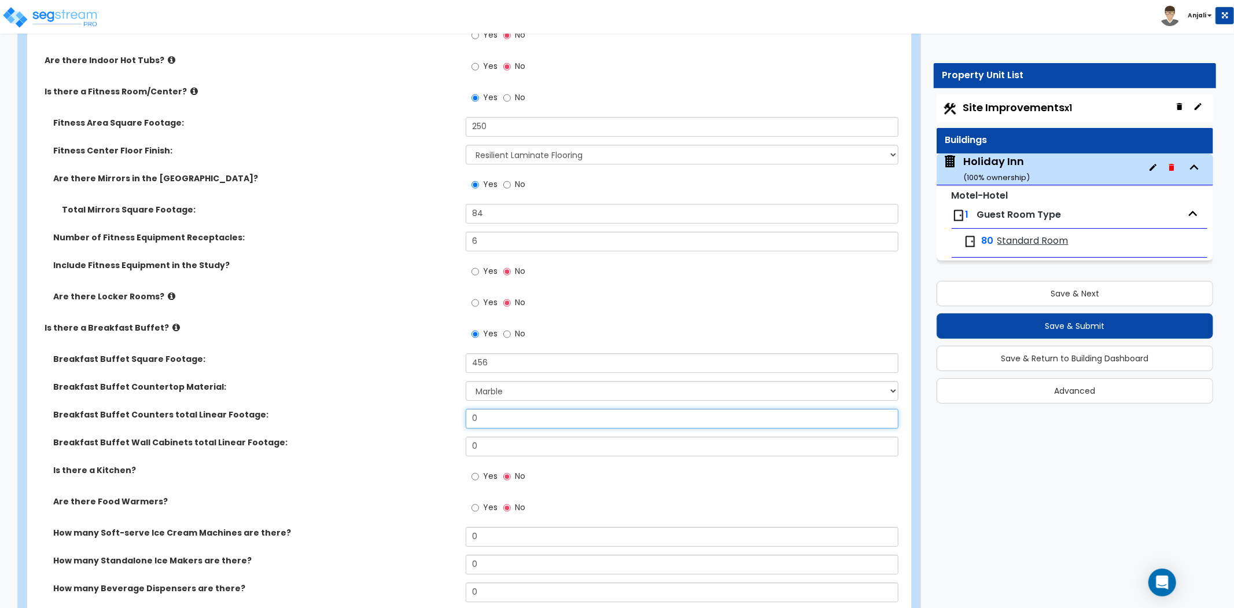
click at [507, 409] on input "0" at bounding box center [682, 419] width 433 height 20
type input "12"
click at [516, 436] on input "0" at bounding box center [682, 446] width 433 height 20
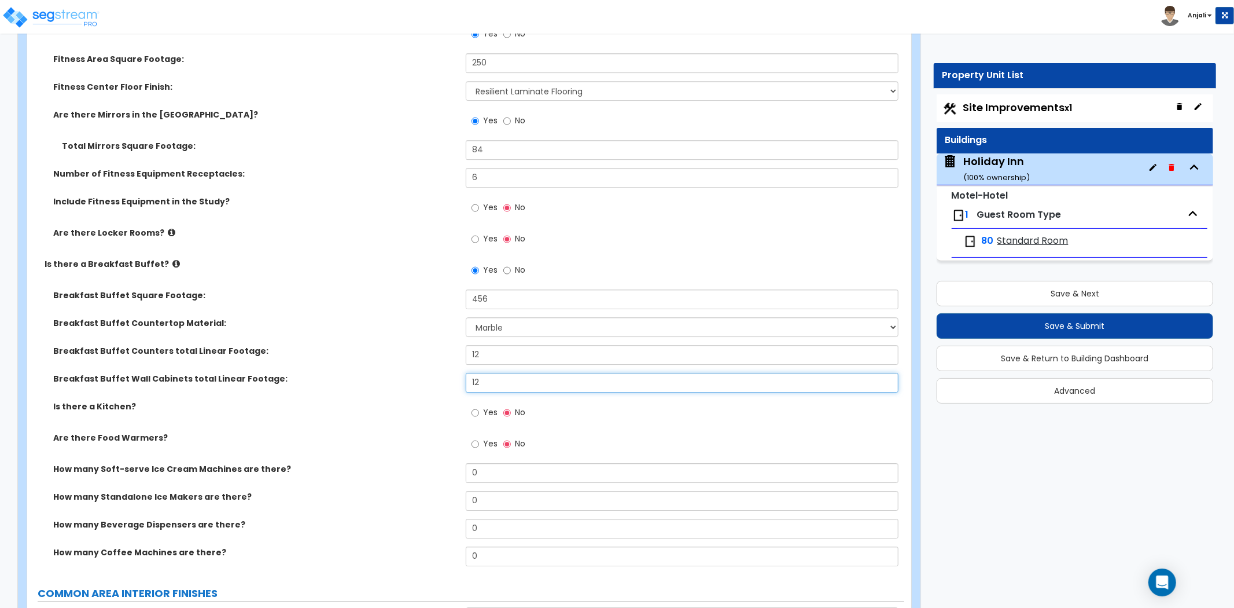
scroll to position [3086, 0]
type input "12"
click at [473, 437] on input "Yes" at bounding box center [476, 443] width 8 height 13
radio input "true"
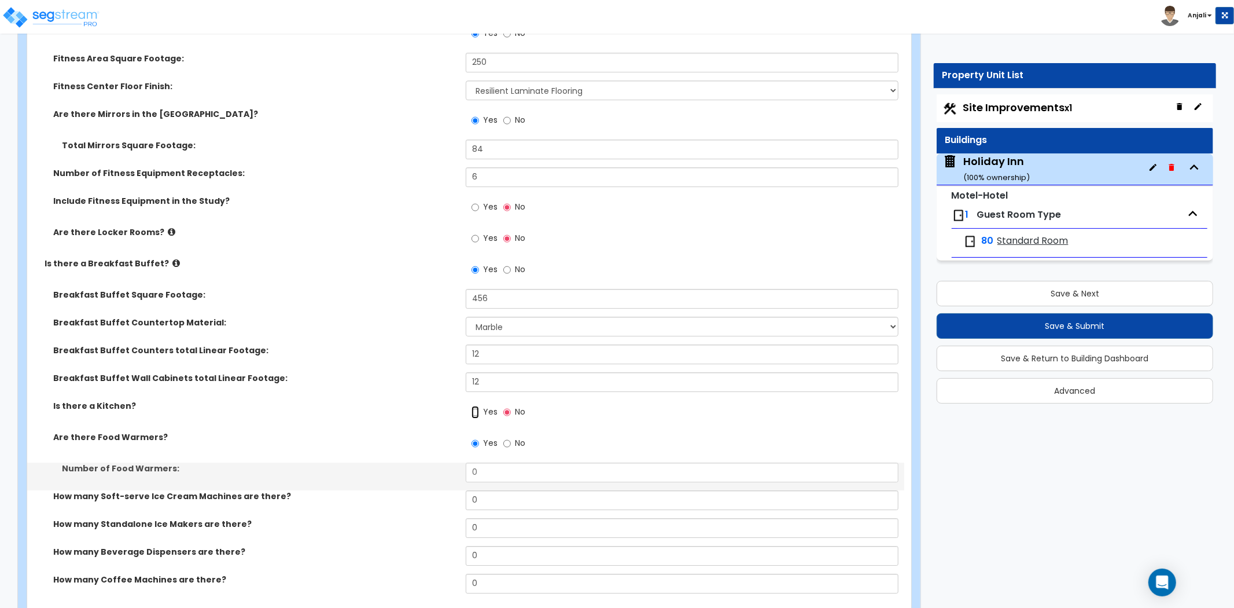
click at [476, 406] on input "Yes" at bounding box center [476, 412] width 8 height 13
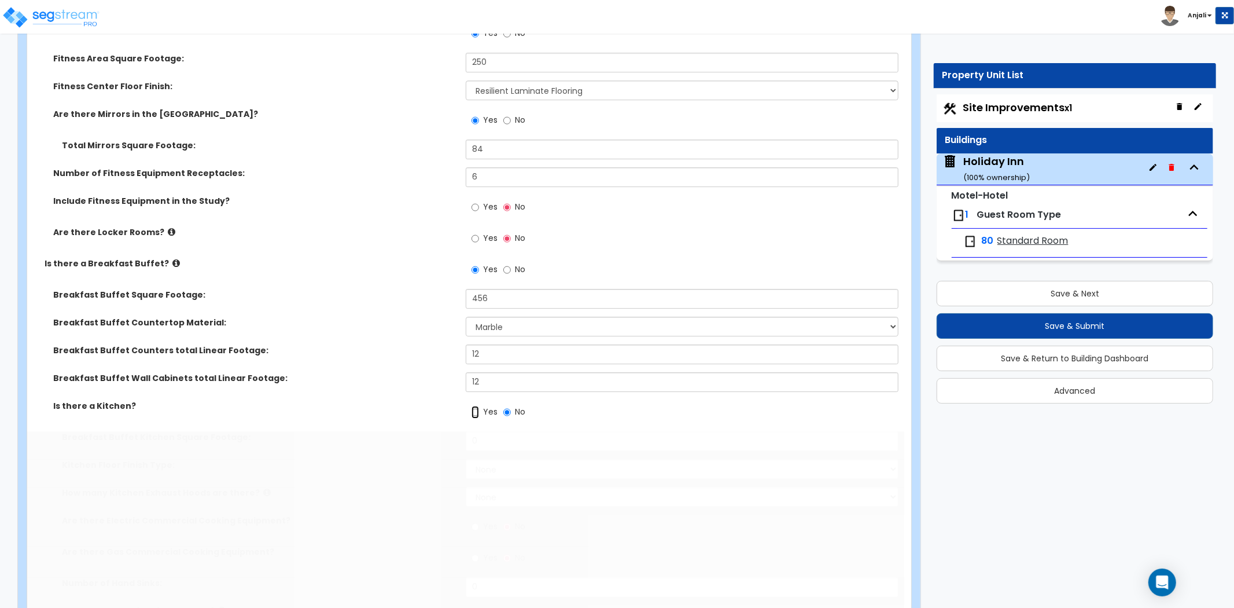
radio input "true"
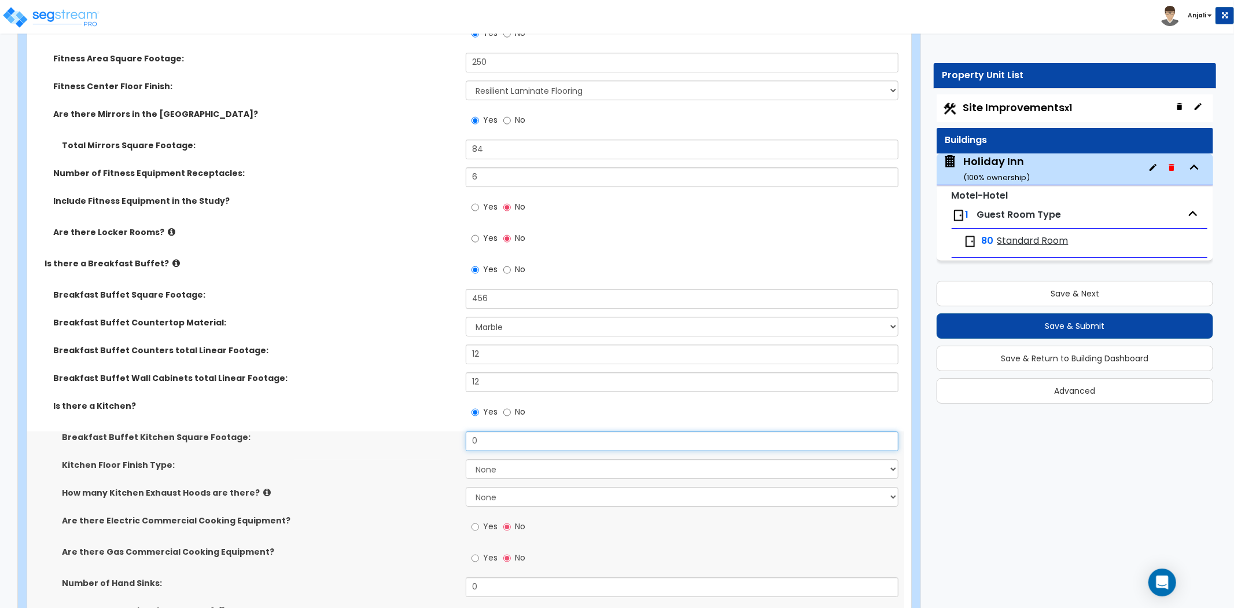
click at [487, 431] on input "0" at bounding box center [682, 441] width 433 height 20
type input "250"
click at [490, 459] on select "None Tile Flooring VCT Flooring Sheet Vinyl Flooring" at bounding box center [682, 469] width 433 height 20
select select "1"
click at [466, 459] on select "None Tile Flooring VCT Flooring Sheet Vinyl Flooring" at bounding box center [682, 469] width 433 height 20
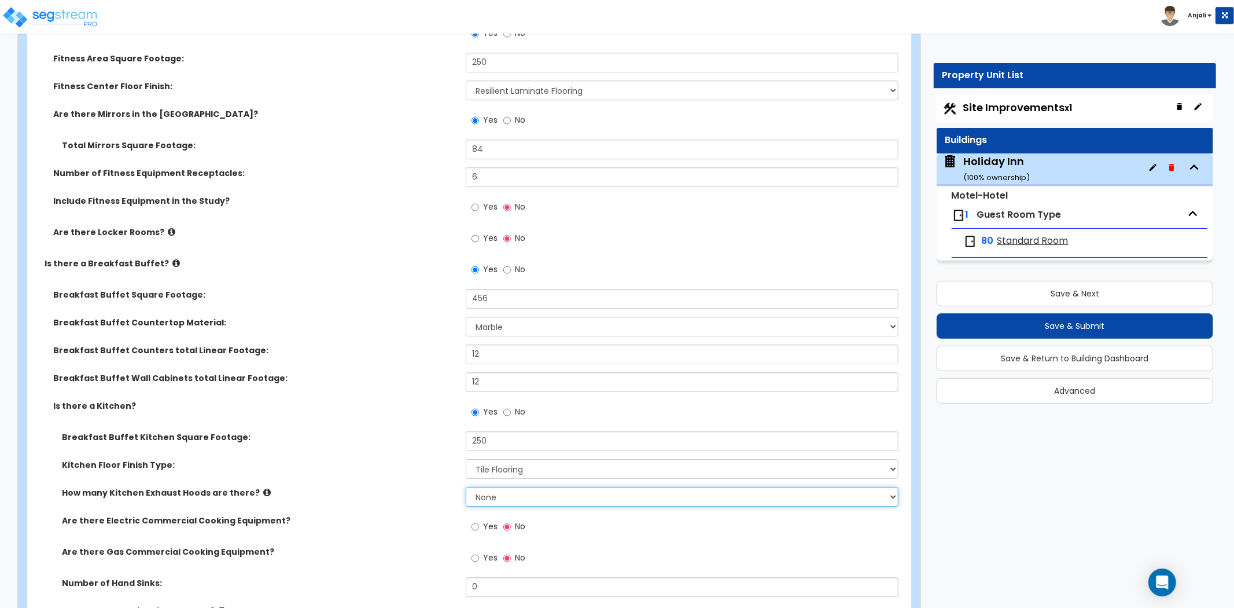
click at [502, 487] on select "None 1 2 3" at bounding box center [682, 497] width 433 height 20
select select "1"
click at [466, 487] on select "None 1 2 3" at bounding box center [682, 497] width 433 height 20
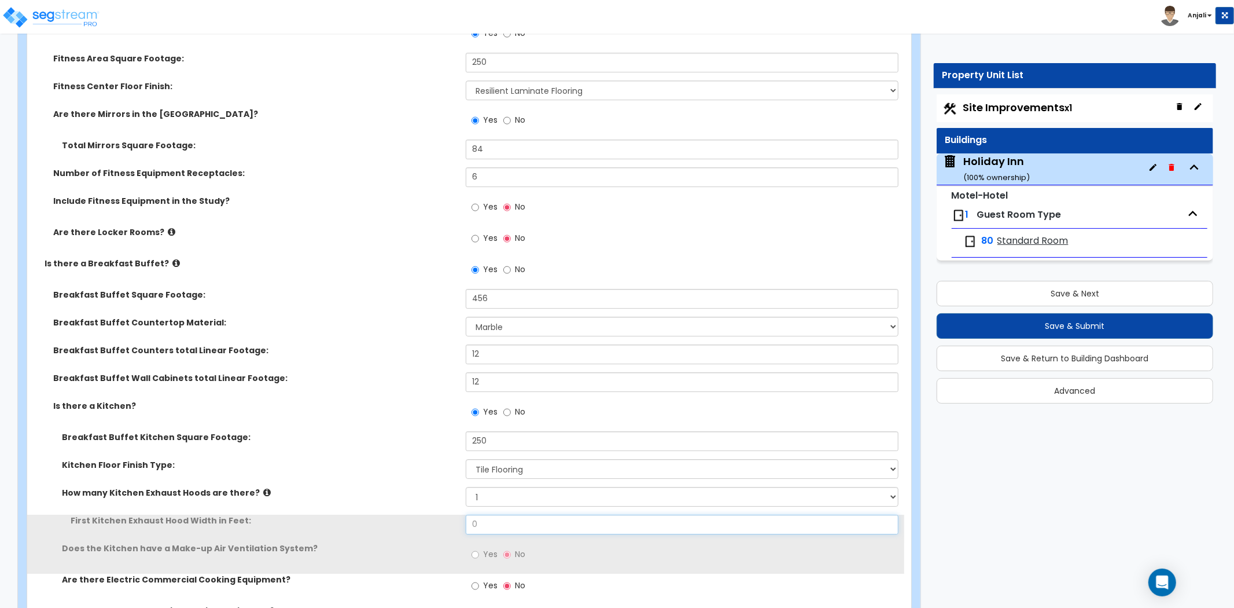
click at [484, 514] on input "0" at bounding box center [682, 524] width 433 height 20
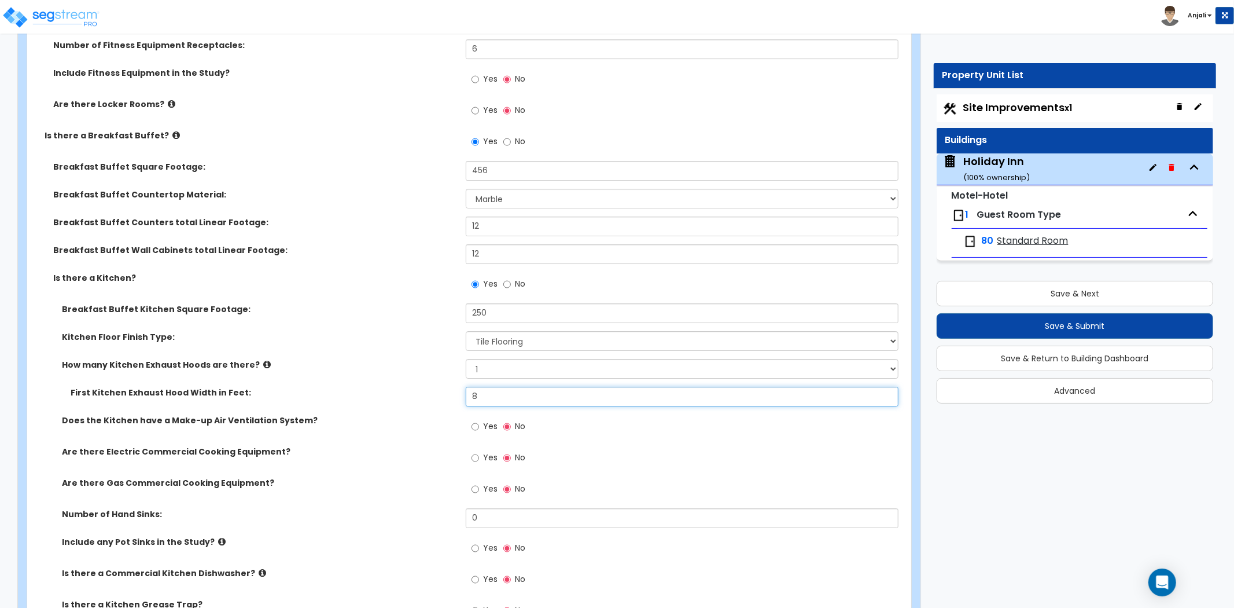
scroll to position [3214, 0]
type input "8"
click at [475, 451] on input "Yes" at bounding box center [476, 457] width 8 height 13
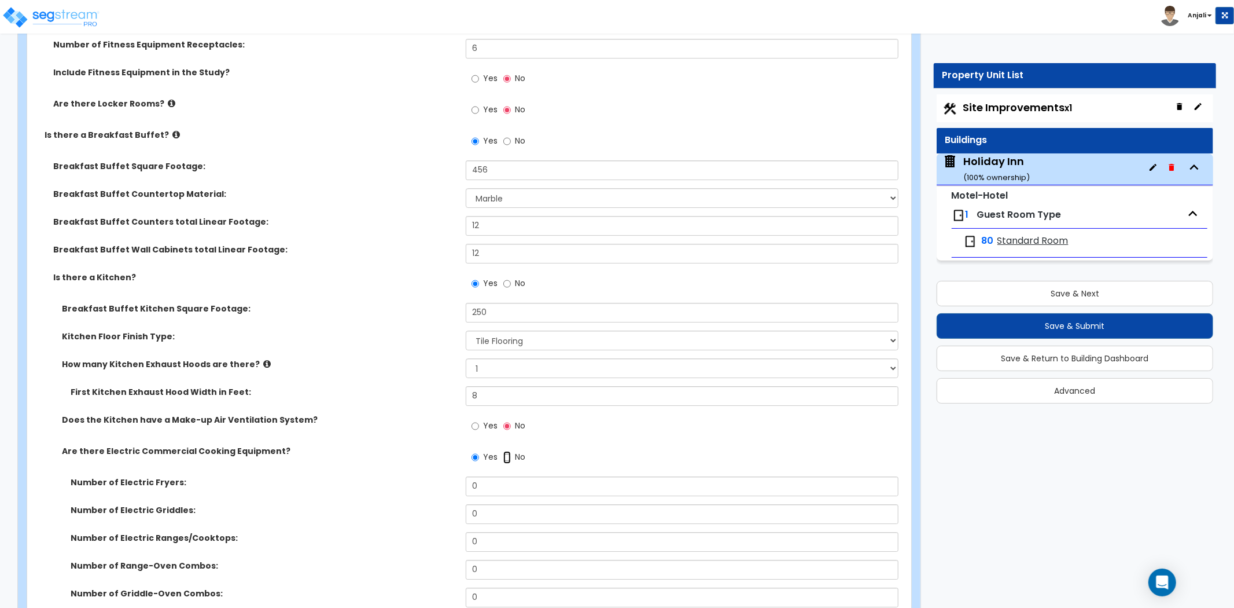
click at [505, 451] on input "No" at bounding box center [507, 457] width 8 height 13
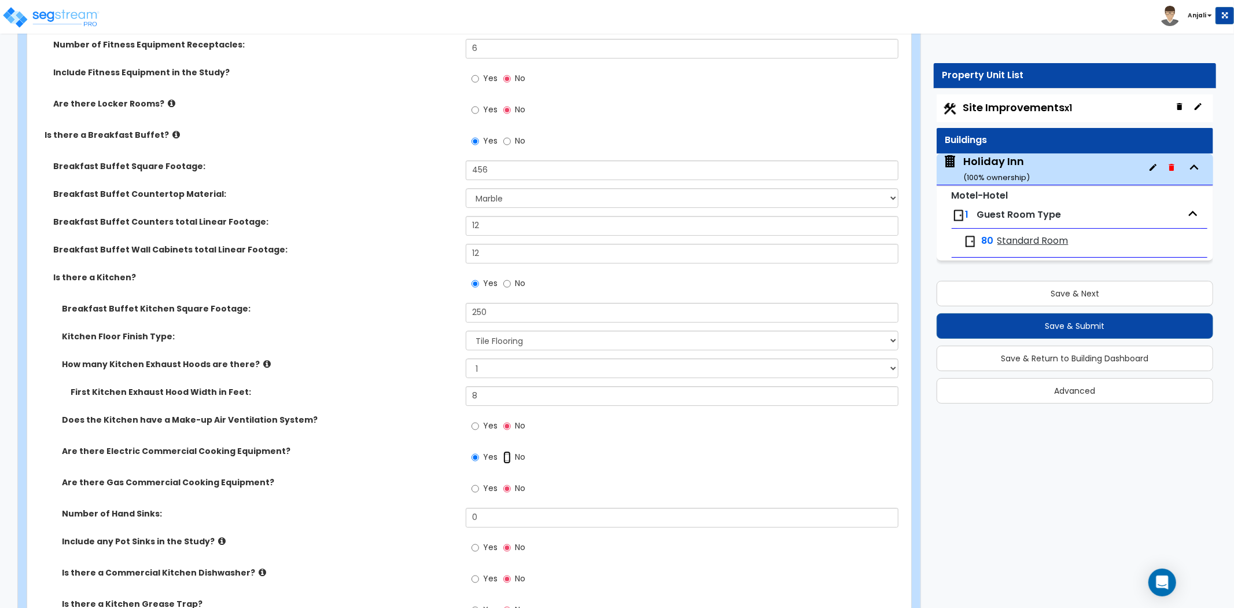
radio input "false"
radio input "true"
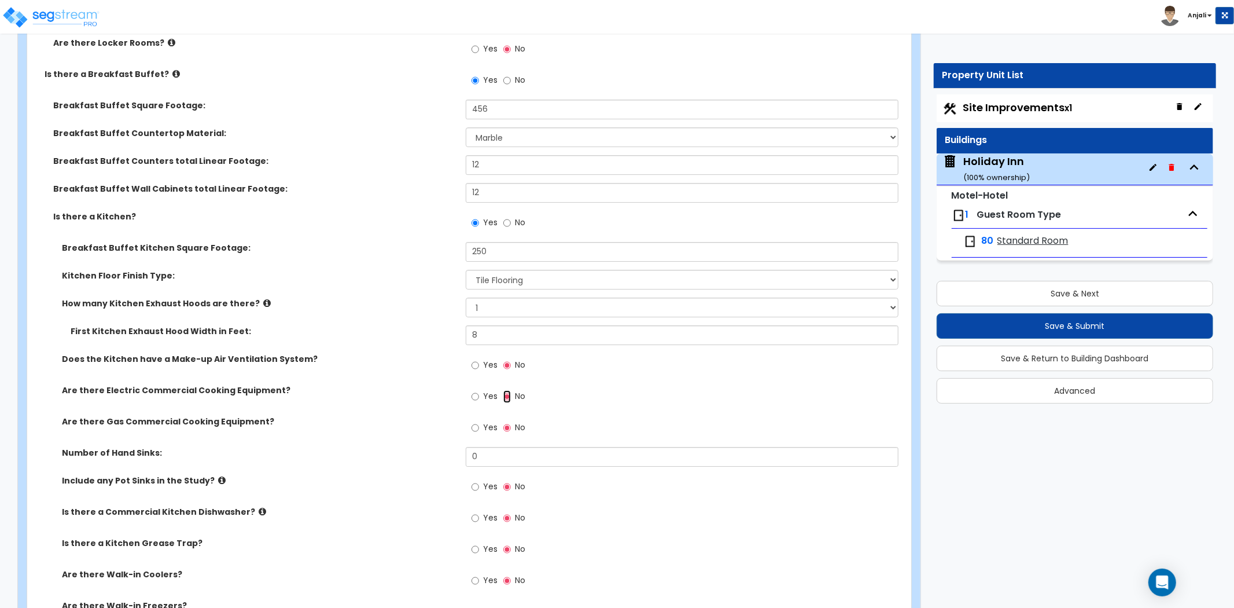
scroll to position [3279, 0]
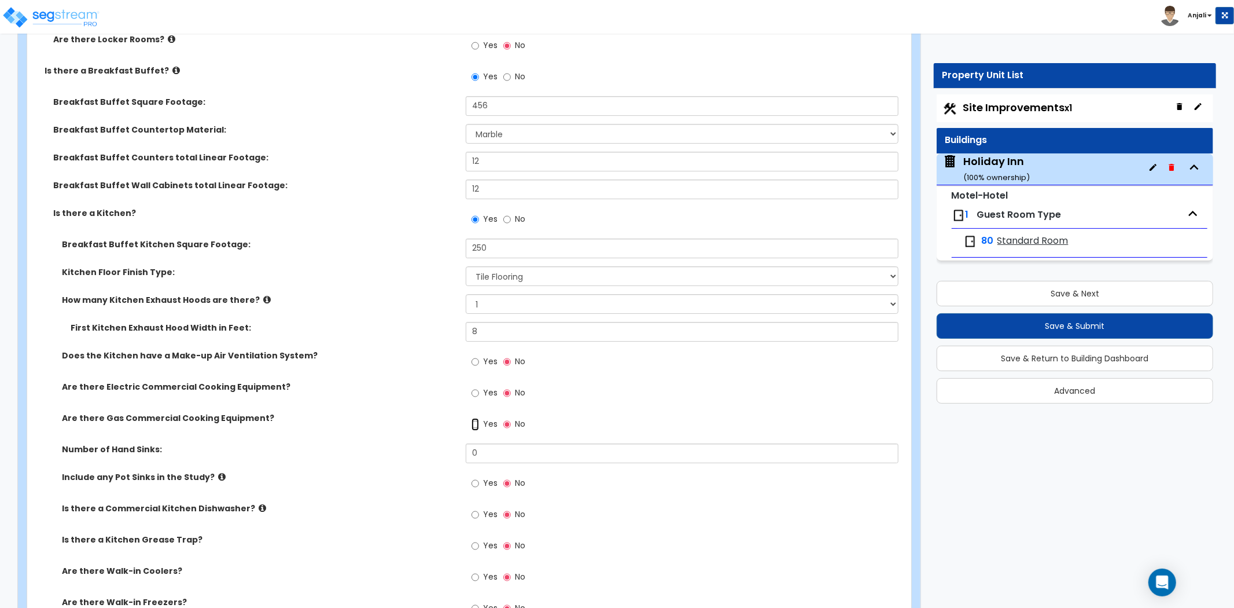
click at [474, 418] on input "Yes" at bounding box center [476, 424] width 8 height 13
radio input "true"
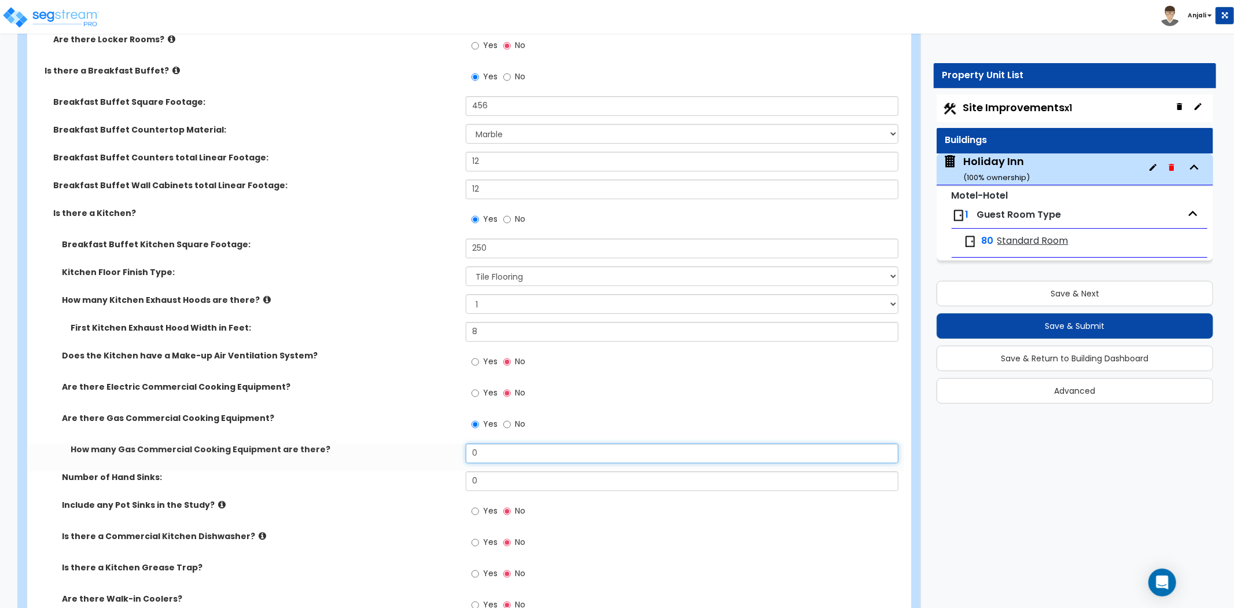
click at [490, 443] on input "0" at bounding box center [682, 453] width 433 height 20
type input "3"
click at [484, 471] on input "0" at bounding box center [682, 481] width 433 height 20
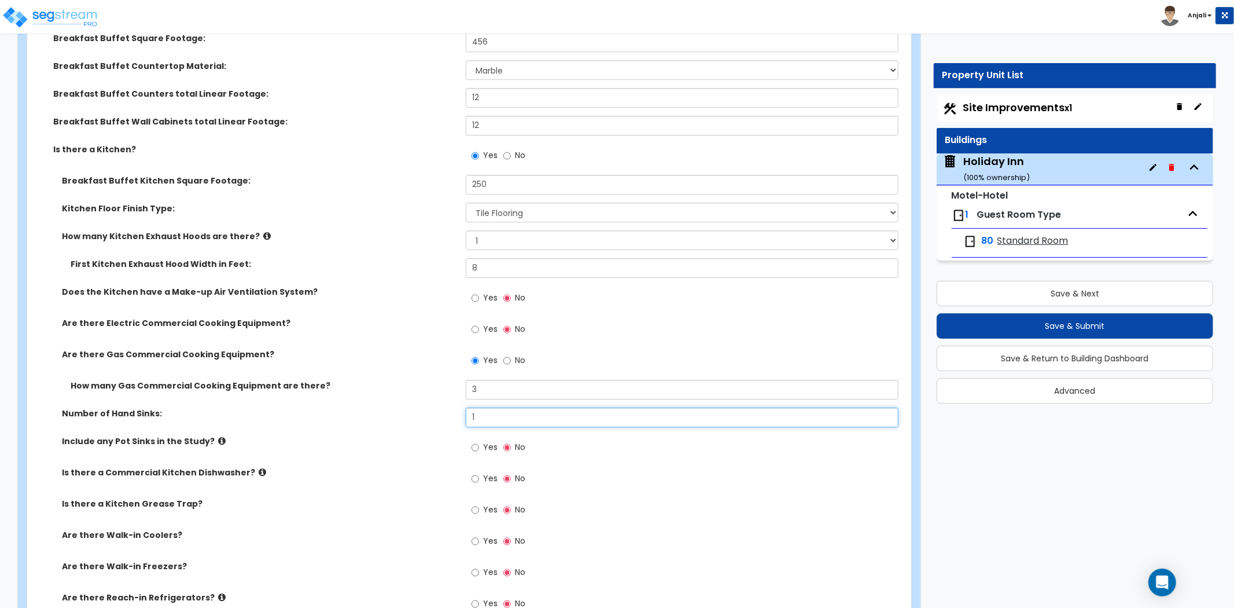
scroll to position [3343, 0]
type input "1"
click at [473, 440] on input "Yes" at bounding box center [476, 446] width 8 height 13
radio input "true"
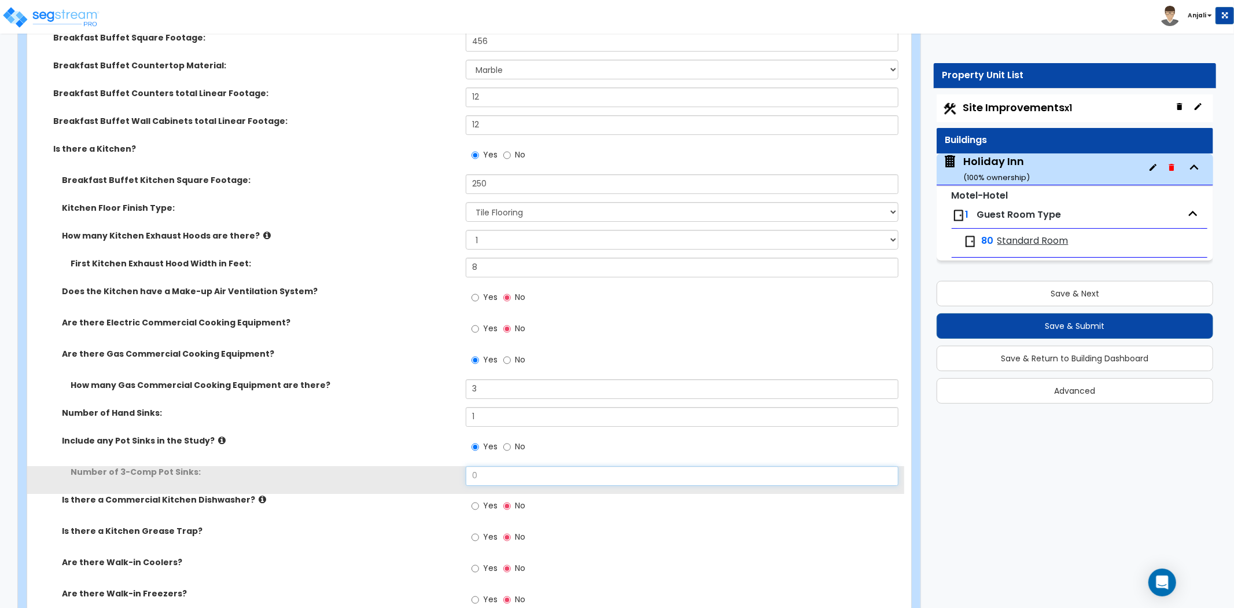
click at [484, 466] on input "0" at bounding box center [682, 476] width 433 height 20
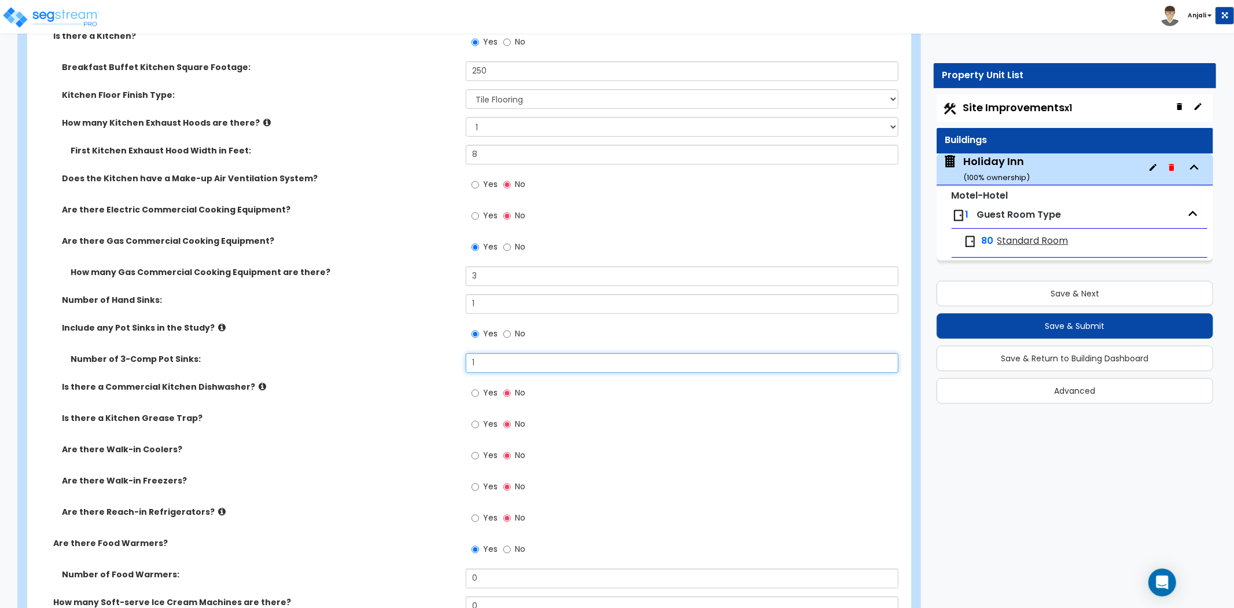
scroll to position [3472, 0]
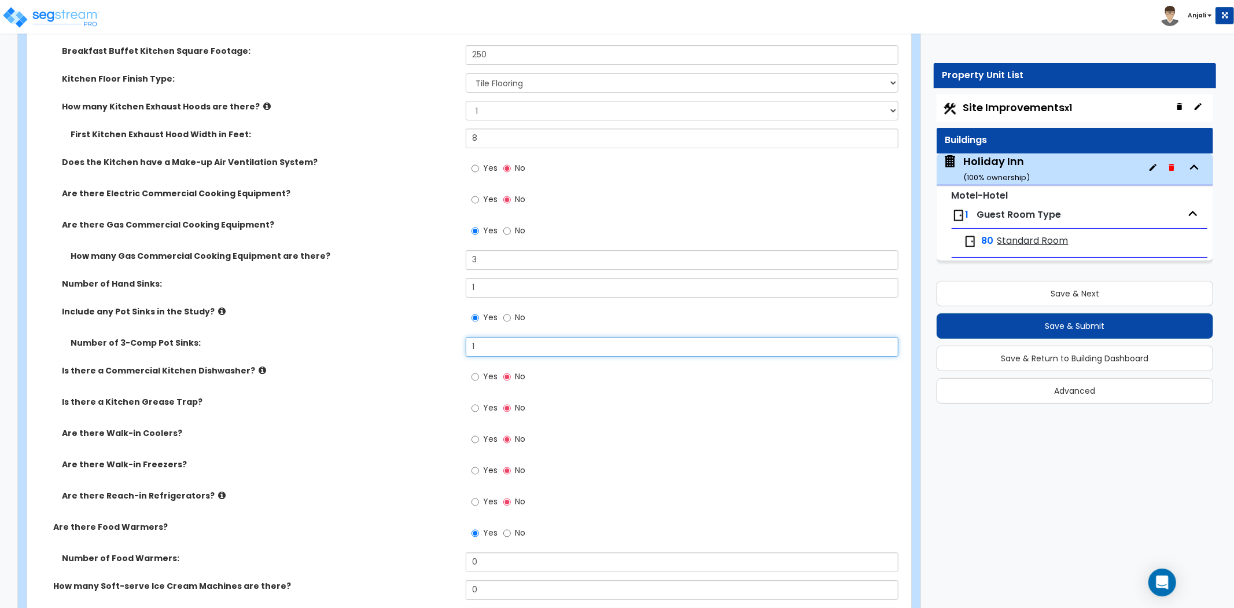
type input "1"
click at [477, 370] on input "Yes" at bounding box center [476, 376] width 8 height 13
radio input "true"
click at [473, 402] on input "Yes" at bounding box center [476, 408] width 8 height 13
radio input "true"
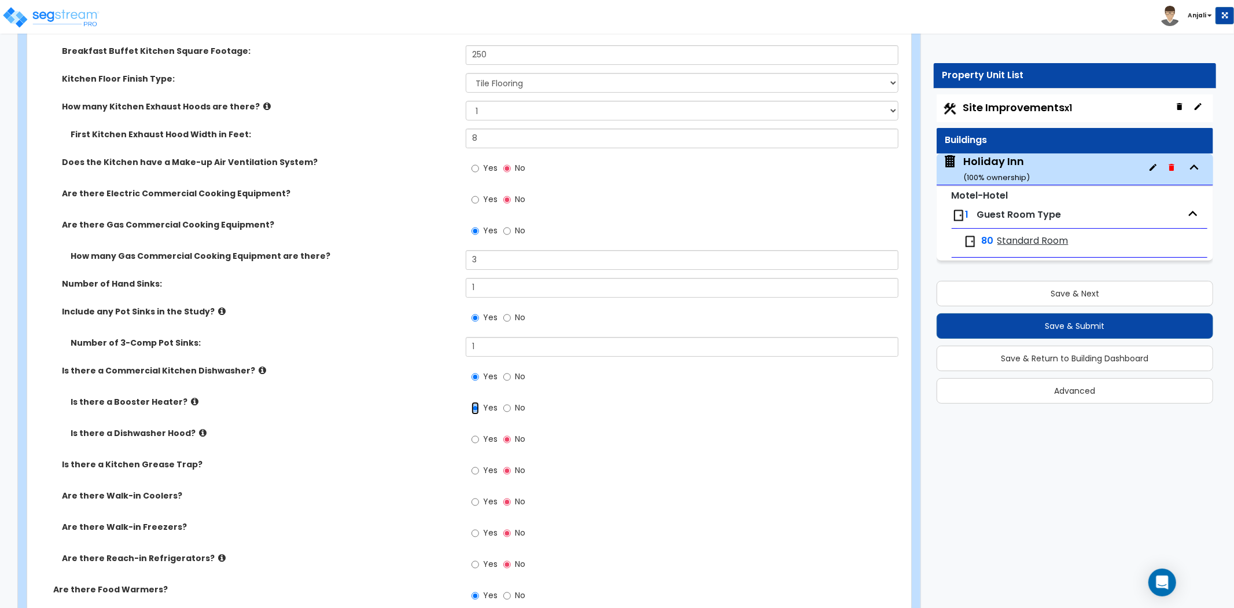
click at [476, 402] on input "Yes" at bounding box center [476, 408] width 8 height 13
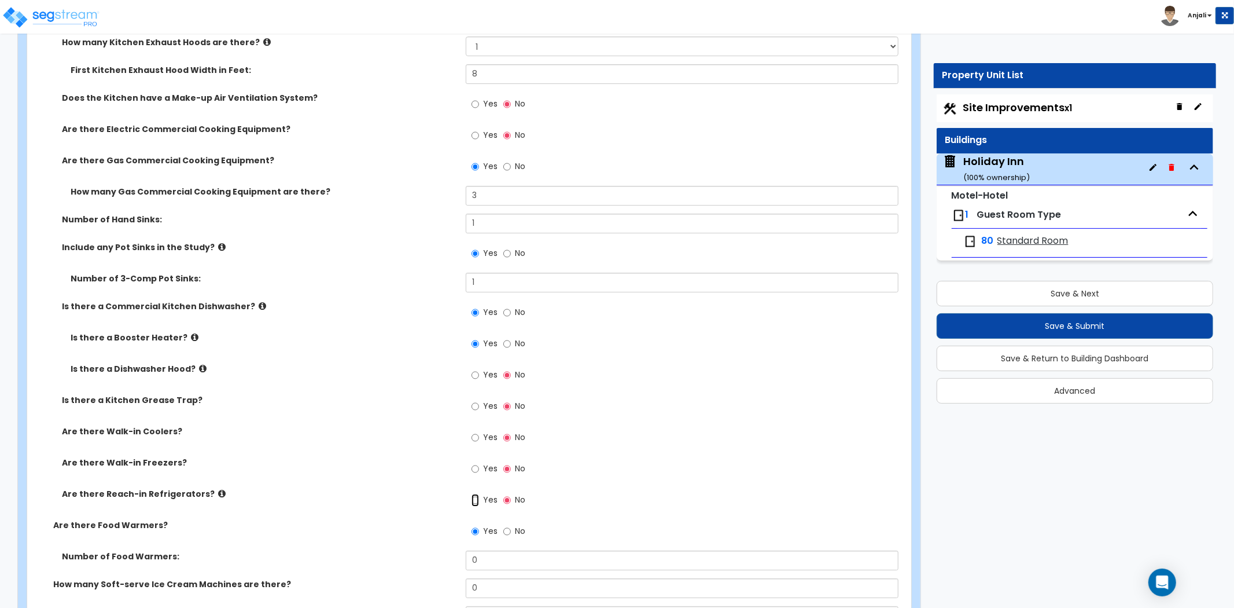
click at [476, 494] on input "Yes" at bounding box center [476, 500] width 8 height 13
radio input "true"
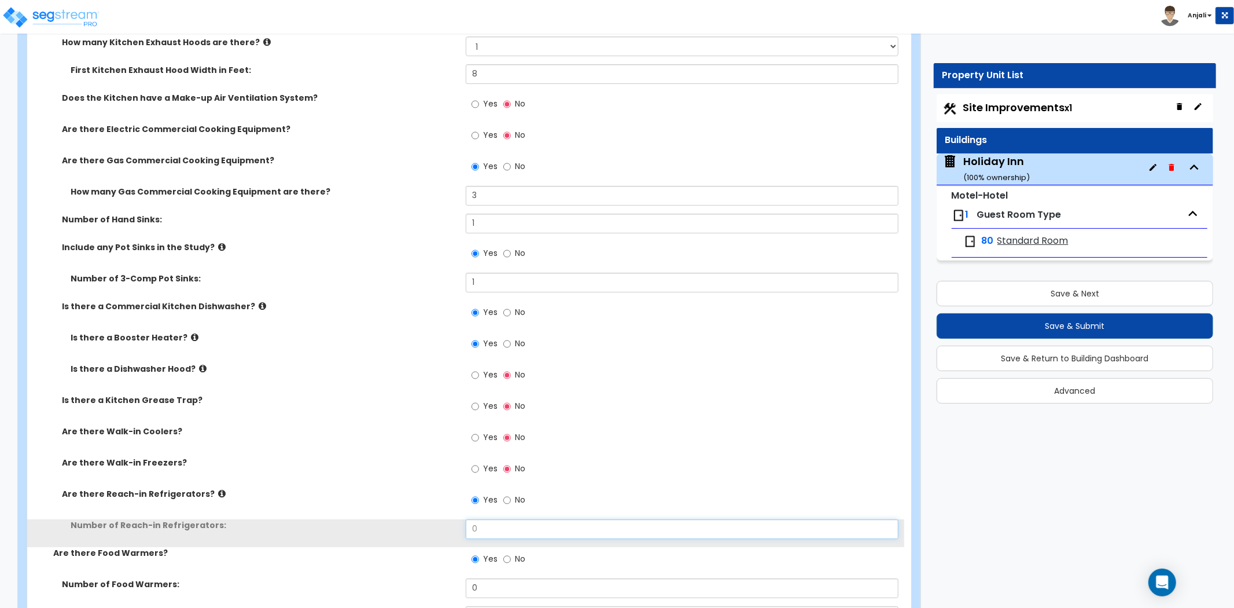
click at [492, 519] on input "0" at bounding box center [682, 529] width 433 height 20
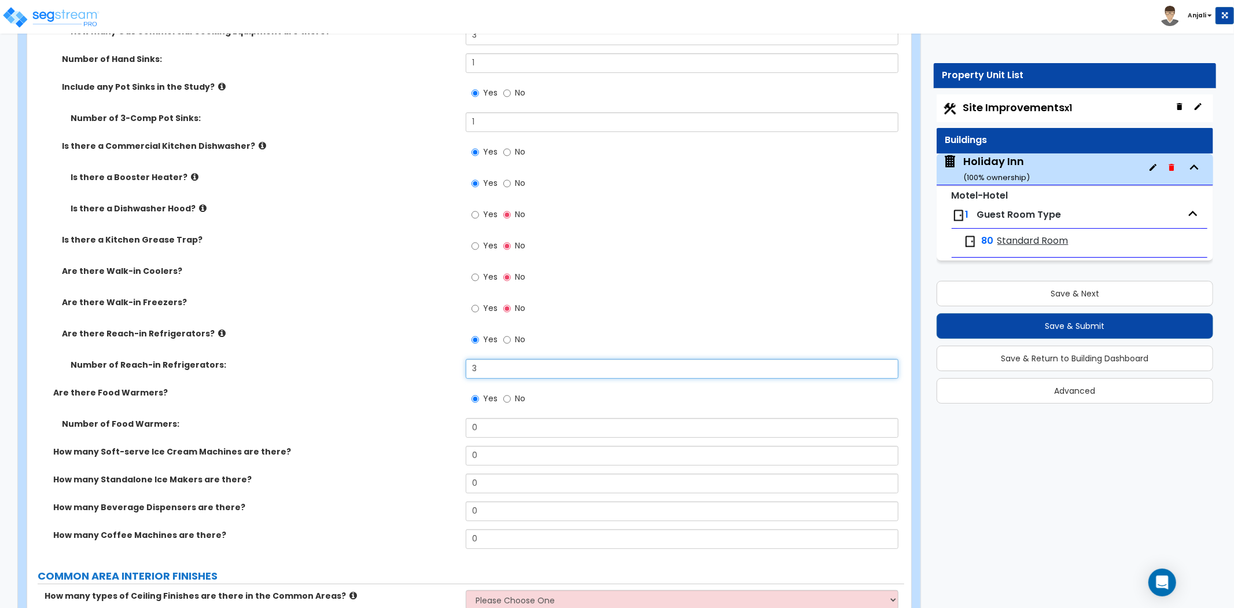
scroll to position [3729, 0]
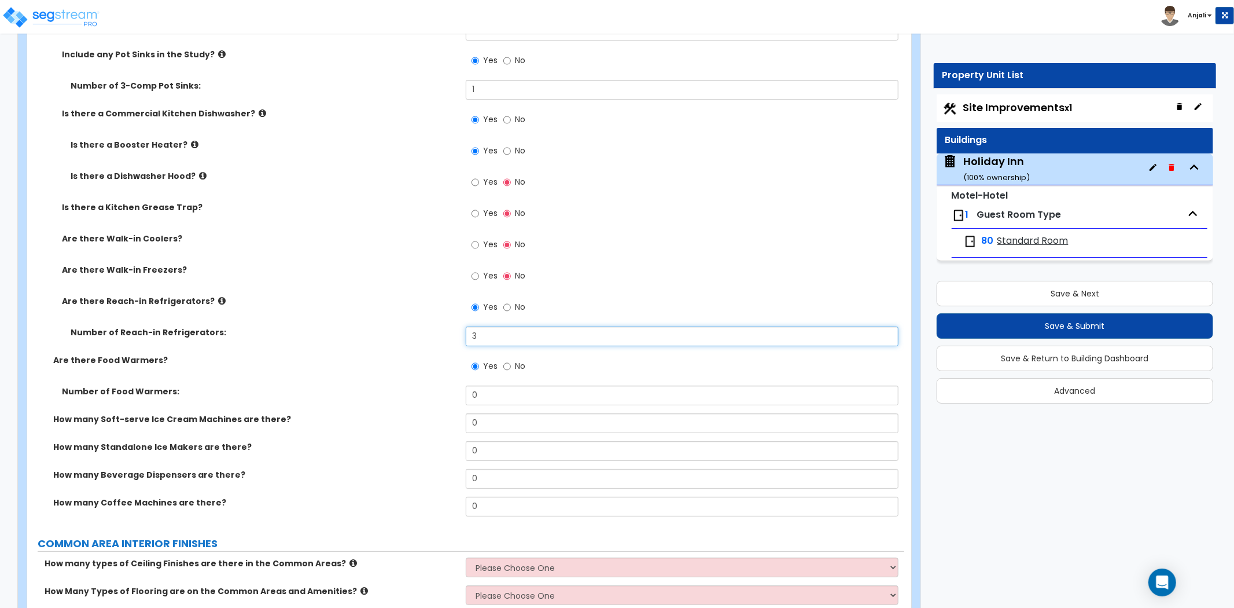
type input "3"
click at [498, 469] on input "0" at bounding box center [682, 479] width 433 height 20
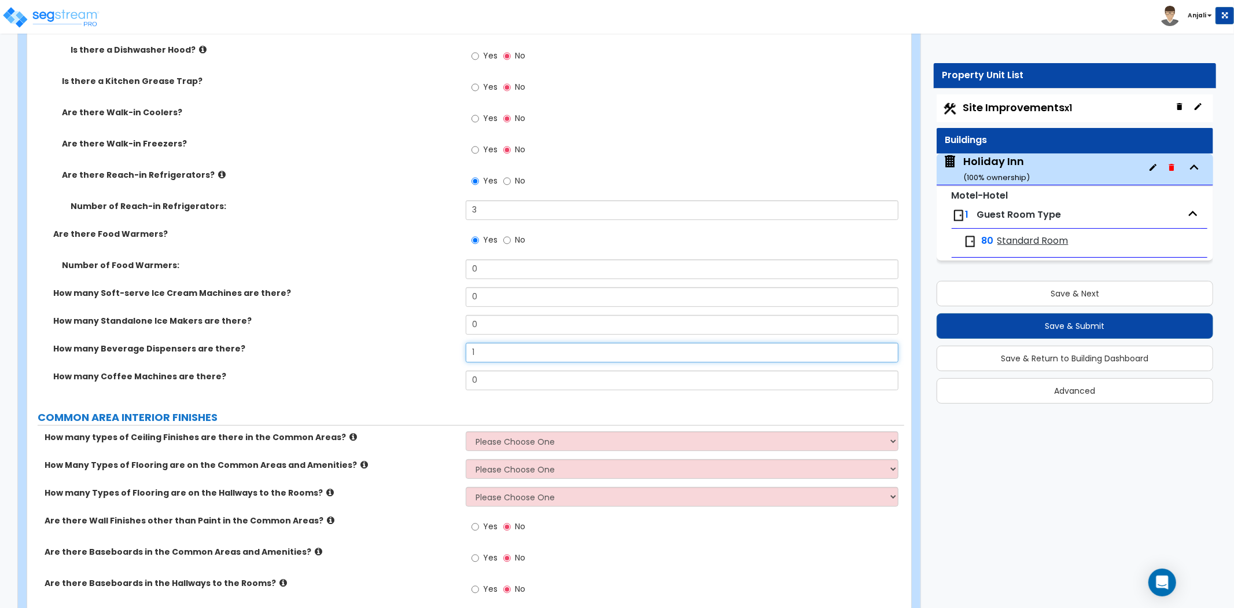
scroll to position [3857, 0]
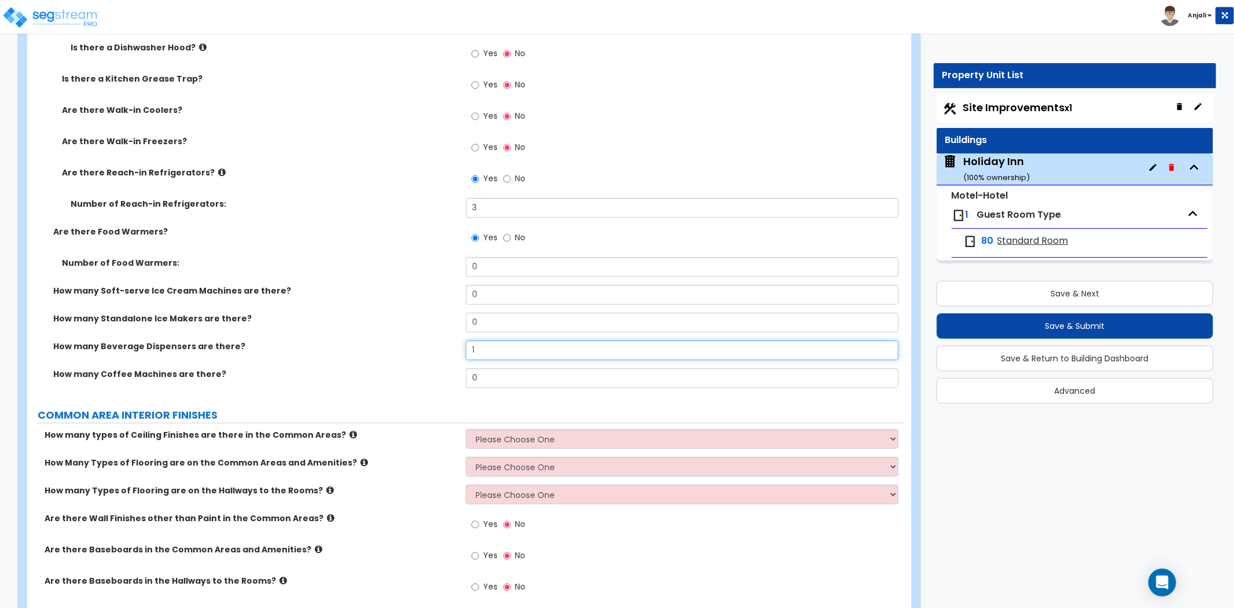
type input "1"
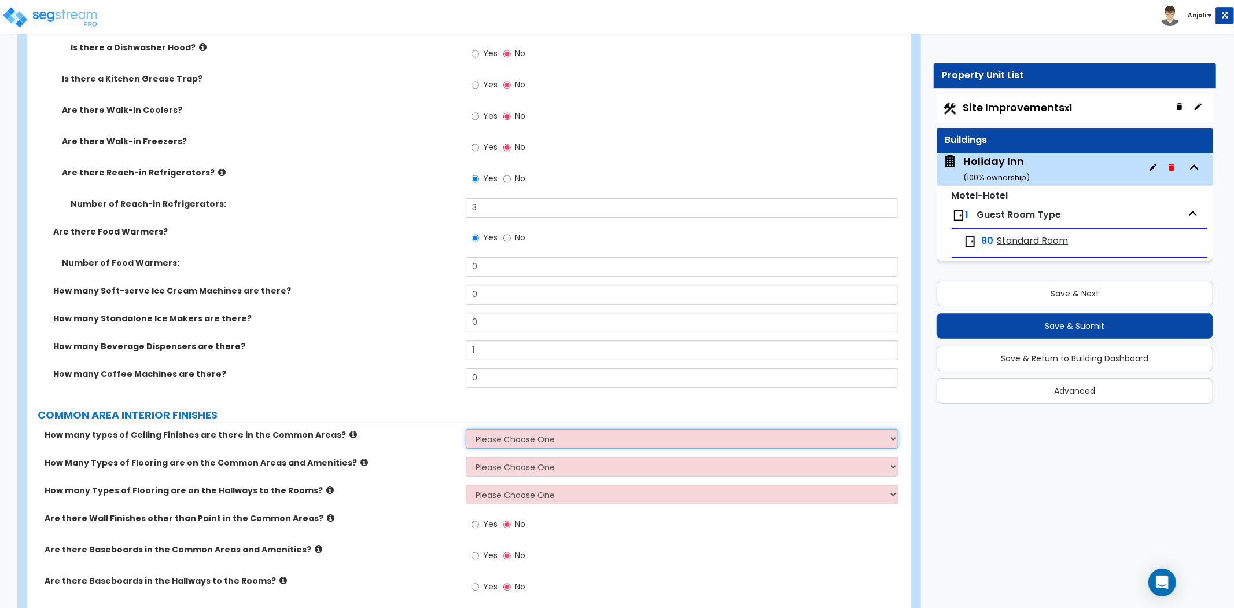
click at [518, 429] on select "Please Choose One 1 2 3" at bounding box center [682, 439] width 433 height 20
select select "1"
click at [466, 429] on select "Please Choose One 1 2 3" at bounding box center [682, 439] width 433 height 20
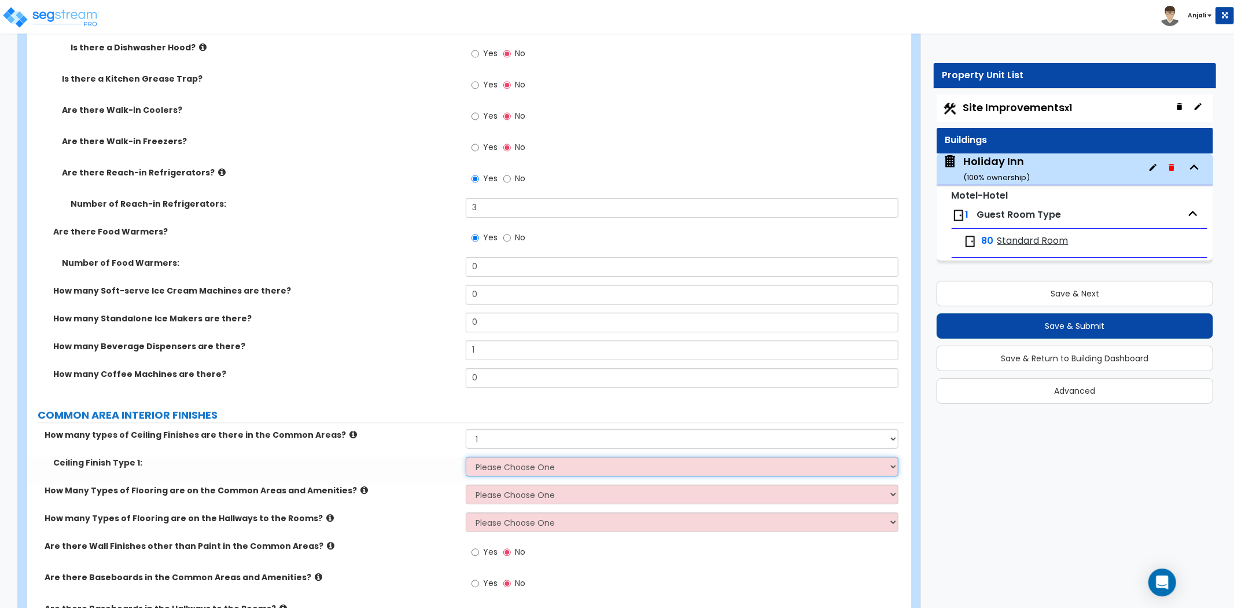
click at [516, 457] on select "Please Choose One Drop Ceiling Drywall Ceiling Open Ceiling" at bounding box center [682, 467] width 433 height 20
select select "2"
click at [466, 457] on select "Please Choose One Drop Ceiling Drywall Ceiling Open Ceiling" at bounding box center [682, 467] width 433 height 20
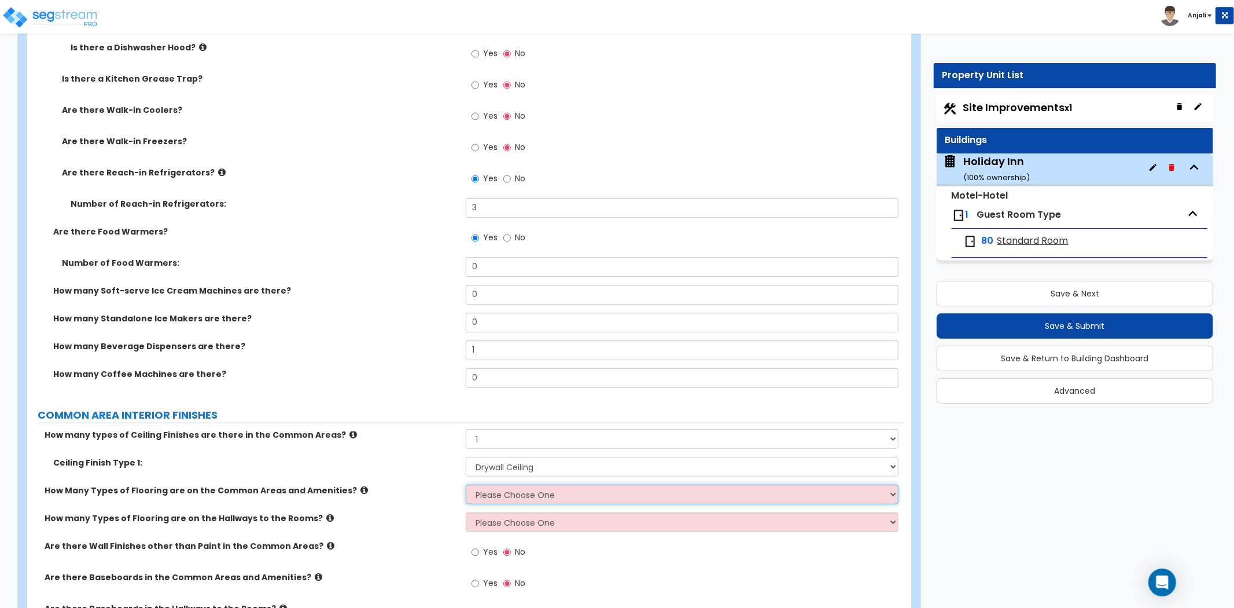
click at [532, 484] on select "Please Choose One 1 2 3" at bounding box center [682, 494] width 433 height 20
select select "2"
click at [466, 484] on select "Please Choose One 1 2 3" at bounding box center [682, 494] width 433 height 20
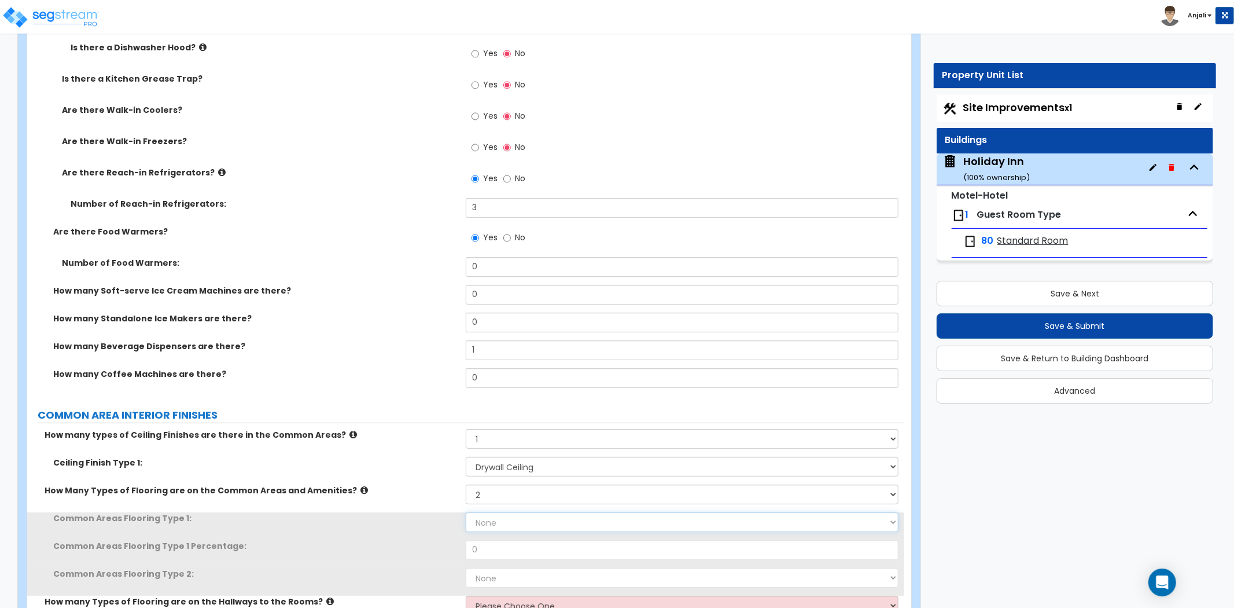
click at [528, 512] on select "None Tile Flooring Hardwood Flooring Resilient Laminate Flooring VCT Flooring S…" at bounding box center [682, 522] width 433 height 20
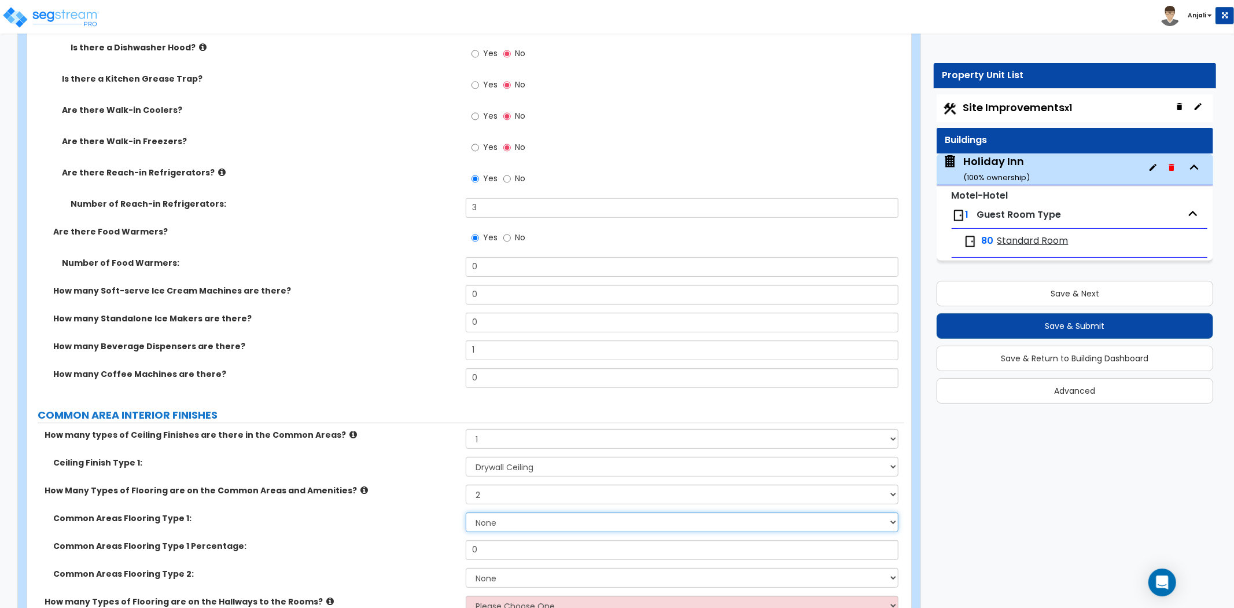
select select "5"
click at [466, 512] on select "None Tile Flooring Hardwood Flooring Resilient Laminate Flooring VCT Flooring S…" at bounding box center [682, 522] width 433 height 20
click at [508, 540] on input "0" at bounding box center [682, 550] width 433 height 20
type input "0"
type input "75"
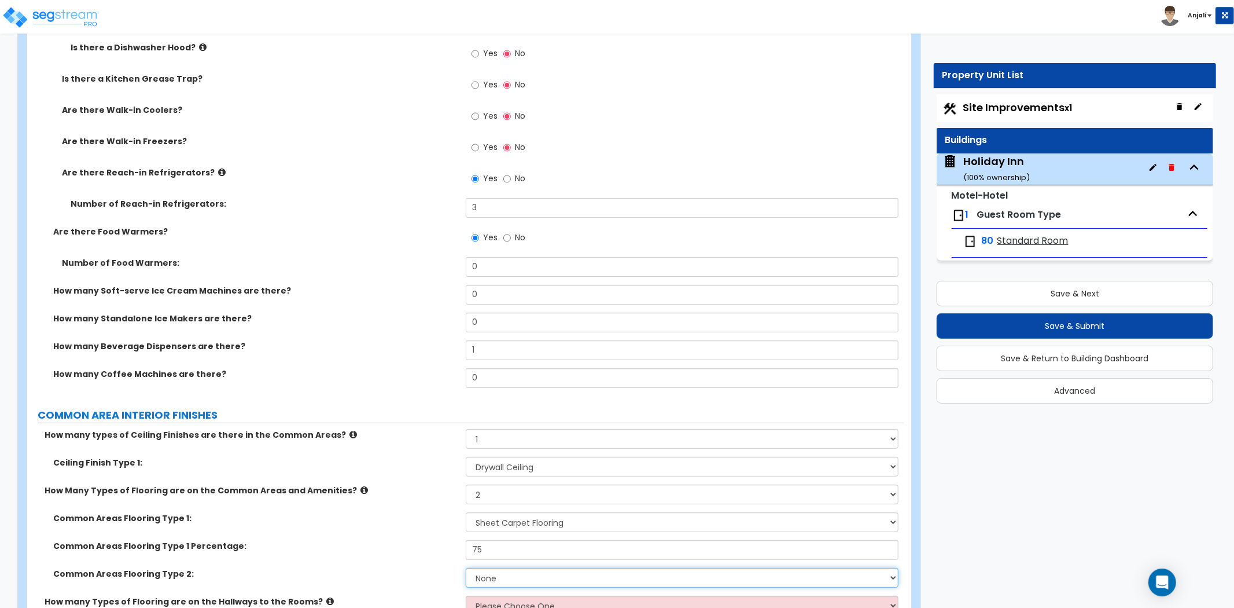
click at [496, 568] on select "None Tile Flooring Hardwood Flooring Resilient Laminate Flooring VCT Flooring S…" at bounding box center [682, 578] width 433 height 20
select select "1"
click at [466, 568] on select "None Tile Flooring Hardwood Flooring Resilient Laminate Flooring VCT Flooring S…" at bounding box center [682, 578] width 433 height 20
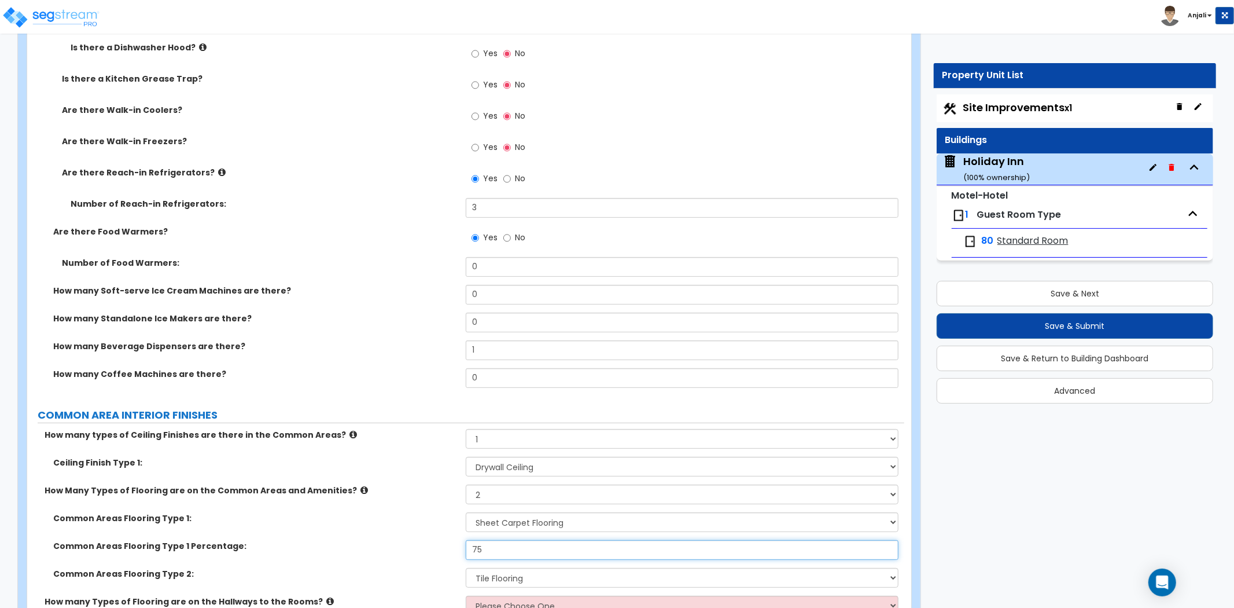
click at [506, 540] on input "75" at bounding box center [682, 550] width 433 height 20
type input "7"
type input "."
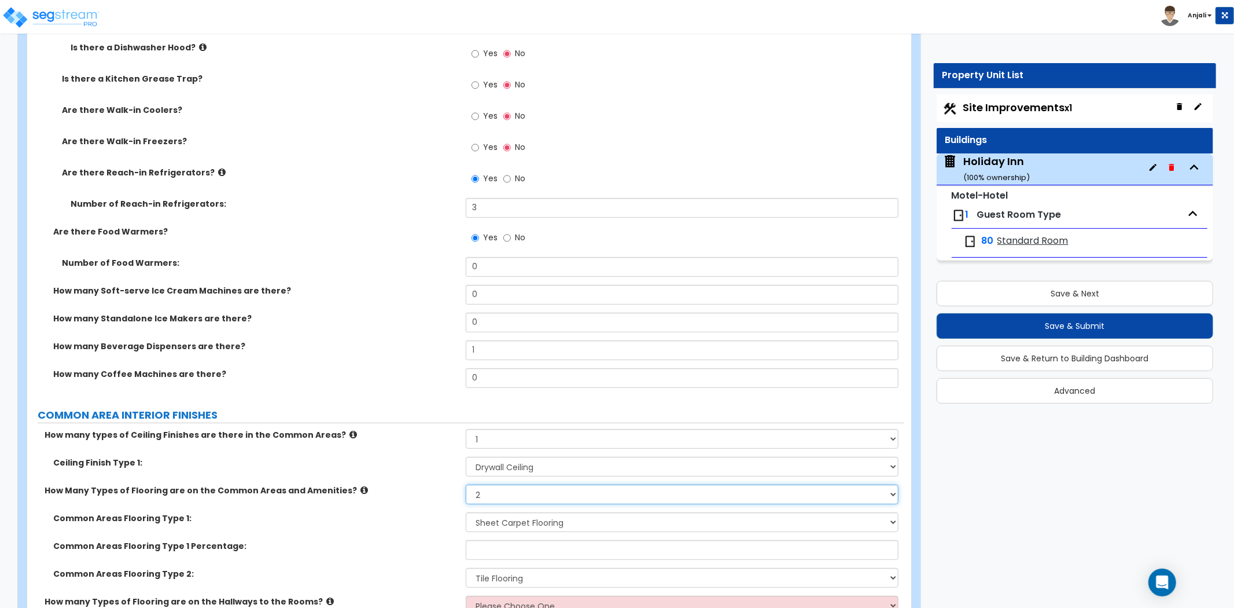
click at [513, 484] on select "Please Choose One 1 2 3" at bounding box center [682, 494] width 433 height 20
select select "1"
click at [466, 484] on select "Please Choose One 1 2 3" at bounding box center [682, 494] width 433 height 20
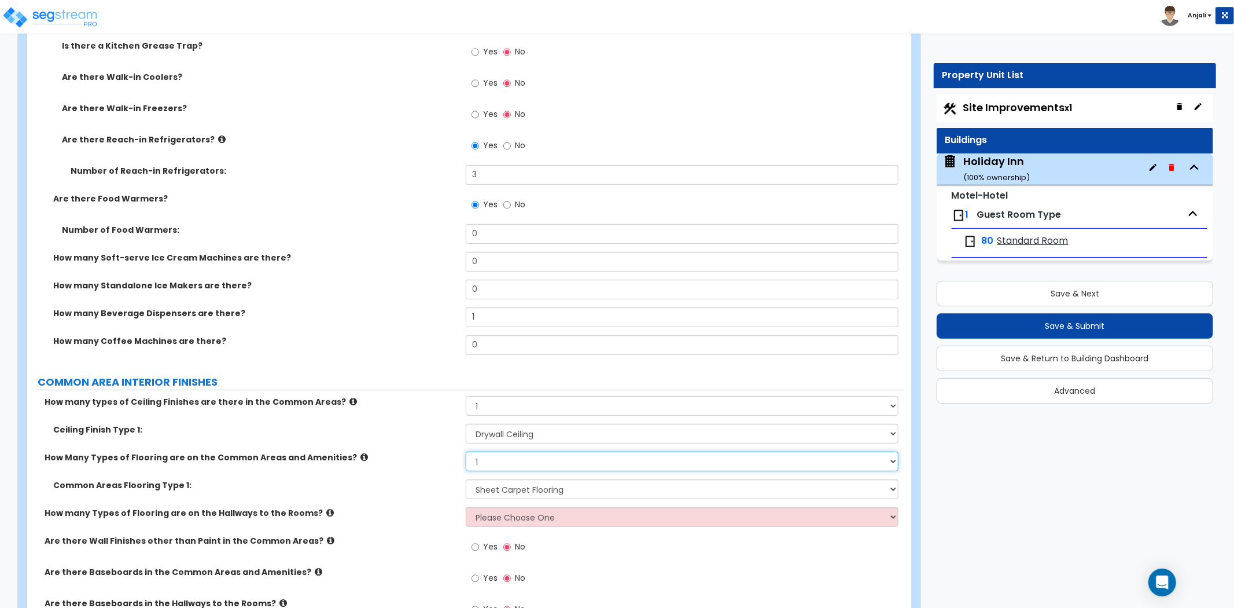
scroll to position [3921, 0]
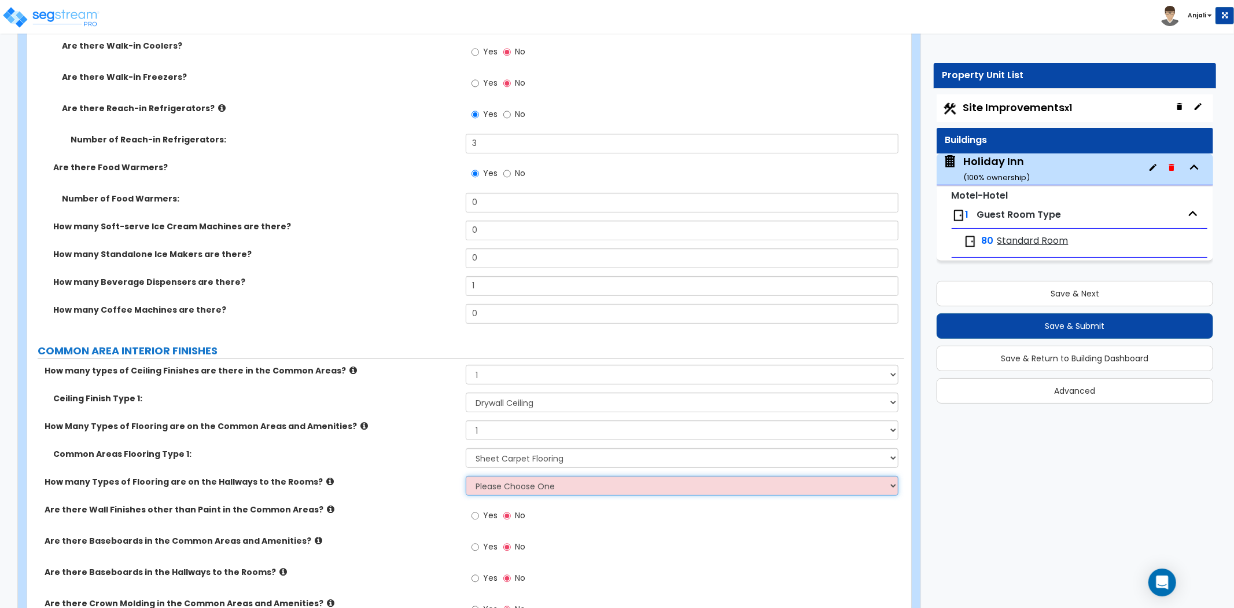
click at [512, 476] on select "Please Choose One 1 2 3" at bounding box center [682, 486] width 433 height 20
select select "1"
click at [466, 476] on select "Please Choose One 1 2 3" at bounding box center [682, 486] width 433 height 20
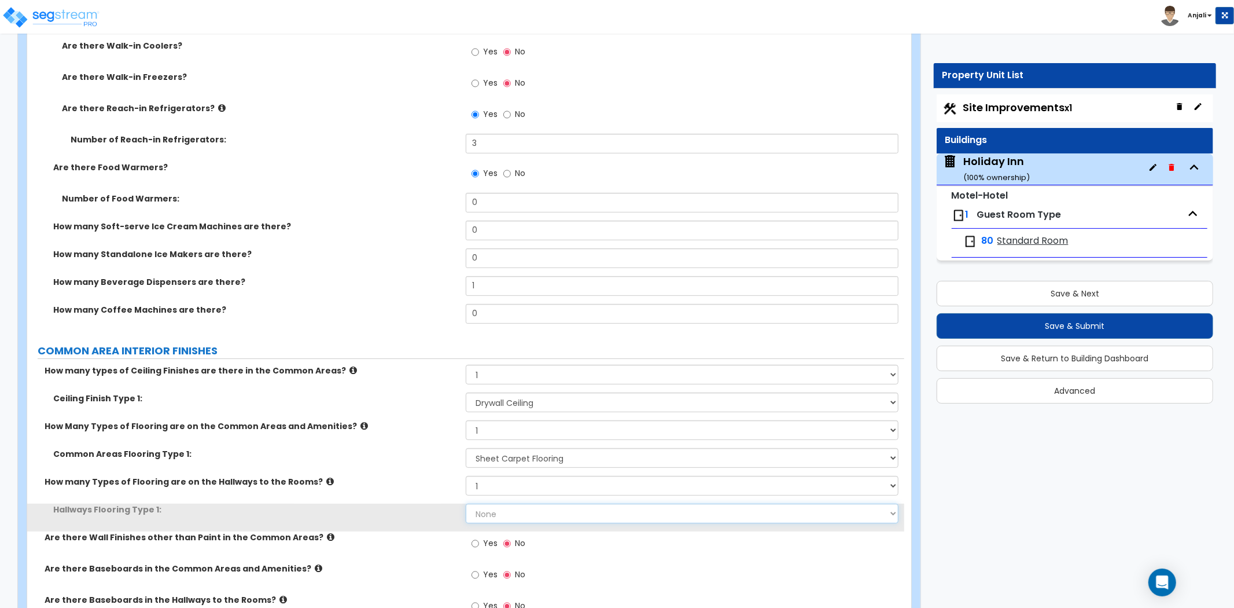
click at [509, 503] on select "None Tile Flooring Hardwood Flooring Resilient Laminate Flooring VCT Flooring S…" at bounding box center [682, 513] width 433 height 20
select select "8"
click at [466, 503] on select "None Tile Flooring Hardwood Flooring Resilient Laminate Flooring VCT Flooring S…" at bounding box center [682, 513] width 433 height 20
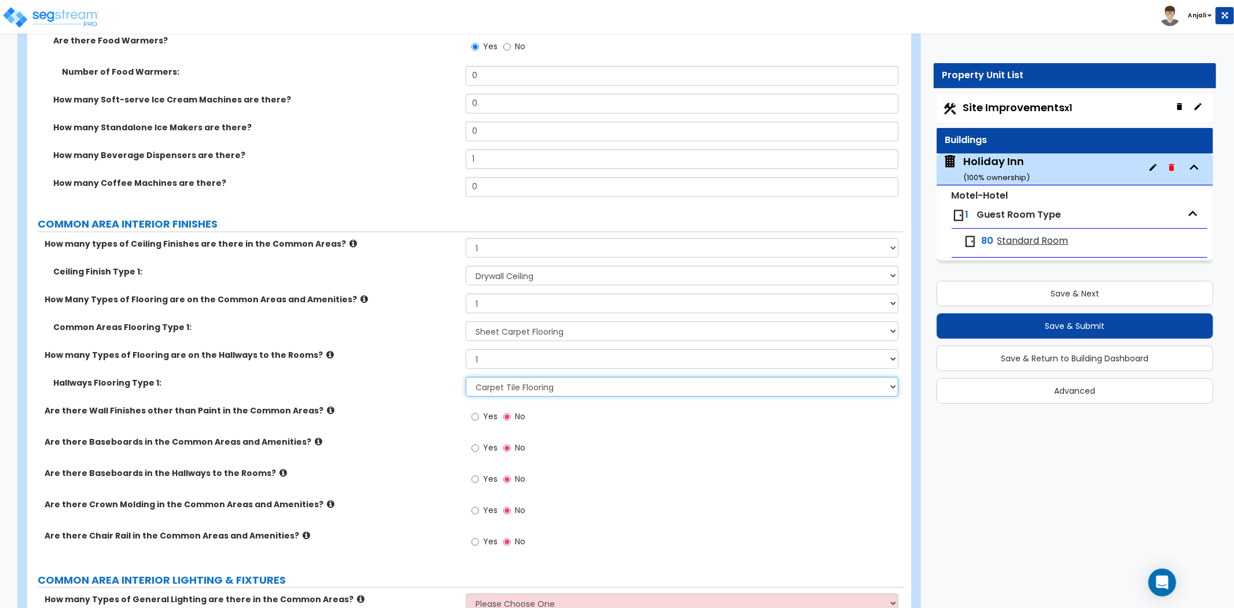
scroll to position [4050, 0]
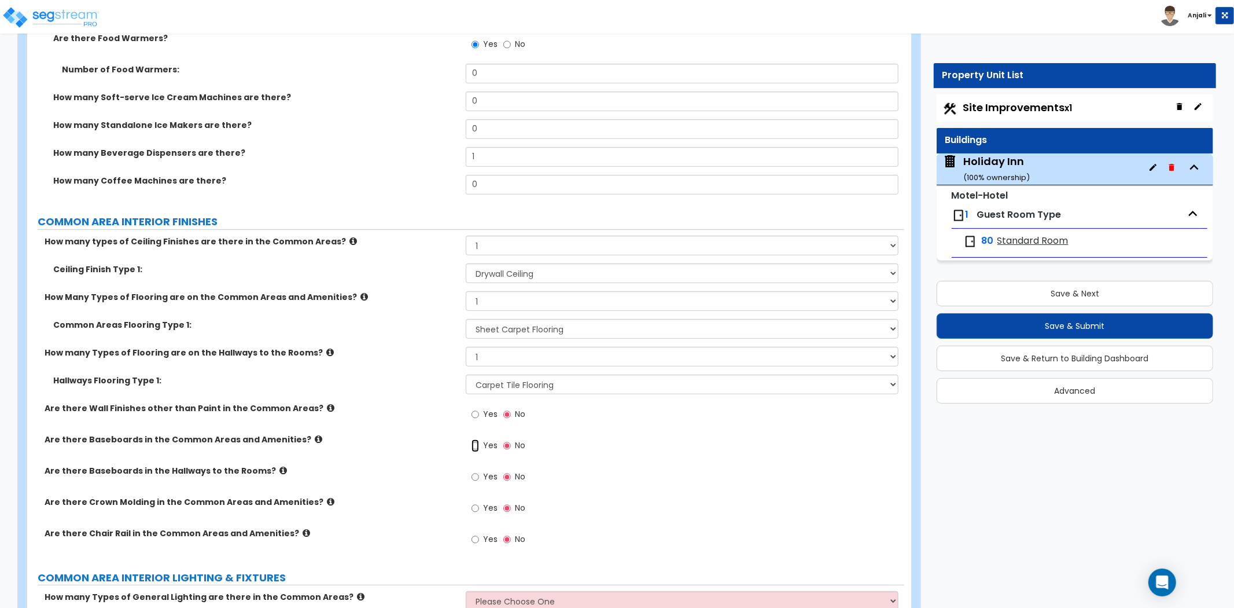
click at [475, 439] on input "Yes" at bounding box center [476, 445] width 8 height 13
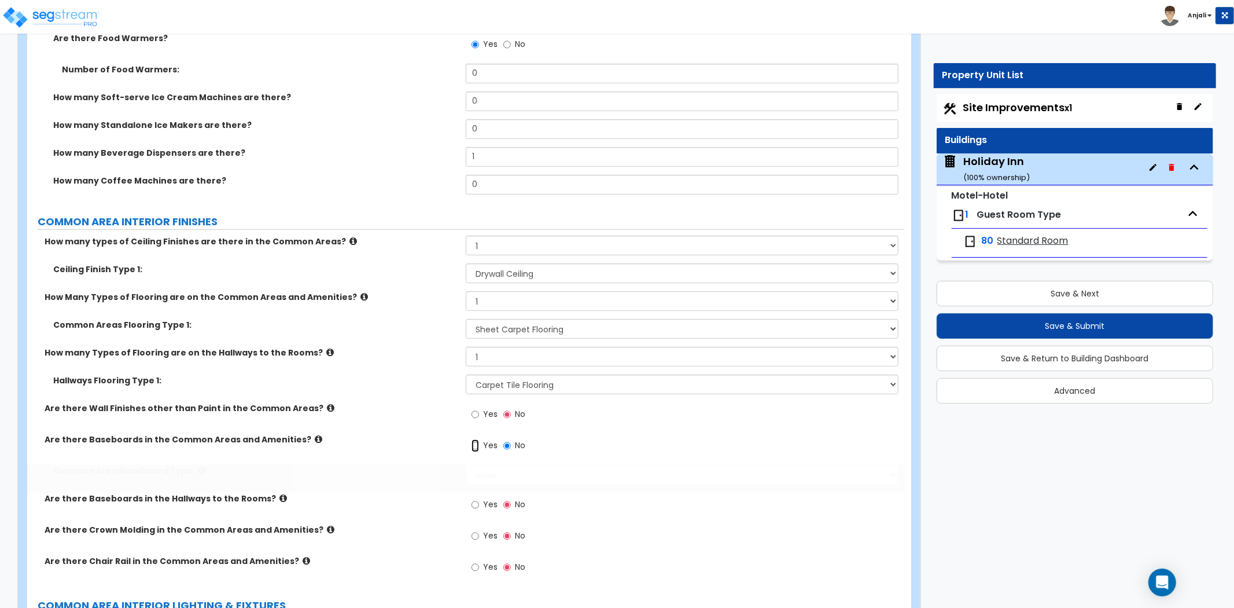
radio input "true"
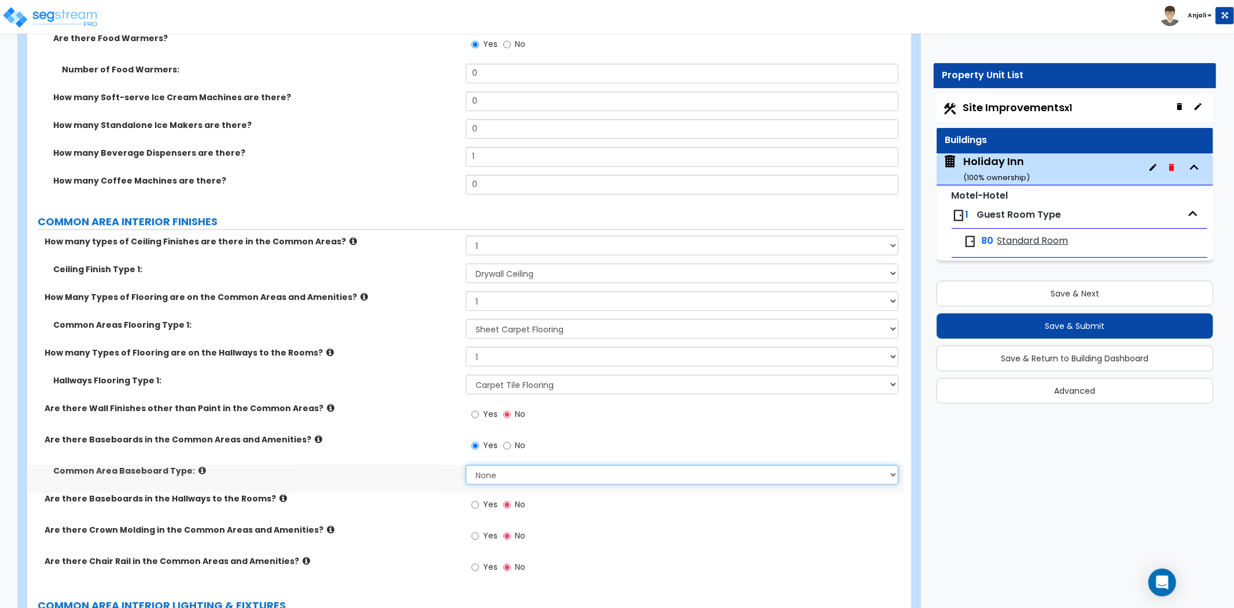
click at [513, 465] on select "None Wood Vinyl Carpet Tile" at bounding box center [682, 475] width 433 height 20
select select "3"
click at [466, 465] on select "None Wood Vinyl Carpet Tile" at bounding box center [682, 475] width 433 height 20
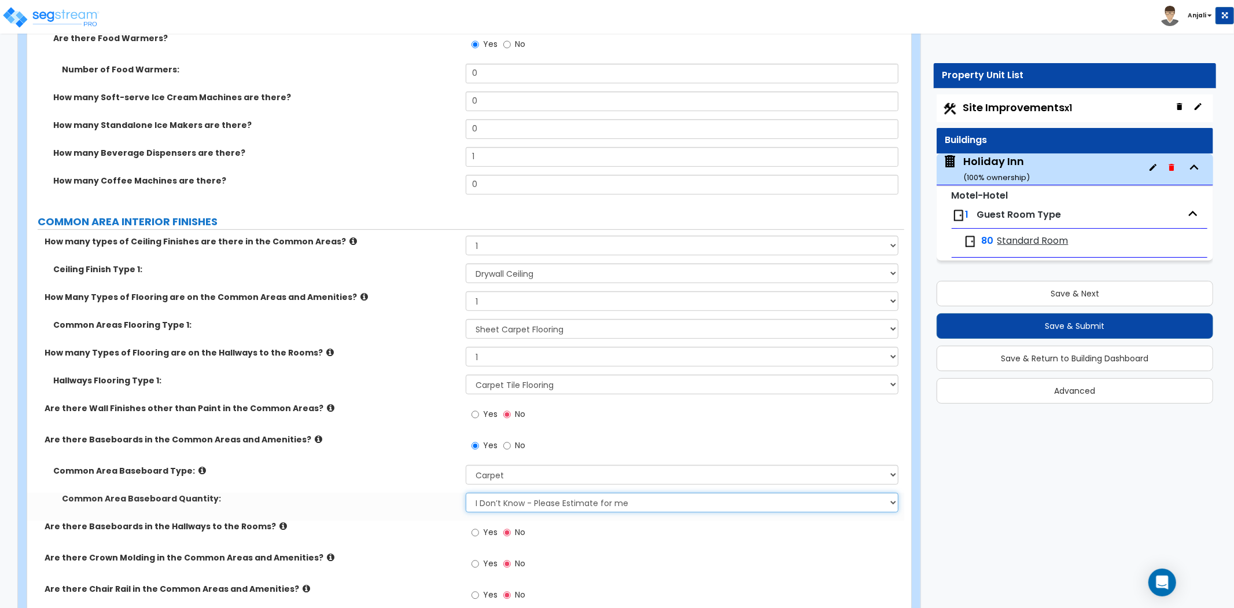
click at [504, 492] on select "I Don’t Know - Please Estimate for me I want to Enter the Linear Footage" at bounding box center [682, 502] width 433 height 20
click at [466, 492] on select "I Don’t Know - Please Estimate for me I want to Enter the Linear Footage" at bounding box center [682, 502] width 433 height 20
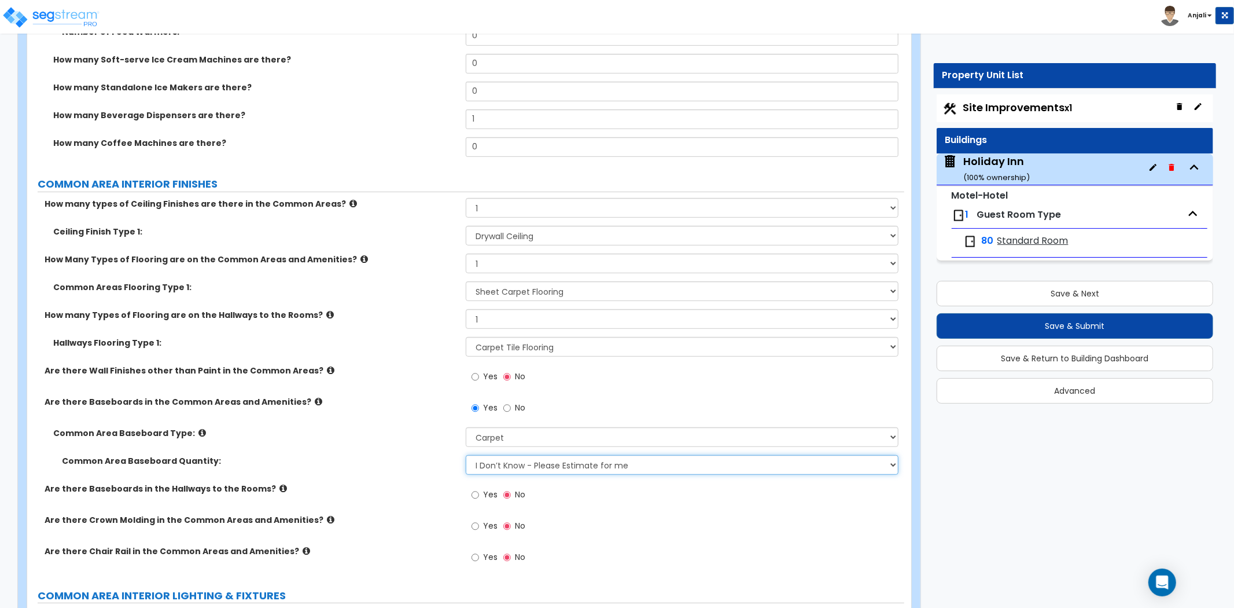
scroll to position [4115, 0]
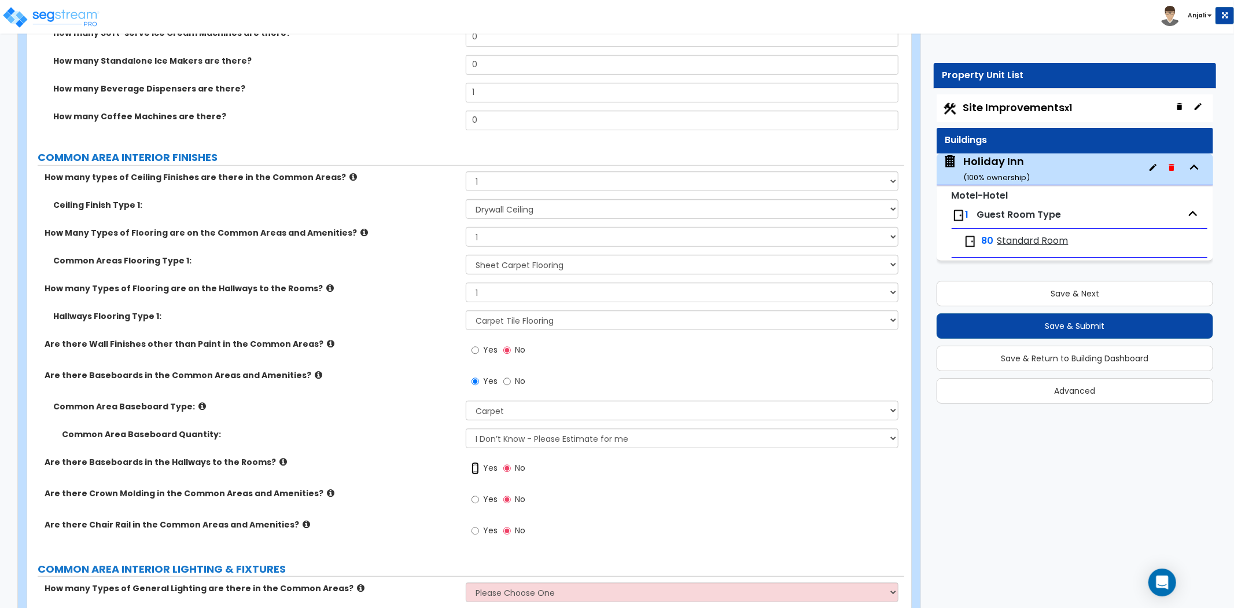
click at [474, 462] on input "Yes" at bounding box center [476, 468] width 8 height 13
radio input "true"
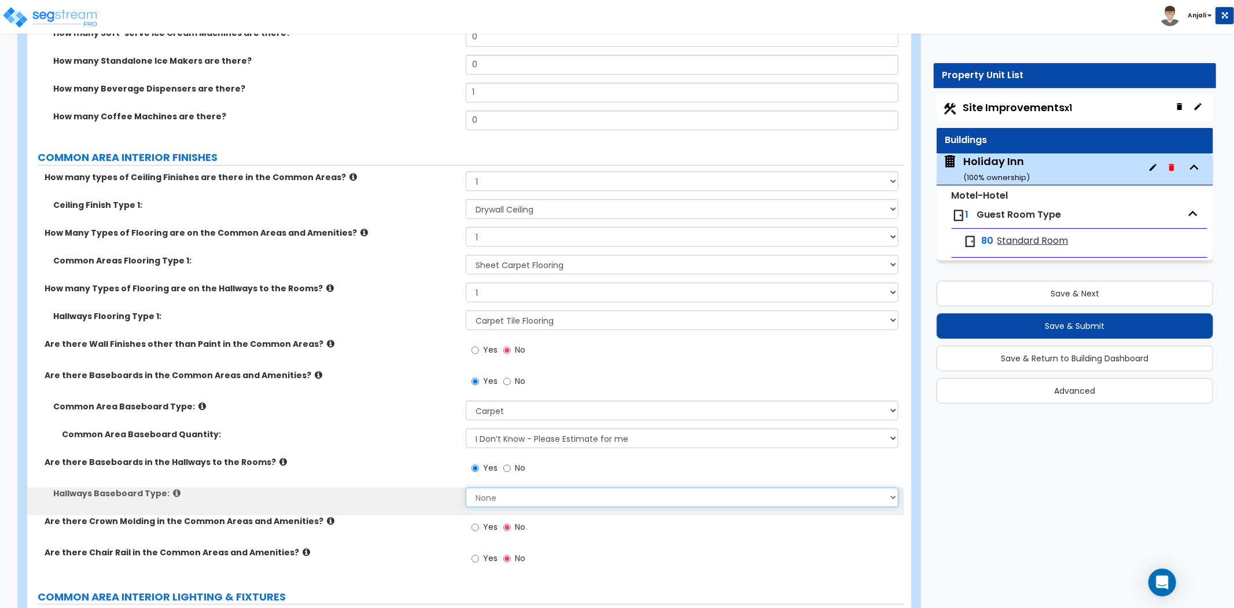
click at [512, 487] on select "None Wood Vinyl Carpet Tile" at bounding box center [682, 497] width 433 height 20
select select "3"
click at [466, 487] on select "None Wood Vinyl Carpet Tile" at bounding box center [682, 497] width 433 height 20
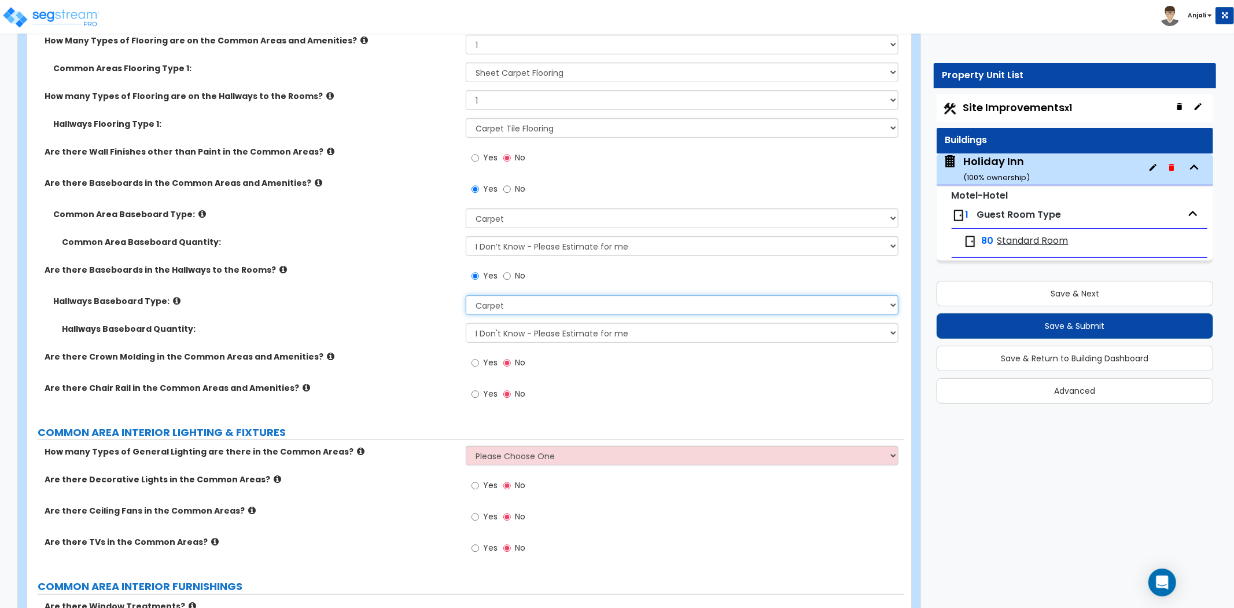
scroll to position [4307, 0]
click at [547, 445] on select "Please Choose One 1 2 3" at bounding box center [682, 455] width 433 height 20
select select "1"
click at [466, 445] on select "Please Choose One 1 2 3" at bounding box center [682, 455] width 433 height 20
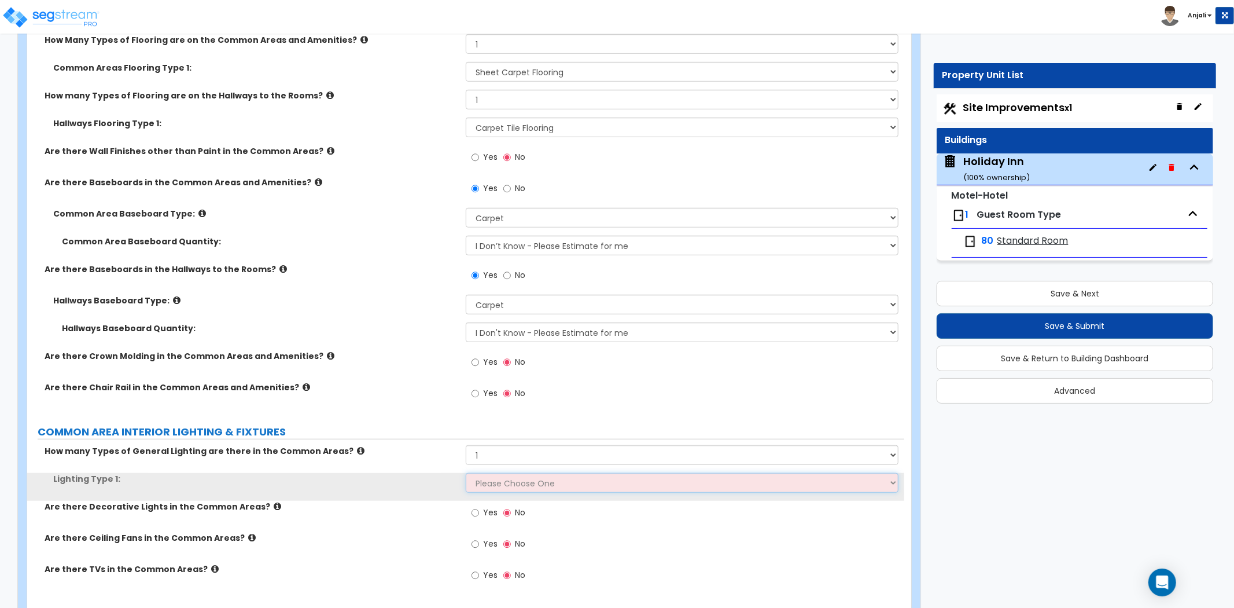
click at [488, 473] on select "Please Choose One LED Surface-Mounted LED Recessed Fluorescent Surface-Mounted …" at bounding box center [682, 483] width 433 height 20
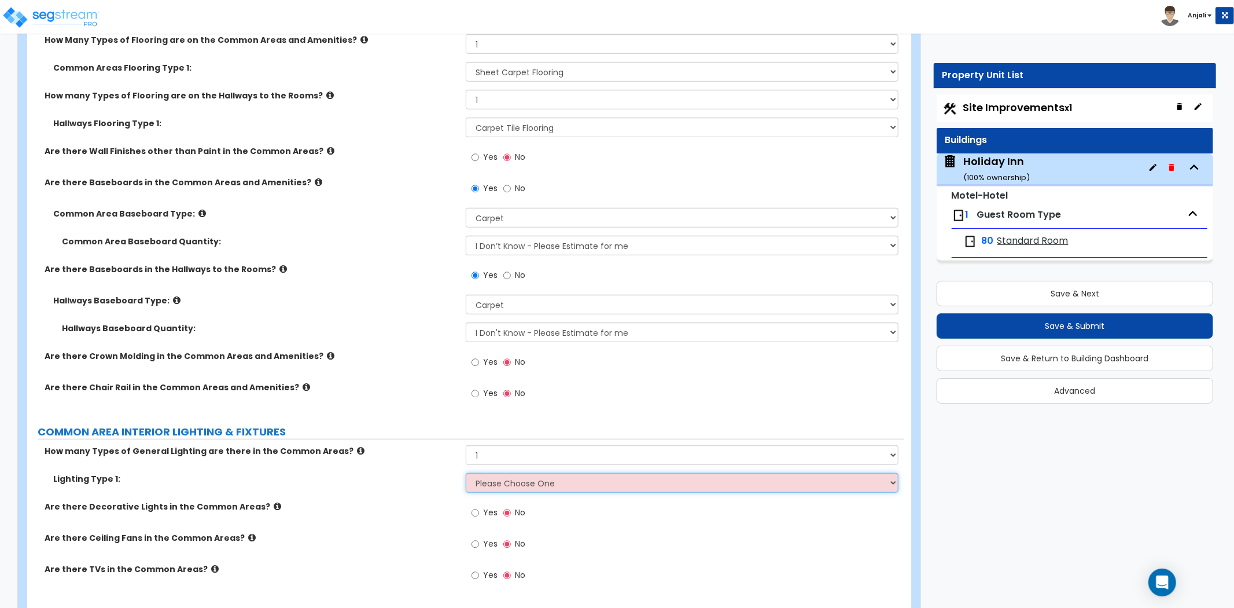
select select "2"
click at [466, 473] on select "Please Choose One LED Surface-Mounted LED Recessed Fluorescent Surface-Mounted …" at bounding box center [682, 483] width 433 height 20
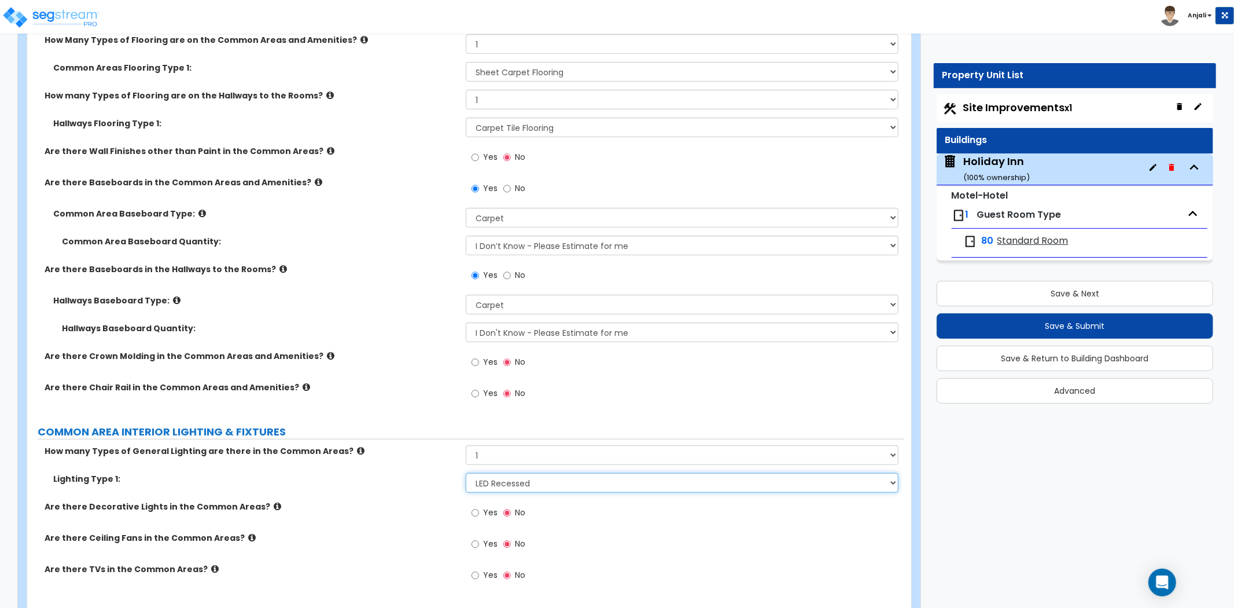
scroll to position [4372, 0]
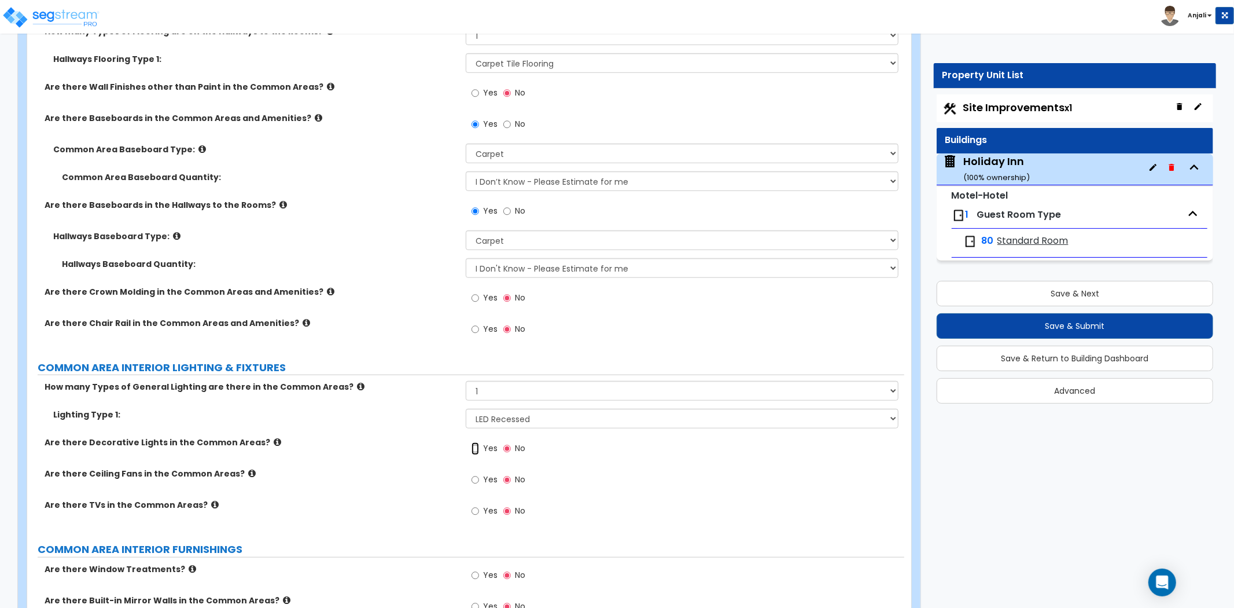
click at [474, 442] on input "Yes" at bounding box center [476, 448] width 8 height 13
radio input "true"
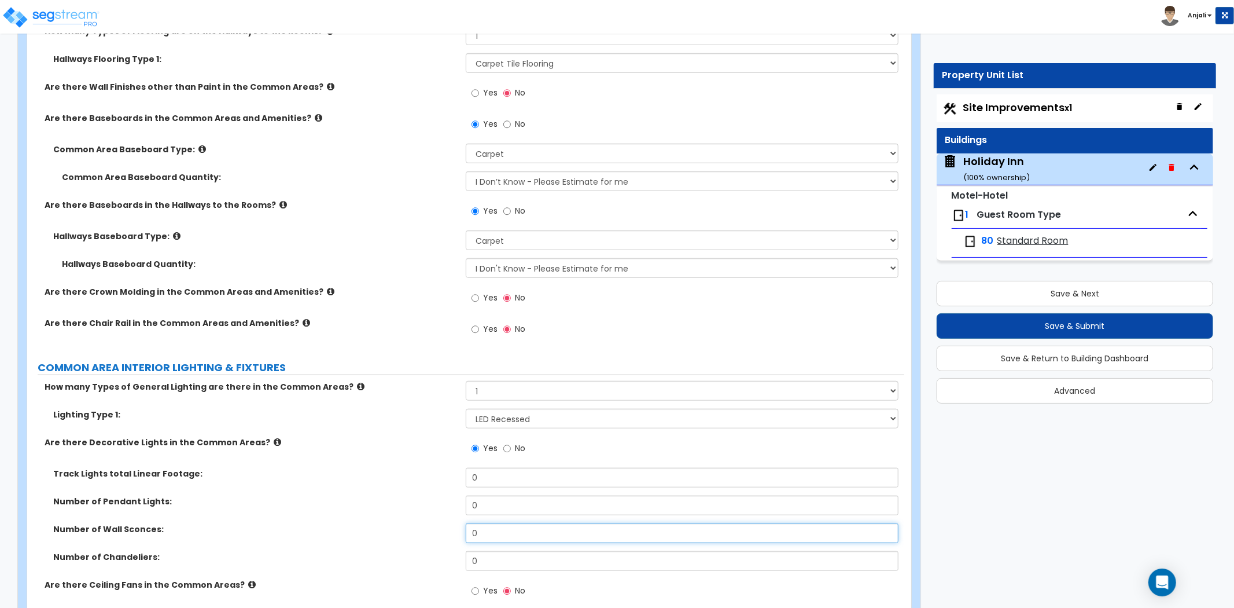
click at [507, 523] on input "0" at bounding box center [682, 533] width 433 height 20
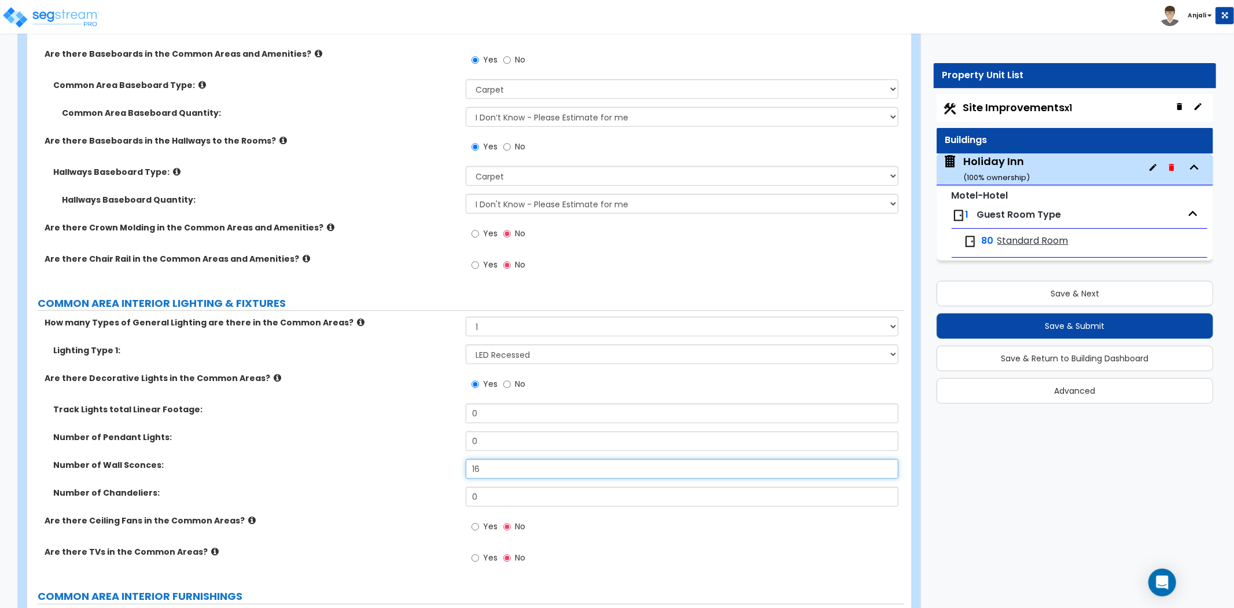
type input "16"
click at [511, 487] on input "0" at bounding box center [682, 497] width 433 height 20
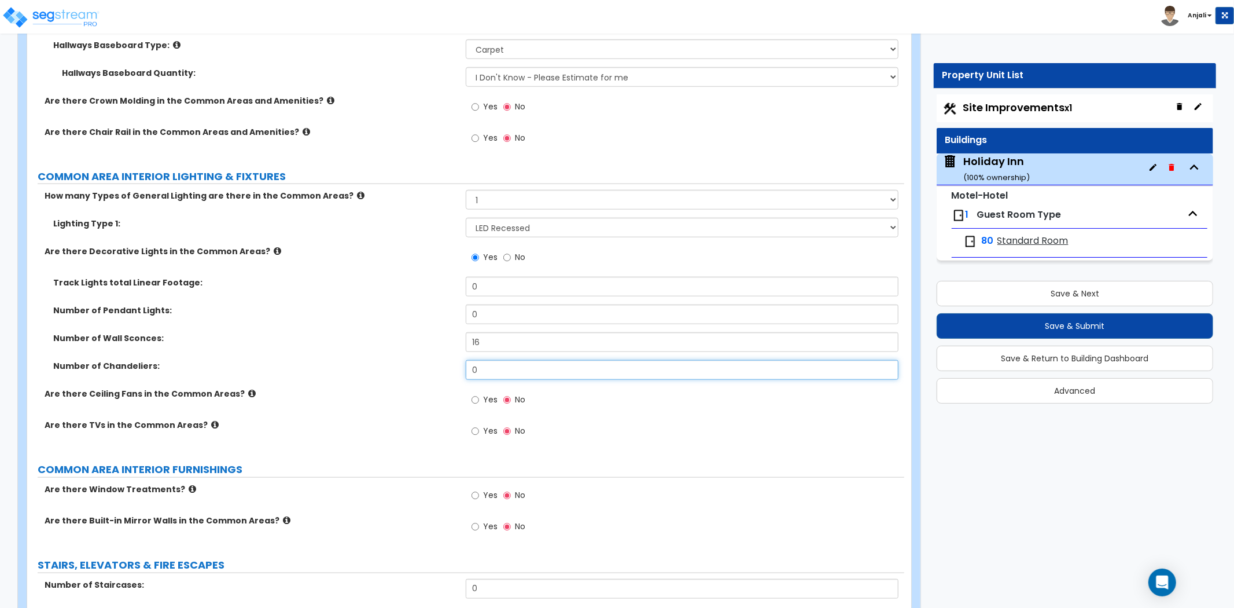
scroll to position [4564, 0]
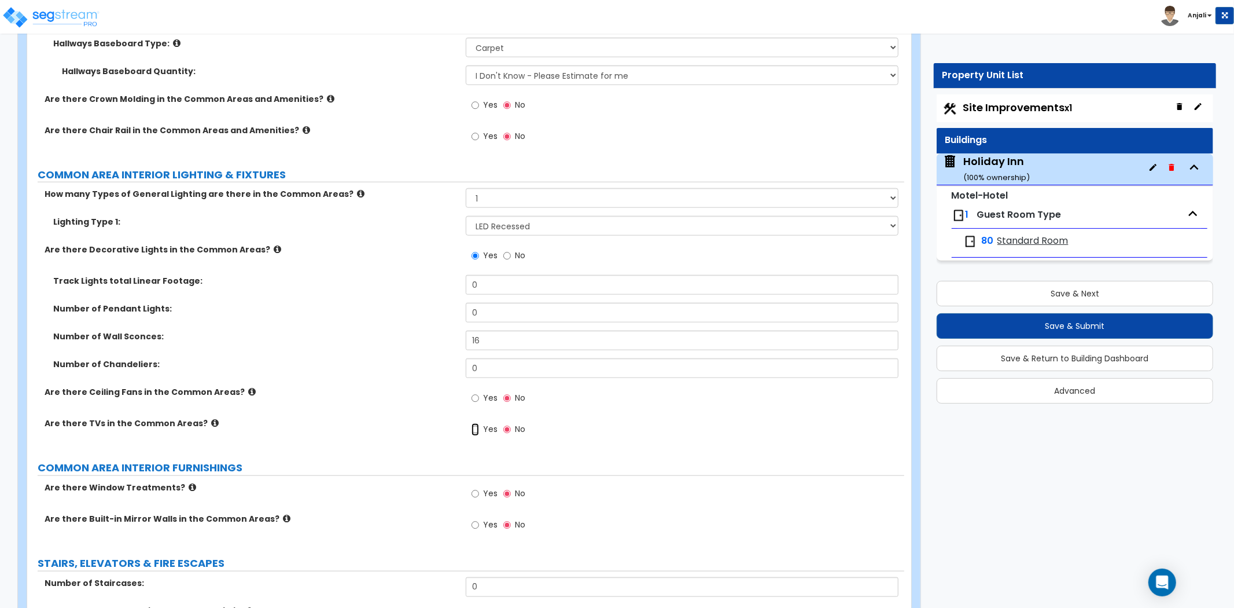
click at [475, 423] on input "Yes" at bounding box center [476, 429] width 8 height 13
radio input "true"
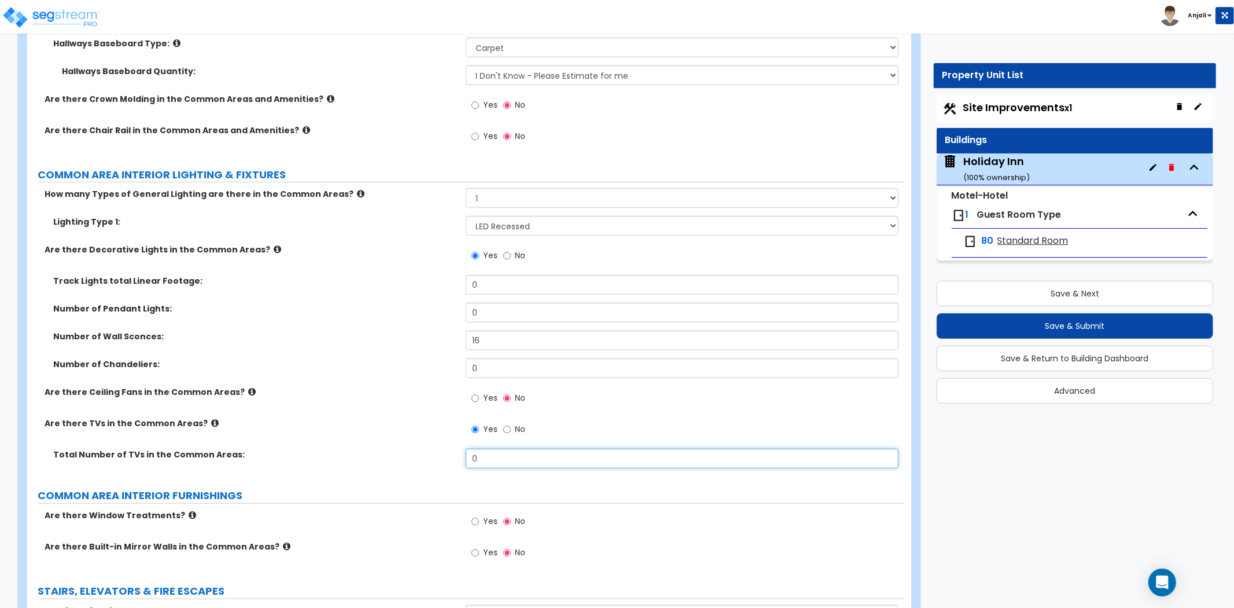
click at [496, 448] on input "0" at bounding box center [682, 458] width 433 height 20
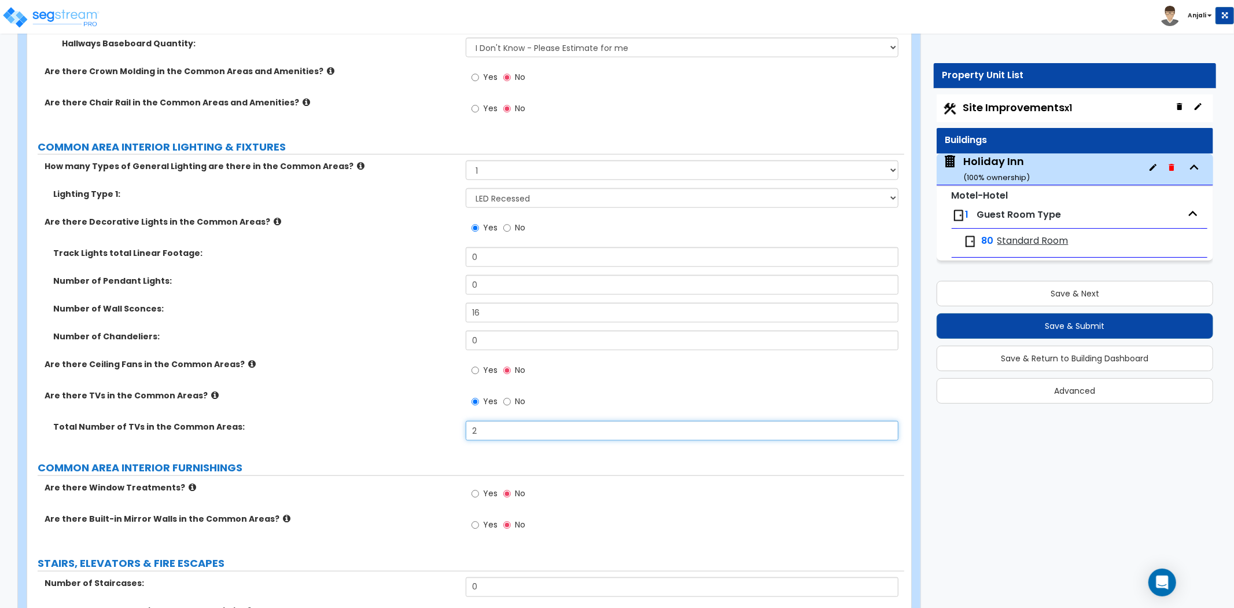
scroll to position [4693, 0]
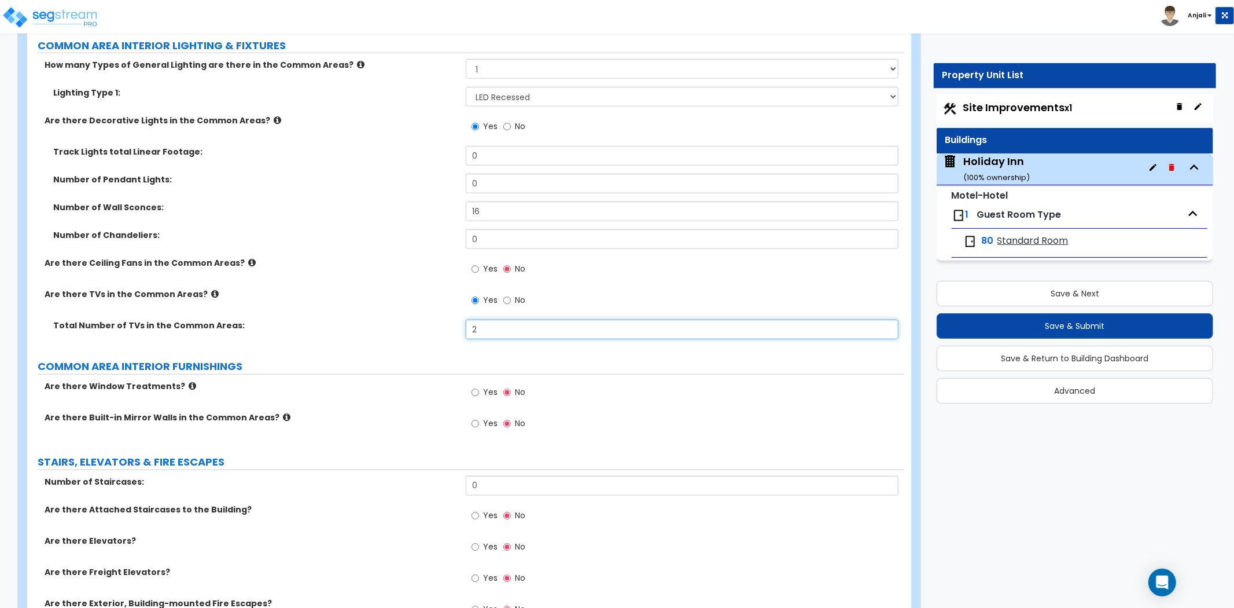
type input "2"
click at [475, 386] on input "Yes" at bounding box center [476, 392] width 8 height 13
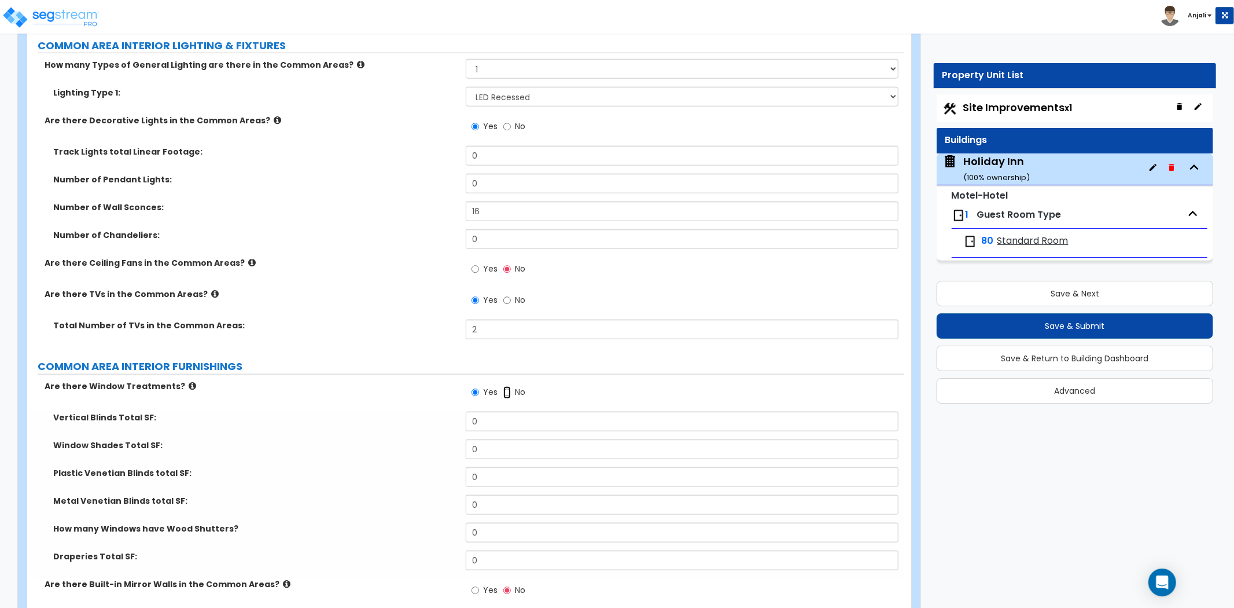
click at [505, 386] on input "No" at bounding box center [507, 392] width 8 height 13
radio input "false"
radio input "true"
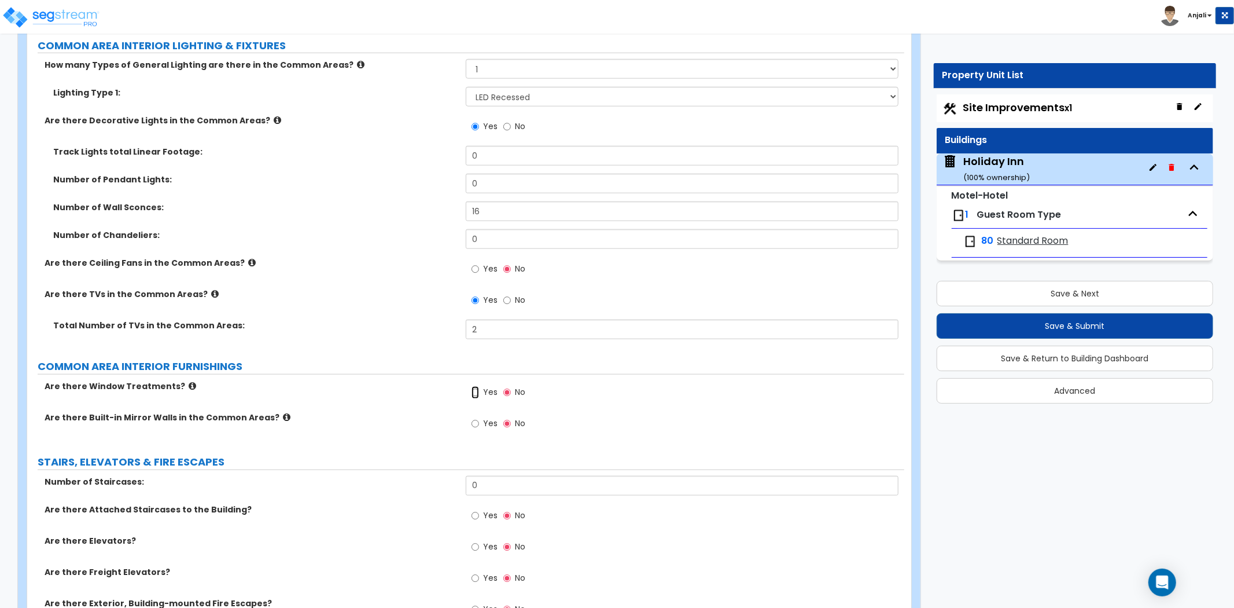
click at [473, 386] on input "Yes" at bounding box center [476, 392] width 8 height 13
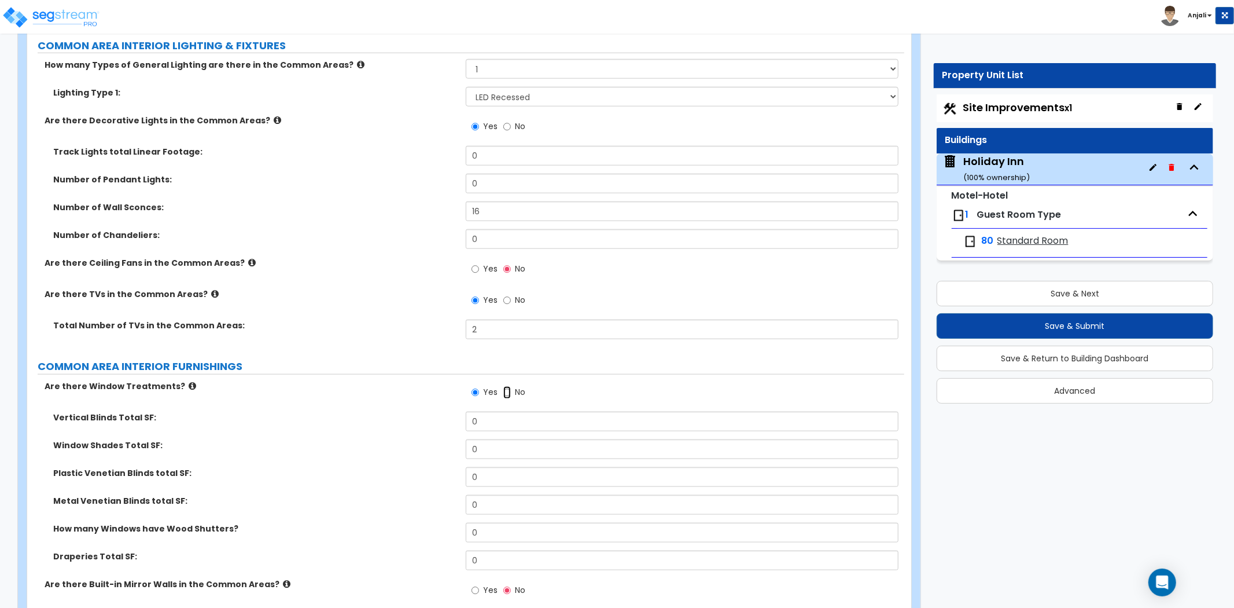
click at [503, 386] on input "No" at bounding box center [507, 392] width 8 height 13
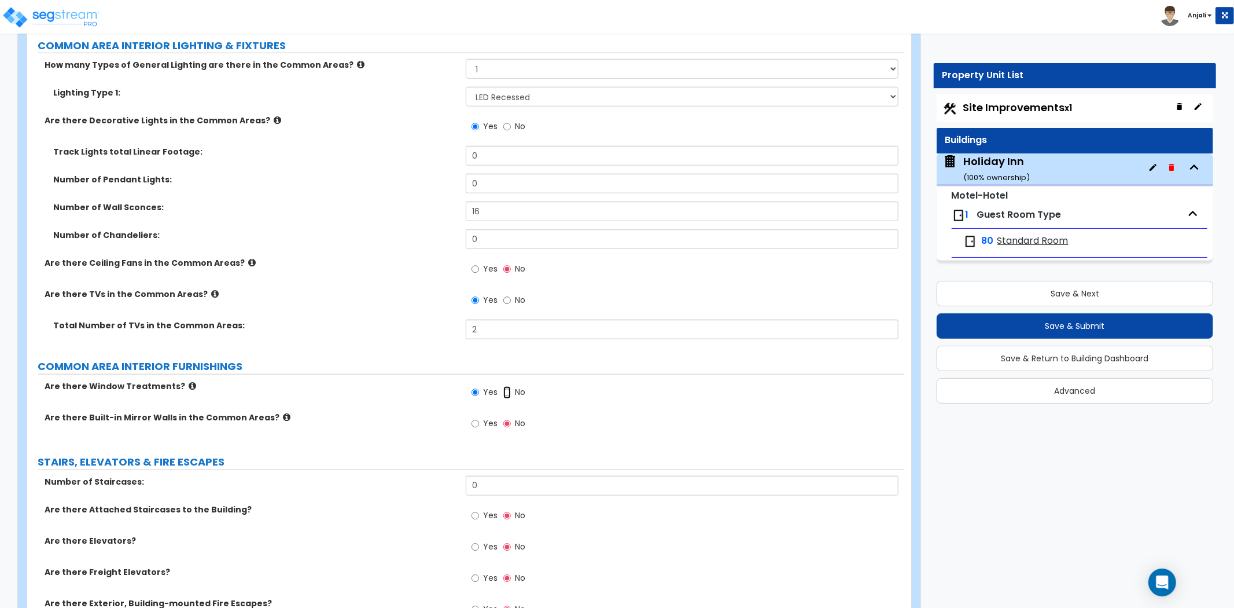
radio input "false"
radio input "true"
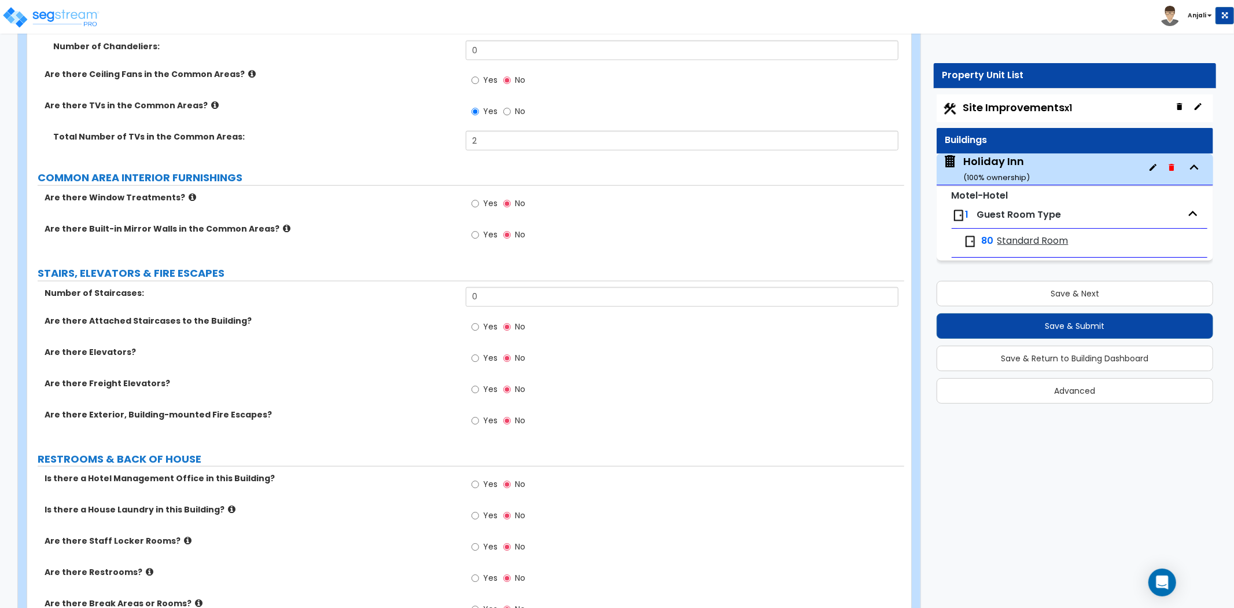
scroll to position [4886, 0]
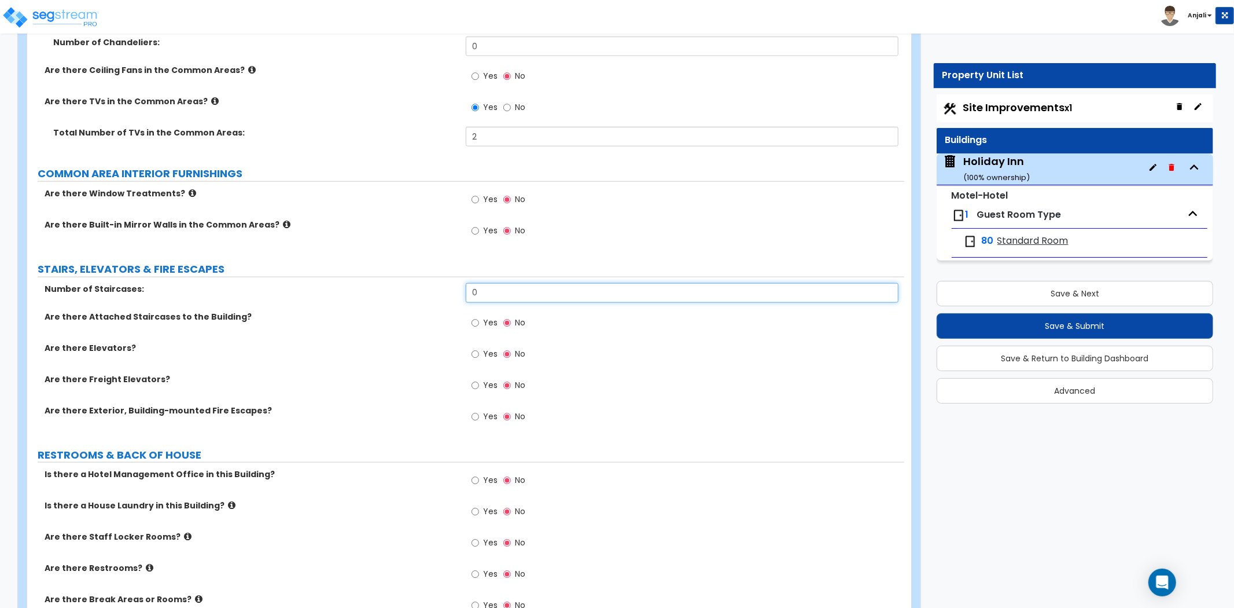
click at [519, 283] on input "0" at bounding box center [682, 293] width 433 height 20
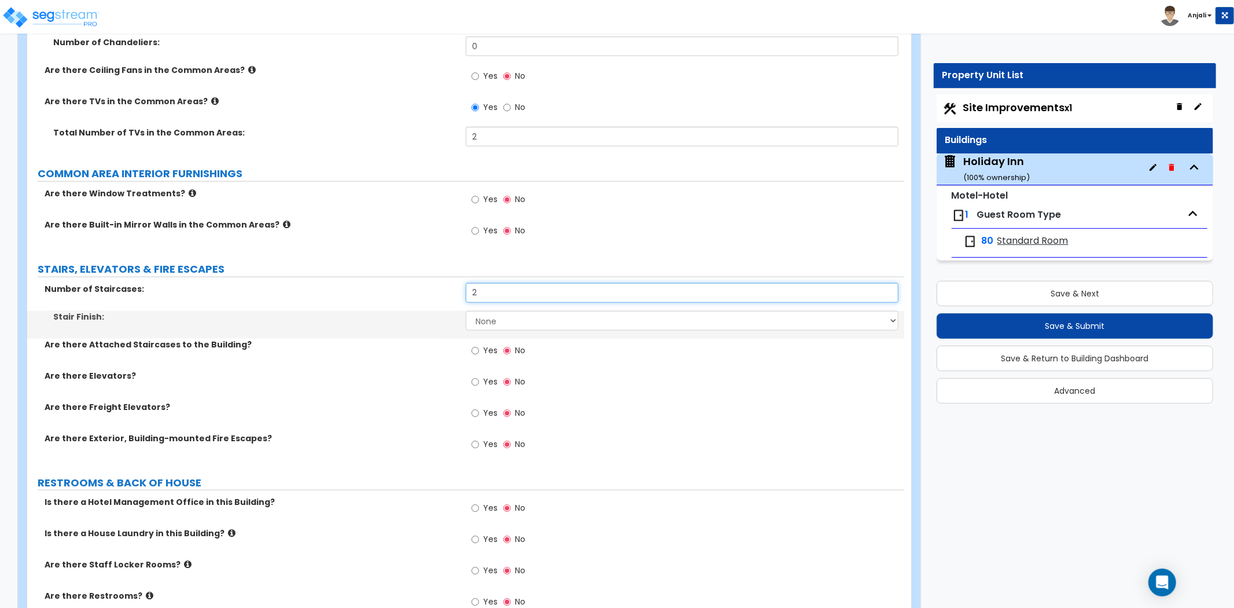
type input "2"
click at [515, 311] on select "None Tile Wood Laminate VCT Sheet Carpet Sheet Vinyl Carpet Tile" at bounding box center [682, 321] width 433 height 20
select select "5"
click at [466, 311] on select "None Tile Wood Laminate VCT Sheet Carpet Sheet Vinyl Carpet Tile" at bounding box center [682, 321] width 433 height 20
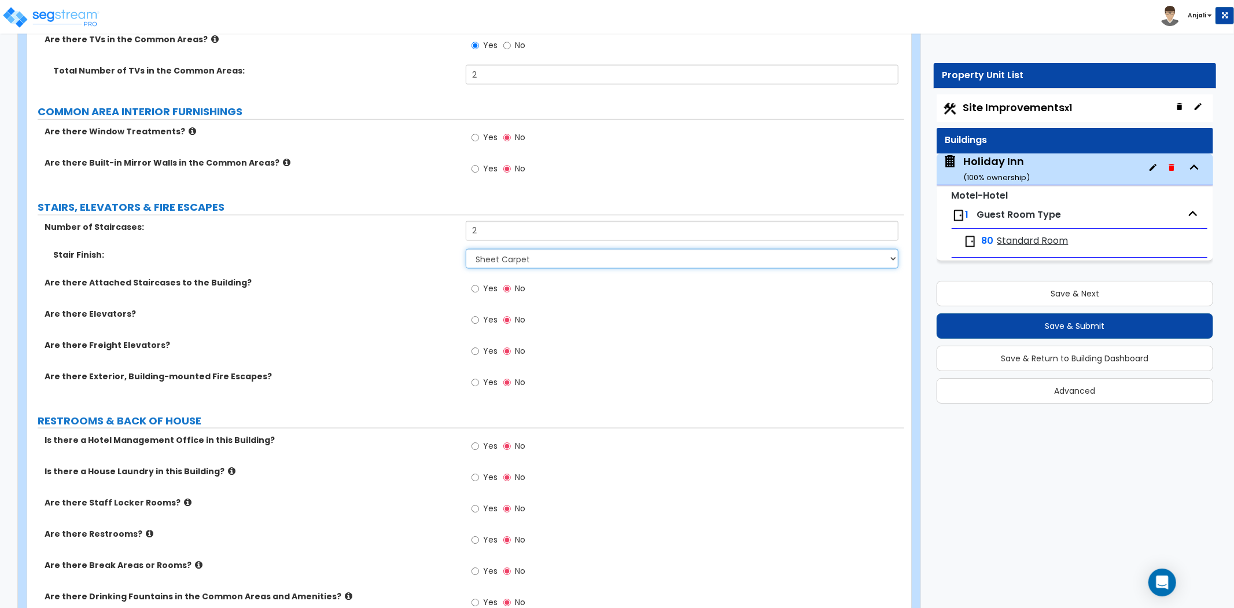
scroll to position [4950, 0]
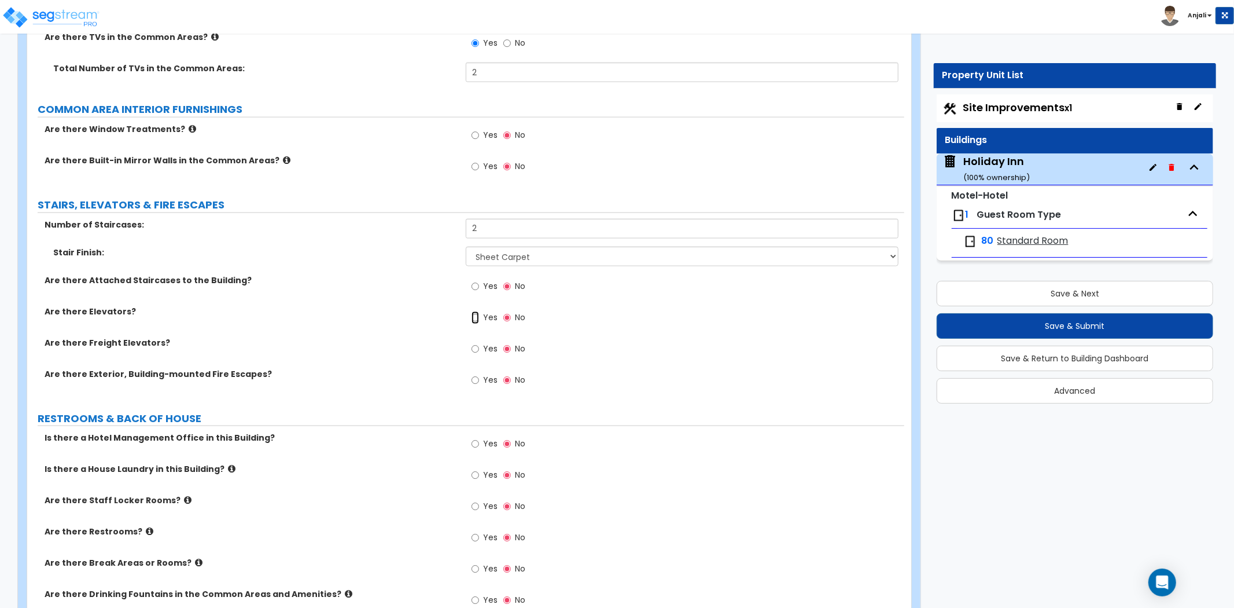
drag, startPoint x: 475, startPoint y: 292, endPoint x: 476, endPoint y: 307, distance: 15.1
click at [475, 311] on input "Yes" at bounding box center [476, 317] width 8 height 13
radio input "true"
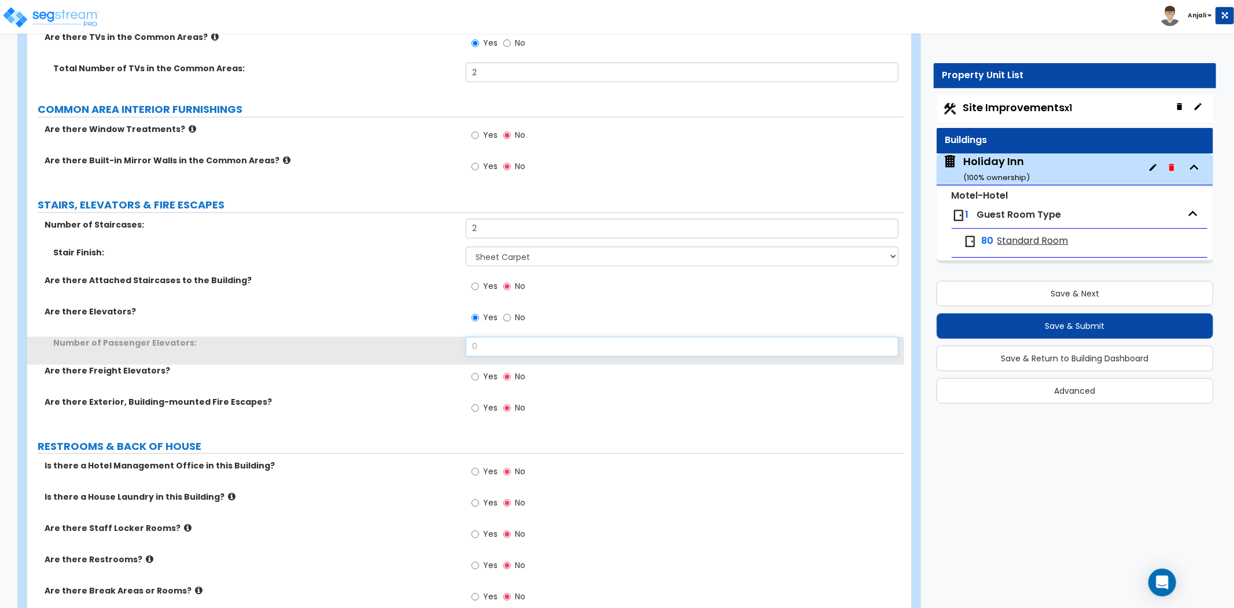
click at [483, 337] on input "0" at bounding box center [682, 347] width 433 height 20
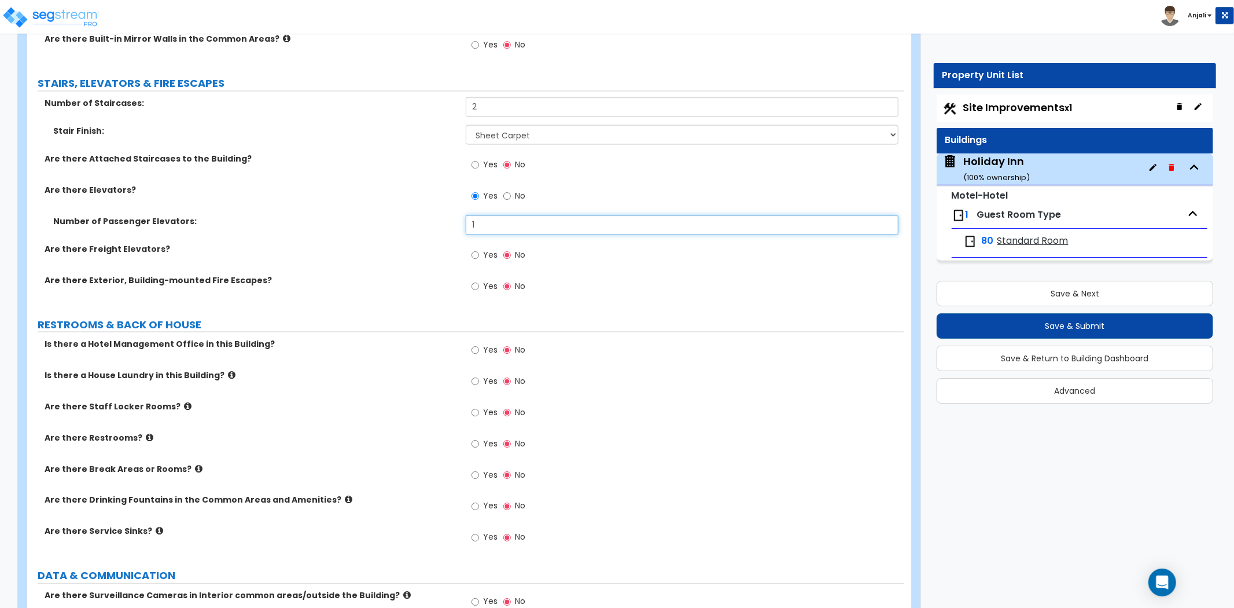
scroll to position [5079, 0]
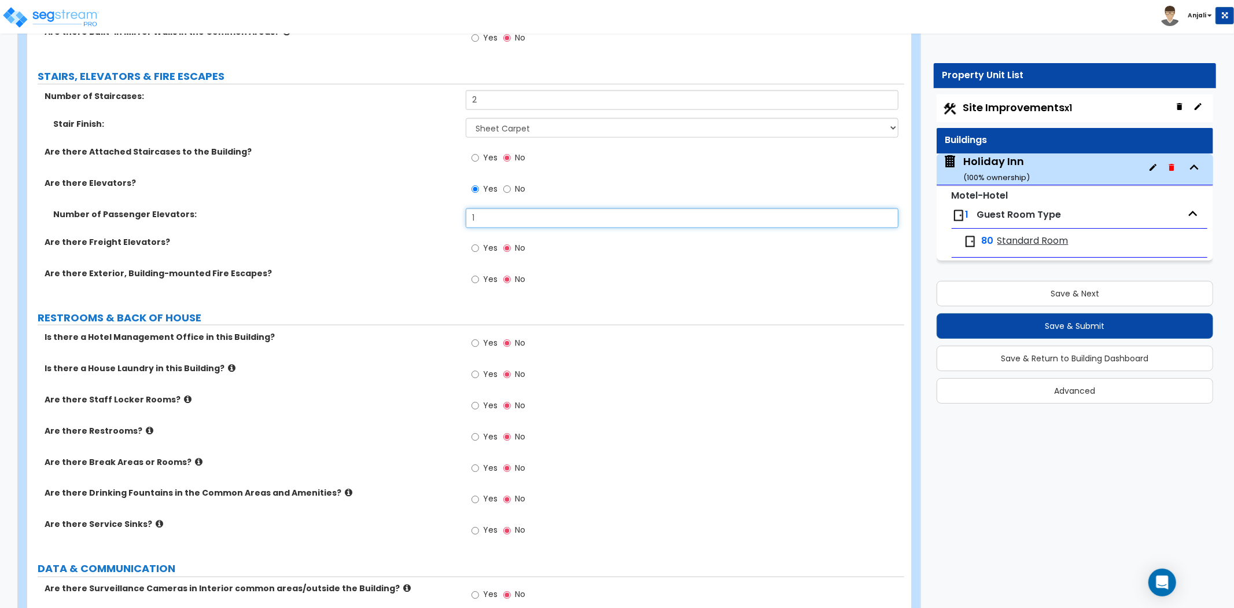
type input "1"
click at [475, 337] on input "Yes" at bounding box center [476, 343] width 8 height 13
radio input "true"
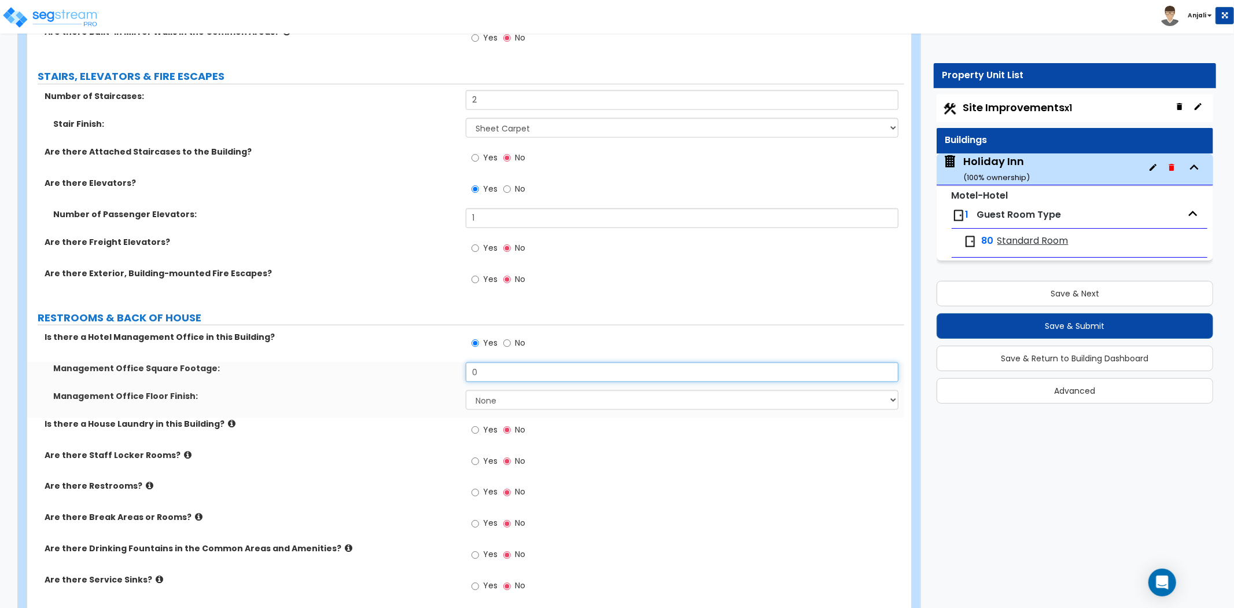
click at [484, 362] on input "0" at bounding box center [682, 372] width 433 height 20
type input "356"
click at [496, 390] on select "None Tile Flooring Hardwood Flooring Resilient Laminate Flooring VCT Flooring S…" at bounding box center [682, 400] width 433 height 20
select select "5"
click at [466, 390] on select "None Tile Flooring Hardwood Flooring Resilient Laminate Flooring VCT Flooring S…" at bounding box center [682, 400] width 433 height 20
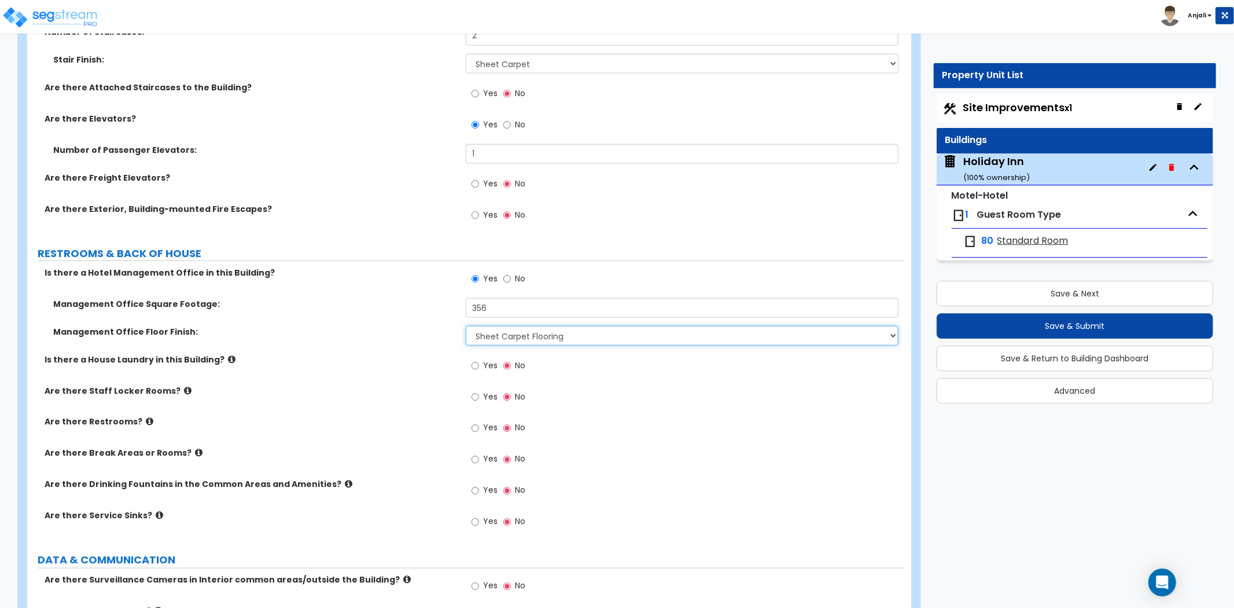
scroll to position [5208, 0]
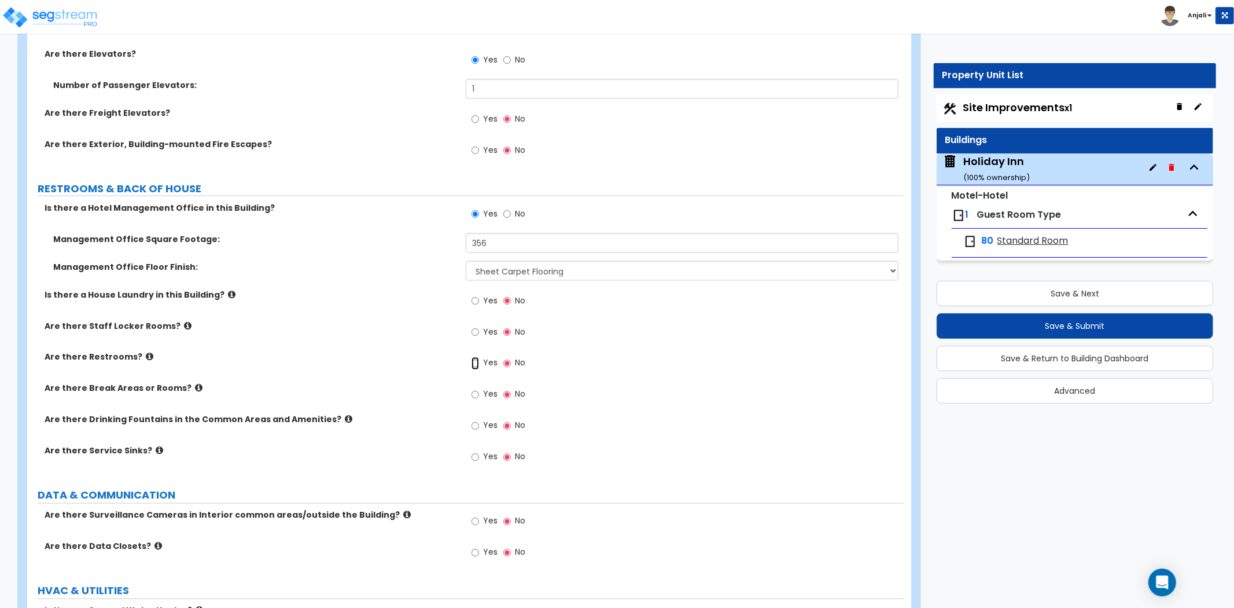
click at [476, 357] on input "Yes" at bounding box center [476, 363] width 8 height 13
radio input "true"
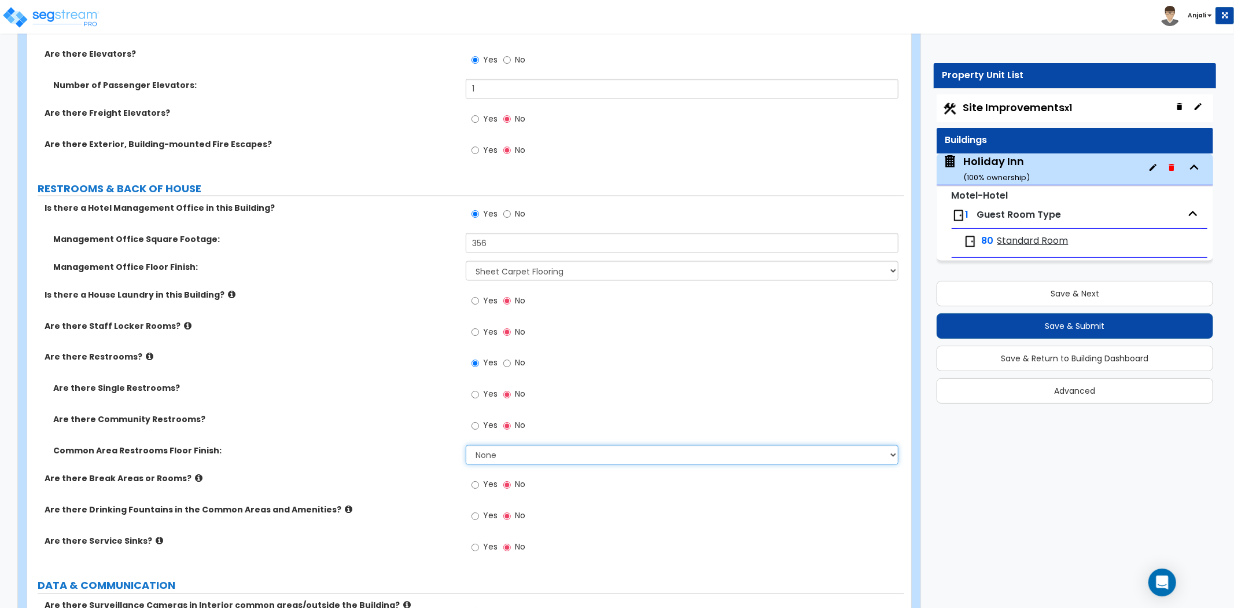
click at [543, 445] on select "None Tile Flooring Resilient Laminate Flooring VCT Flooring Sheet Vinyl Flooring" at bounding box center [682, 455] width 433 height 20
select select "1"
click at [466, 445] on select "None Tile Flooring Resilient Laminate Flooring VCT Flooring Sheet Vinyl Flooring" at bounding box center [682, 455] width 433 height 20
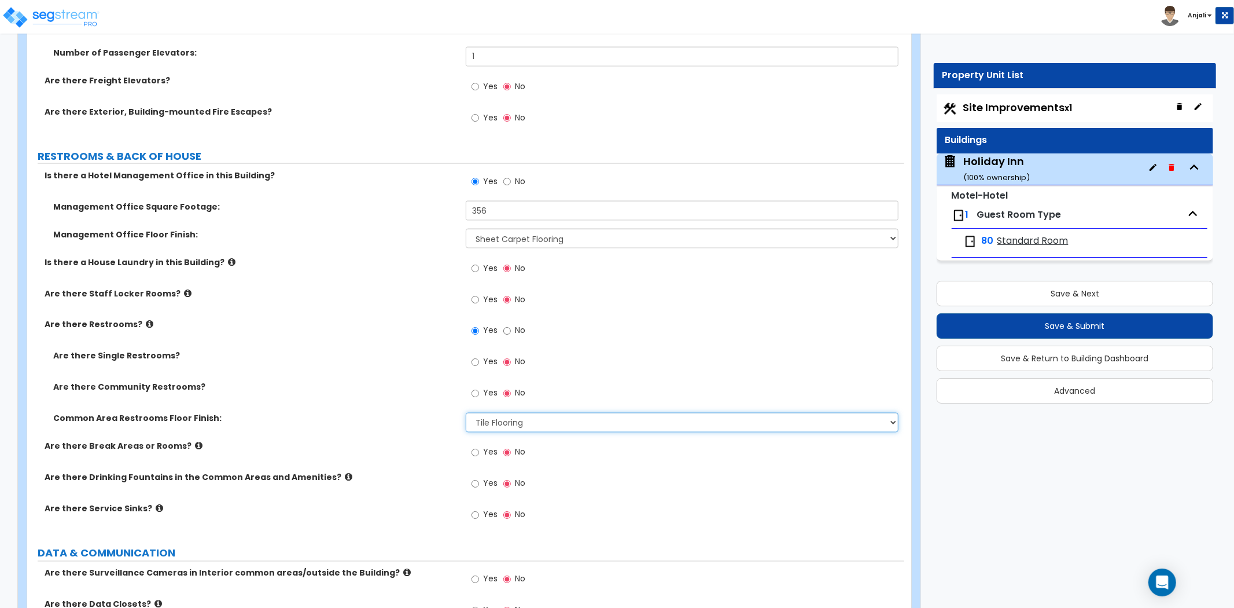
scroll to position [5272, 0]
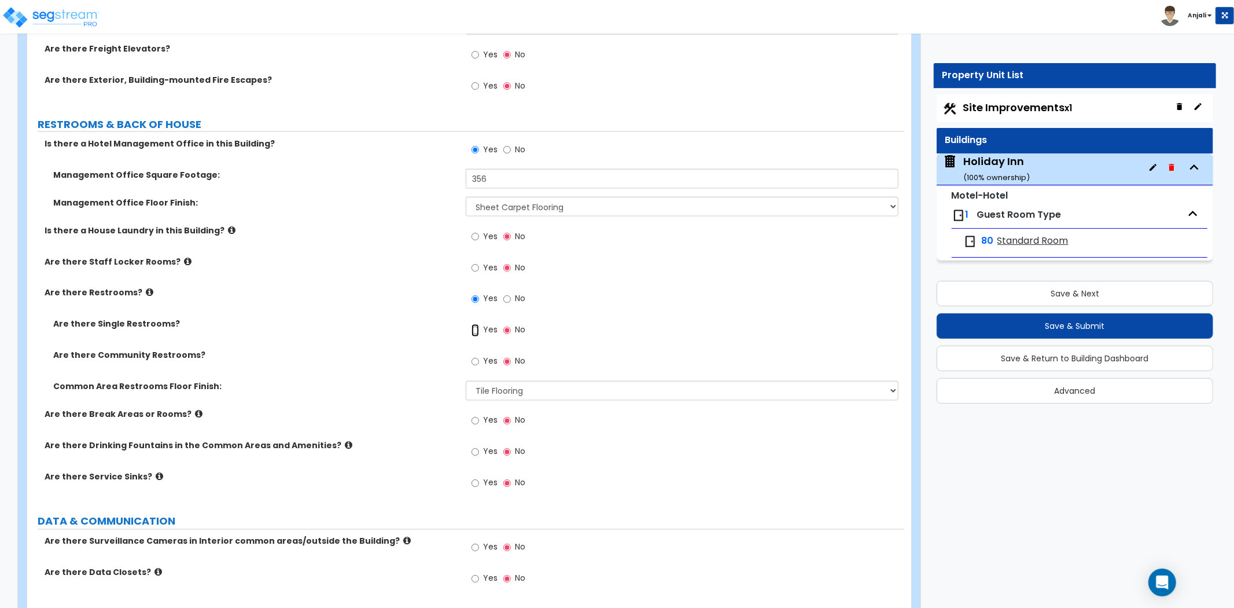
click at [477, 324] on input "Yes" at bounding box center [476, 330] width 8 height 13
radio input "true"
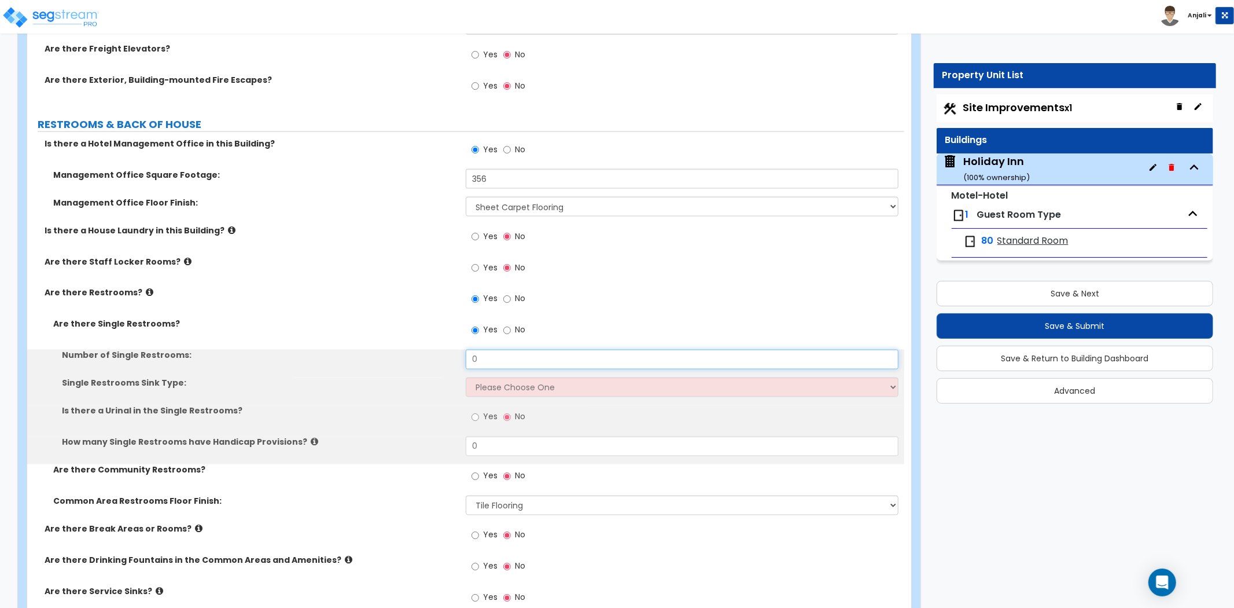
click at [516, 349] on input "0" at bounding box center [682, 359] width 433 height 20
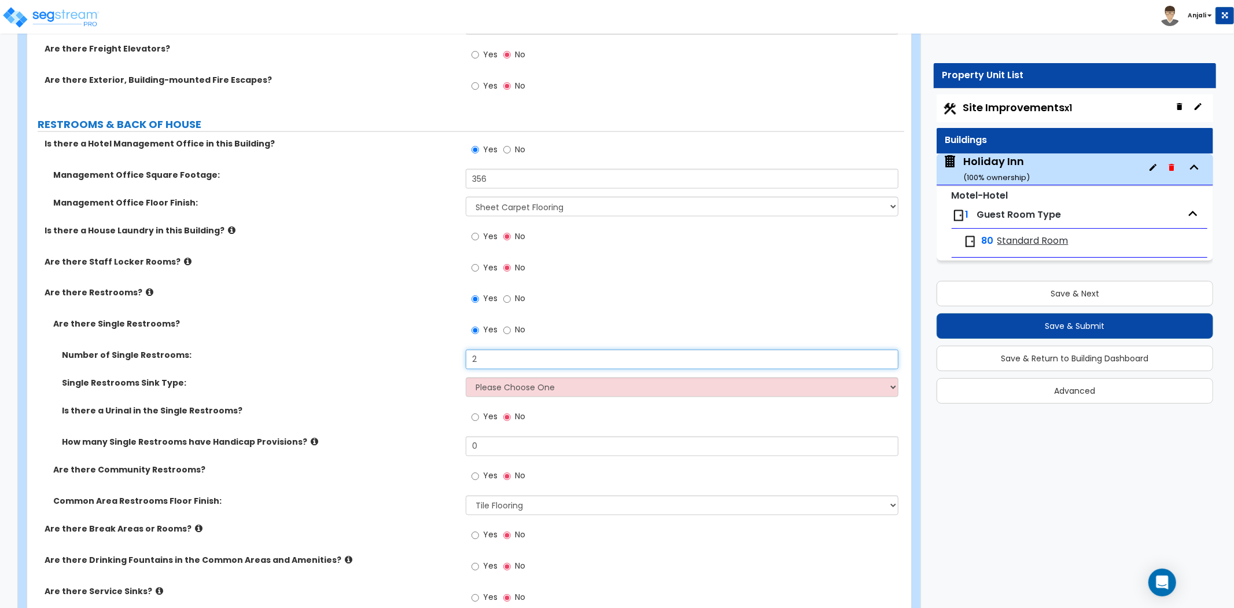
type input "2"
click at [527, 377] on select "Please Choose One Wall-mounted Vanity-mounted" at bounding box center [682, 387] width 433 height 20
select select "1"
click at [466, 377] on select "Please Choose One Wall-mounted Vanity-mounted" at bounding box center [682, 387] width 433 height 20
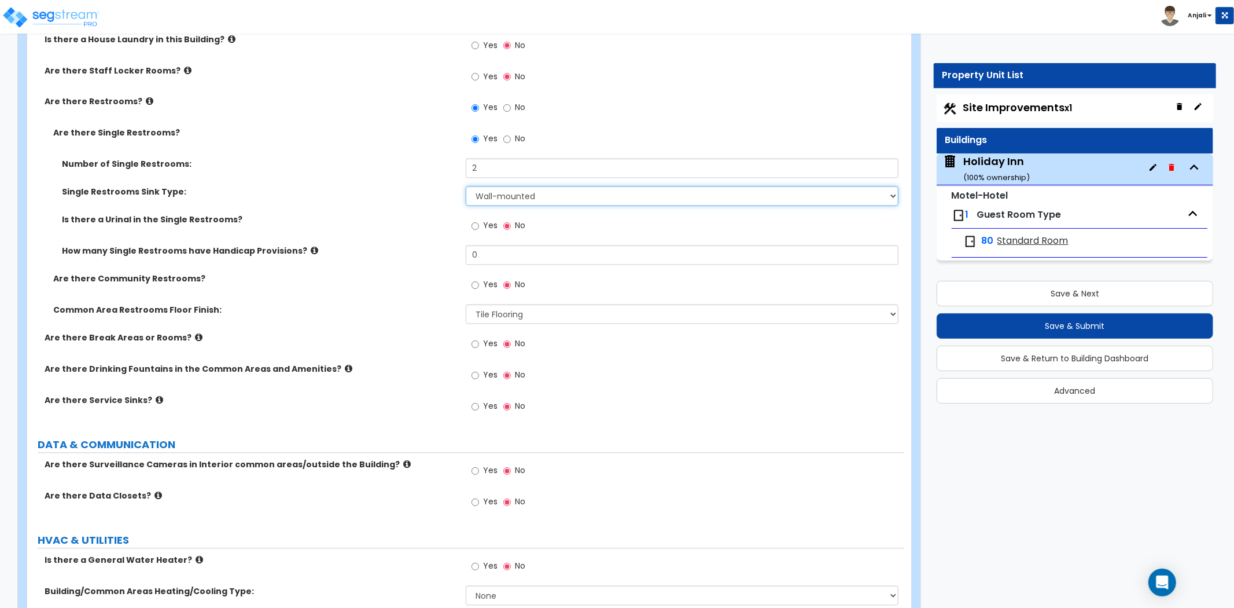
scroll to position [5465, 0]
click at [474, 367] on input "Yes" at bounding box center [476, 373] width 8 height 13
radio input "true"
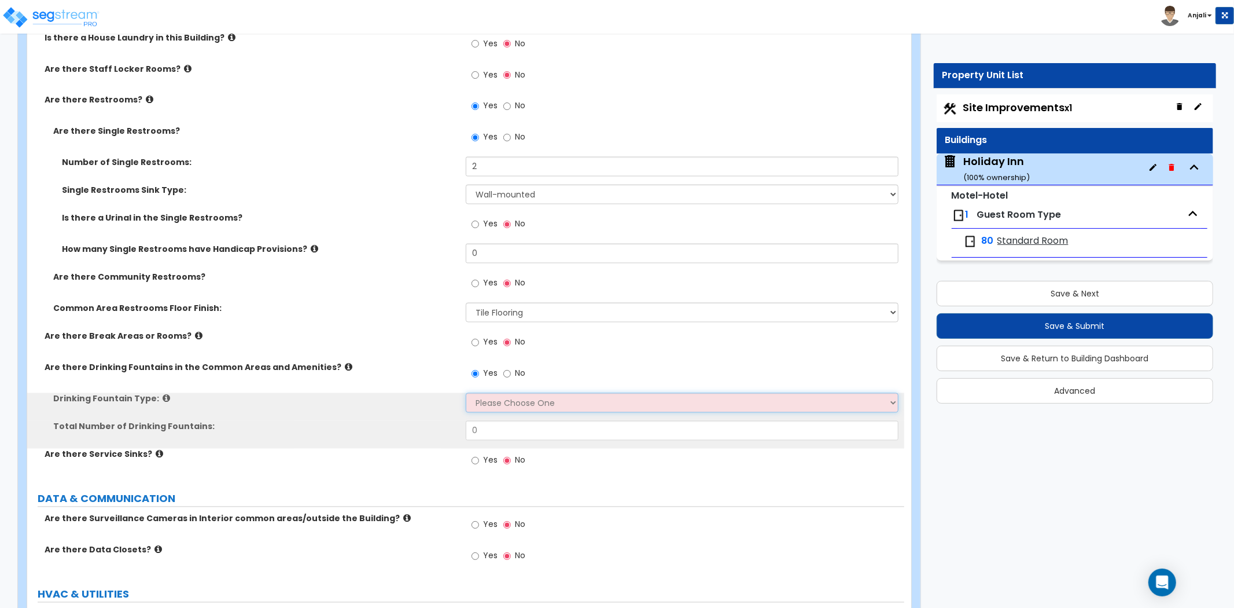
drag, startPoint x: 511, startPoint y: 375, endPoint x: 511, endPoint y: 385, distance: 9.8
click at [511, 393] on select "Please Choose One Wall-mounted Floor-mounted" at bounding box center [682, 403] width 433 height 20
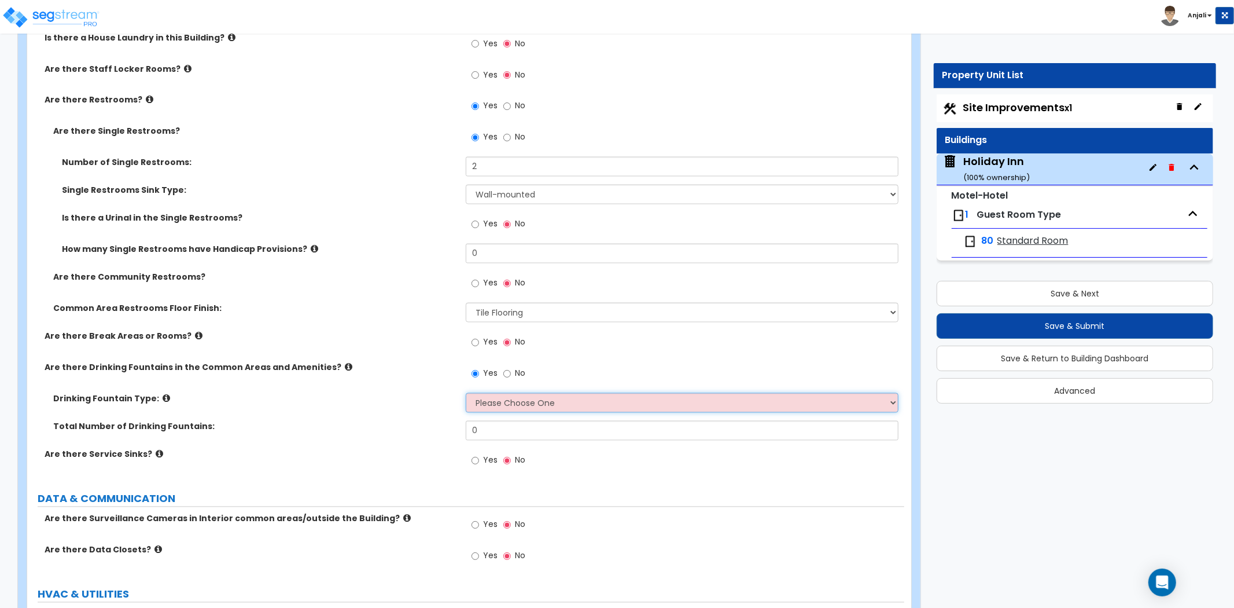
select select "1"
click at [466, 393] on select "Please Choose One Wall-mounted Floor-mounted" at bounding box center [682, 403] width 433 height 20
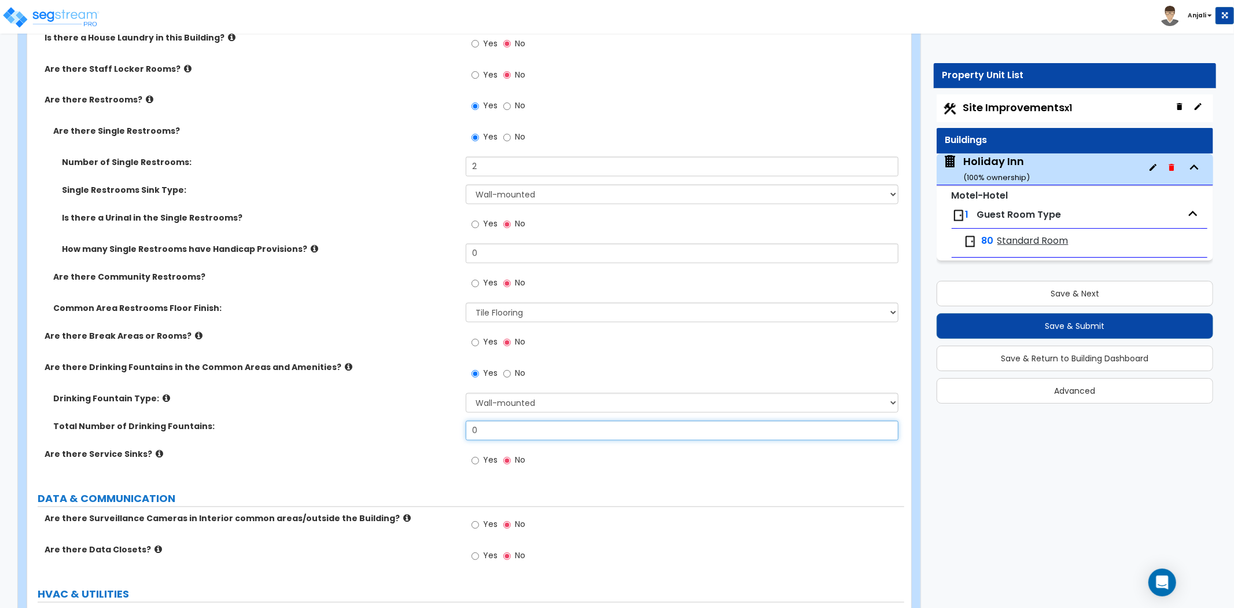
click at [501, 421] on input "0" at bounding box center [682, 431] width 433 height 20
type input "1"
click at [477, 454] on input "Yes" at bounding box center [476, 460] width 8 height 13
radio input "true"
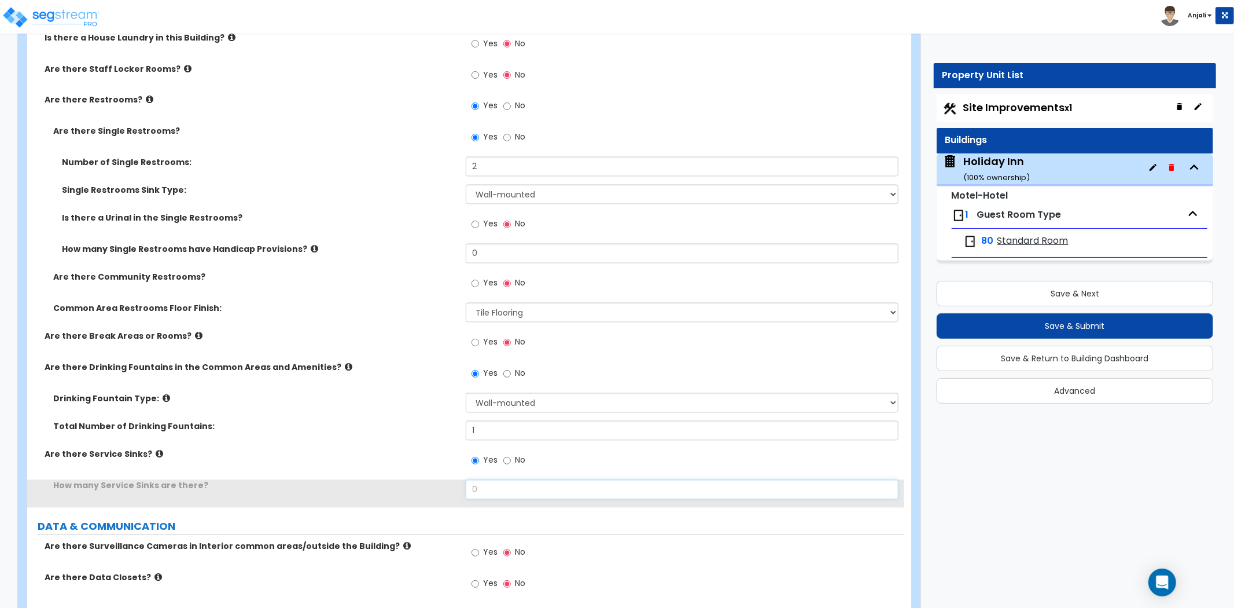
click at [496, 480] on input "0" at bounding box center [682, 490] width 433 height 20
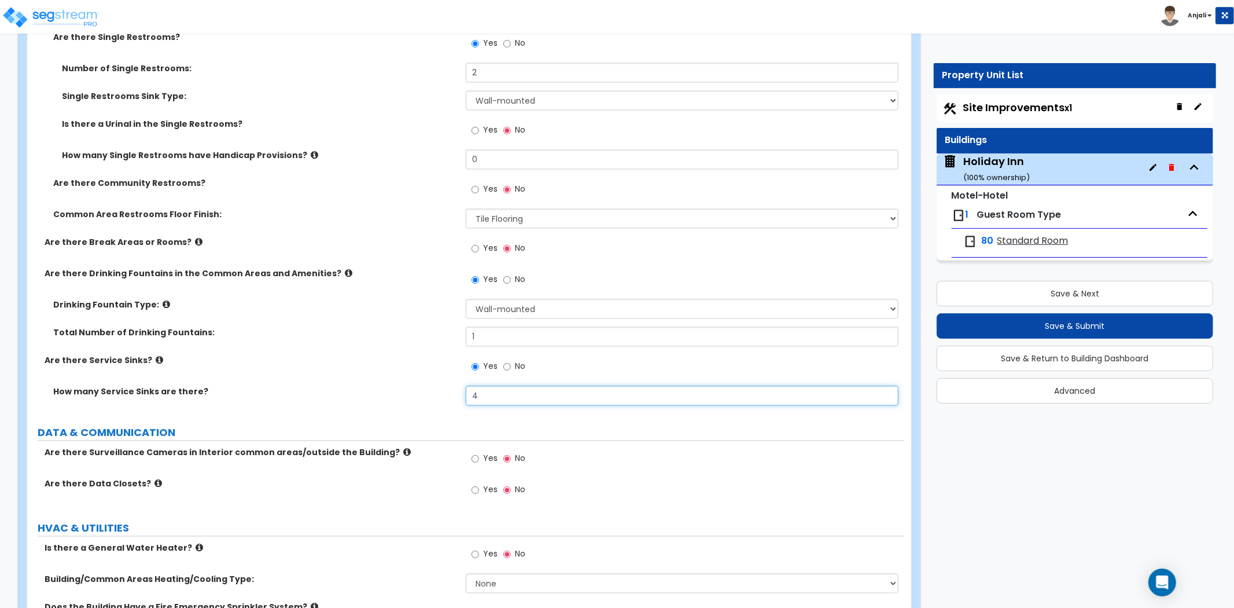
scroll to position [5593, 0]
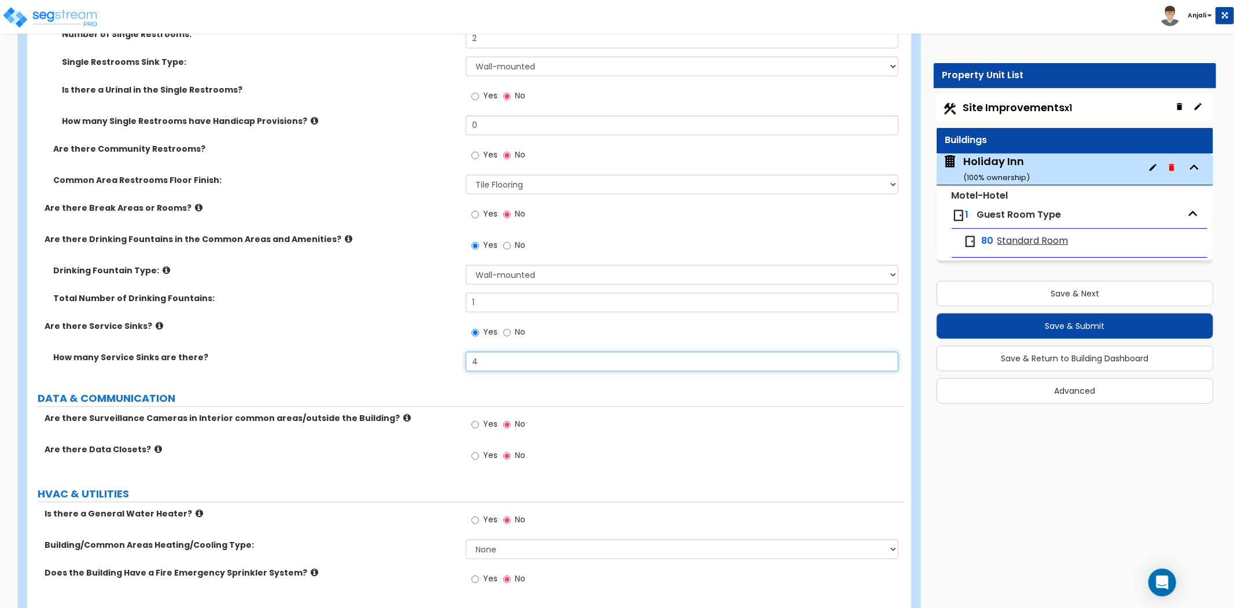
type input "4"
click at [475, 418] on input "Yes" at bounding box center [476, 424] width 8 height 13
radio input "true"
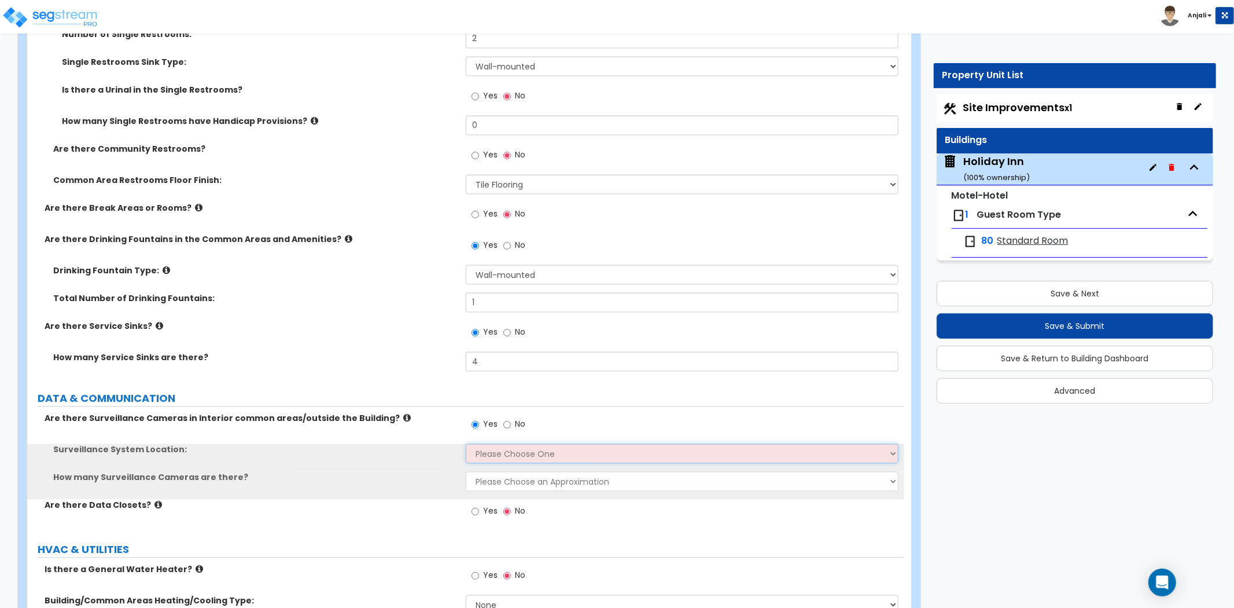
click at [529, 443] on select "Please Choose One Inside the Building Outside the Building Both Inside & Outside" at bounding box center [682, 453] width 433 height 20
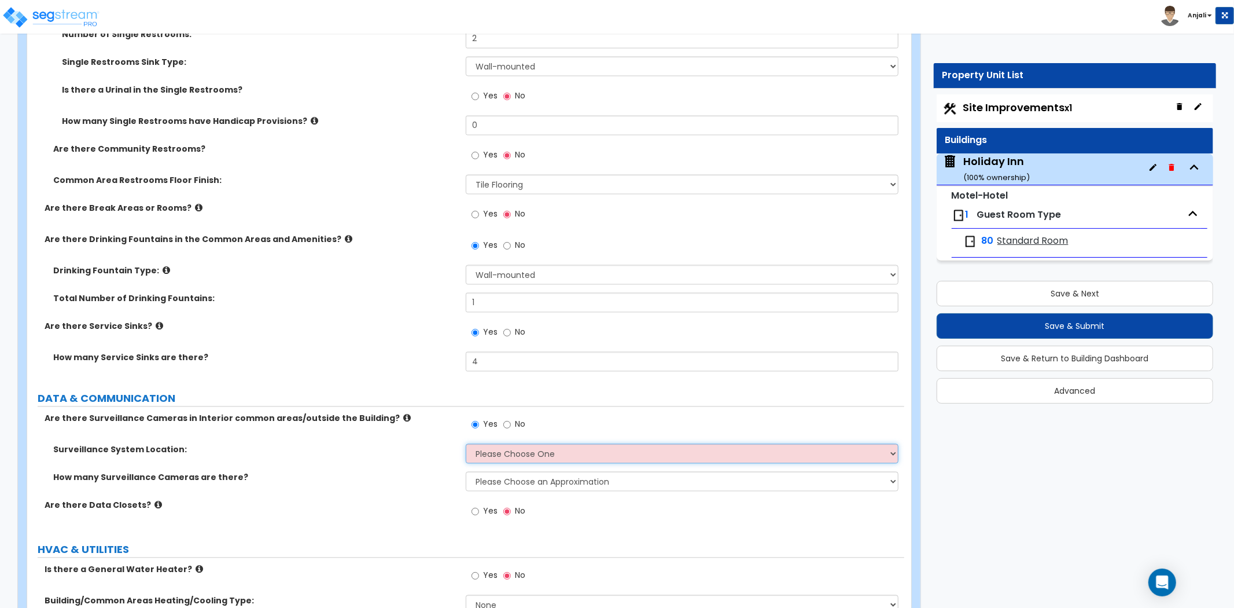
select select "3"
click at [466, 443] on select "Please Choose One Inside the Building Outside the Building Both Inside & Outside" at bounding box center [682, 453] width 433 height 20
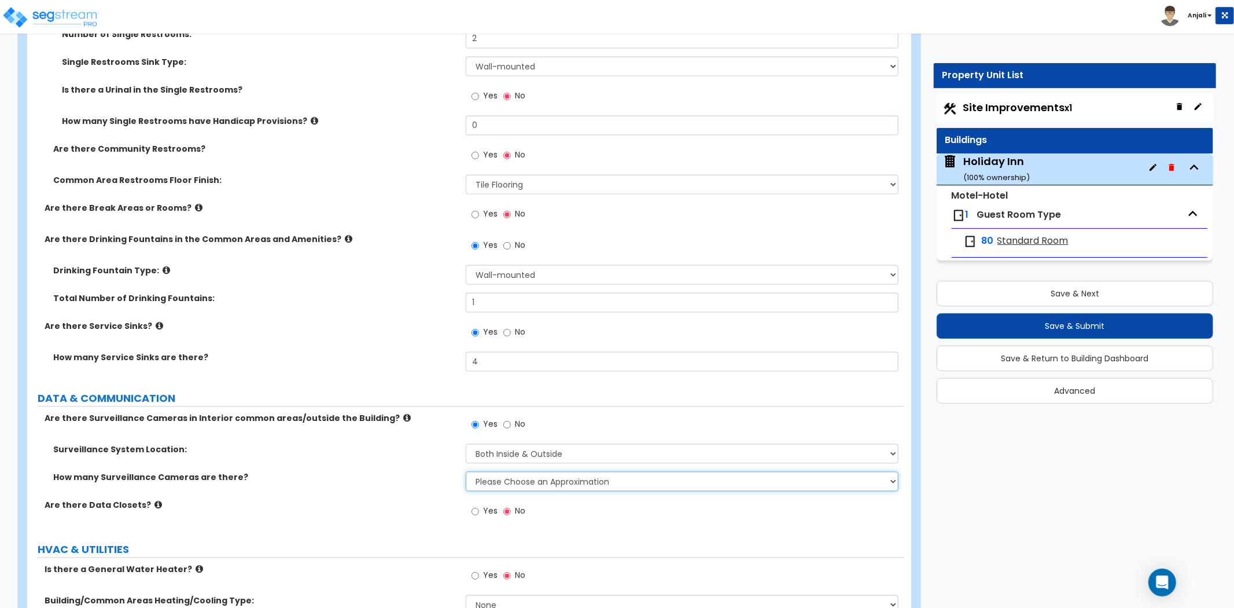
click at [509, 471] on select "Please Choose an Approximation Barely Noticed Any Noticed a Couple Frequently S…" at bounding box center [682, 481] width 433 height 20
select select "3"
click at [466, 471] on select "Please Choose an Approximation Barely Noticed Any Noticed a Couple Frequently S…" at bounding box center [682, 481] width 433 height 20
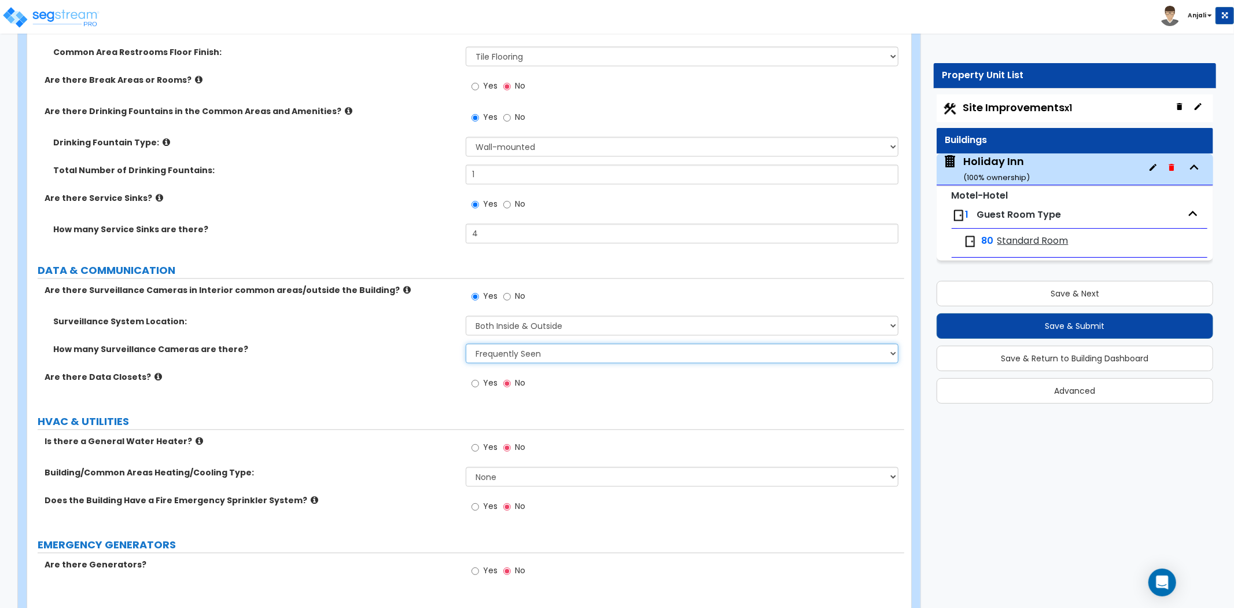
scroll to position [5722, 0]
drag, startPoint x: 479, startPoint y: 357, endPoint x: 485, endPoint y: 363, distance: 8.6
click at [479, 374] on label "Yes" at bounding box center [485, 384] width 26 height 20
click at [479, 376] on input "Yes" at bounding box center [476, 382] width 8 height 13
radio input "true"
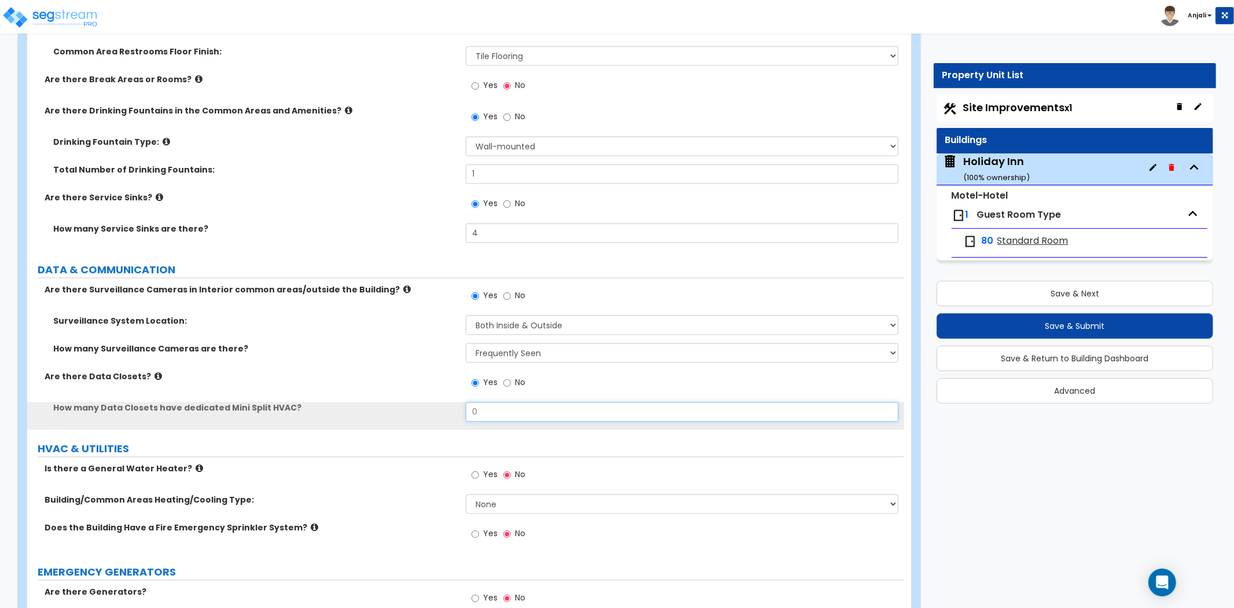
click at [505, 402] on input "0" at bounding box center [682, 412] width 433 height 20
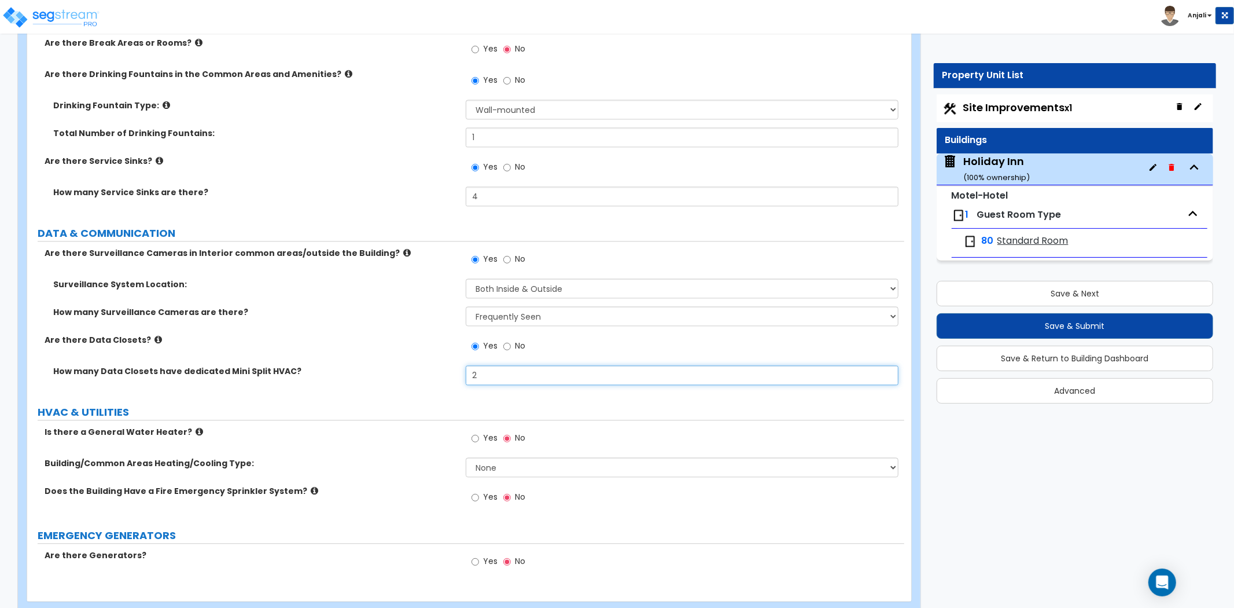
type input "2"
click at [472, 432] on input "Yes" at bounding box center [476, 438] width 8 height 13
radio input "true"
click at [506, 457] on select "None Split Systems Packaged Rooftop Units" at bounding box center [682, 467] width 433 height 20
select select "1"
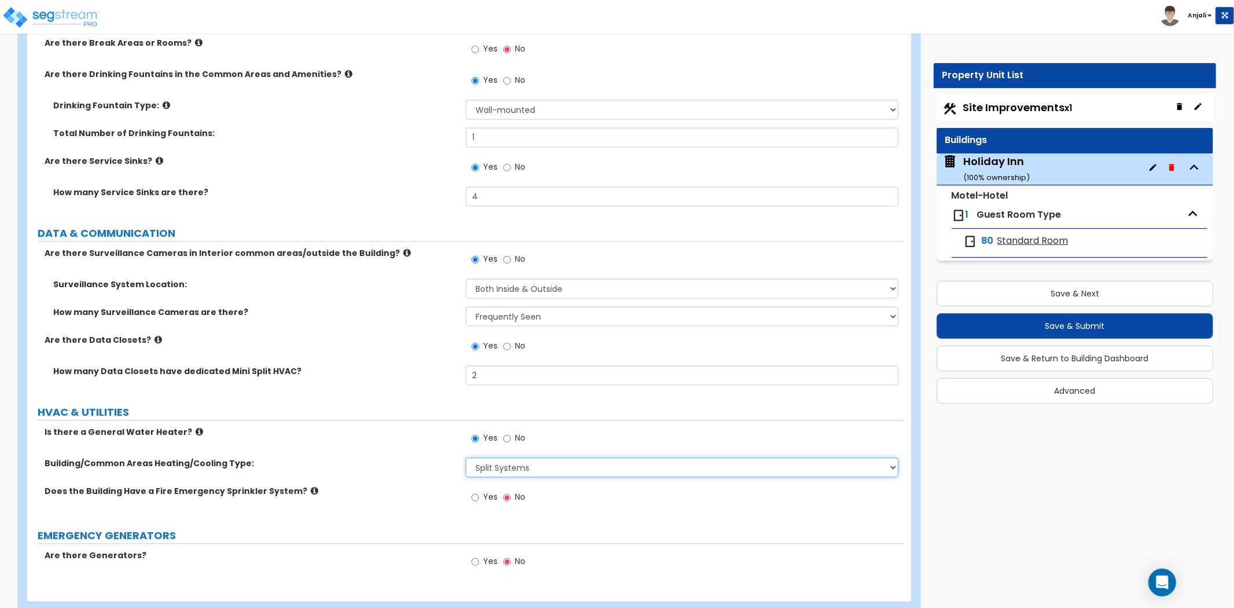
click at [466, 457] on select "None Split Systems Packaged Rooftop Units" at bounding box center [682, 467] width 433 height 20
click at [476, 491] on input "Yes" at bounding box center [476, 497] width 8 height 13
radio input "true"
click at [617, 457] on select "None Split Systems Packaged Rooftop Units" at bounding box center [682, 467] width 433 height 20
select select "2"
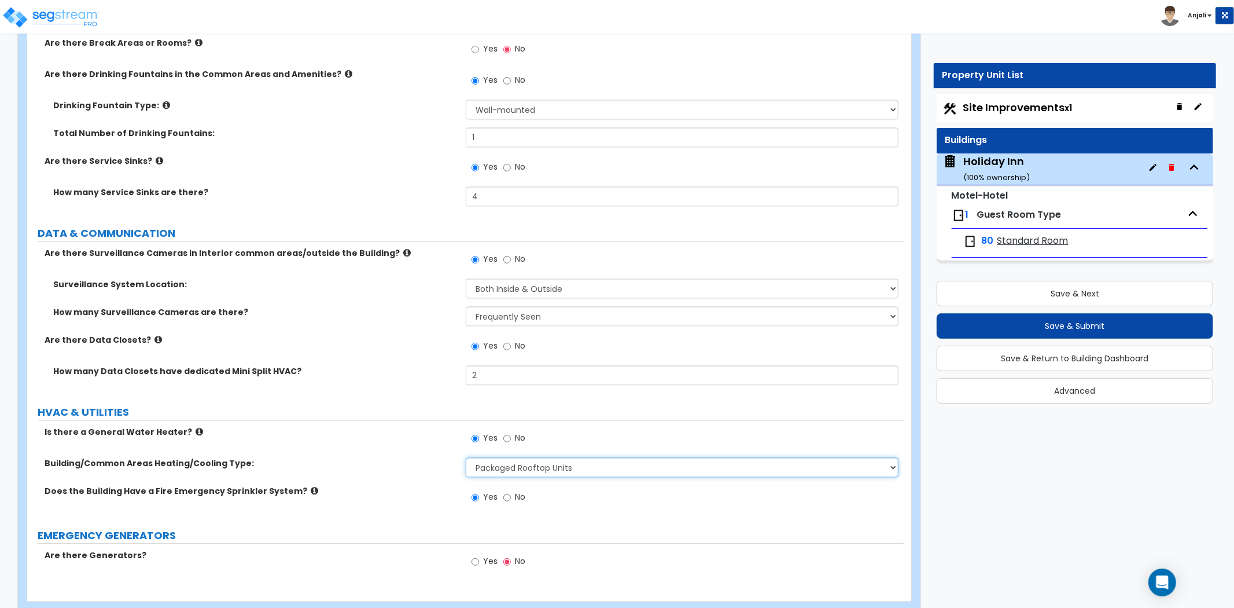
click at [466, 457] on select "None Split Systems Packaged Rooftop Units" at bounding box center [682, 467] width 433 height 20
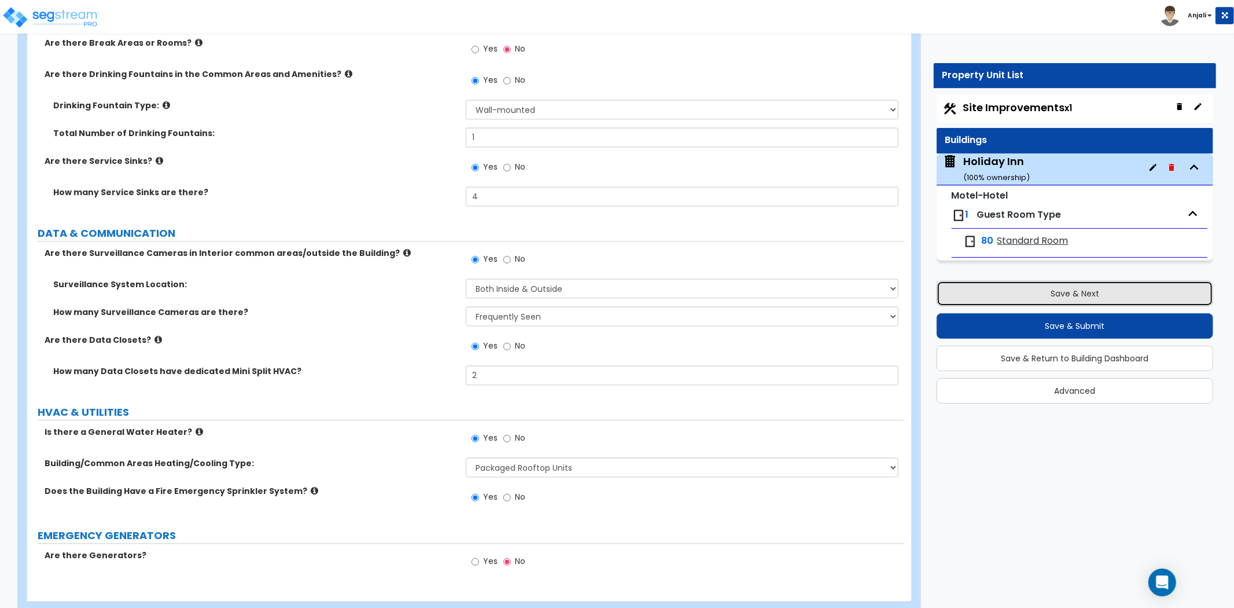
click at [969, 296] on button "Save & Next" at bounding box center [1075, 293] width 277 height 25
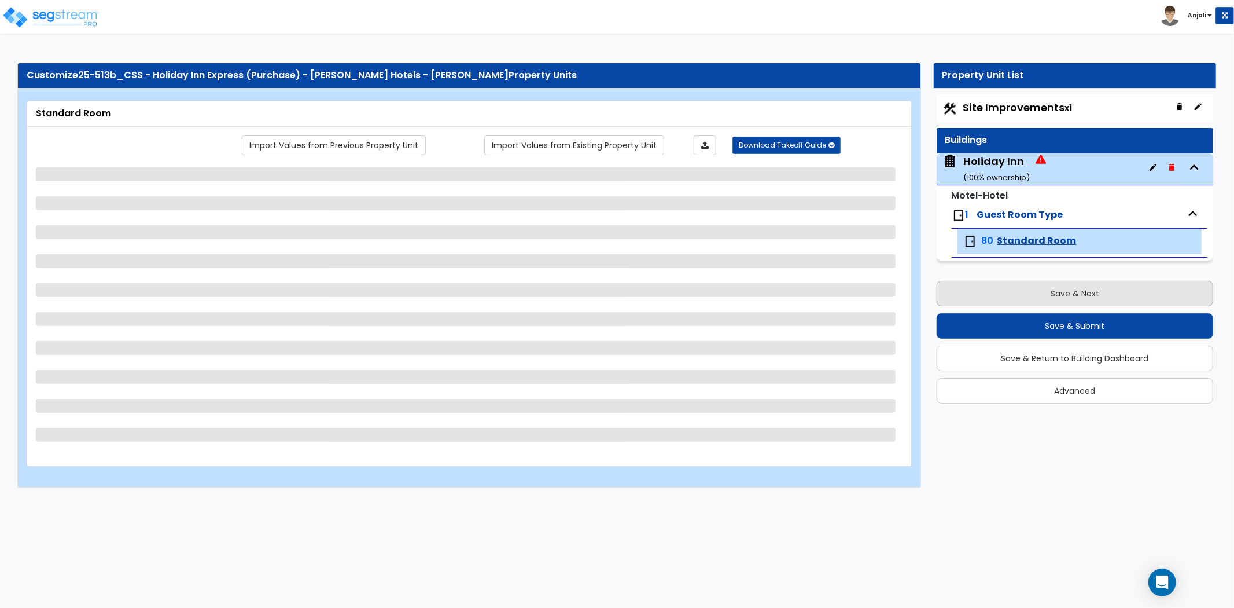
scroll to position [0, 0]
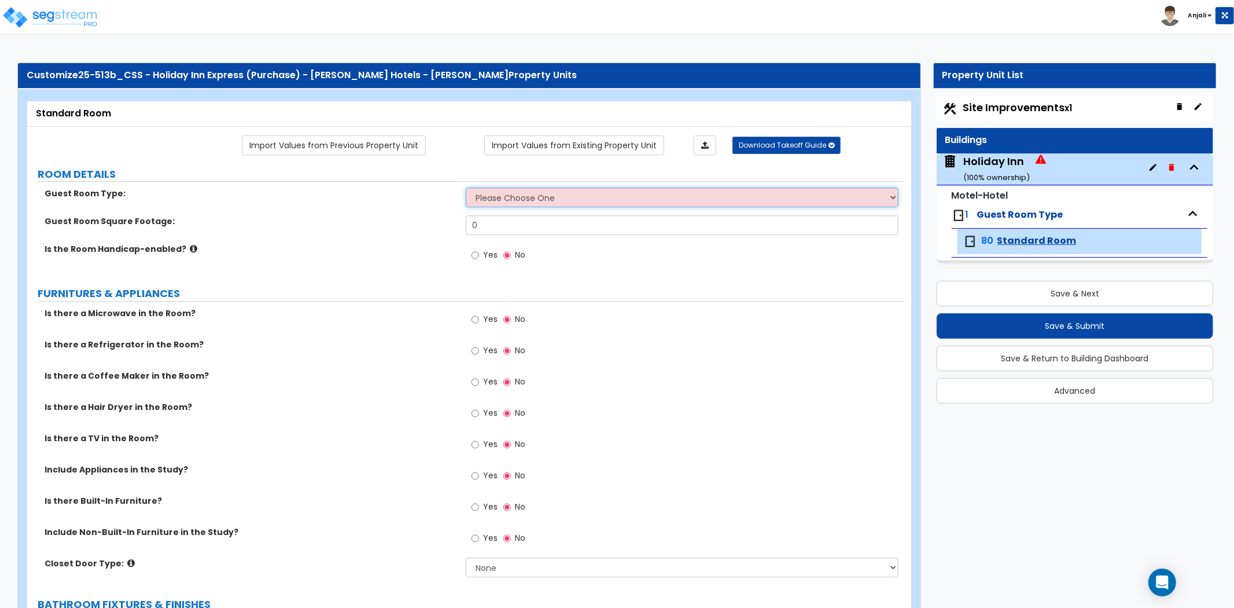
click at [586, 205] on select "Please Choose One Standard Room Suite Room Extended Stay Room" at bounding box center [682, 197] width 433 height 20
select select "1"
click at [466, 188] on select "Please Choose One Standard Room Suite Room Extended Stay Room" at bounding box center [682, 197] width 433 height 20
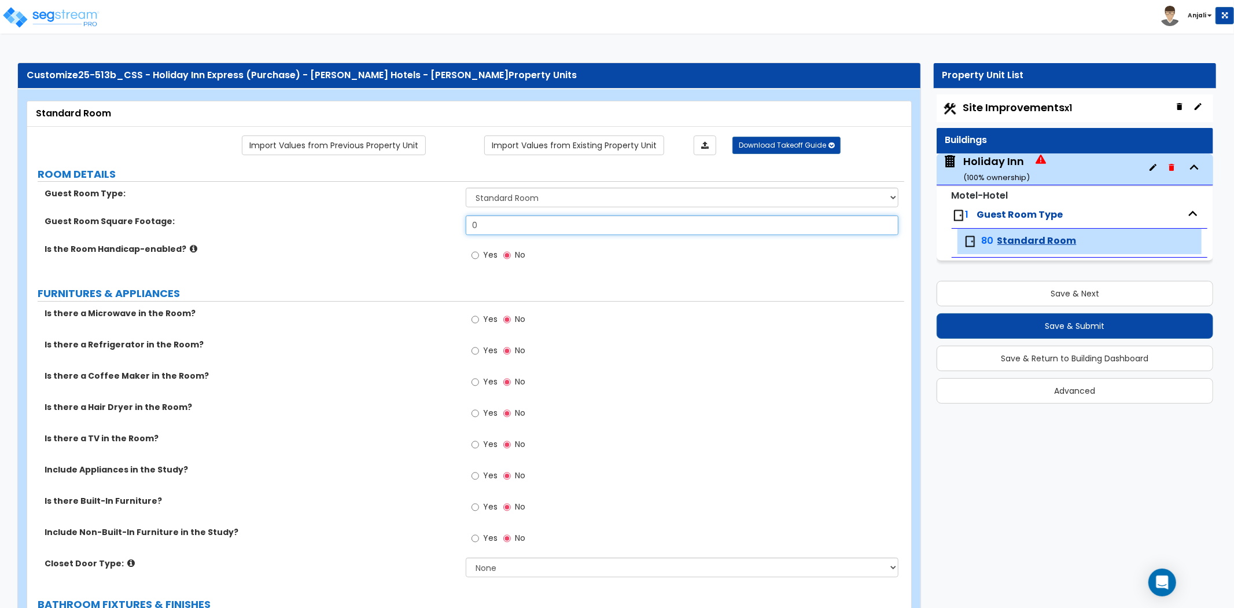
click at [534, 223] on input "0" at bounding box center [682, 225] width 433 height 20
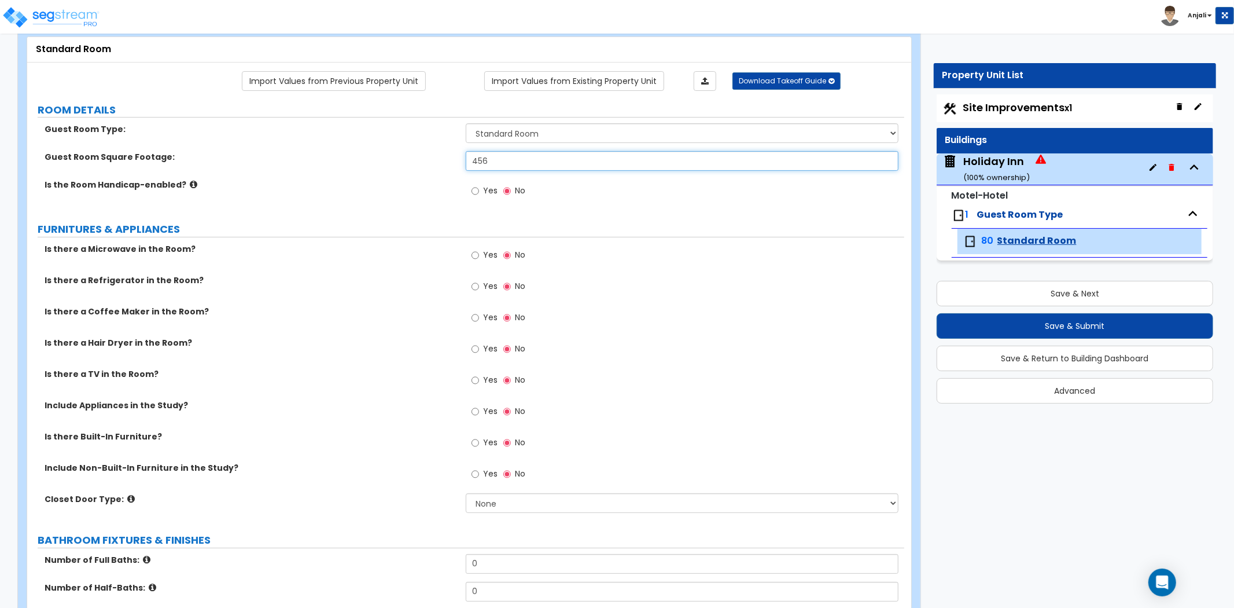
type input "456"
click at [481, 255] on label "Yes" at bounding box center [485, 256] width 26 height 20
click at [479, 255] on input "Yes" at bounding box center [476, 255] width 8 height 13
radio input "true"
click at [473, 285] on input "Yes" at bounding box center [476, 286] width 8 height 13
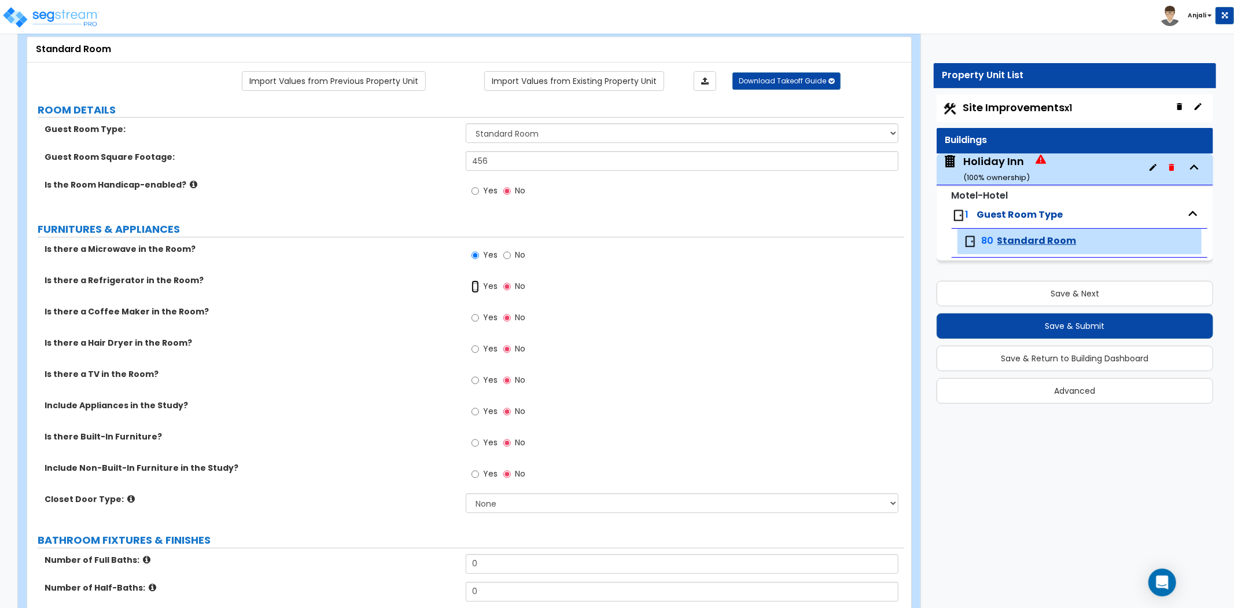
radio input "true"
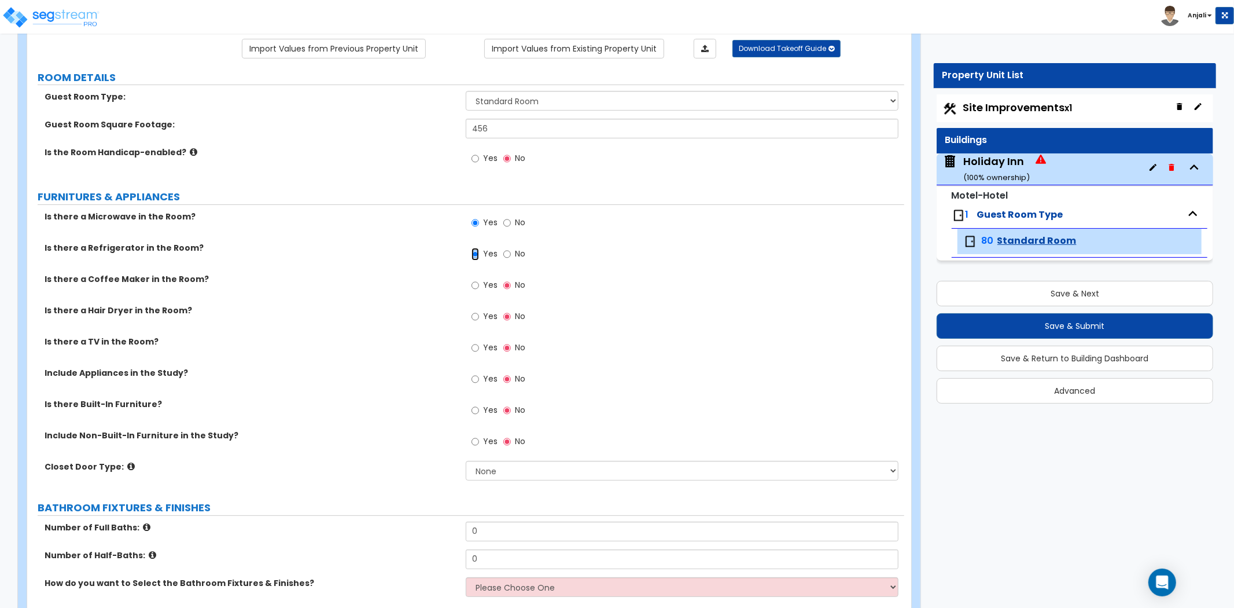
scroll to position [128, 0]
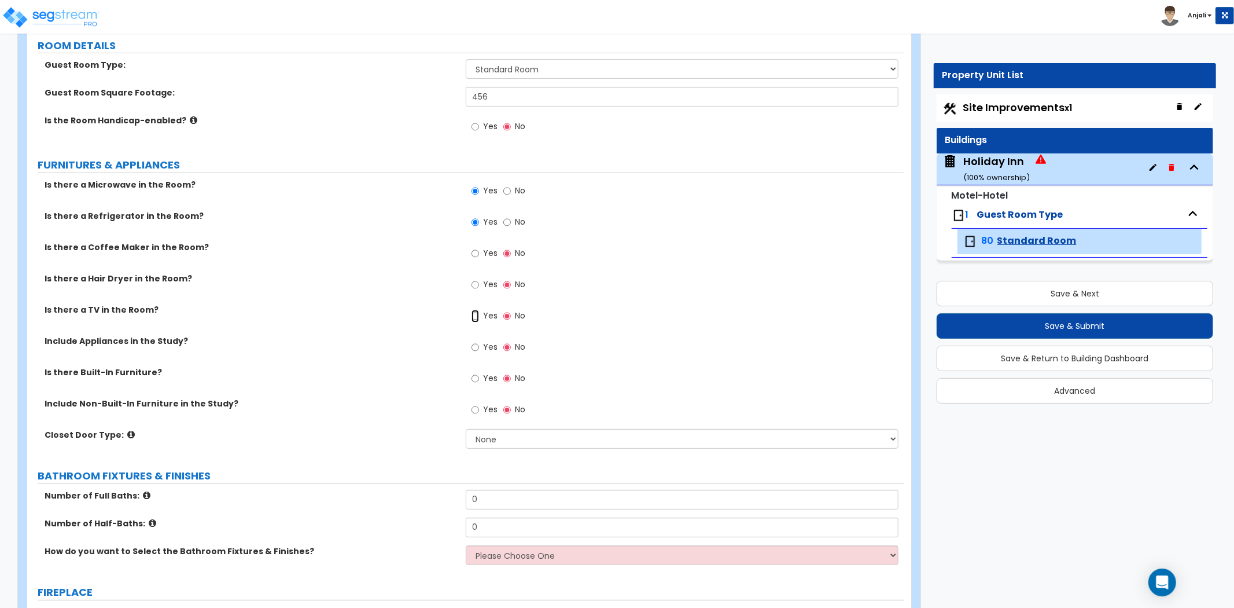
click at [477, 313] on input "Yes" at bounding box center [476, 316] width 8 height 13
radio input "true"
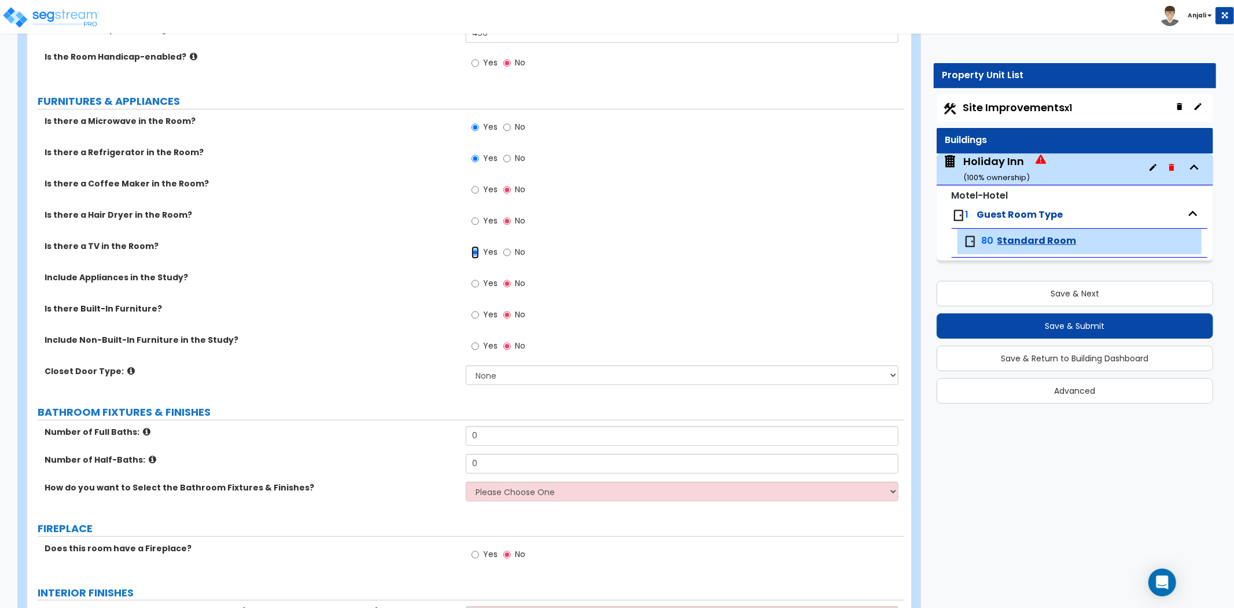
scroll to position [193, 0]
click at [479, 281] on input "Yes" at bounding box center [476, 283] width 8 height 13
radio input "true"
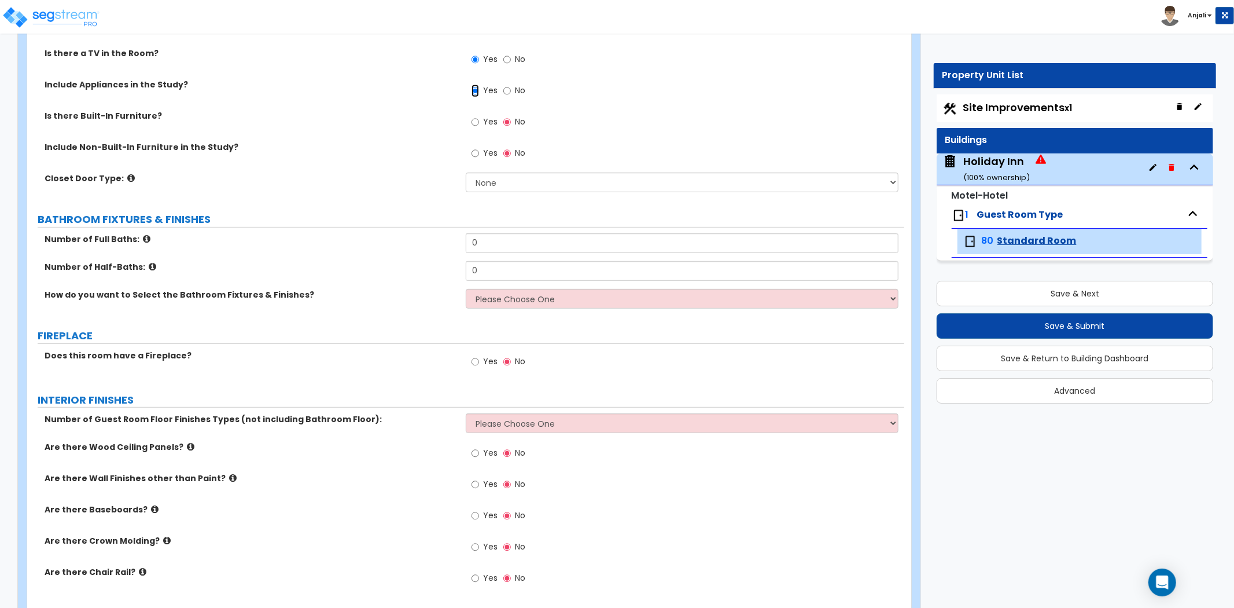
scroll to position [385, 0]
click at [490, 237] on input "0" at bounding box center [682, 243] width 433 height 20
type input "1"
click at [504, 264] on input "0" at bounding box center [682, 270] width 433 height 20
click at [518, 298] on select "Please Choose One I want to Select Fixtures and Finishes only for one Bath and …" at bounding box center [682, 298] width 433 height 20
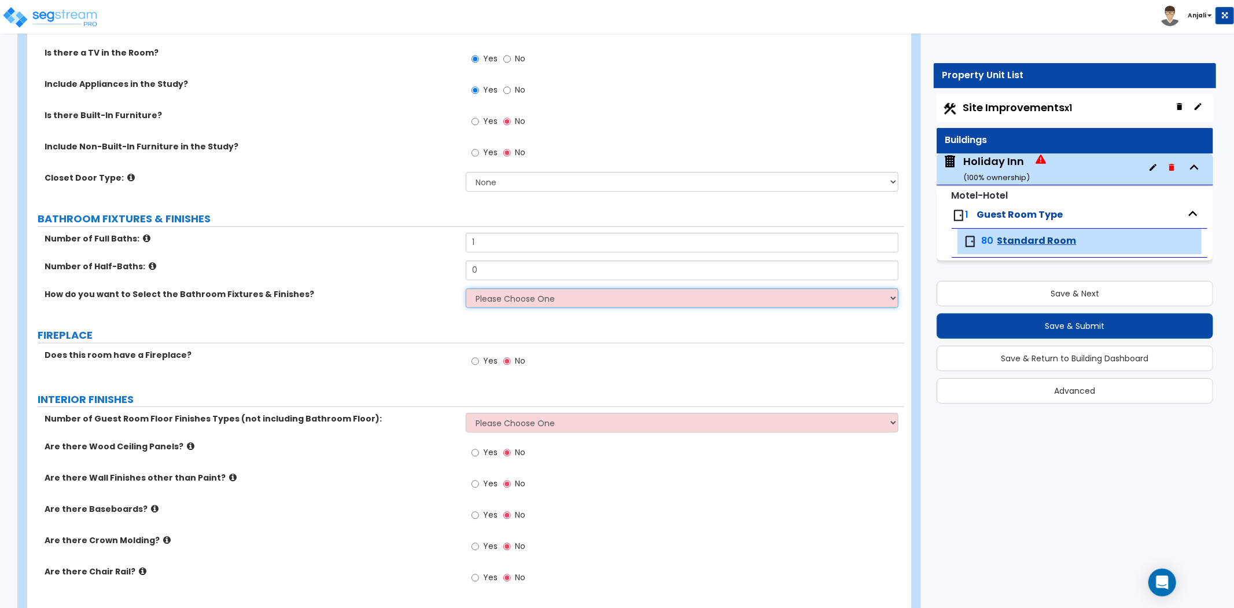
click at [466, 288] on select "Please Choose One I want to Select Fixtures and Finishes only for one Bath and …" at bounding box center [682, 298] width 433 height 20
click at [525, 299] on select "Please Choose One I want to Select Fixtures and Finishes only for one Bath and …" at bounding box center [682, 298] width 433 height 20
click at [466, 288] on select "Please Choose One I want to Select Fixtures and Finishes only for one Bath and …" at bounding box center [682, 298] width 433 height 20
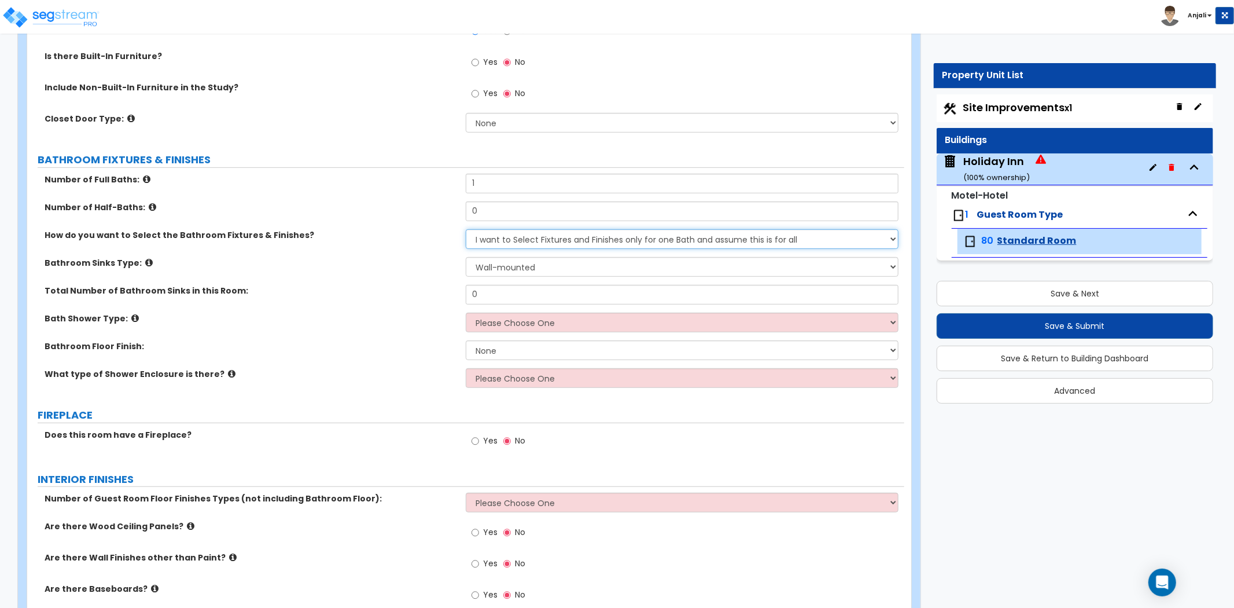
scroll to position [450, 0]
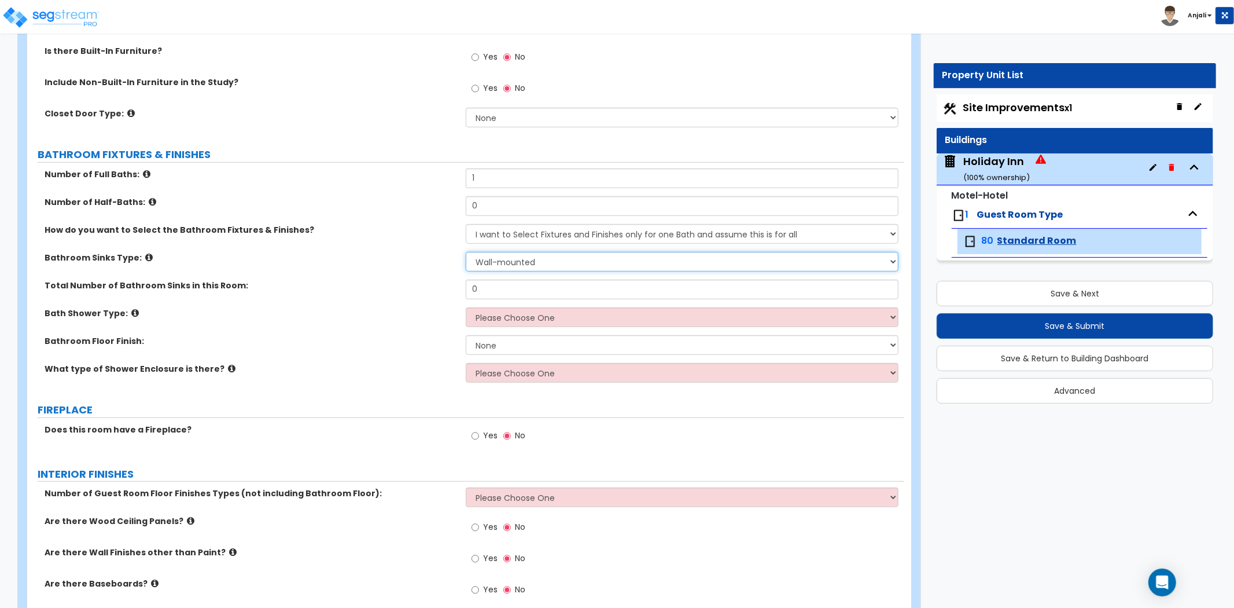
click at [535, 259] on select "Wall-mounted Pedestal-mounted Vanity-mounted" at bounding box center [682, 262] width 433 height 20
click at [466, 252] on select "Wall-mounted Pedestal-mounted Vanity-mounted" at bounding box center [682, 262] width 433 height 20
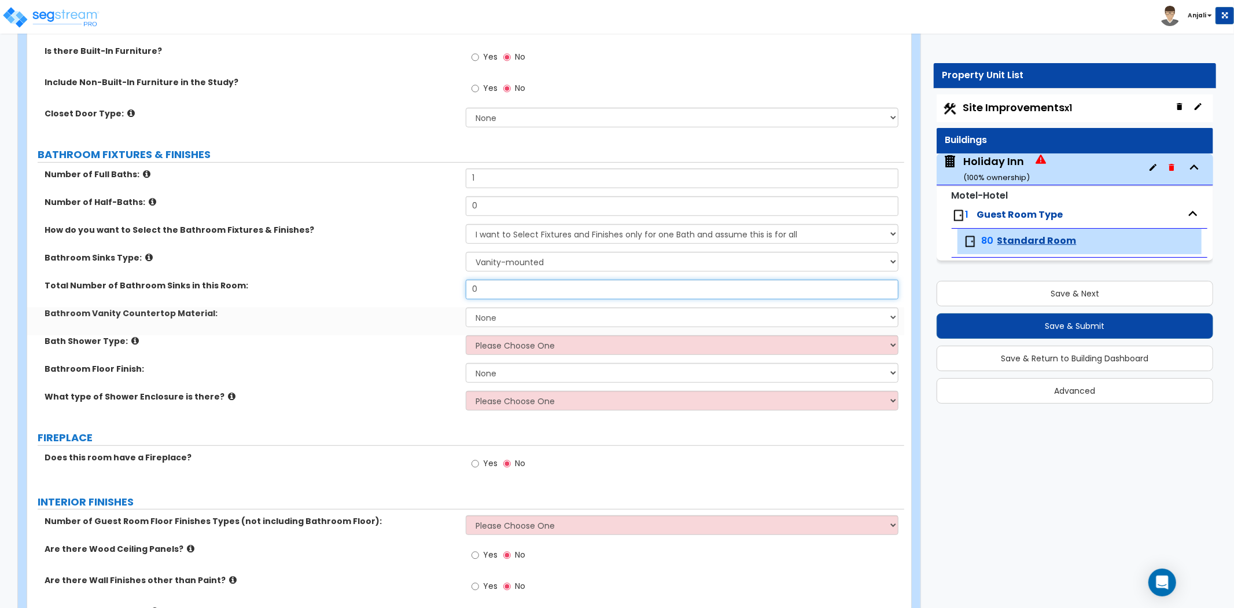
click at [507, 290] on input "0" at bounding box center [682, 289] width 433 height 20
click at [518, 321] on select "None Plastic Laminate Solid Surface Stone Quartz Marble Tile Wood Stainless Ste…" at bounding box center [682, 317] width 433 height 20
click at [466, 307] on select "None Plastic Laminate Solid Surface Stone Quartz Marble Tile Wood Stainless Ste…" at bounding box center [682, 317] width 433 height 20
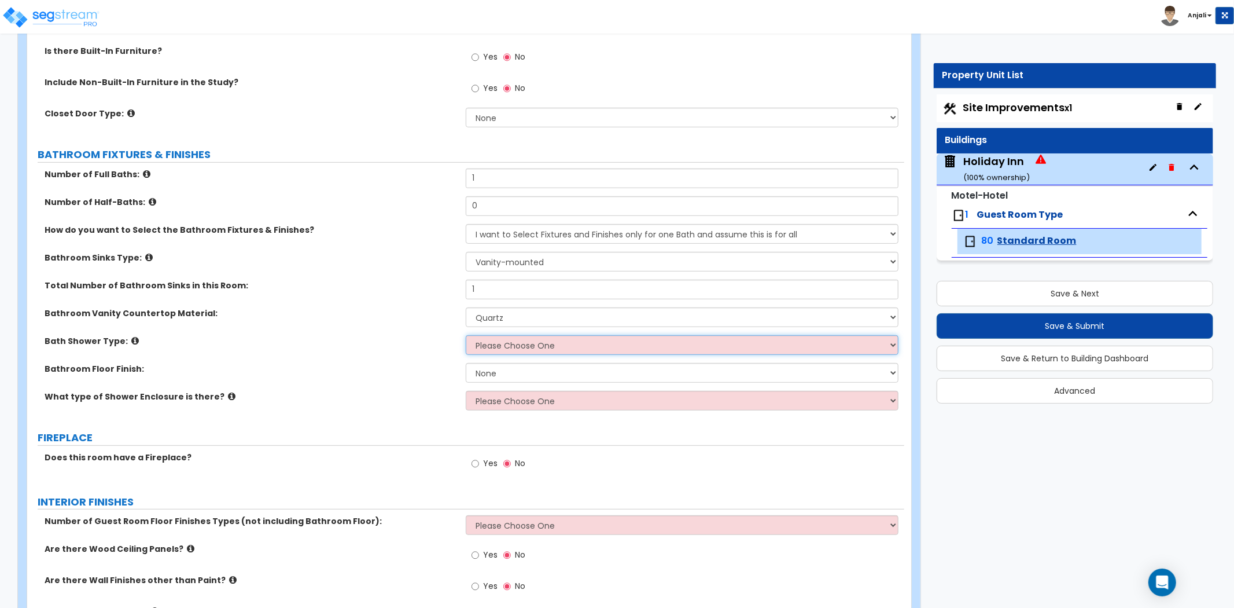
click at [525, 346] on select "Please Choose One Standalone Shower Bathtub - Shower Combination" at bounding box center [682, 345] width 433 height 20
click at [466, 335] on select "Please Choose One Standalone Shower Bathtub - Shower Combination" at bounding box center [682, 345] width 433 height 20
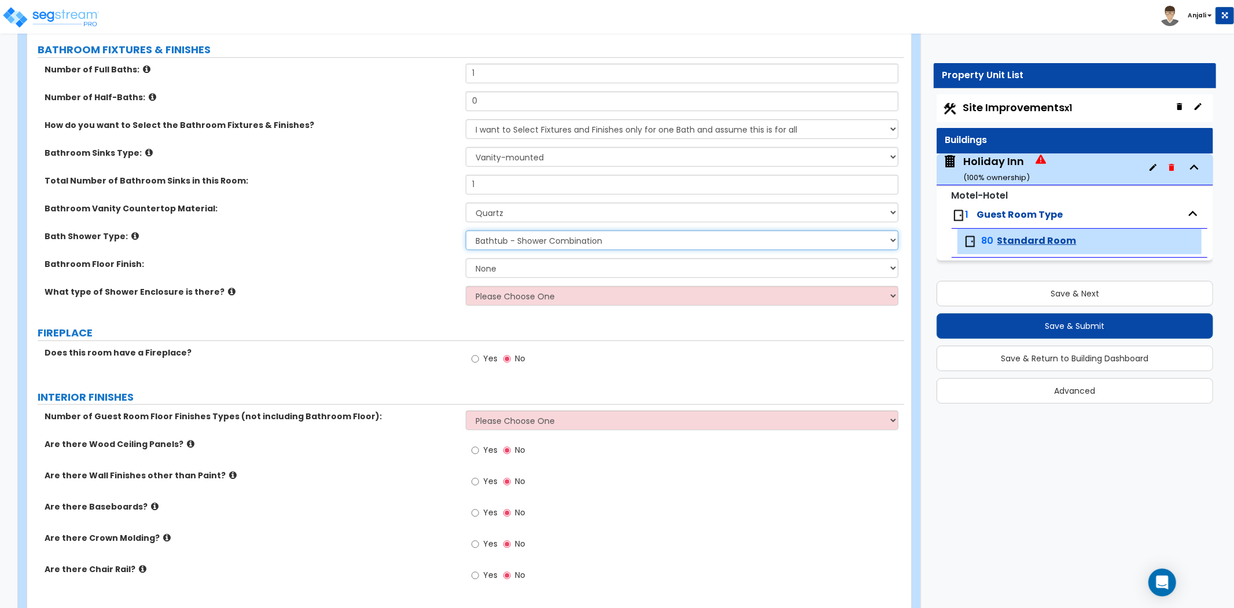
scroll to position [579, 0]
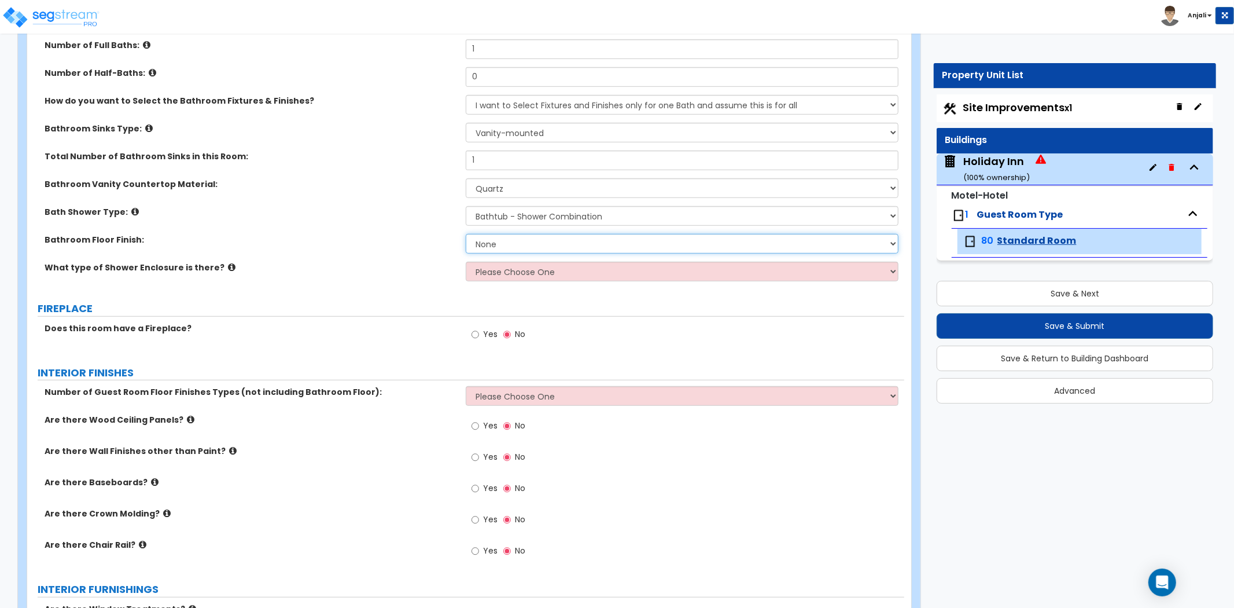
click at [529, 236] on select "None Tile Flooring Hardwood Flooring Resilient Laminate Flooring VCT Flooring S…" at bounding box center [682, 244] width 433 height 20
click at [466, 234] on select "None Tile Flooring Hardwood Flooring Resilient Laminate Flooring VCT Flooring S…" at bounding box center [682, 244] width 433 height 20
click at [532, 266] on select "Please Choose One Curtain & Rod Glass Sliding Doors Glass Hinged Doors" at bounding box center [682, 272] width 433 height 20
click at [466, 262] on select "Please Choose One Curtain & Rod Glass Sliding Doors Glass Hinged Doors" at bounding box center [682, 272] width 433 height 20
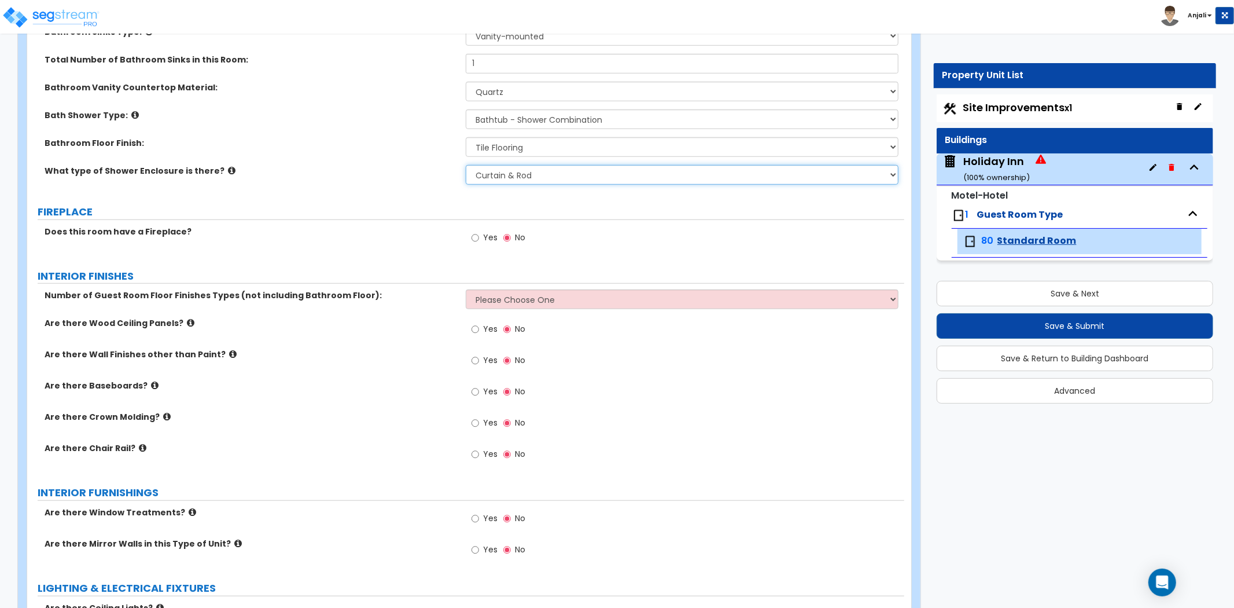
scroll to position [707, 0]
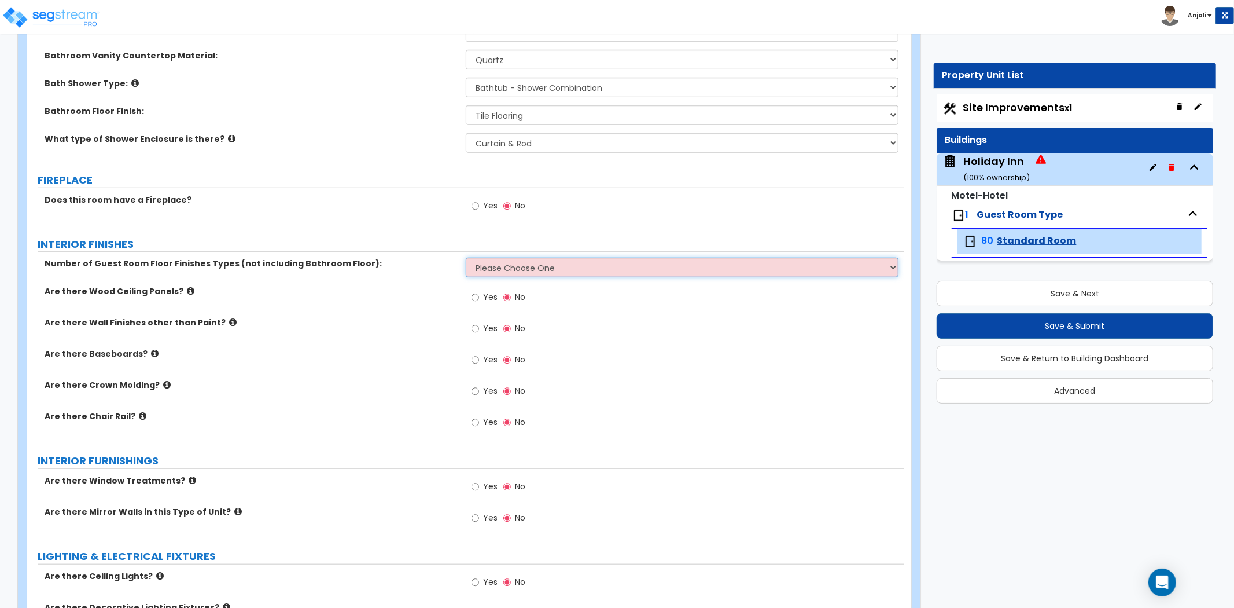
click at [495, 259] on select "Please Choose One 1 2 3" at bounding box center [682, 267] width 433 height 20
click at [466, 257] on select "Please Choose One 1 2 3" at bounding box center [682, 267] width 433 height 20
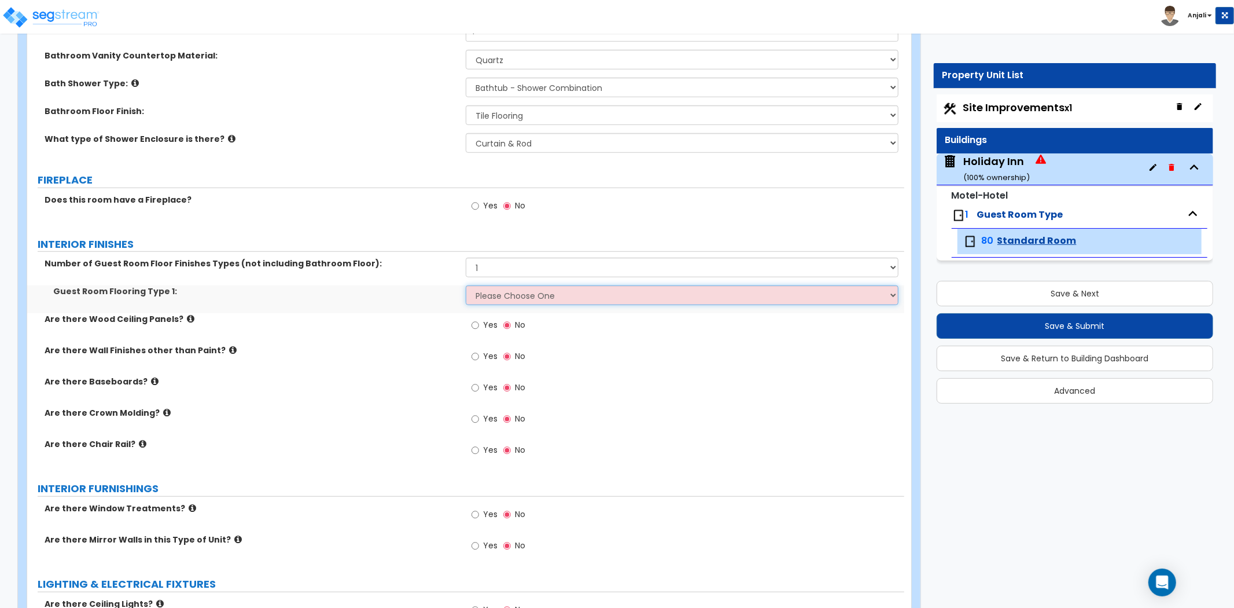
click at [496, 288] on select "Please Choose One Tile Flooring Hardwood Flooring Resilient Laminate Flooring V…" at bounding box center [682, 295] width 433 height 20
click at [466, 285] on select "Please Choose One Tile Flooring Hardwood Flooring Resilient Laminate Flooring V…" at bounding box center [682, 295] width 433 height 20
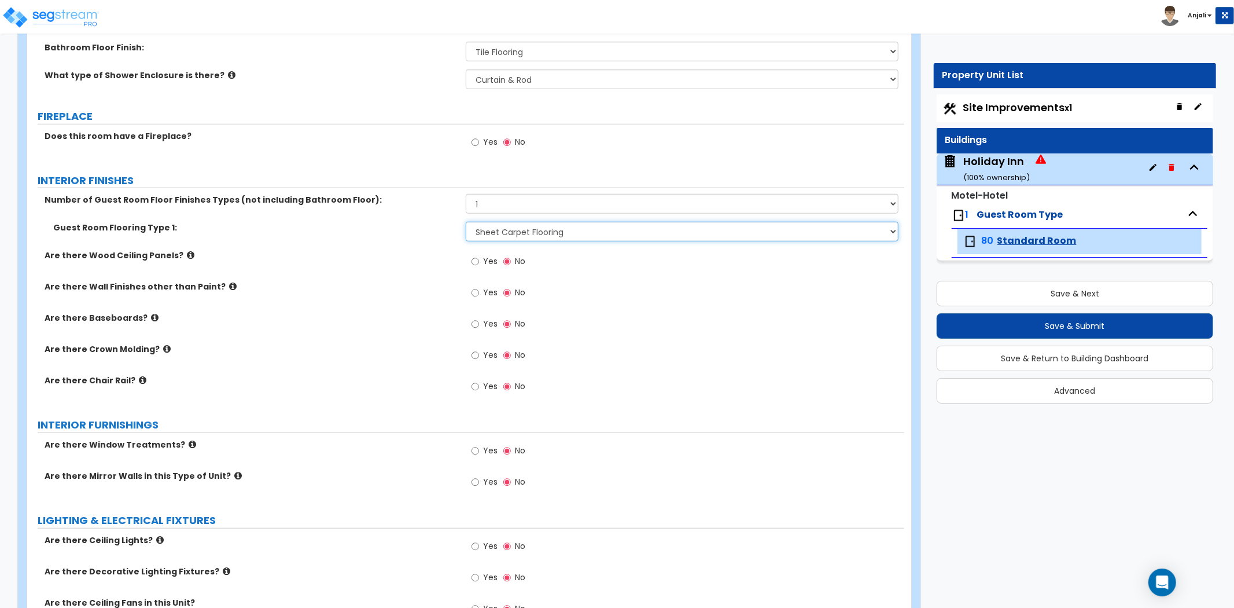
scroll to position [771, 0]
click at [475, 324] on input "Yes" at bounding box center [476, 323] width 8 height 13
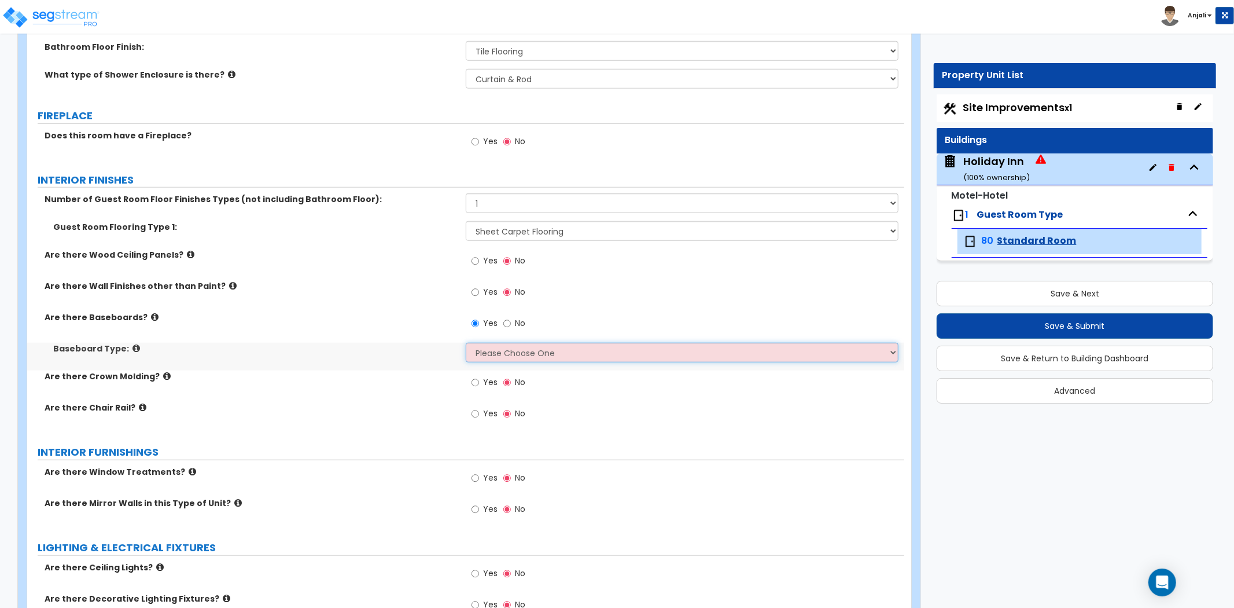
click at [494, 356] on select "Please Choose One Wood Vinyl Carpet Tile" at bounding box center [682, 353] width 433 height 20
click at [466, 343] on select "Please Choose One Wood Vinyl Carpet Tile" at bounding box center [682, 353] width 433 height 20
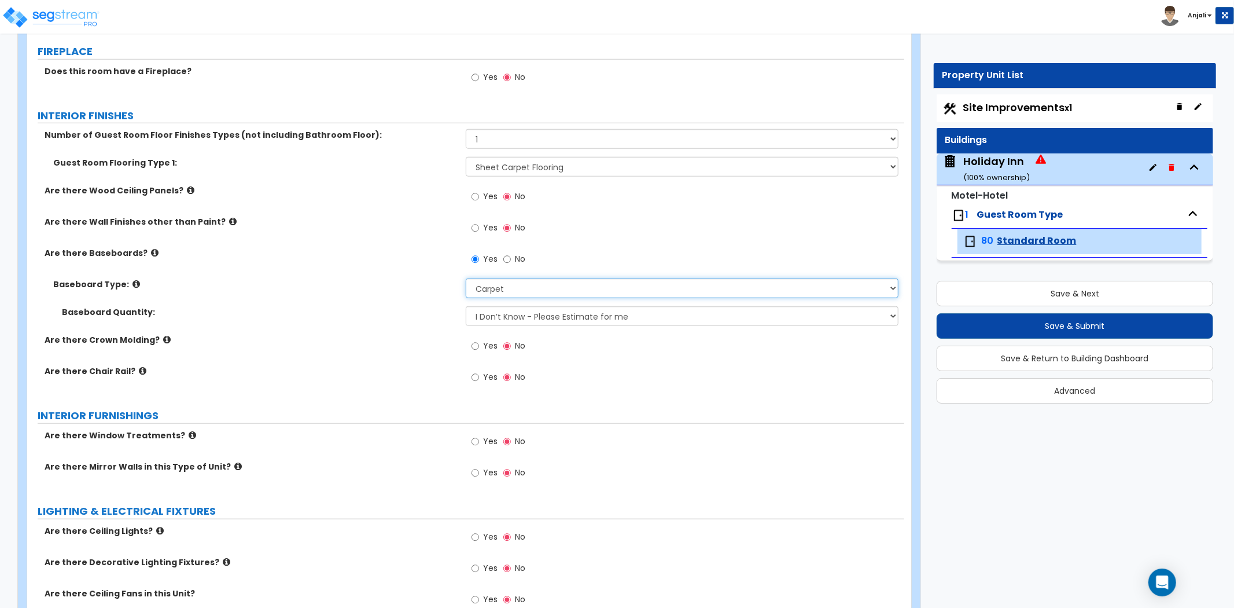
scroll to position [900, 0]
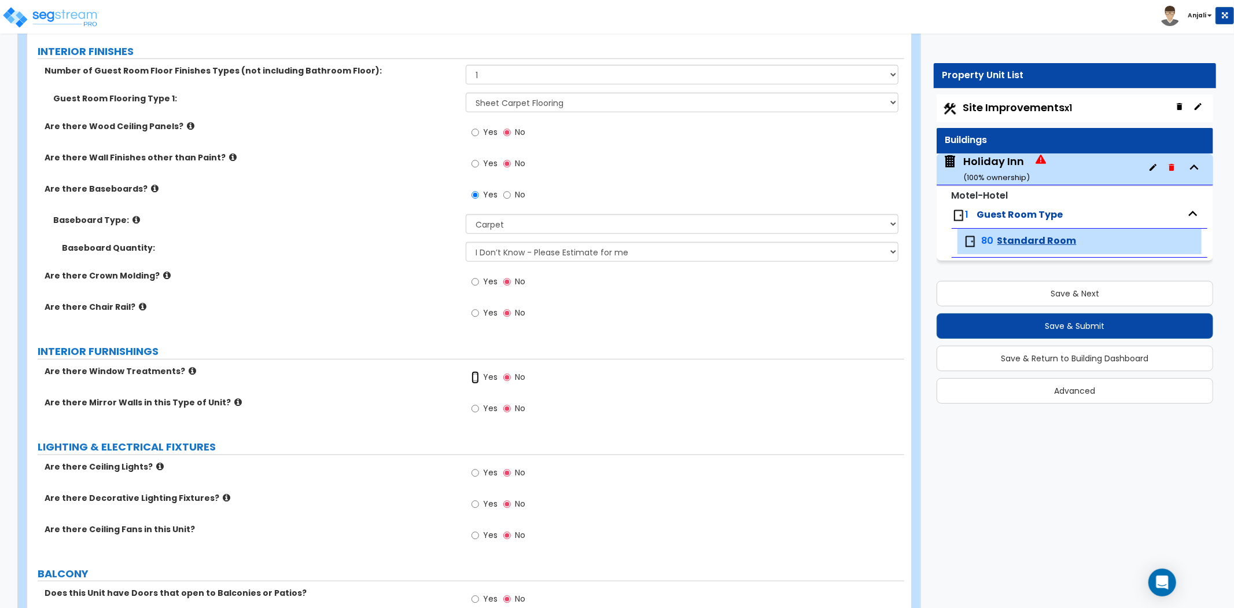
click at [475, 373] on input "Yes" at bounding box center [476, 377] width 8 height 13
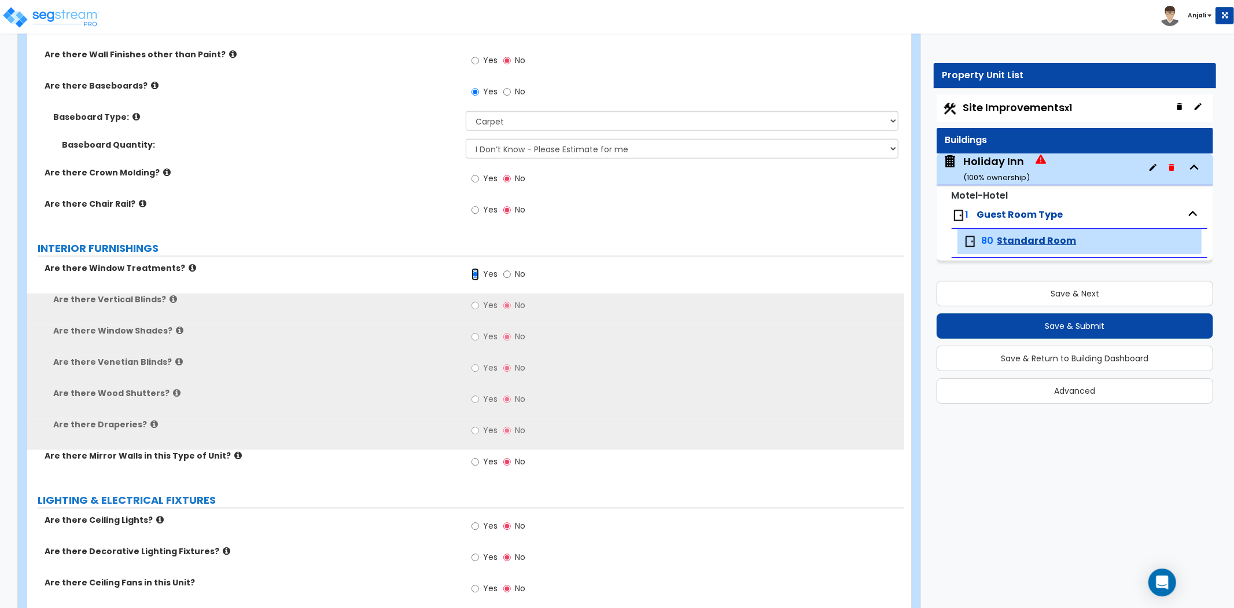
scroll to position [1028, 0]
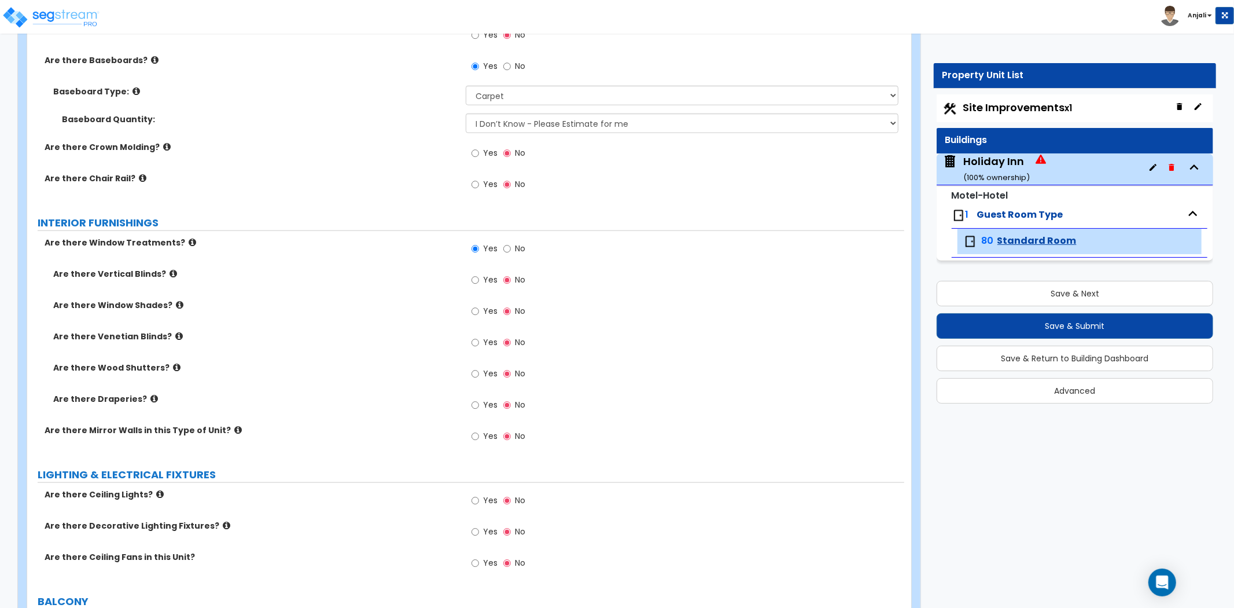
click at [470, 405] on div "Yes No" at bounding box center [498, 406] width 65 height 27
click at [474, 406] on input "Yes" at bounding box center [476, 405] width 8 height 13
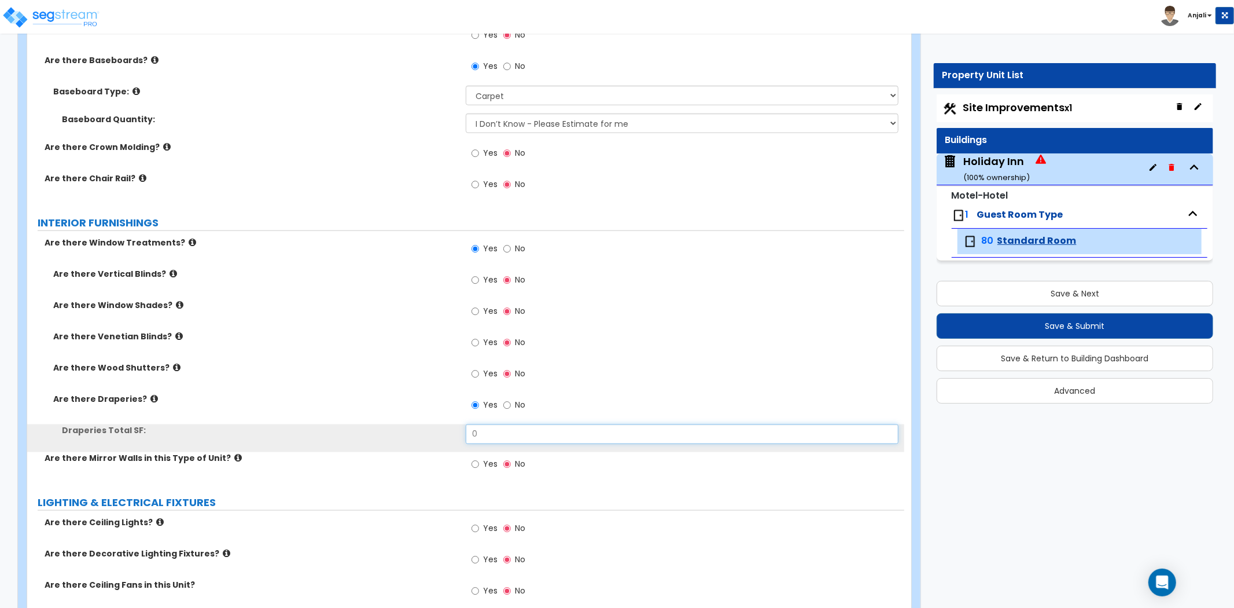
click at [492, 435] on input "0" at bounding box center [682, 434] width 433 height 20
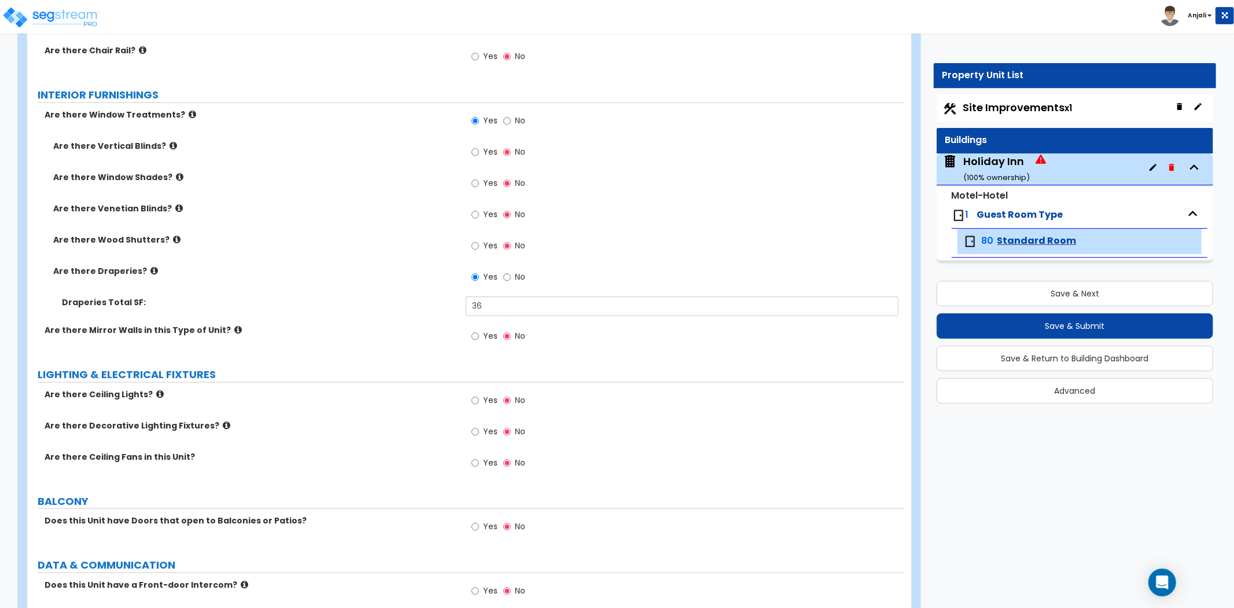
scroll to position [1157, 0]
click at [476, 398] on input "Yes" at bounding box center [476, 399] width 8 height 13
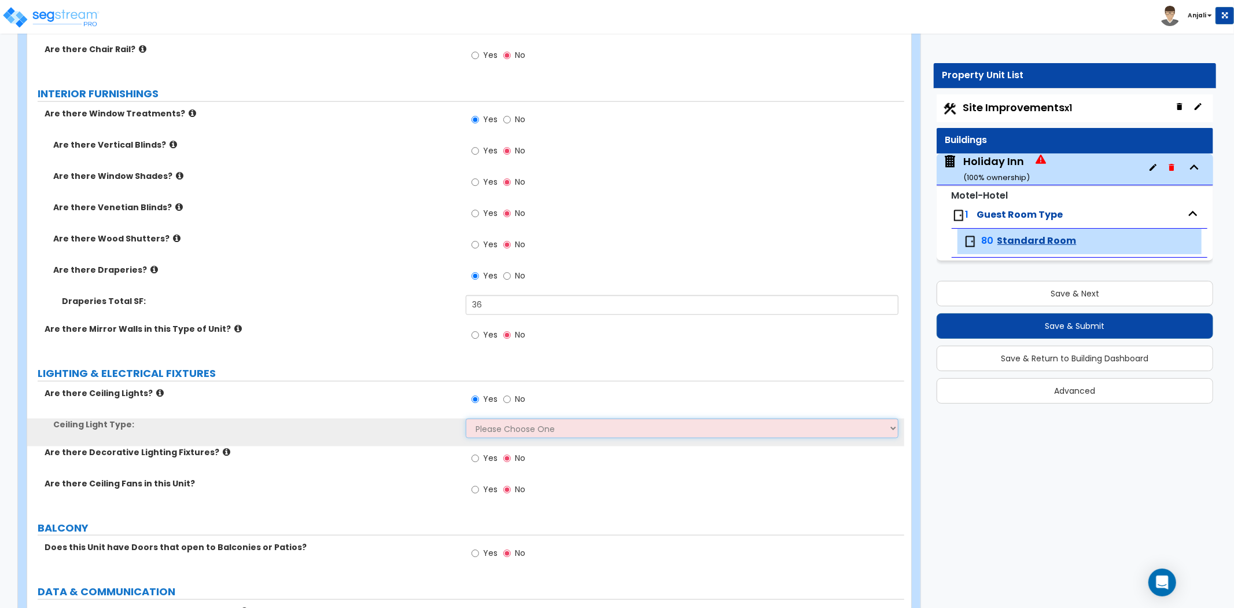
click at [515, 422] on select "Please Choose One Incandescent Lights LED Lights Fluorescent" at bounding box center [682, 428] width 433 height 20
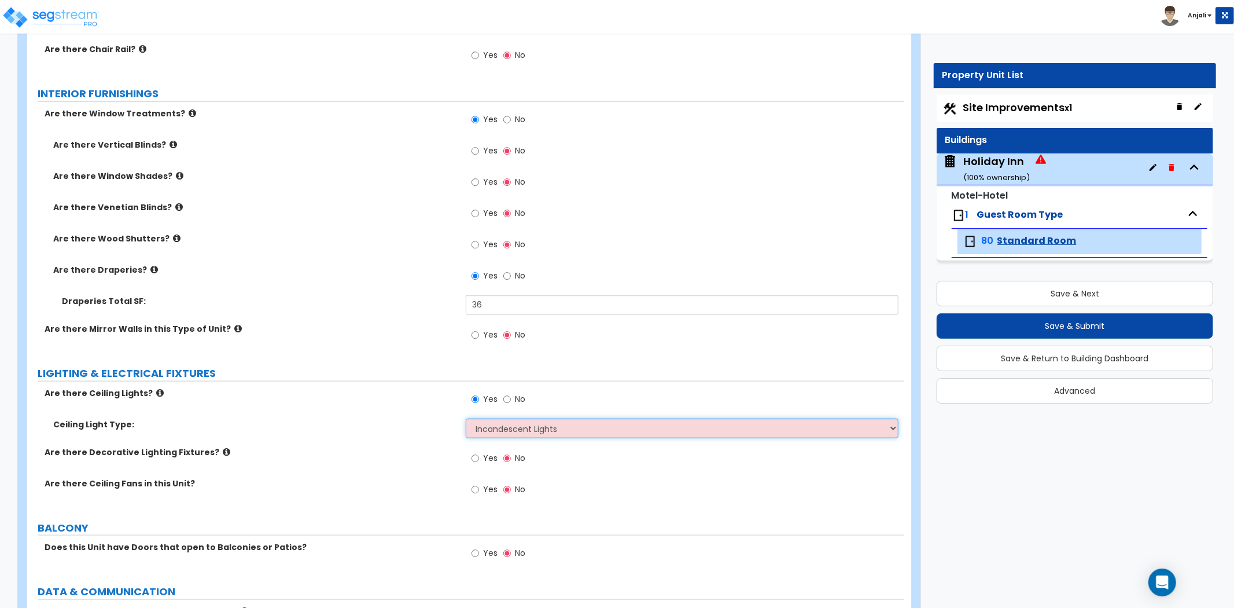
click at [466, 418] on select "Please Choose One Incandescent Lights LED Lights Fluorescent" at bounding box center [682, 428] width 433 height 20
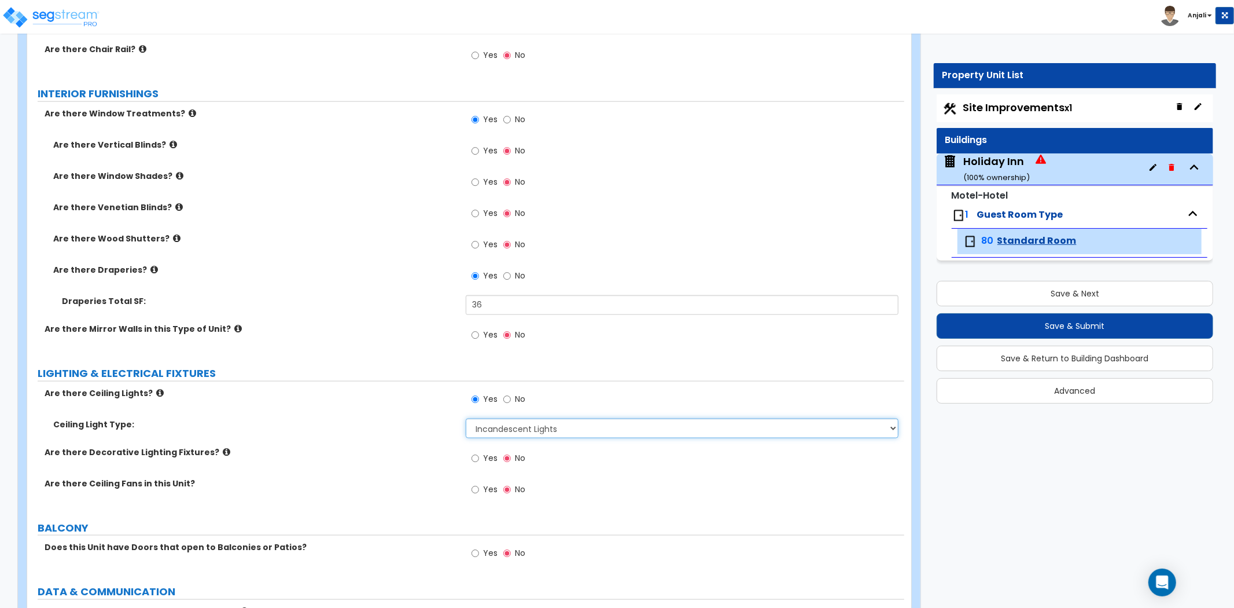
scroll to position [1221, 0]
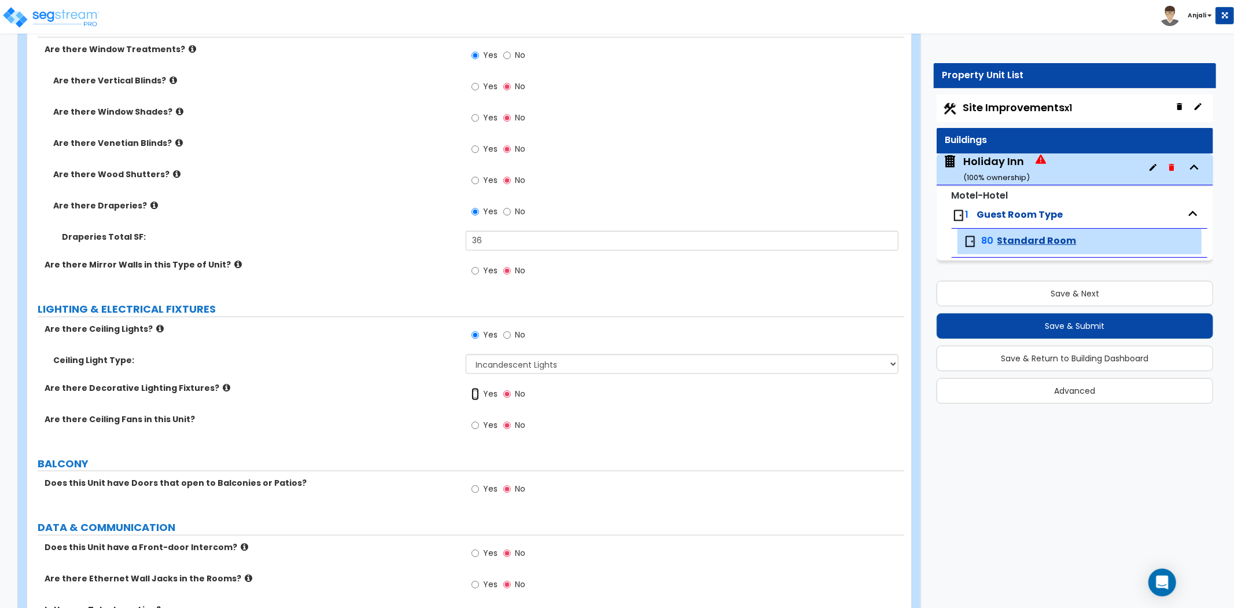
click at [474, 396] on input "Yes" at bounding box center [476, 394] width 8 height 13
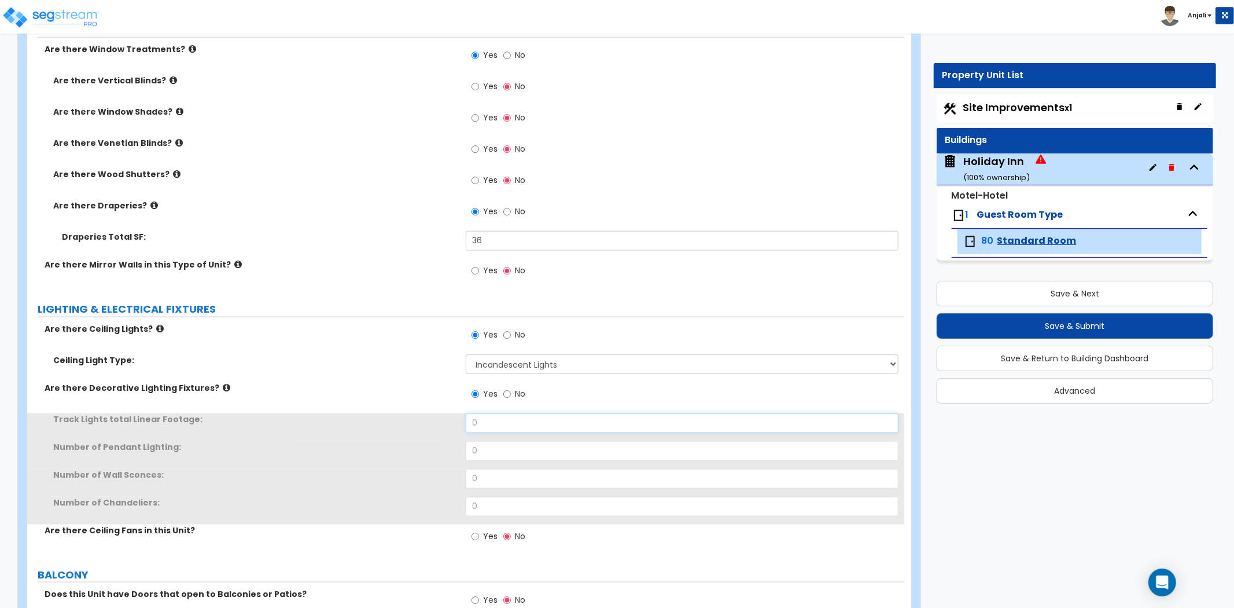
click at [499, 423] on input "0" at bounding box center [682, 423] width 433 height 20
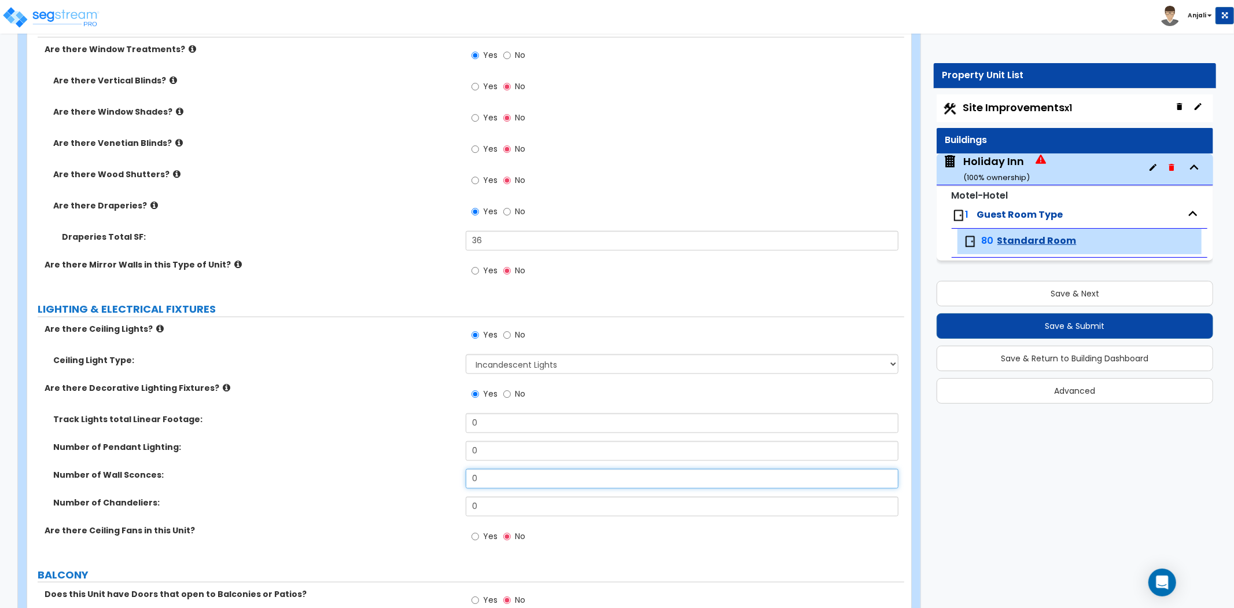
click at [501, 479] on input "0" at bounding box center [682, 479] width 433 height 20
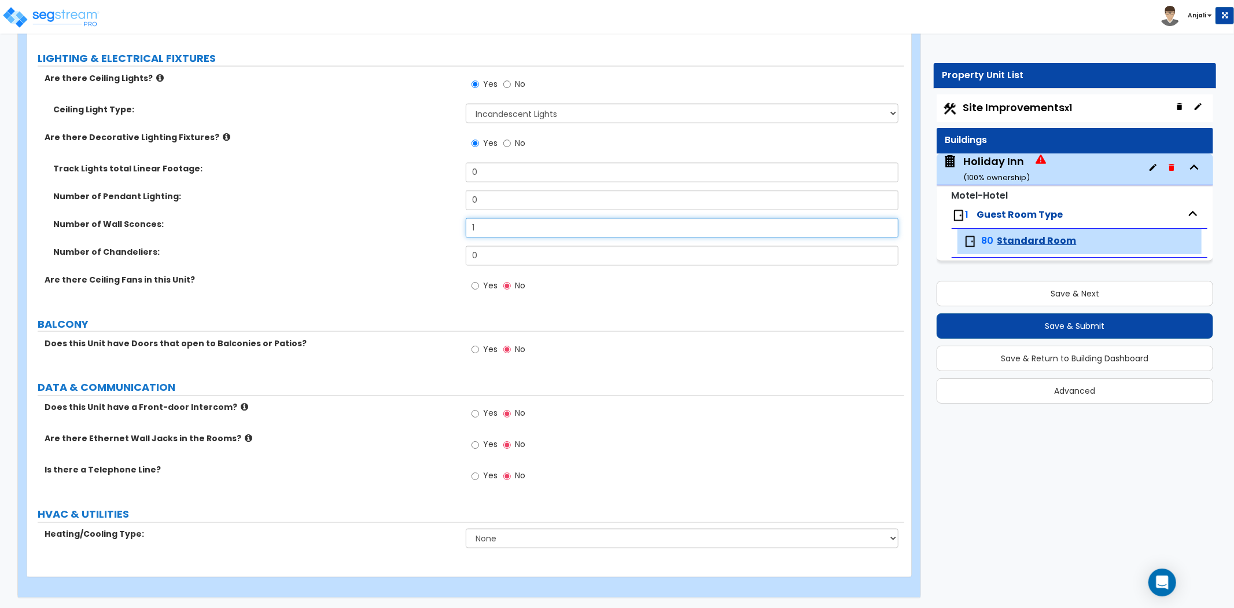
scroll to position [1473, 0]
click at [476, 412] on input "Yes" at bounding box center [476, 412] width 8 height 13
click at [476, 440] on input "Yes" at bounding box center [476, 443] width 8 height 13
click at [476, 472] on input "Yes" at bounding box center [476, 475] width 8 height 13
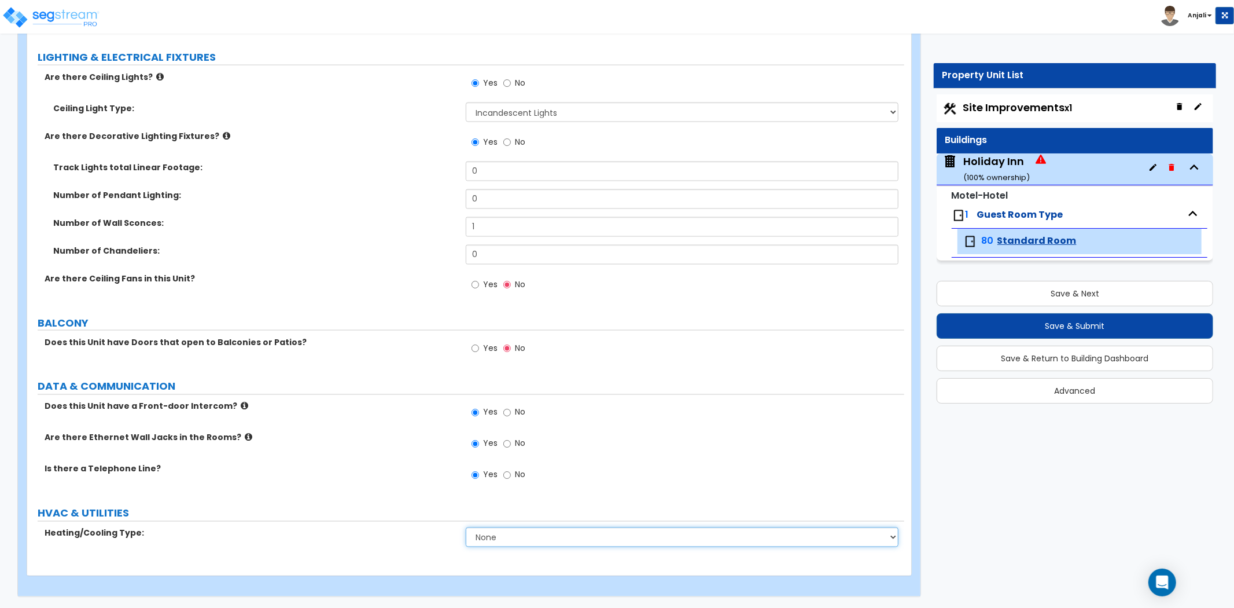
click at [506, 534] on select "None Heat Only Split Systems Packaged Rooftop Units Thru Wall HVAC" at bounding box center [682, 537] width 433 height 20
click at [466, 527] on select "None Heat Only Split Systems Packaged Rooftop Units Thru Wall HVAC" at bounding box center [682, 537] width 433 height 20
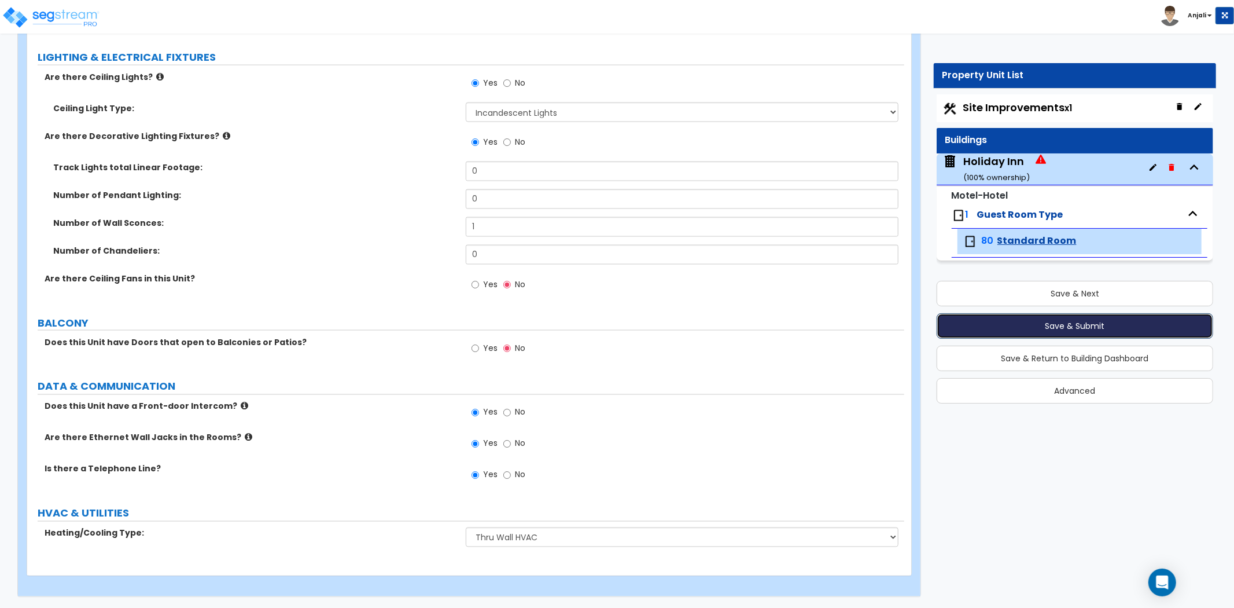
click at [1057, 319] on button "Save & Submit" at bounding box center [1075, 325] width 277 height 25
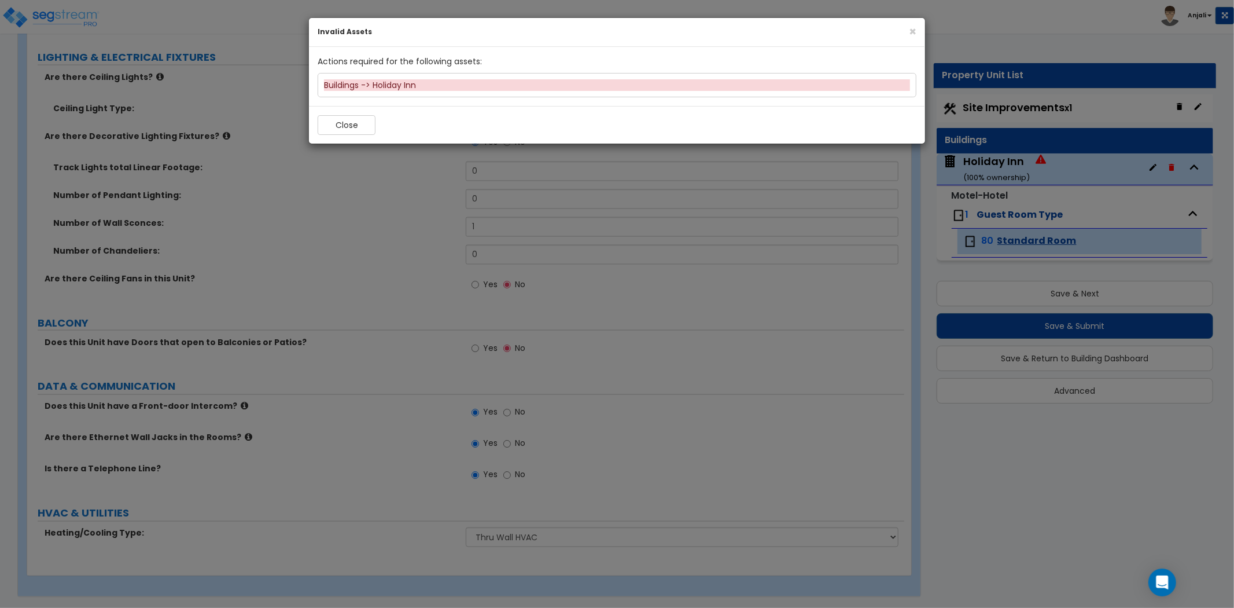
click at [435, 87] on div "Buildings -> Holiday Inn" at bounding box center [617, 85] width 586 height 12
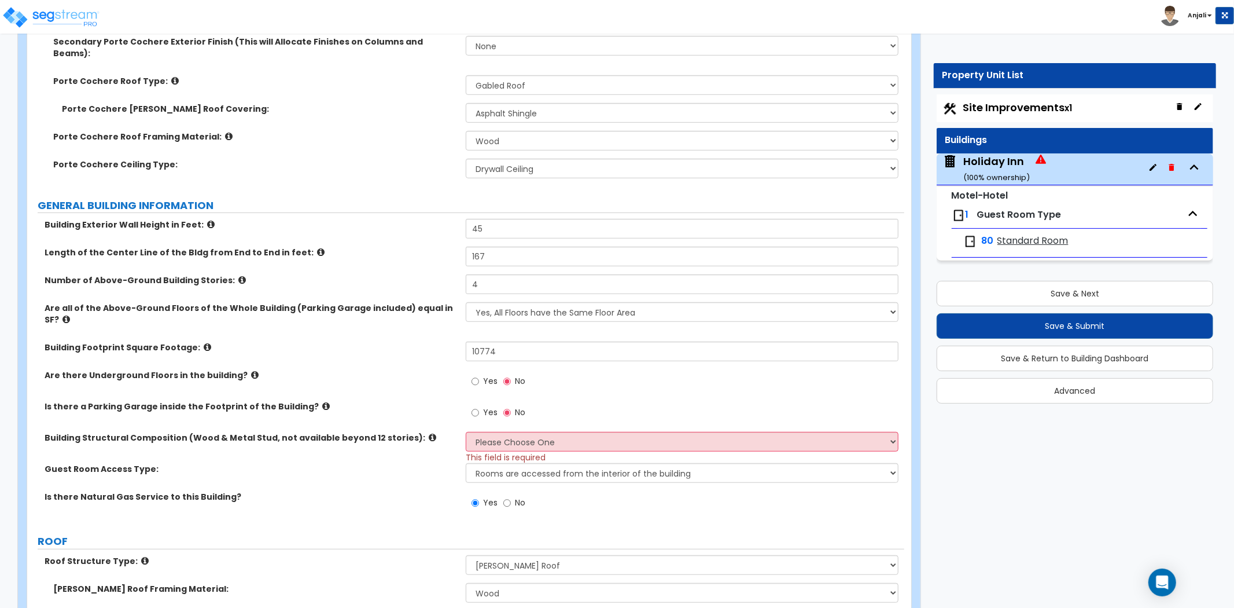
scroll to position [514, 0]
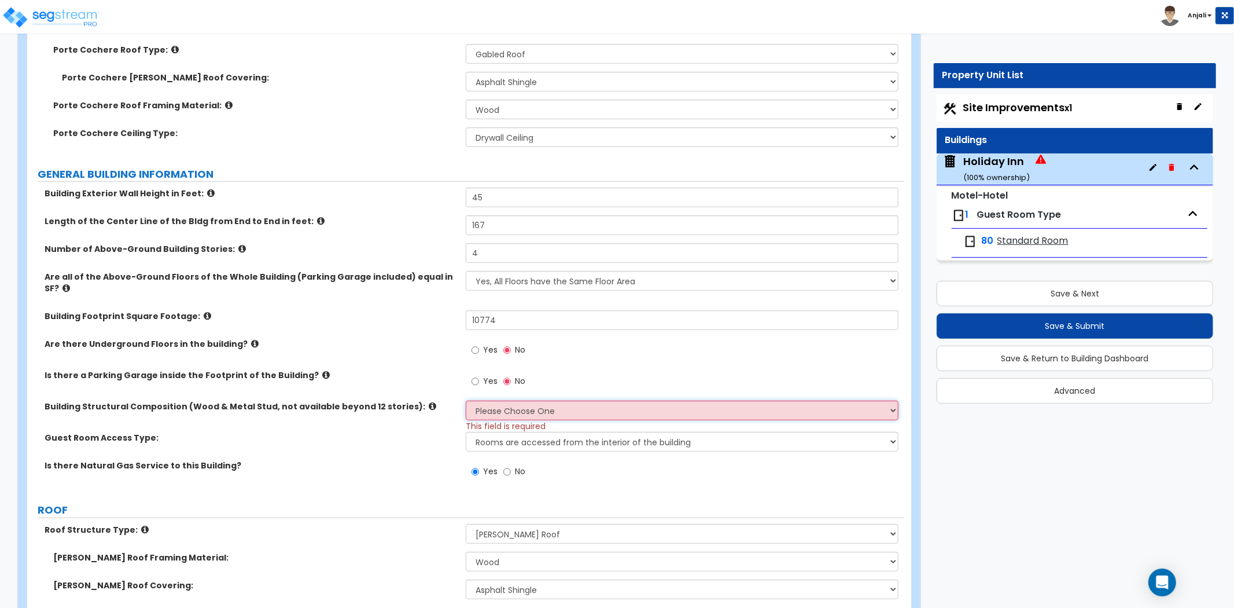
click at [610, 400] on select "Please Choose One Reinforced Concrete Structural Steel Brick Masonry CMU Masonr…" at bounding box center [682, 410] width 433 height 20
click at [466, 400] on select "Please Choose One Reinforced Concrete Structural Steel Brick Masonry CMU Masonr…" at bounding box center [682, 410] width 433 height 20
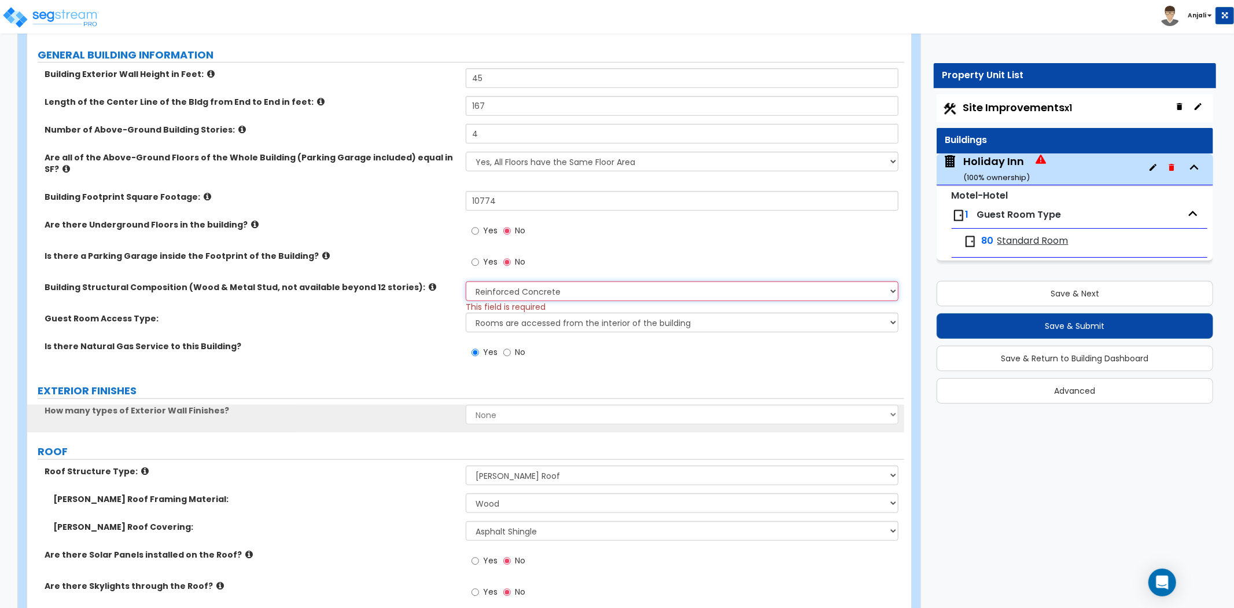
scroll to position [643, 0]
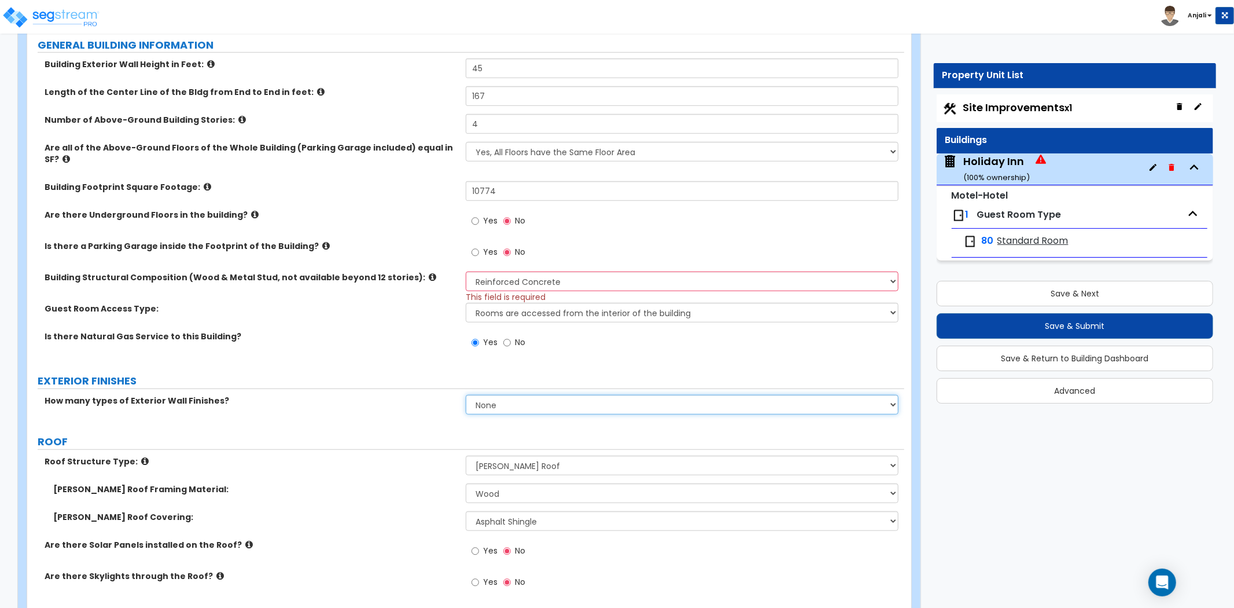
click at [522, 395] on select "None 1 2 3" at bounding box center [682, 405] width 433 height 20
click at [466, 395] on select "None 1 2 3" at bounding box center [682, 405] width 433 height 20
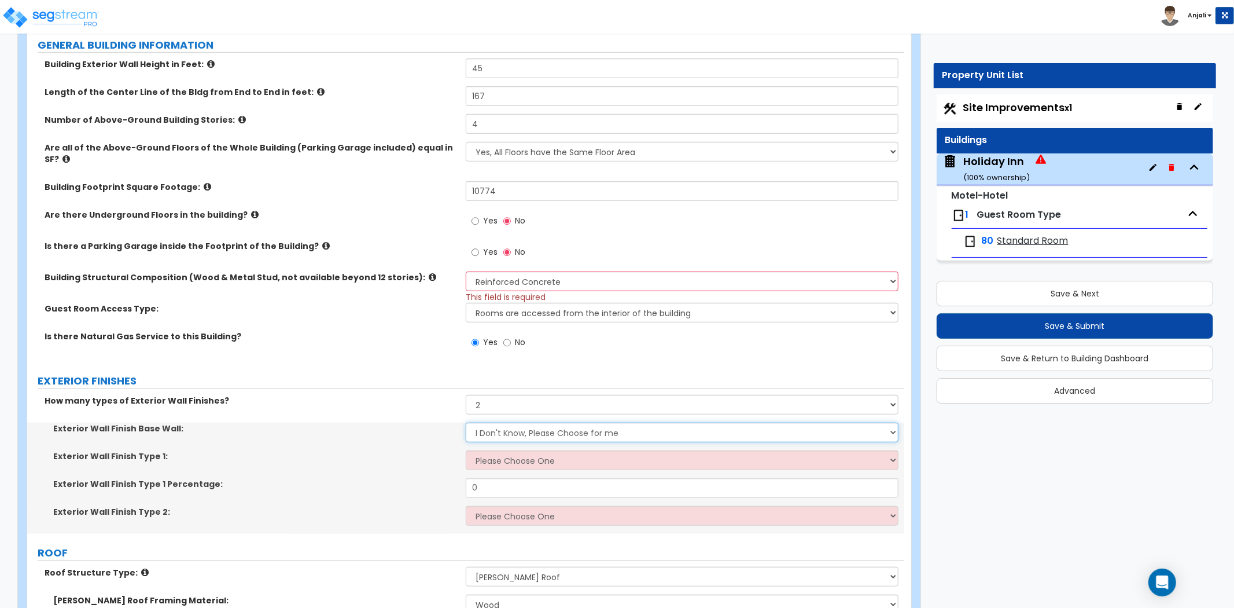
click at [528, 422] on select "I Don't Know, Please Choose for me Concrete Masonry Units (CMU) Cast-in-Place C…" at bounding box center [682, 432] width 433 height 20
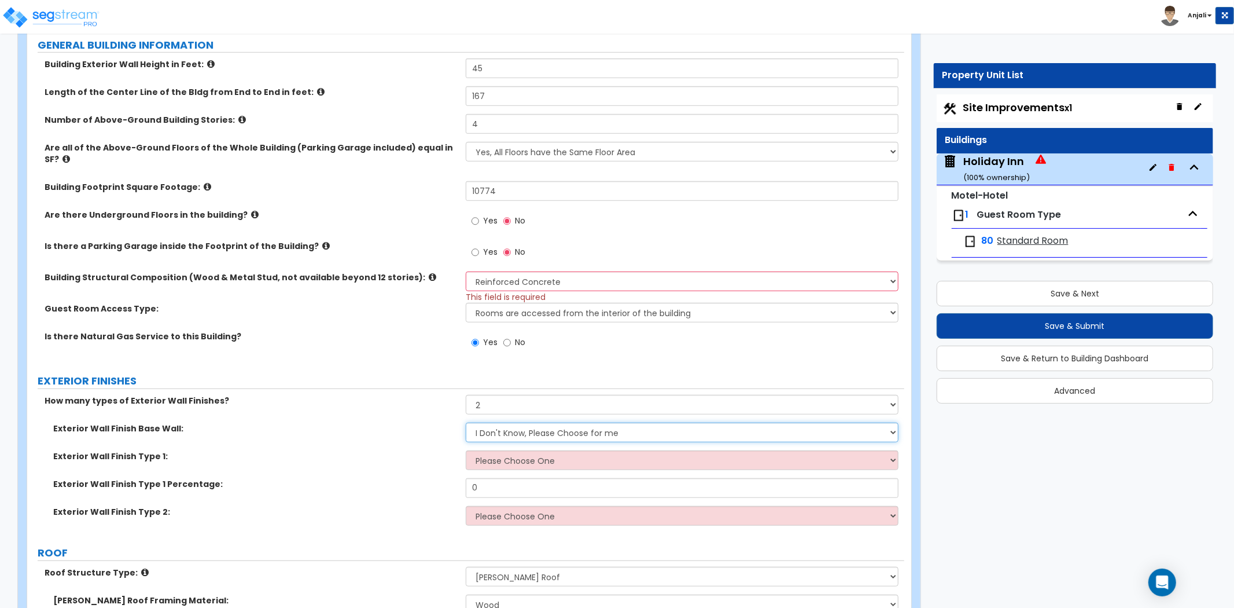
click at [466, 422] on select "I Don't Know, Please Choose for me Concrete Masonry Units (CMU) Cast-in-Place C…" at bounding box center [682, 432] width 433 height 20
click at [531, 450] on select "Please Choose One No Finish/Shared Wall No Wall Brick Veneer Stone Veneer Wood …" at bounding box center [682, 460] width 433 height 20
click at [466, 450] on select "Please Choose One No Finish/Shared Wall No Wall Brick Veneer Stone Veneer Wood …" at bounding box center [682, 460] width 433 height 20
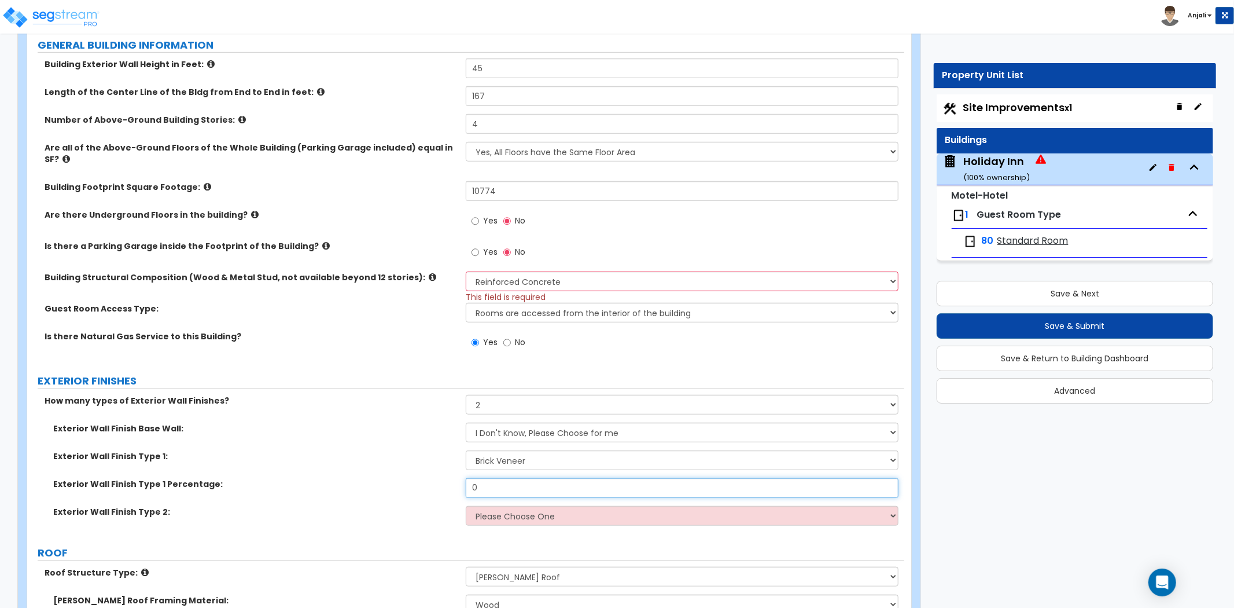
click at [509, 478] on input "0" at bounding box center [682, 488] width 433 height 20
click at [503, 506] on select "Please Choose One No Finish/Shared Wall No Wall Brick Veneer Stone Veneer Wood …" at bounding box center [682, 516] width 433 height 20
click at [466, 506] on select "Please Choose One No Finish/Shared Wall No Wall Brick Veneer Stone Veneer Wood …" at bounding box center [682, 516] width 433 height 20
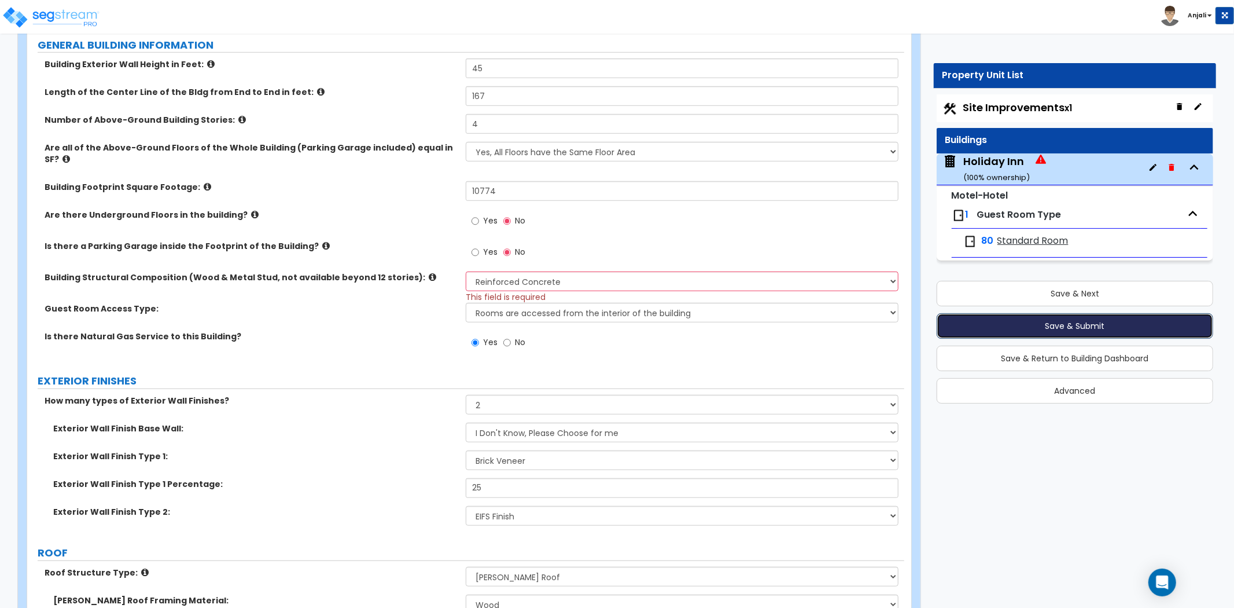
click at [1057, 330] on button "Save & Submit" at bounding box center [1075, 325] width 277 height 25
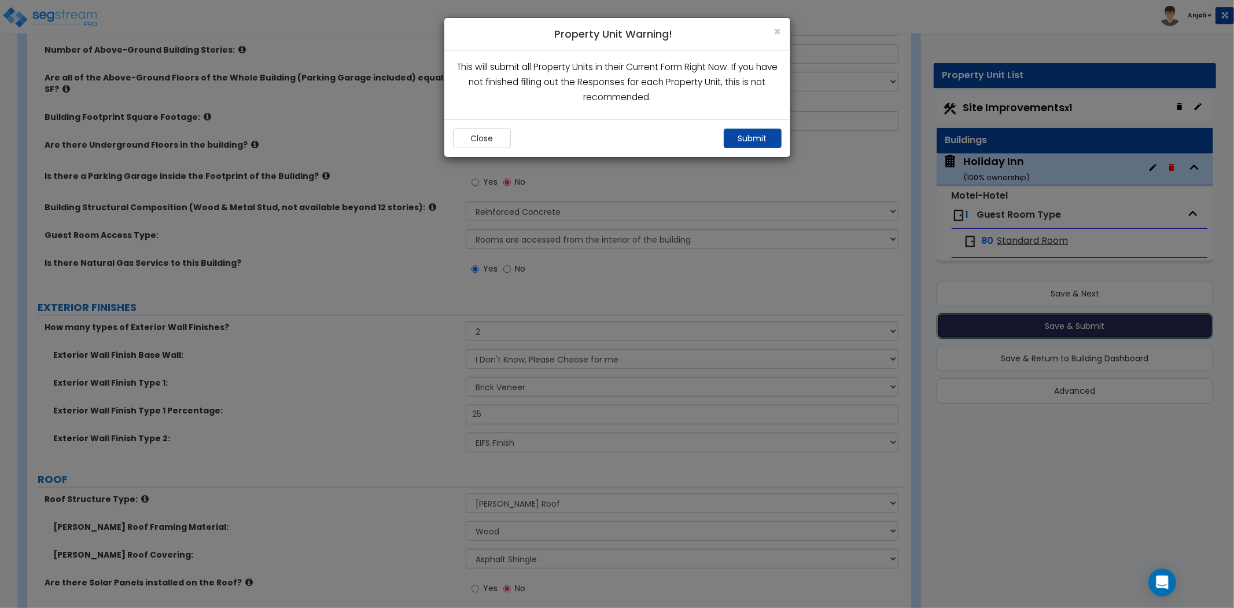
scroll to position [573, 0]
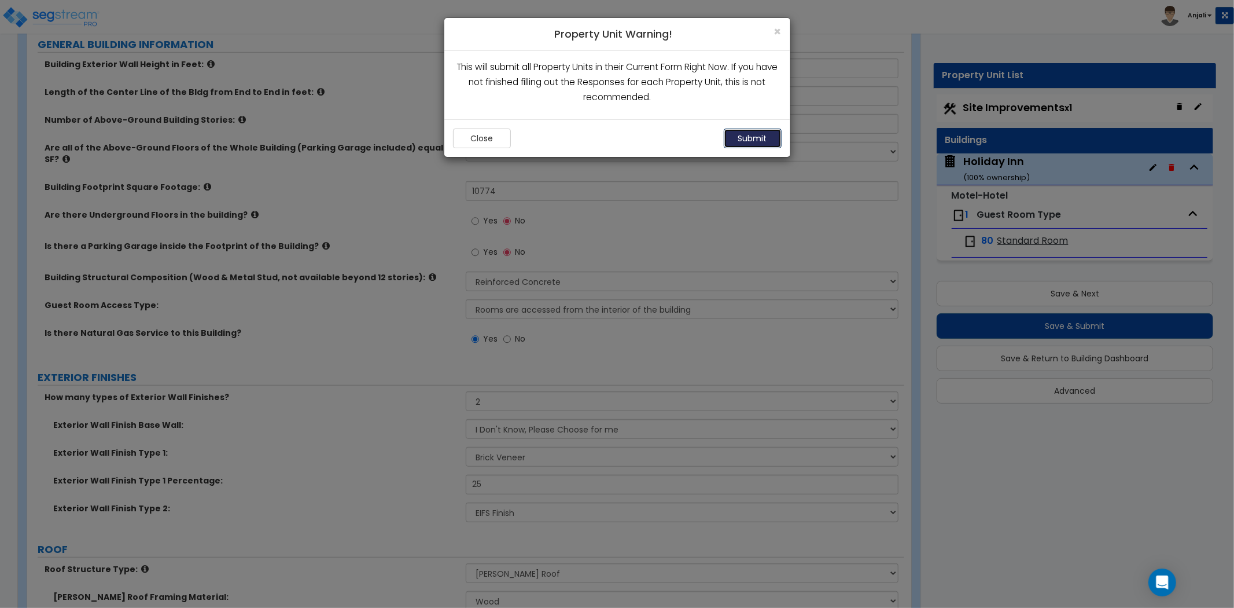
click at [750, 132] on button "Submit" at bounding box center [753, 138] width 58 height 20
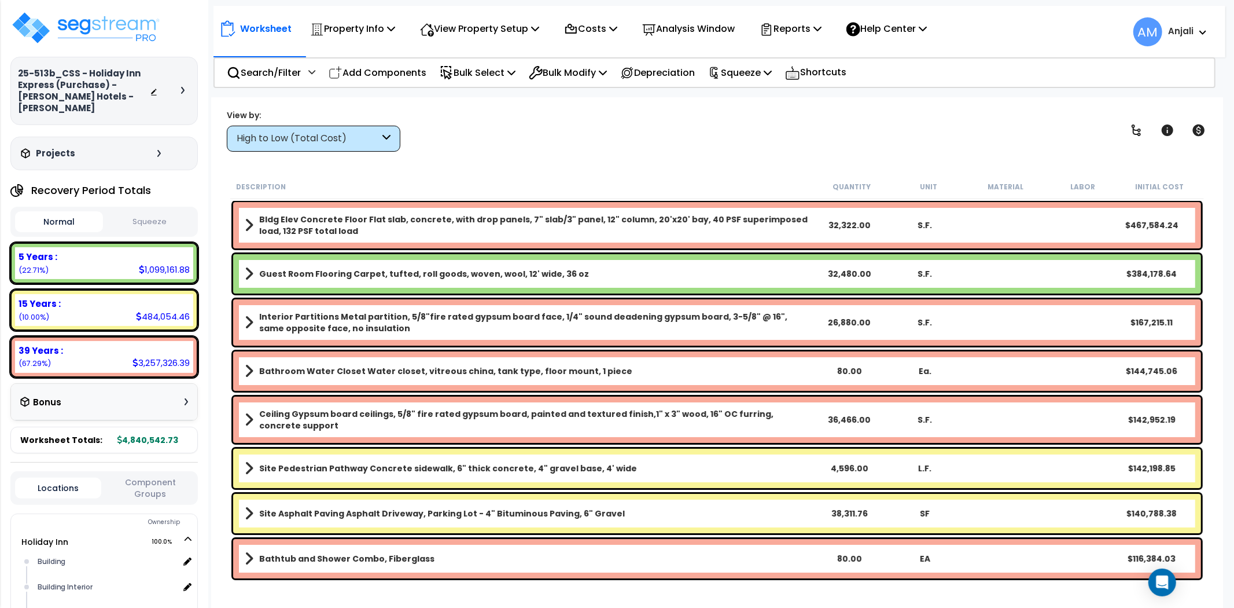
click at [158, 212] on button "Squeeze" at bounding box center [150, 222] width 88 height 20
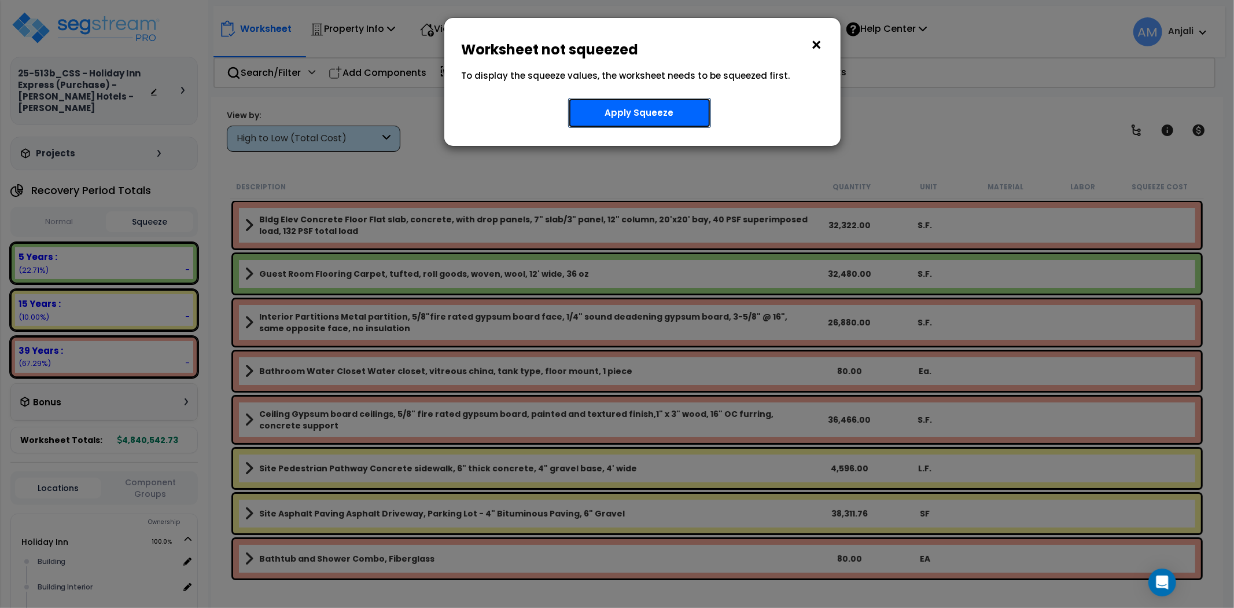
click at [645, 115] on button "Apply Squeeze" at bounding box center [639, 113] width 143 height 30
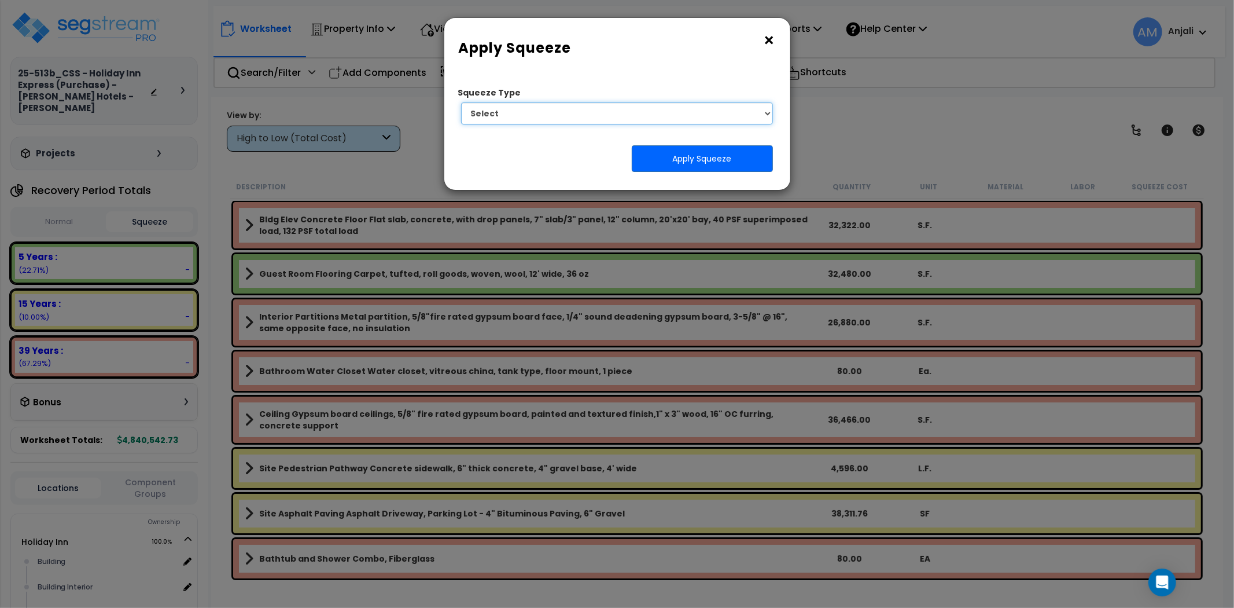
click at [650, 119] on select "Select 1. Squeeze Entire Worksheet 2. Squeeze by Takeoff Cost 3. Squeeze by Uni…" at bounding box center [617, 113] width 312 height 22
select select "squeeze_entire_takeoffsheet"
click at [461, 102] on select "Select 1. Squeeze Entire Worksheet 2. Squeeze by Takeoff Cost 3. Squeeze by Uni…" at bounding box center [617, 113] width 312 height 22
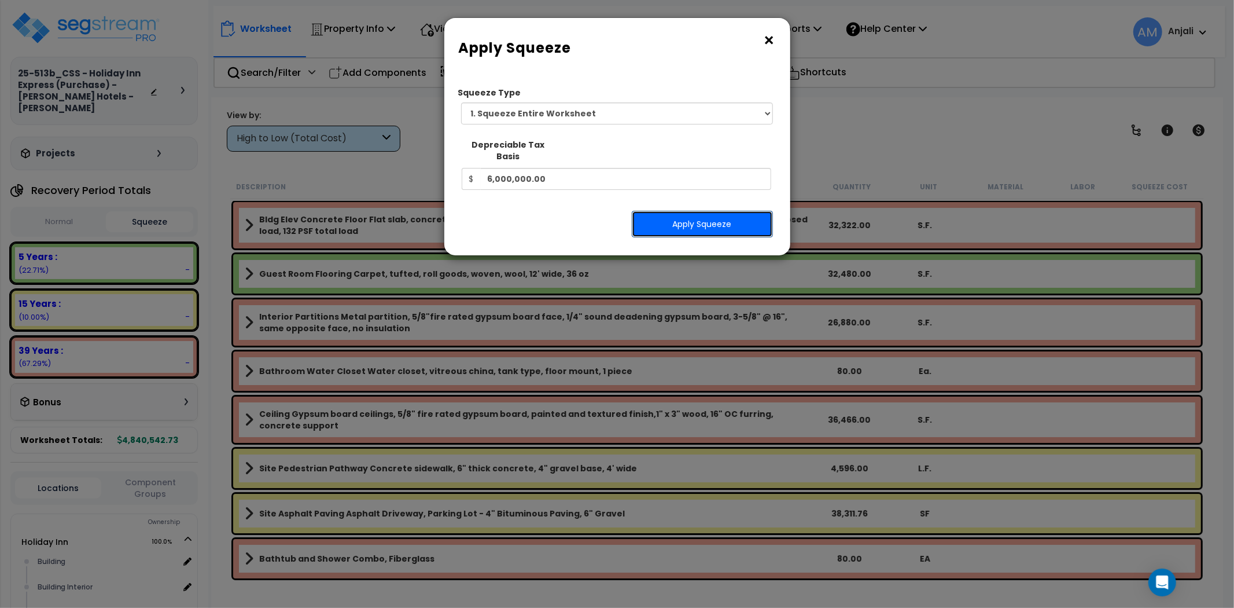
click at [690, 218] on button "Apply Squeeze" at bounding box center [702, 224] width 141 height 27
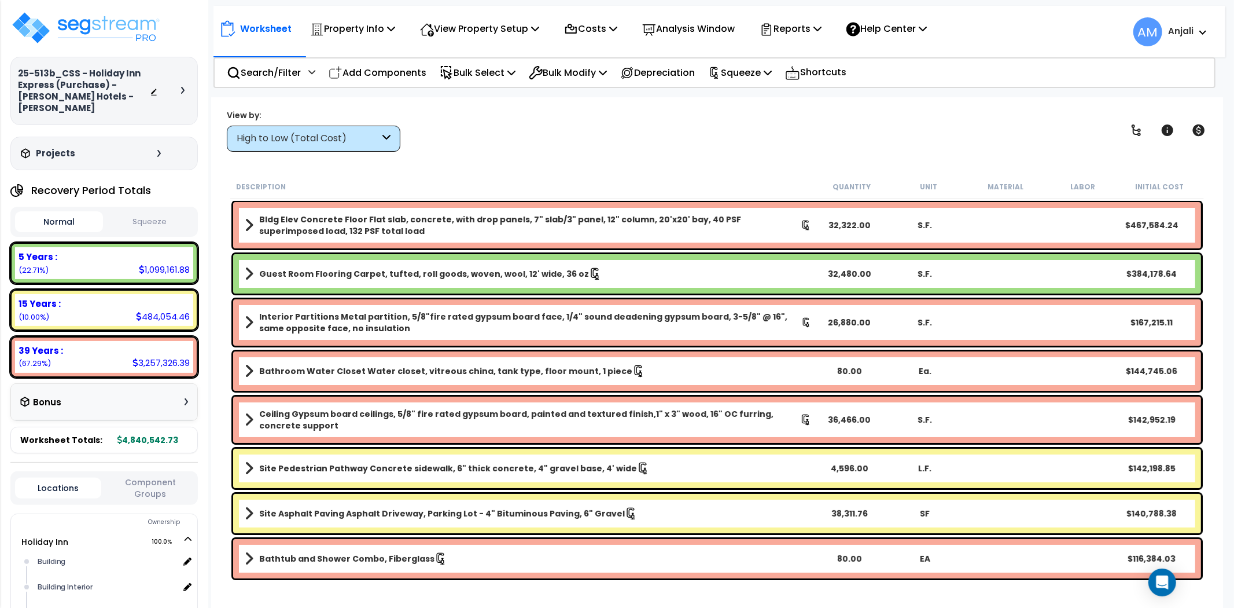
click at [176, 217] on button "Squeeze" at bounding box center [150, 222] width 88 height 20
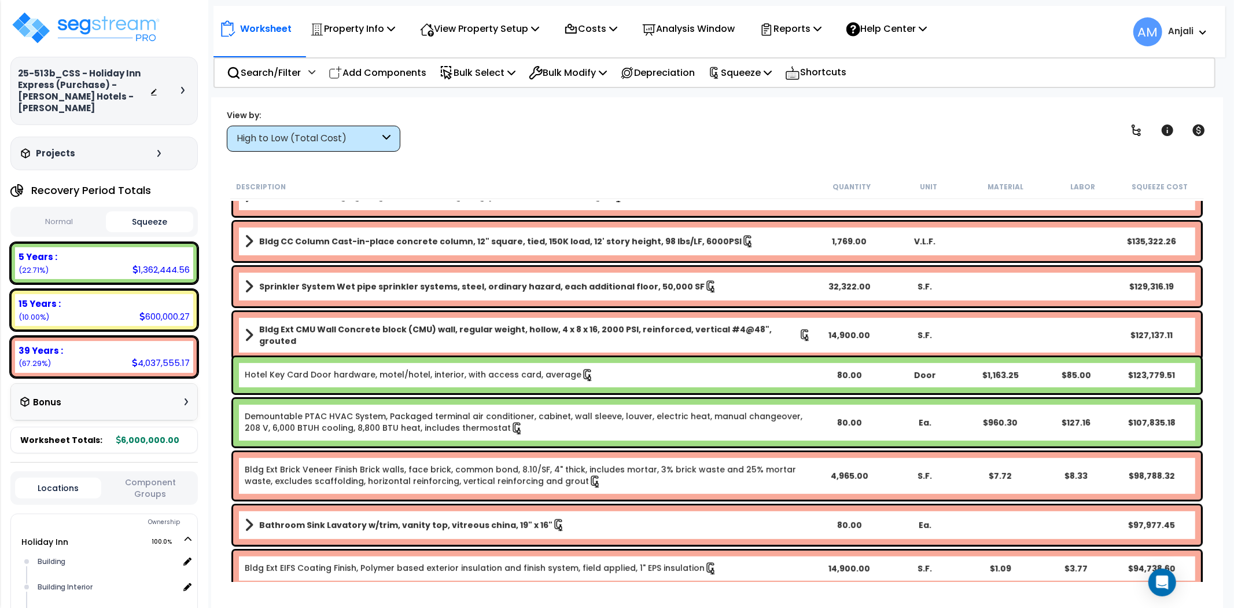
scroll to position [450, 0]
